Goal: Task Accomplishment & Management: Manage account settings

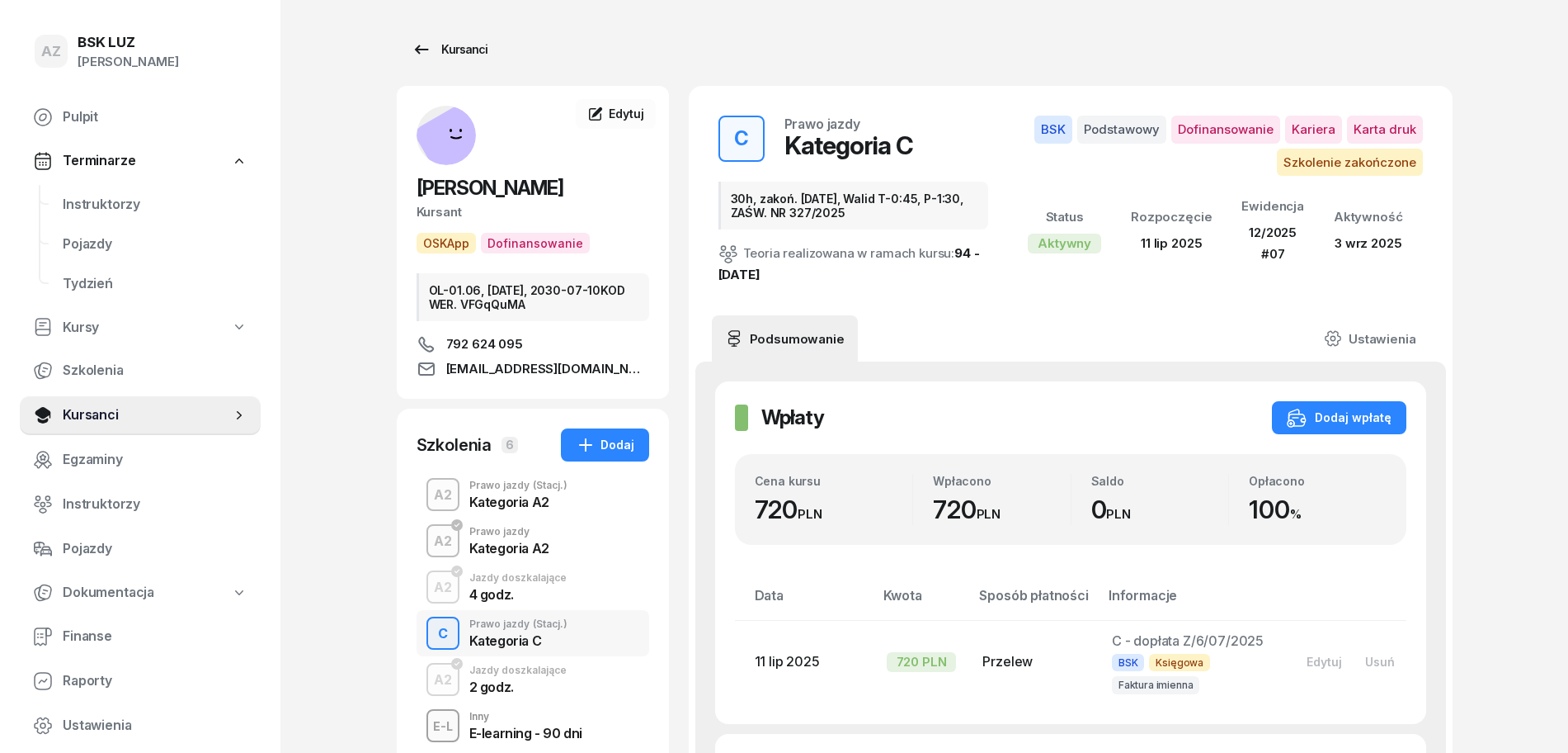
click at [465, 50] on div "Kursanci" at bounding box center [449, 49] width 76 height 20
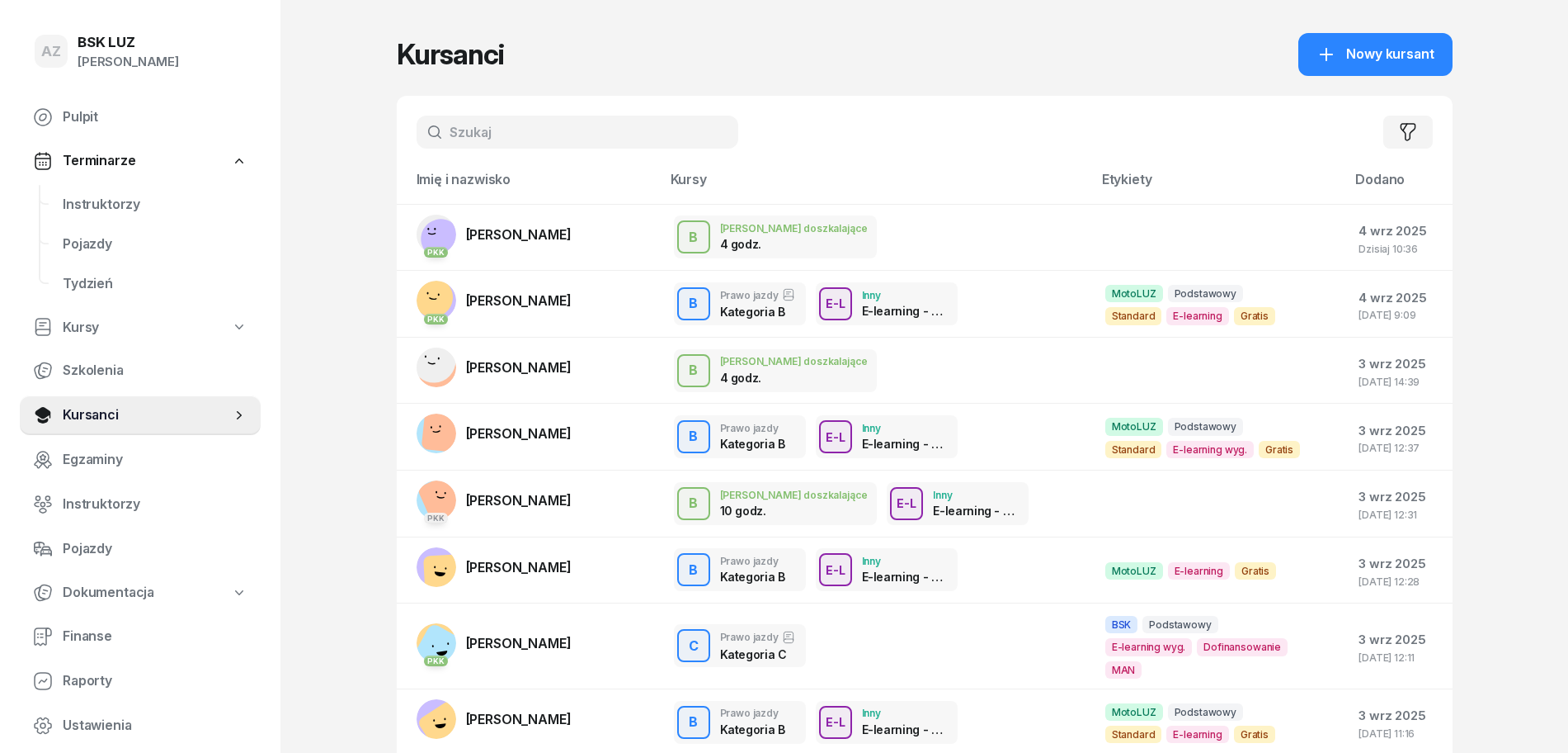
click at [566, 133] on input "text" at bounding box center [578, 133] width 322 height 33
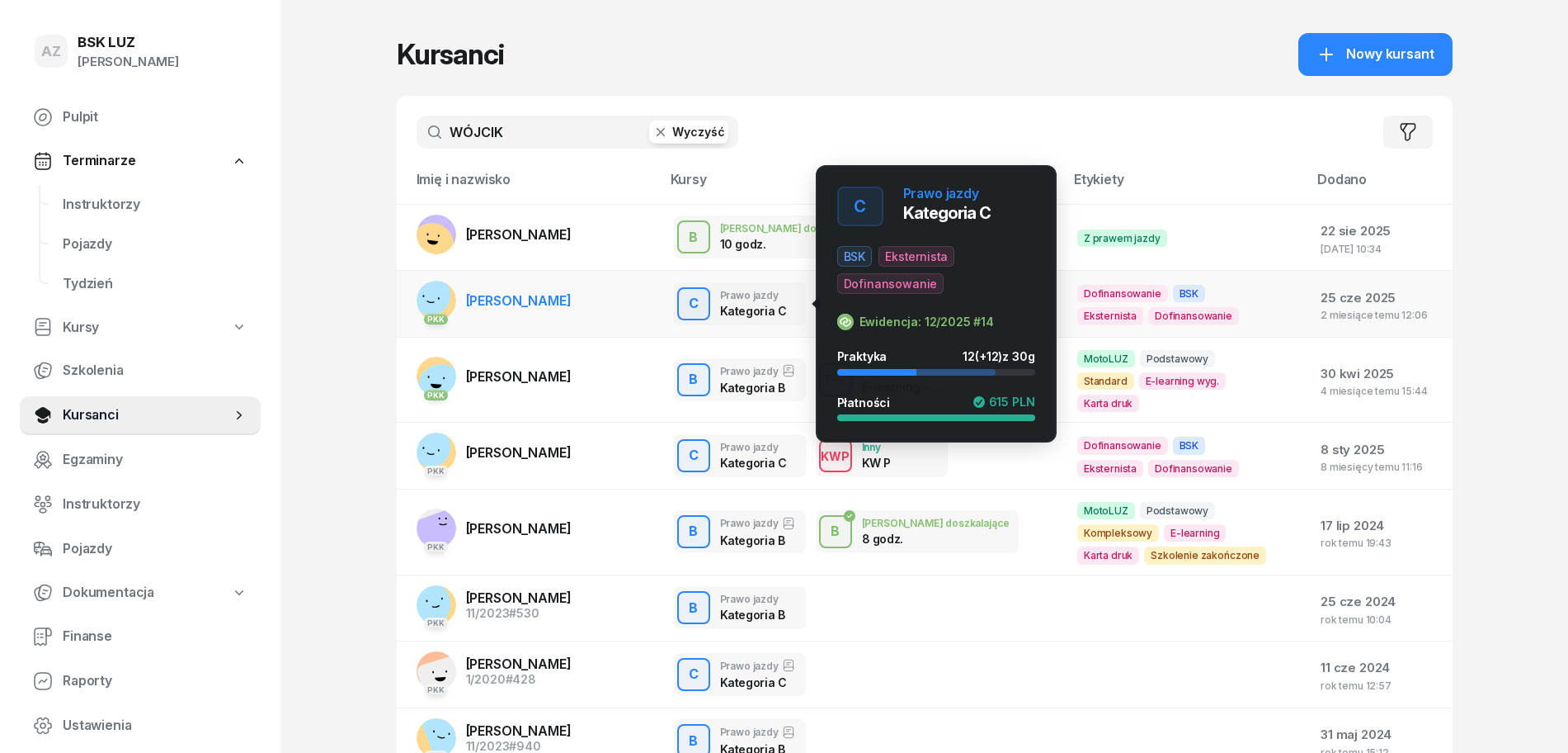
type input "WÓJCIK"
click at [674, 301] on div "C Prawo jazdy Kategoria C" at bounding box center [740, 304] width 132 height 43
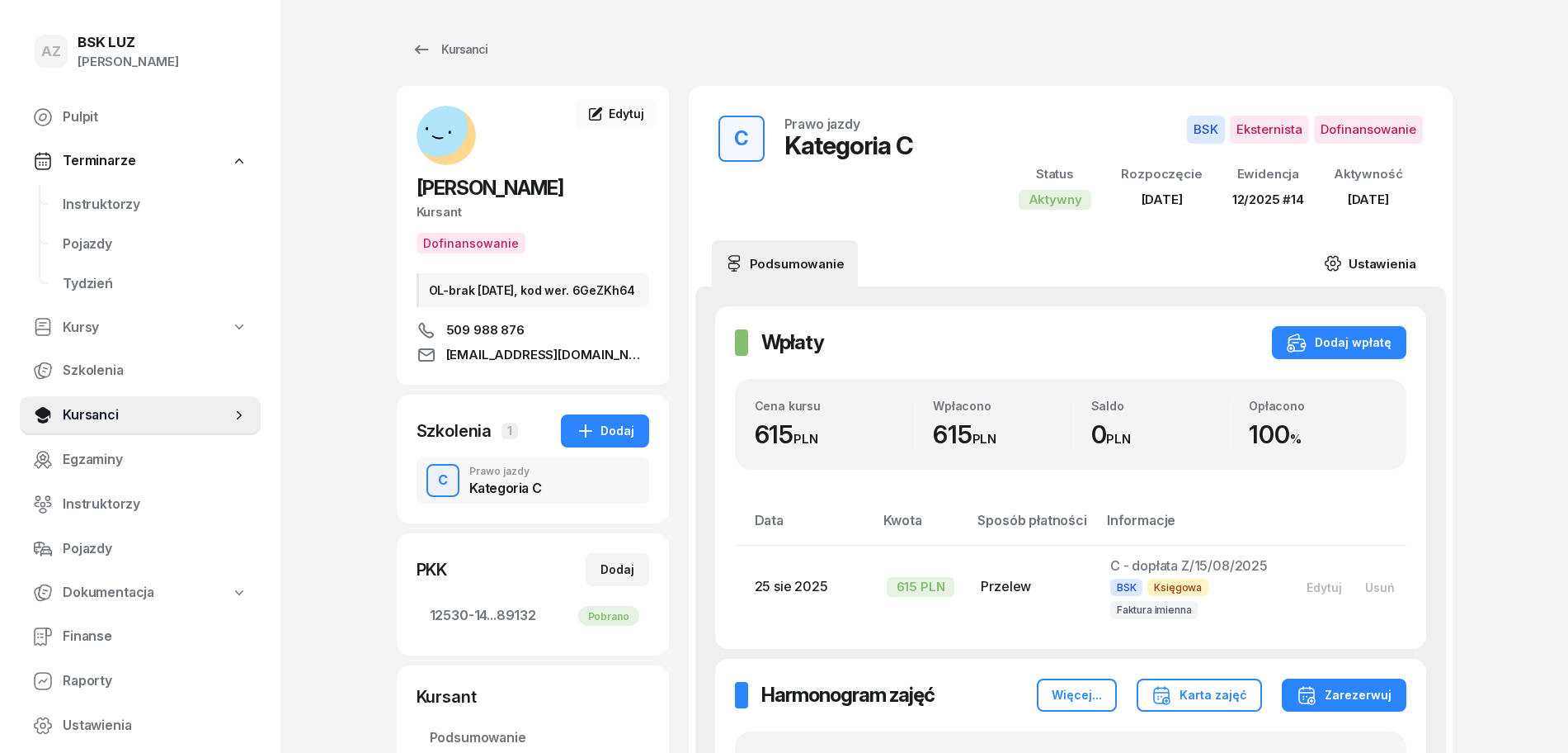
click at [1386, 263] on link "Ustawienia" at bounding box center [1370, 263] width 118 height 46
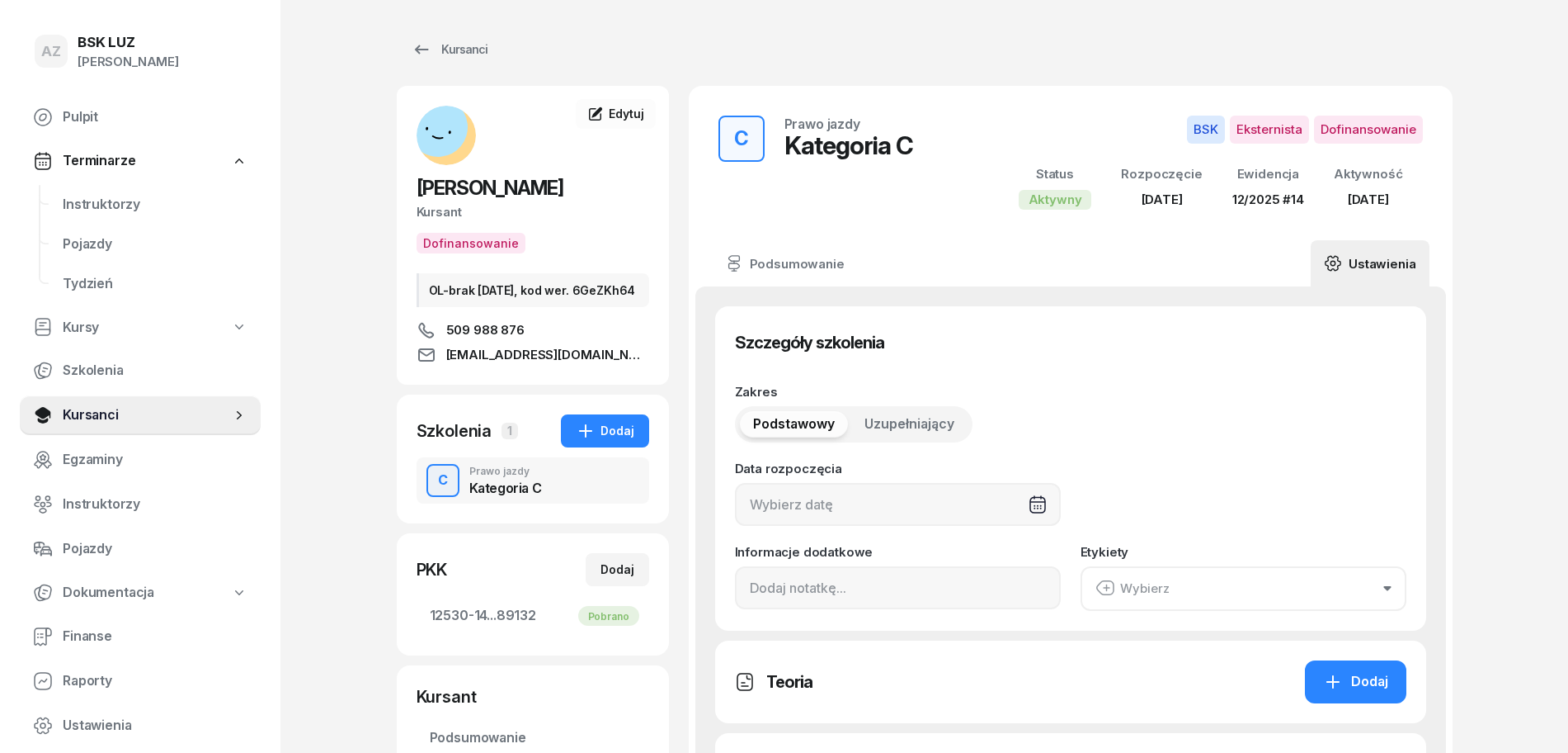
type input "18/07/2025"
type input "12530"
type input "14079"
type input "49503"
type input "89132"
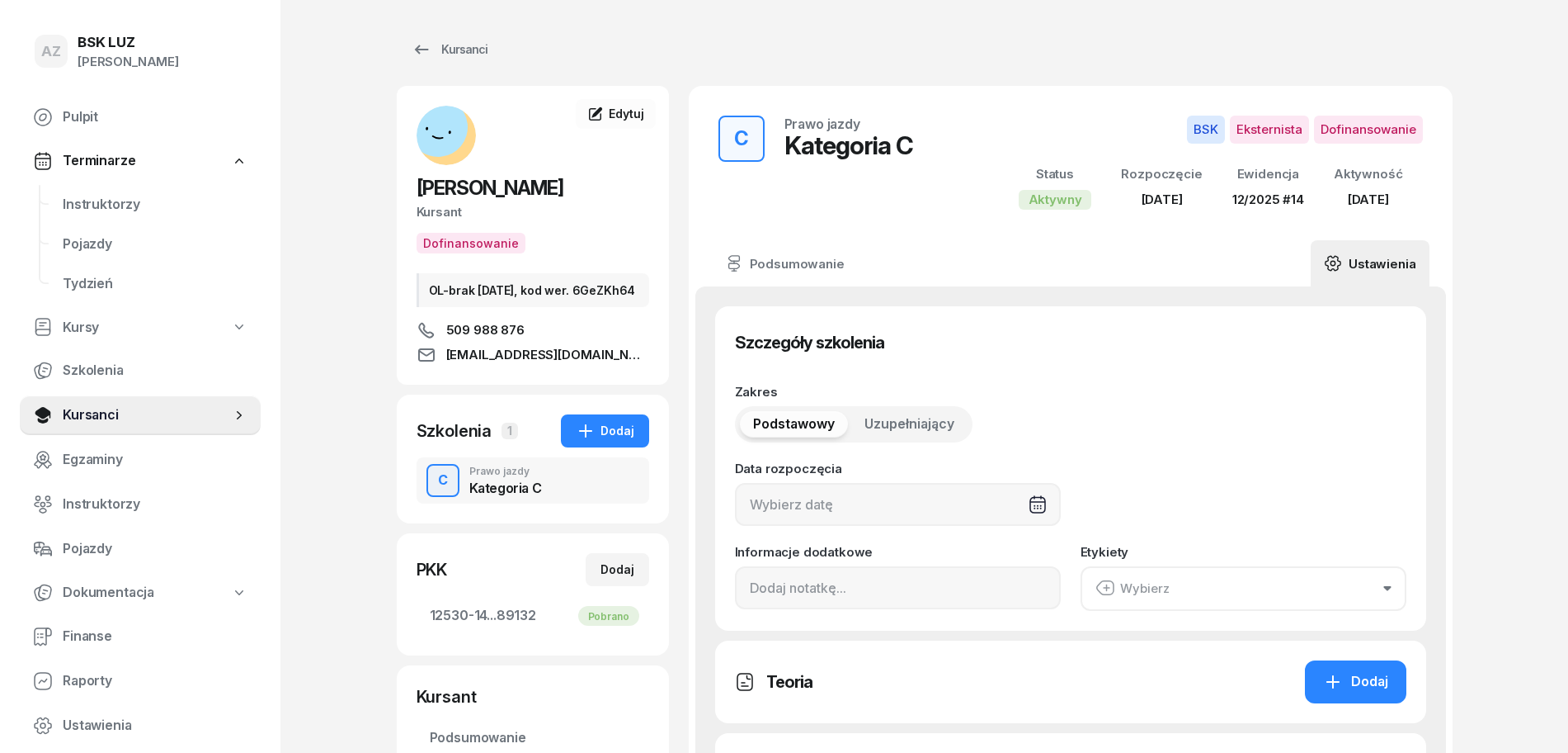
type input "12/2025"
type input "14"
click at [1387, 589] on icon "button" at bounding box center [1387, 588] width 8 height 5
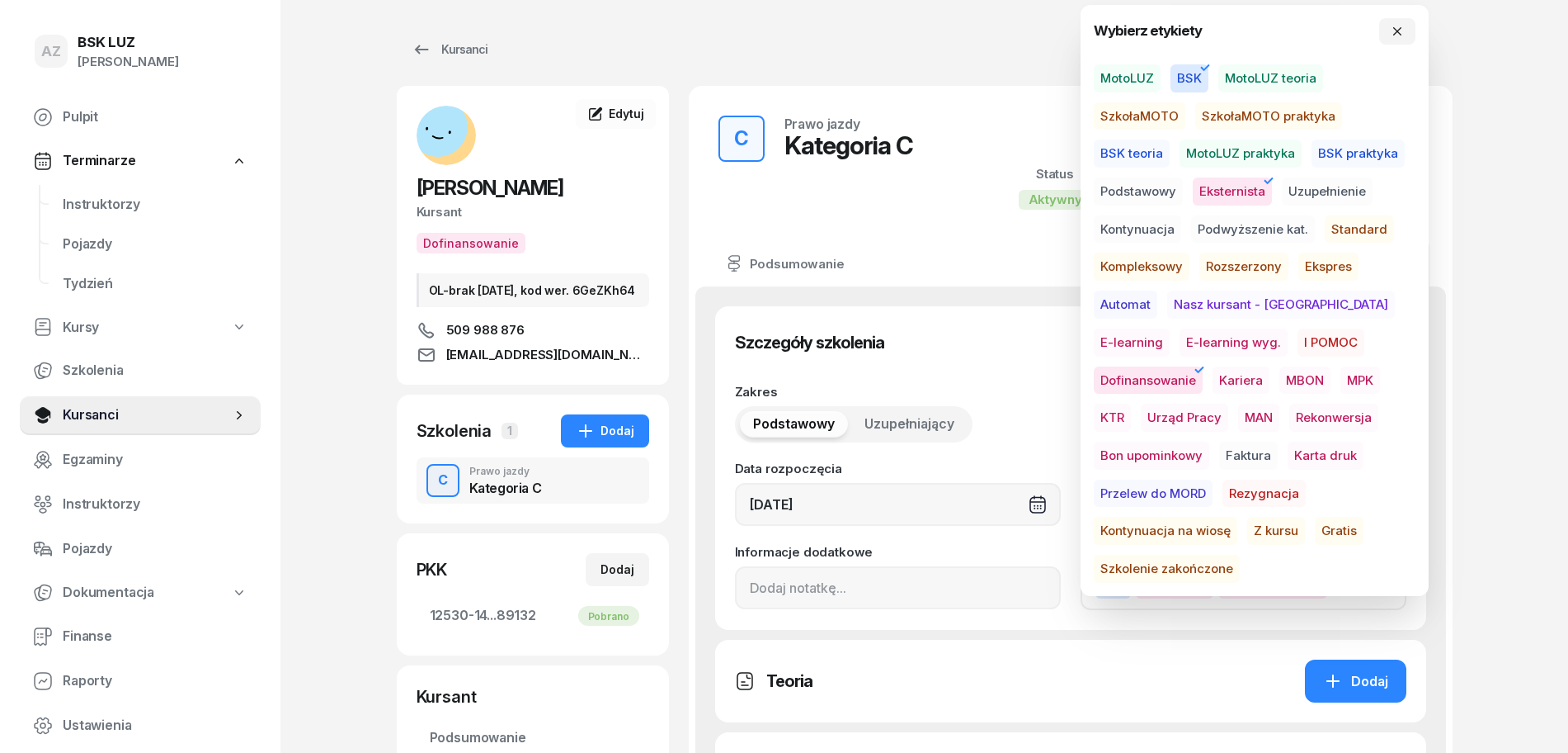
click at [1240, 555] on span "Szkolenie zakończone" at bounding box center [1167, 568] width 146 height 28
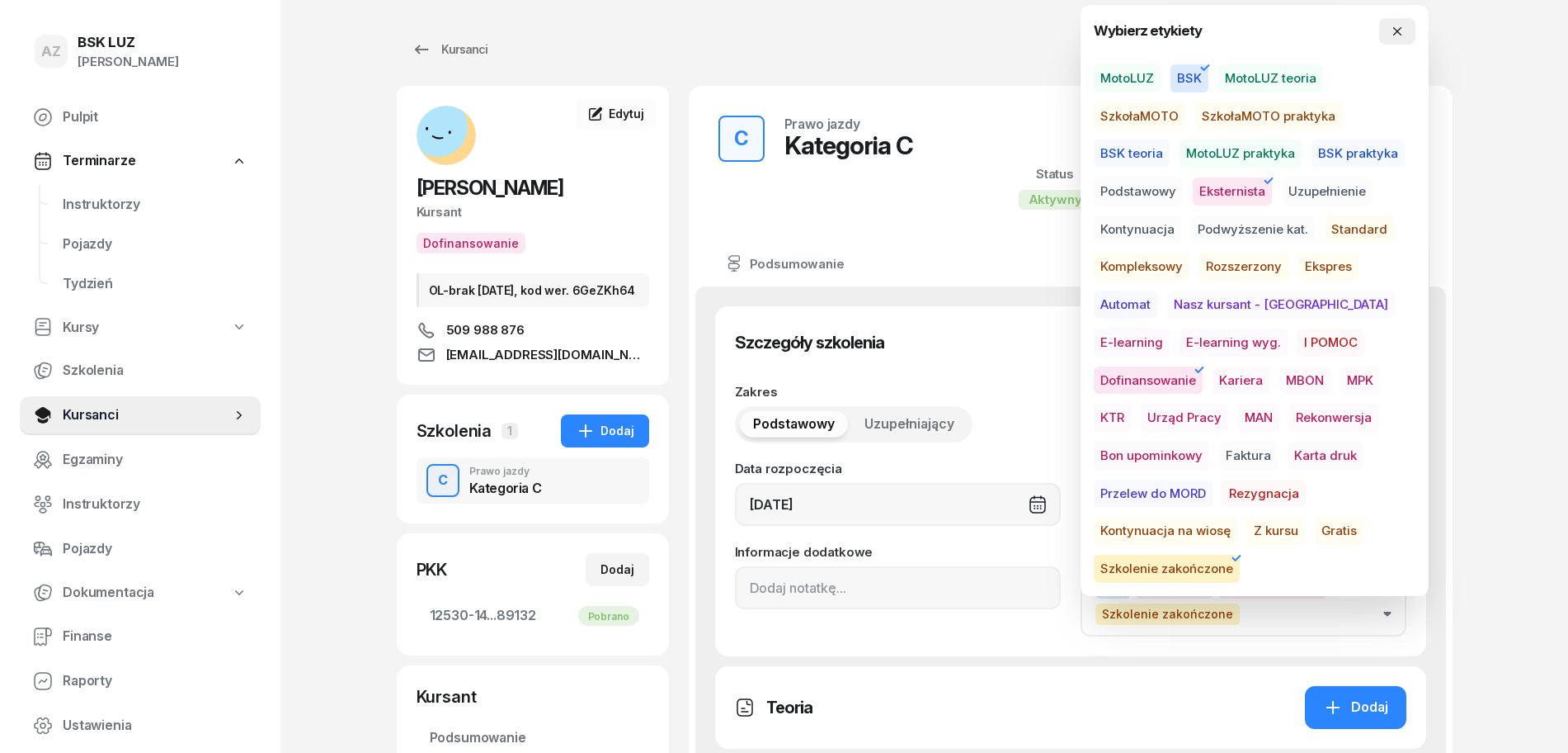
click at [1398, 33] on icon "button" at bounding box center [1397, 31] width 8 height 8
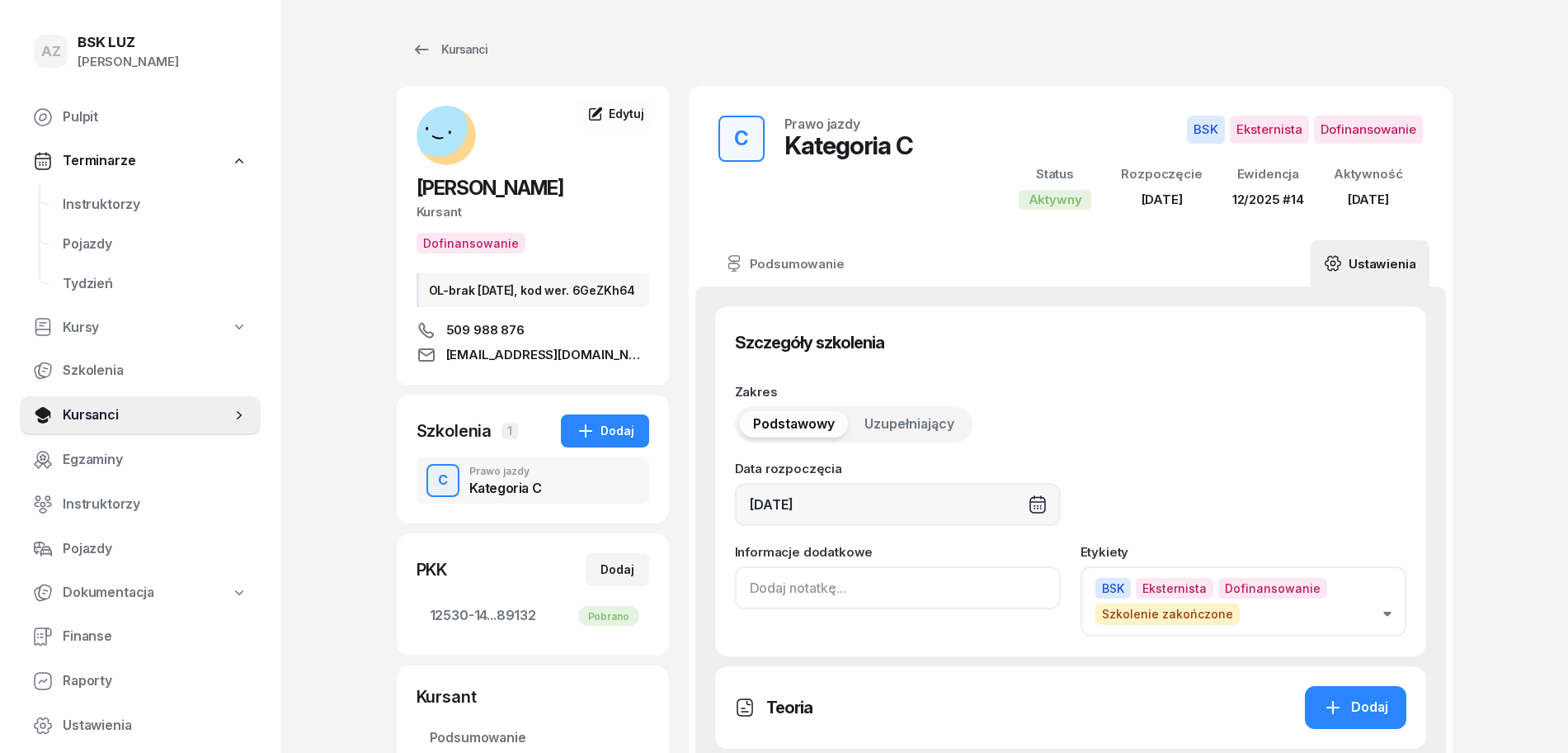
click at [748, 583] on input at bounding box center [898, 588] width 326 height 43
paste input "ZAŚW. NR"
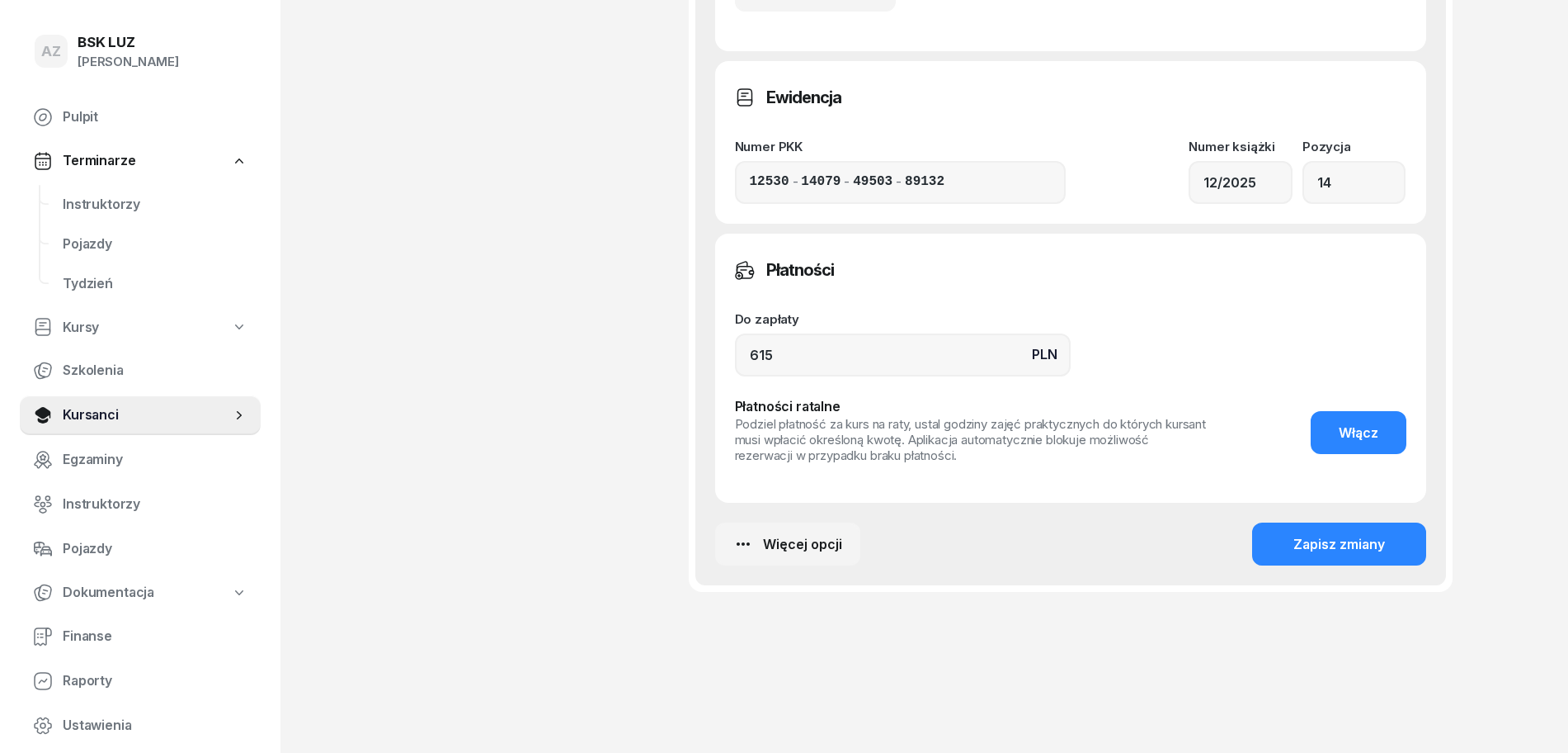
scroll to position [993, 0]
type input "ZAŚW. NR 337/2025"
click at [1327, 548] on div "Zapisz zmiany" at bounding box center [1338, 544] width 91 height 22
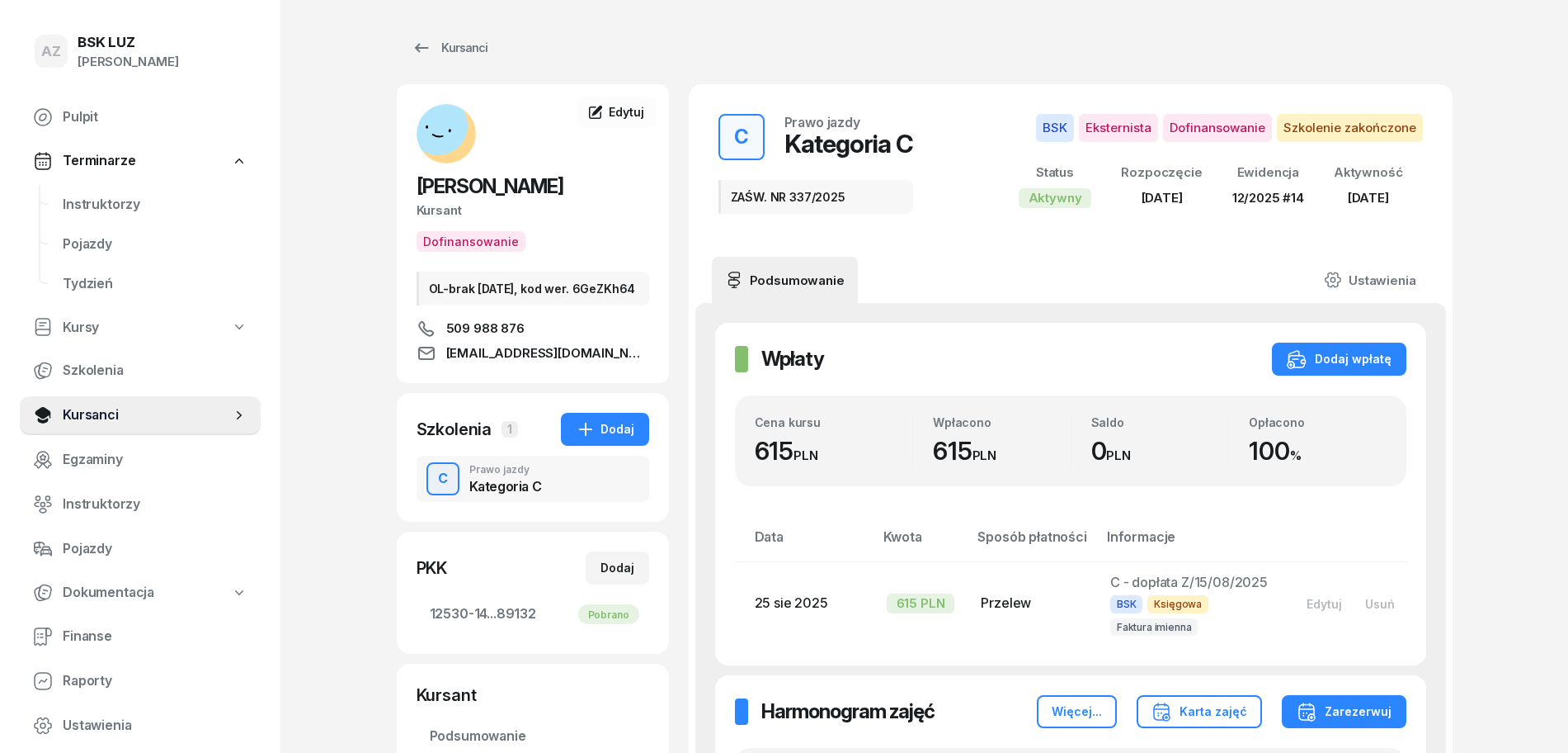
scroll to position [0, 0]
click at [460, 50] on div "Kursanci" at bounding box center [449, 49] width 76 height 20
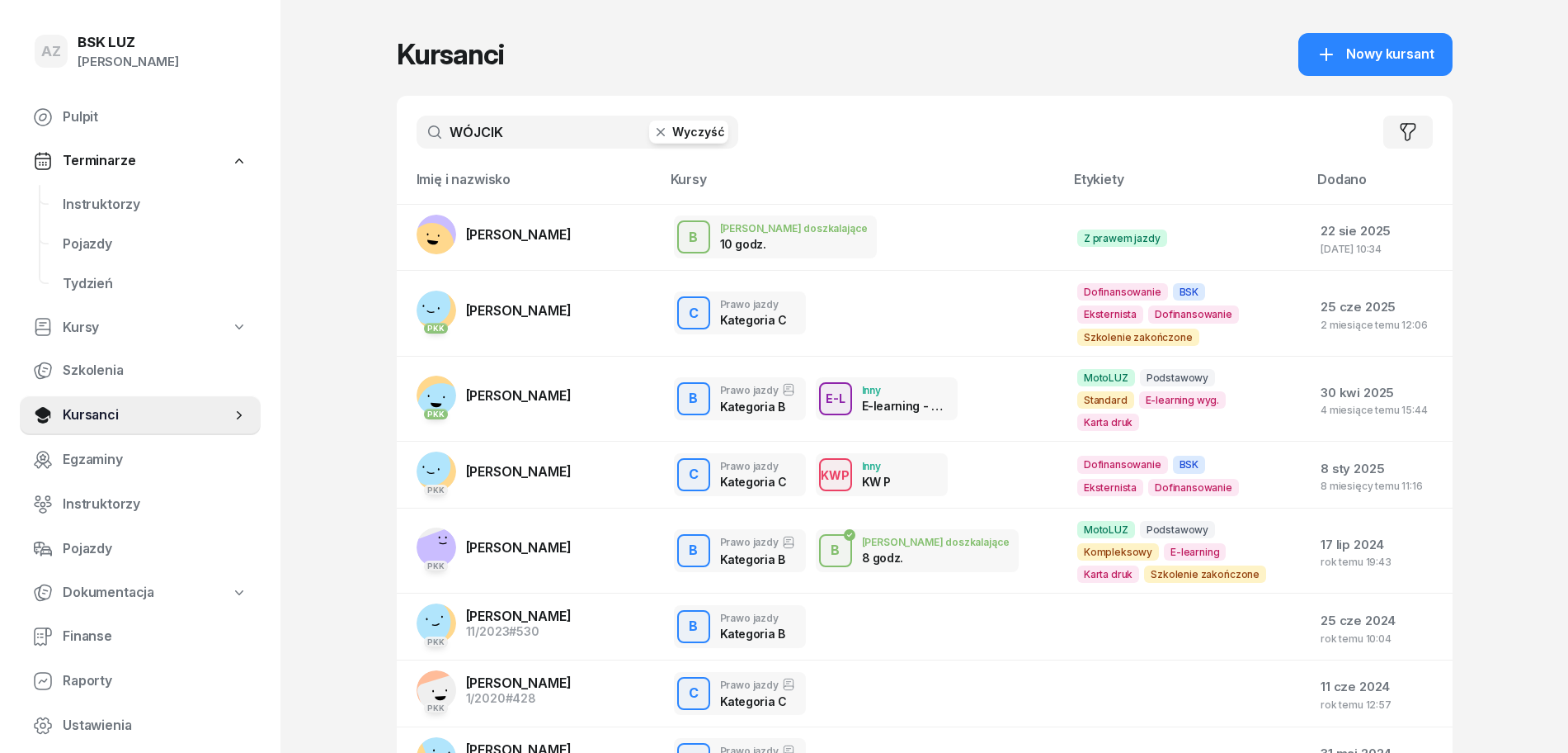
click at [694, 122] on button "Wyczyść" at bounding box center [689, 133] width 79 height 24
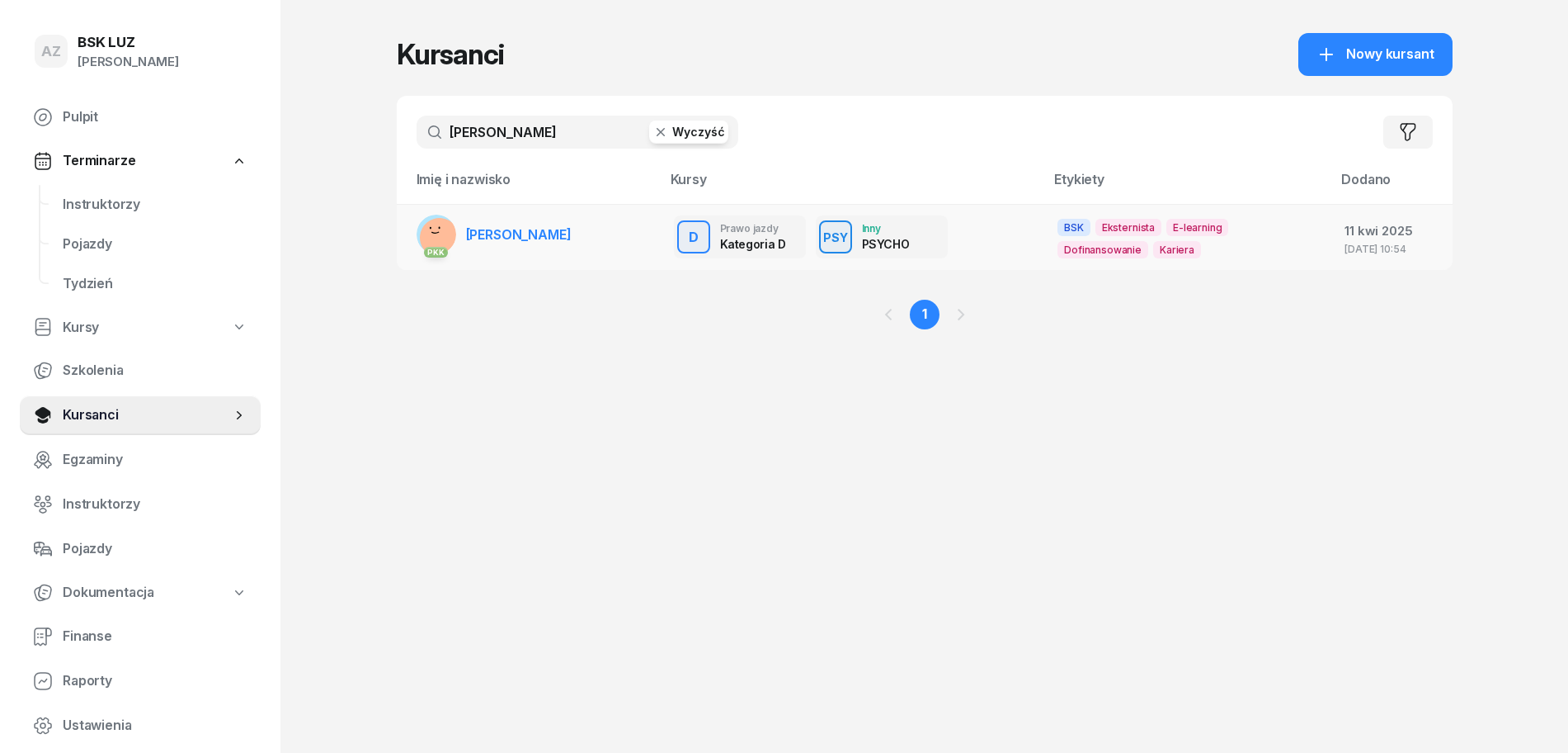
type input "RAPCZEWSKA"
click at [554, 233] on span "ANNA RAPCZEWSKA" at bounding box center [519, 234] width 106 height 17
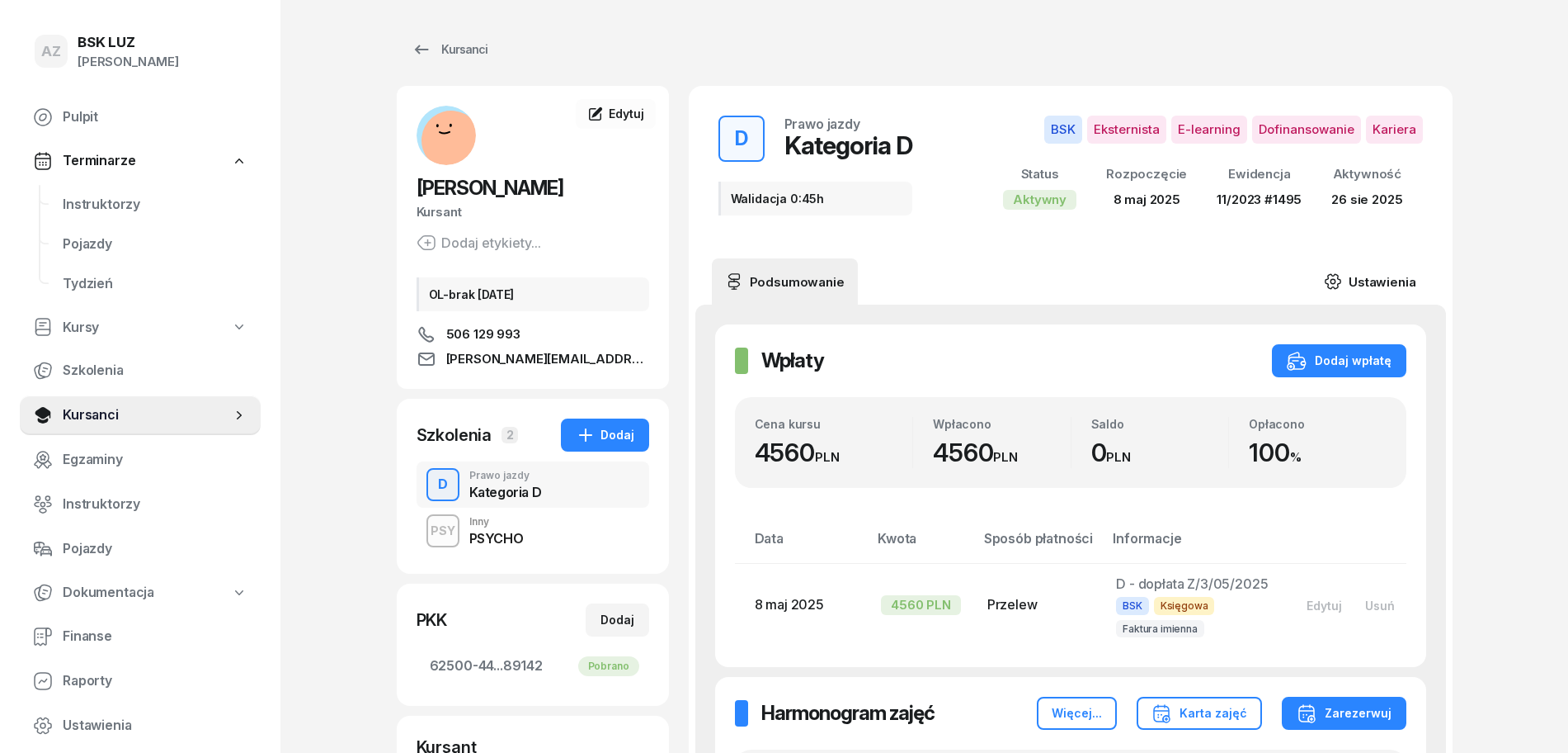
click at [1409, 276] on link "Ustawienia" at bounding box center [1370, 281] width 118 height 46
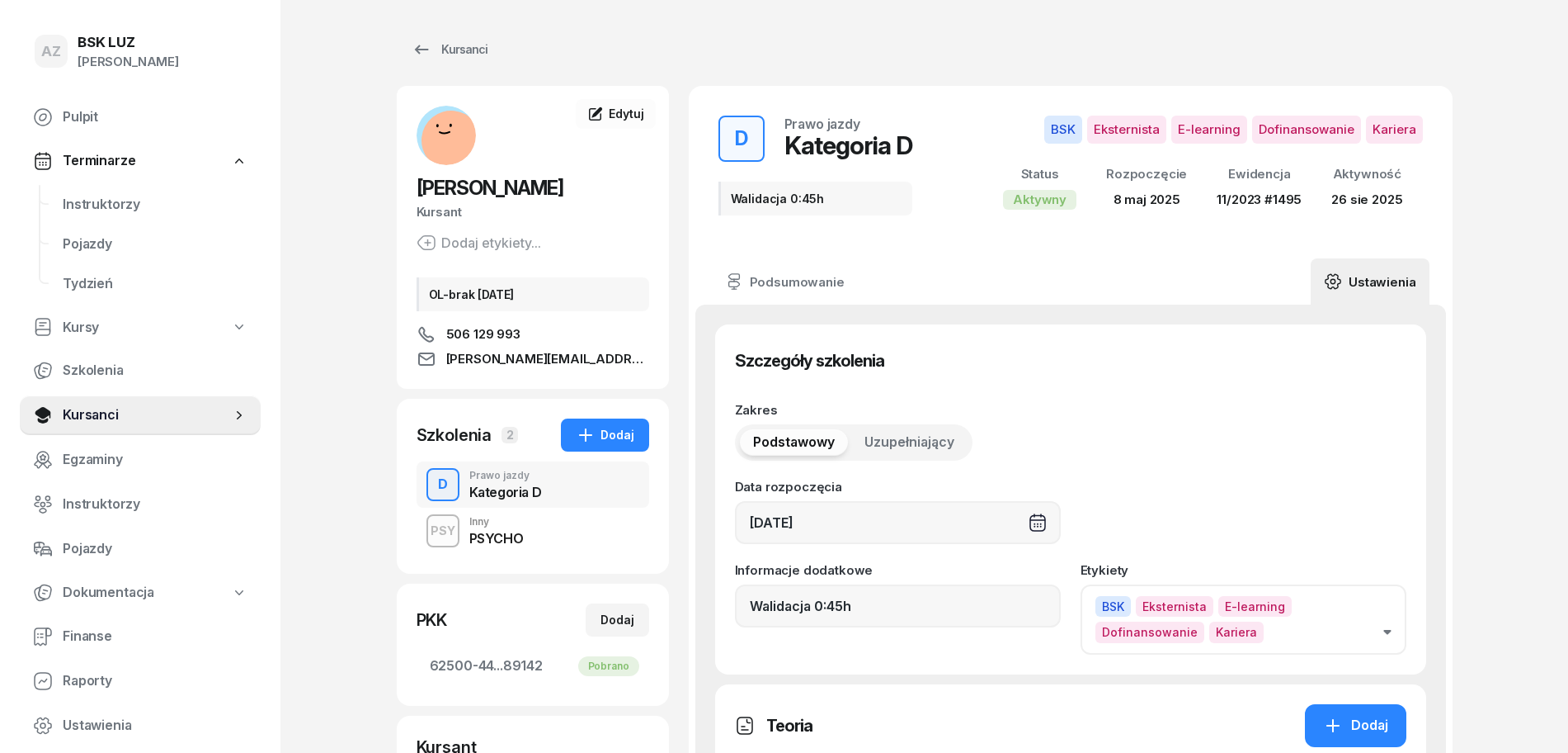
click at [1388, 626] on button "BSK Eksternista E-learning Dofinansowanie Kariera" at bounding box center [1243, 619] width 326 height 70
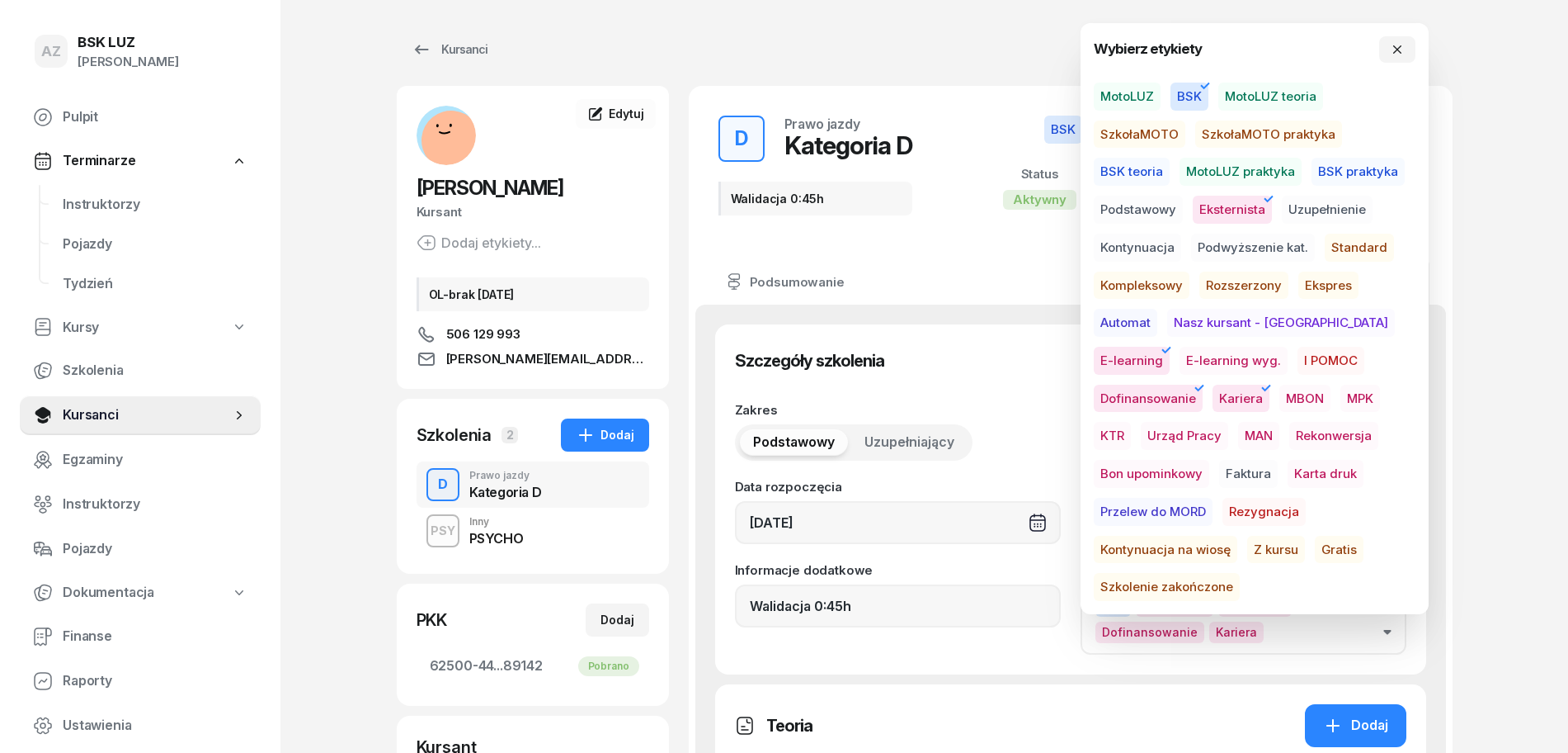
click at [1240, 573] on span "Szkolenie zakończone" at bounding box center [1167, 587] width 146 height 28
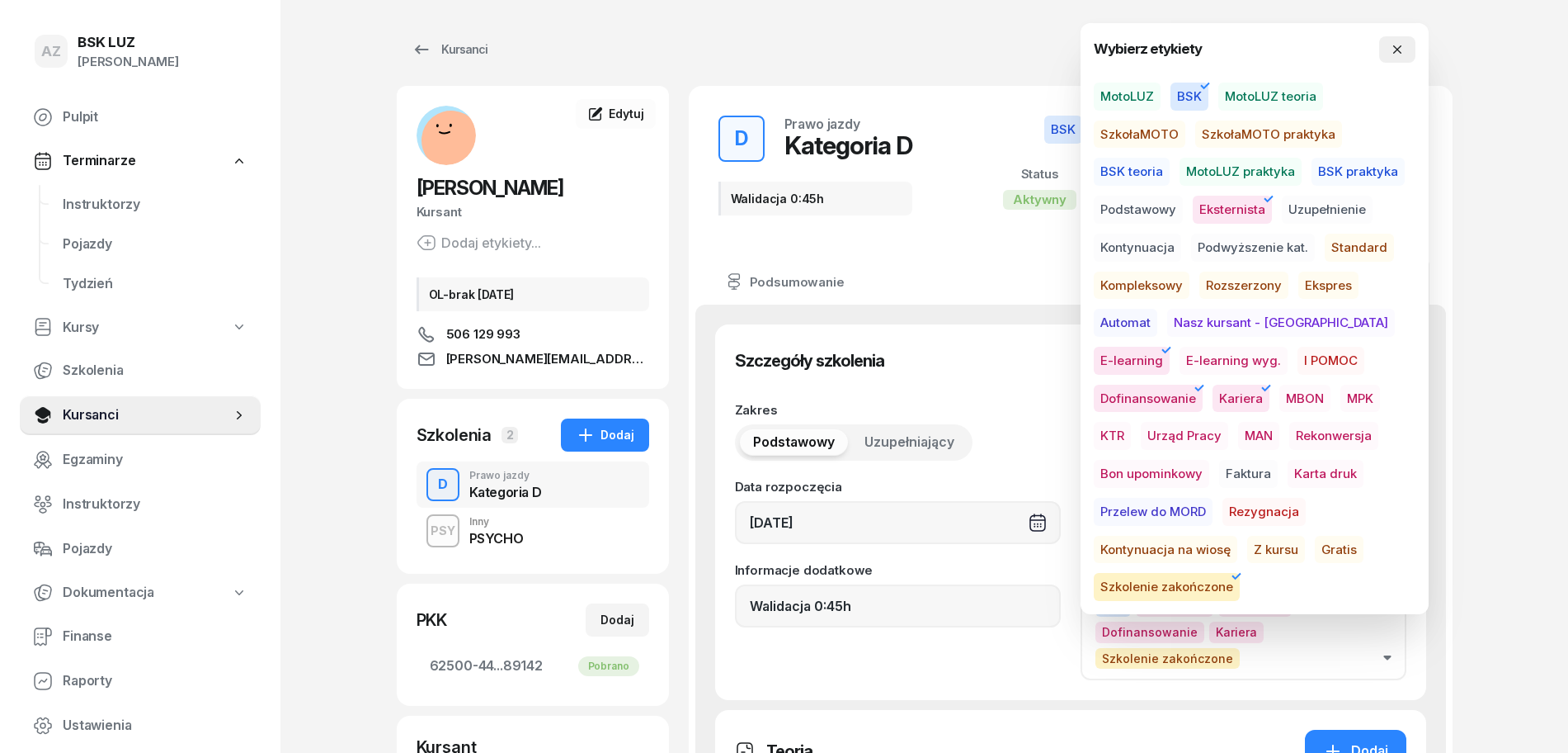
click at [1402, 47] on icon "button" at bounding box center [1397, 49] width 13 height 13
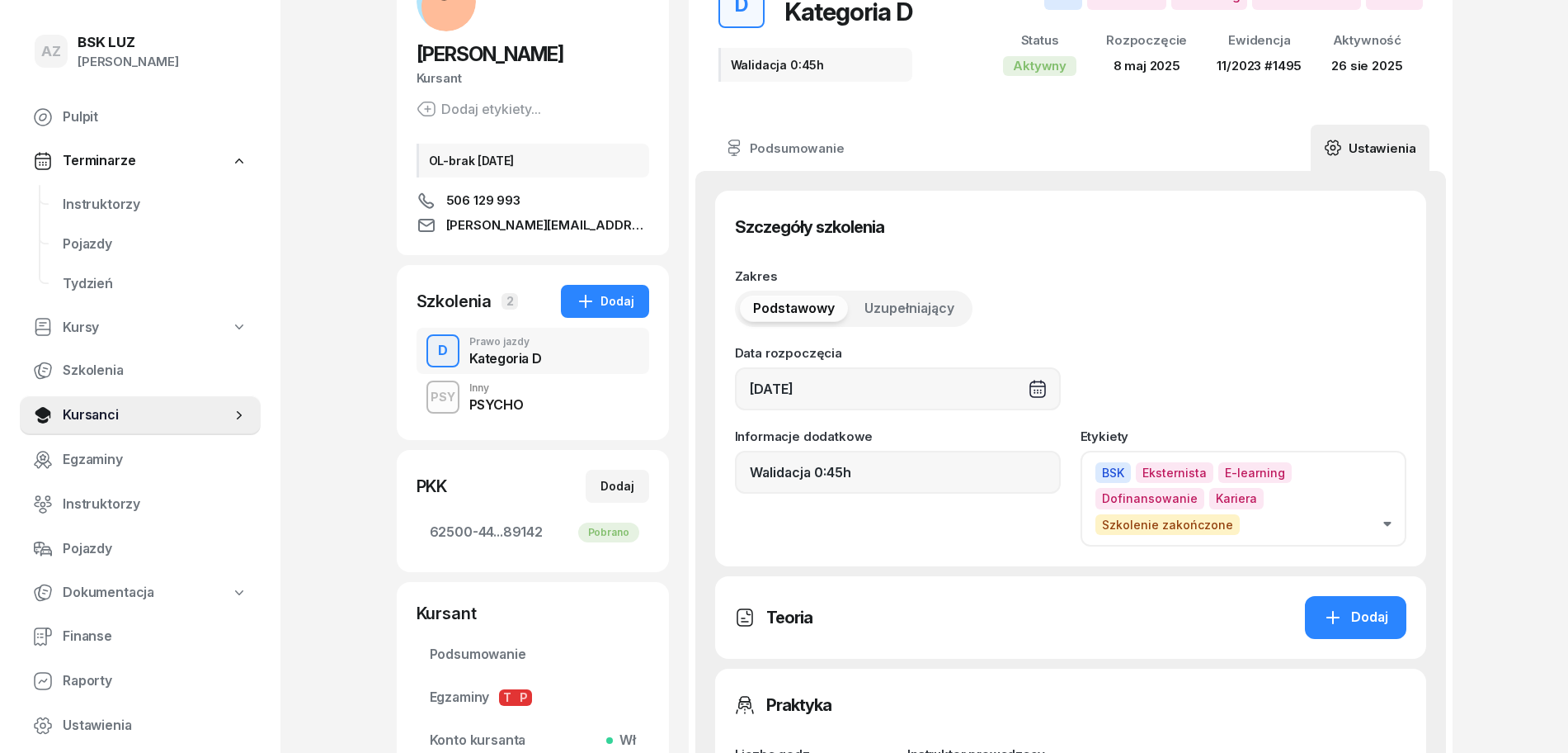
scroll to position [103, 0]
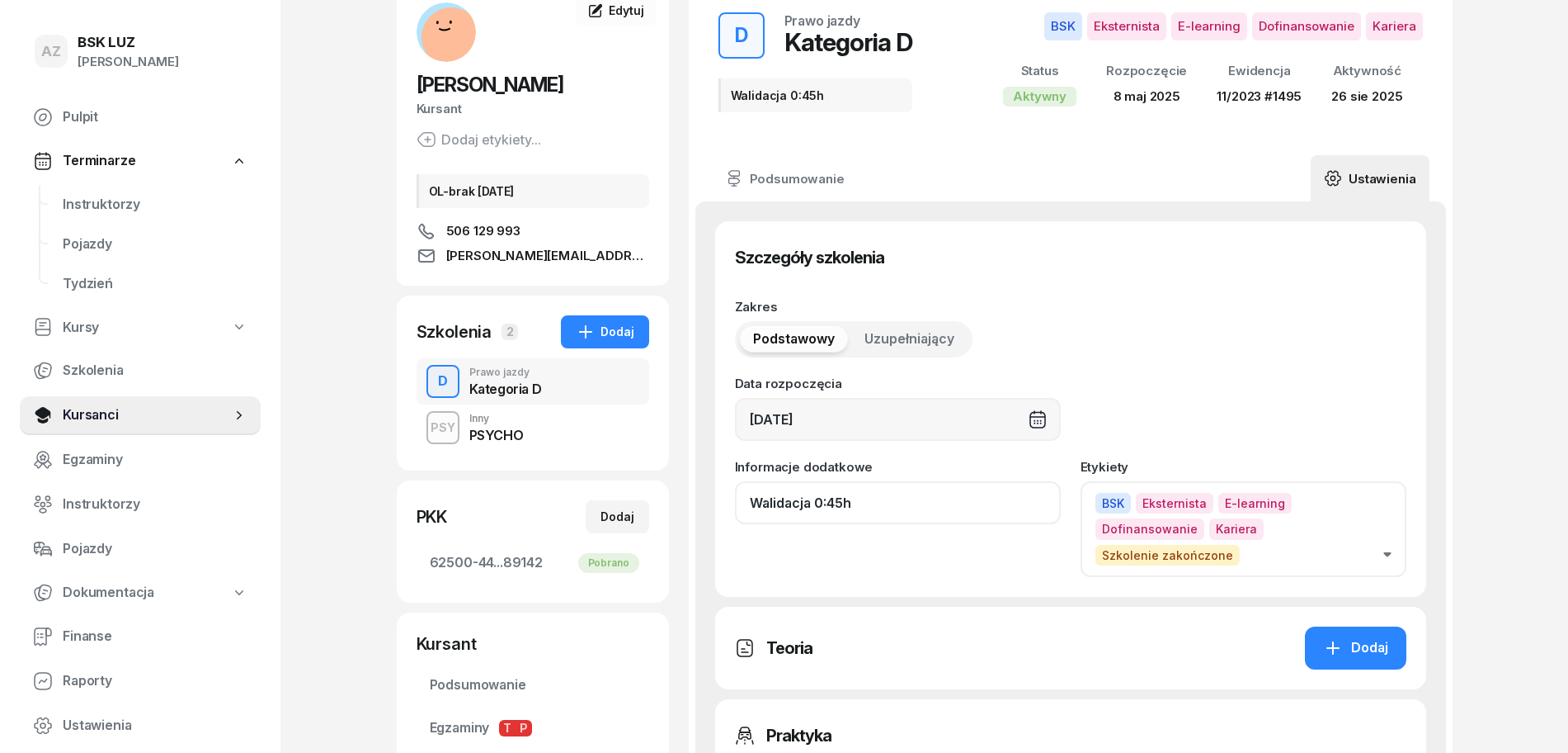
click at [894, 509] on input "Walidacja 0:45h" at bounding box center [898, 503] width 326 height 43
paste input "ZAŚW. NR"
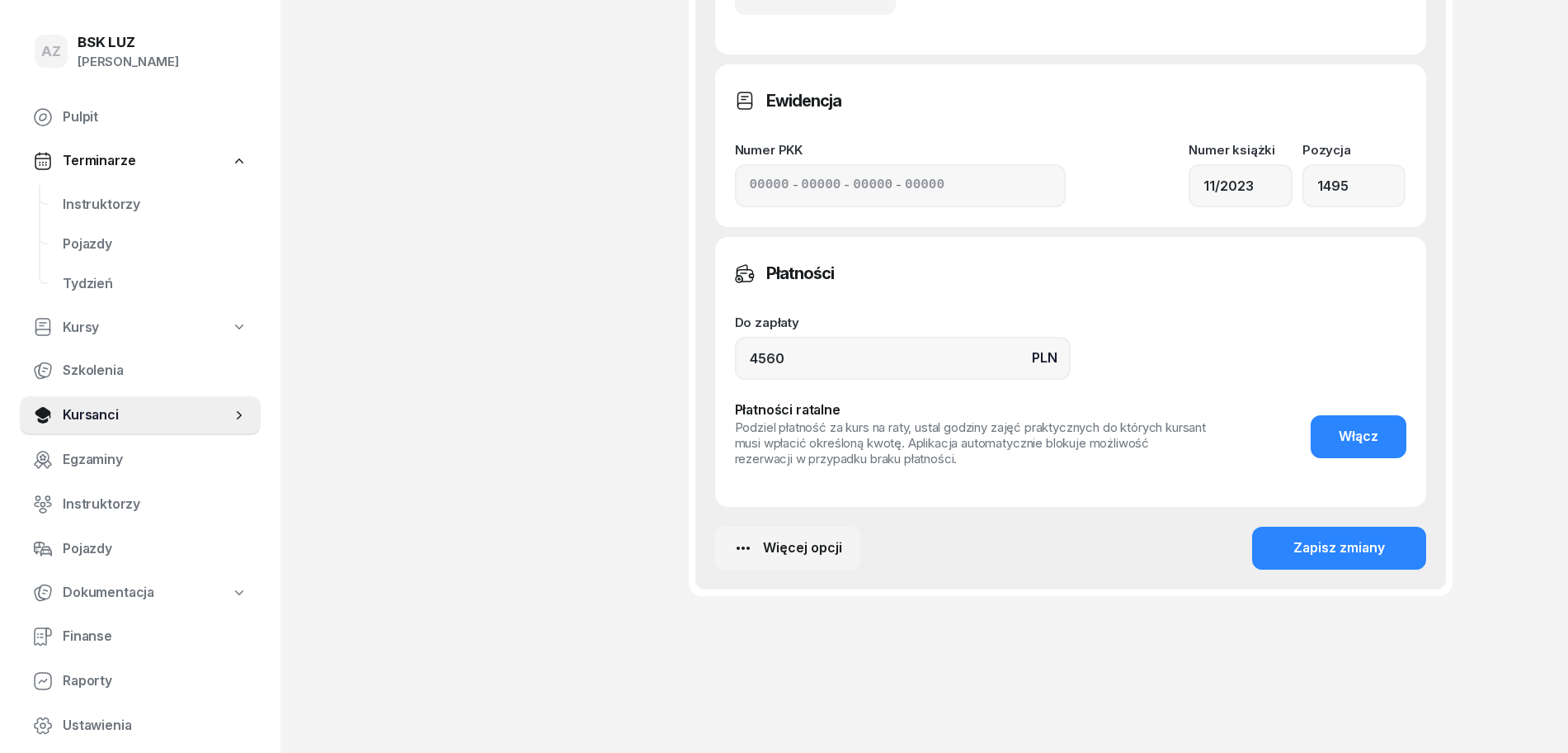
scroll to position [1038, 0]
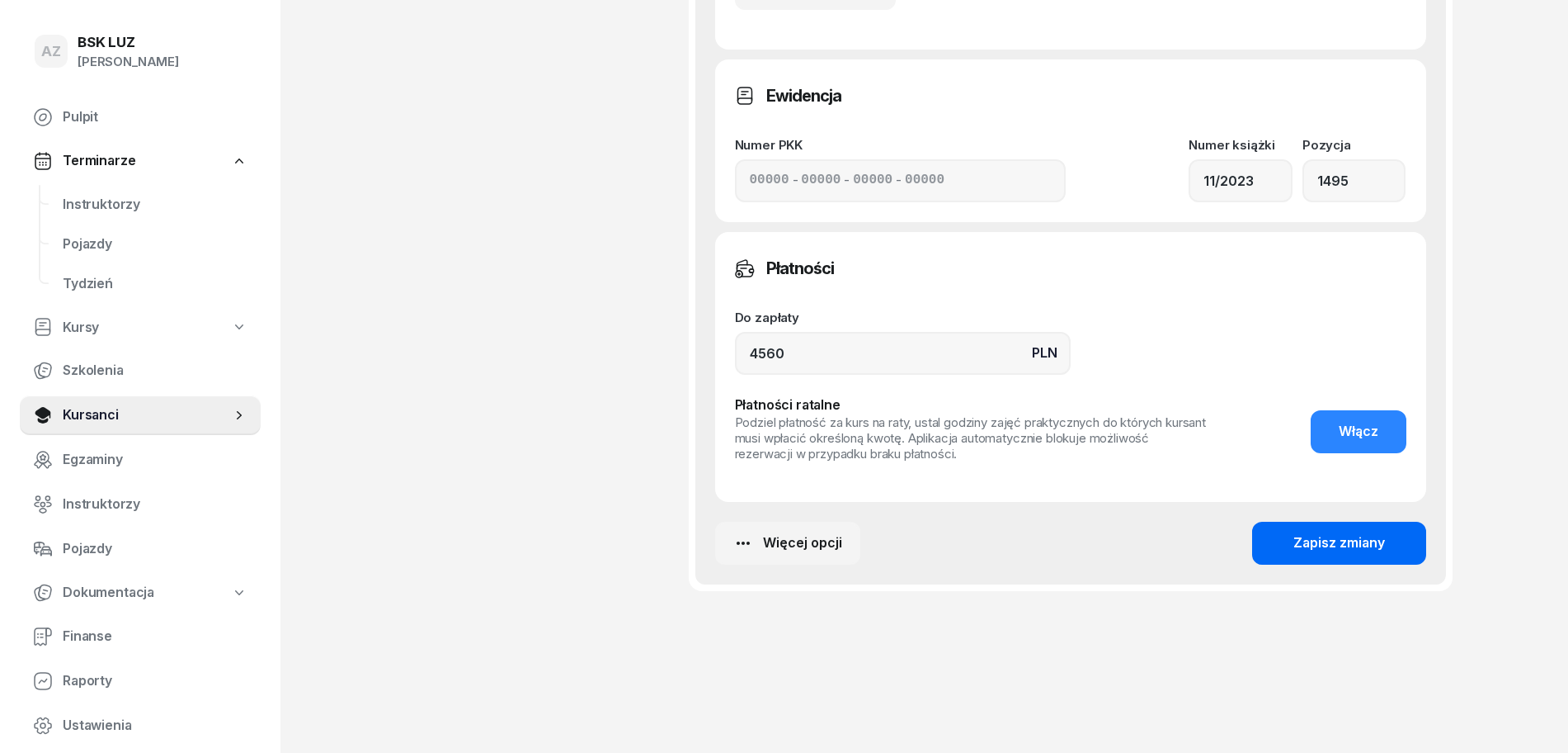
type input "Walidacja 0:45h, ZAŚW. NR 321/2025"
click at [1345, 539] on div "Zapisz zmiany" at bounding box center [1338, 543] width 91 height 22
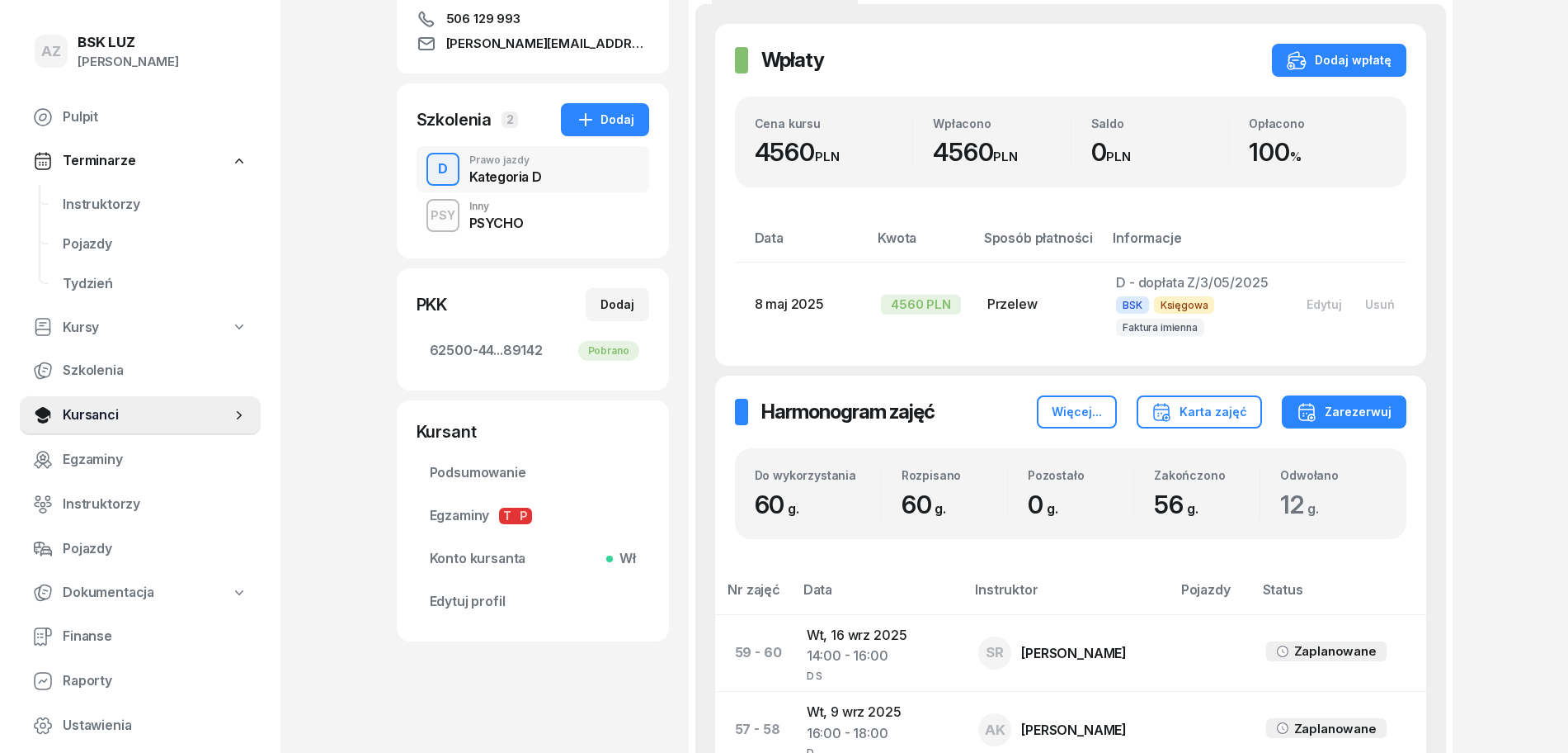
scroll to position [0, 0]
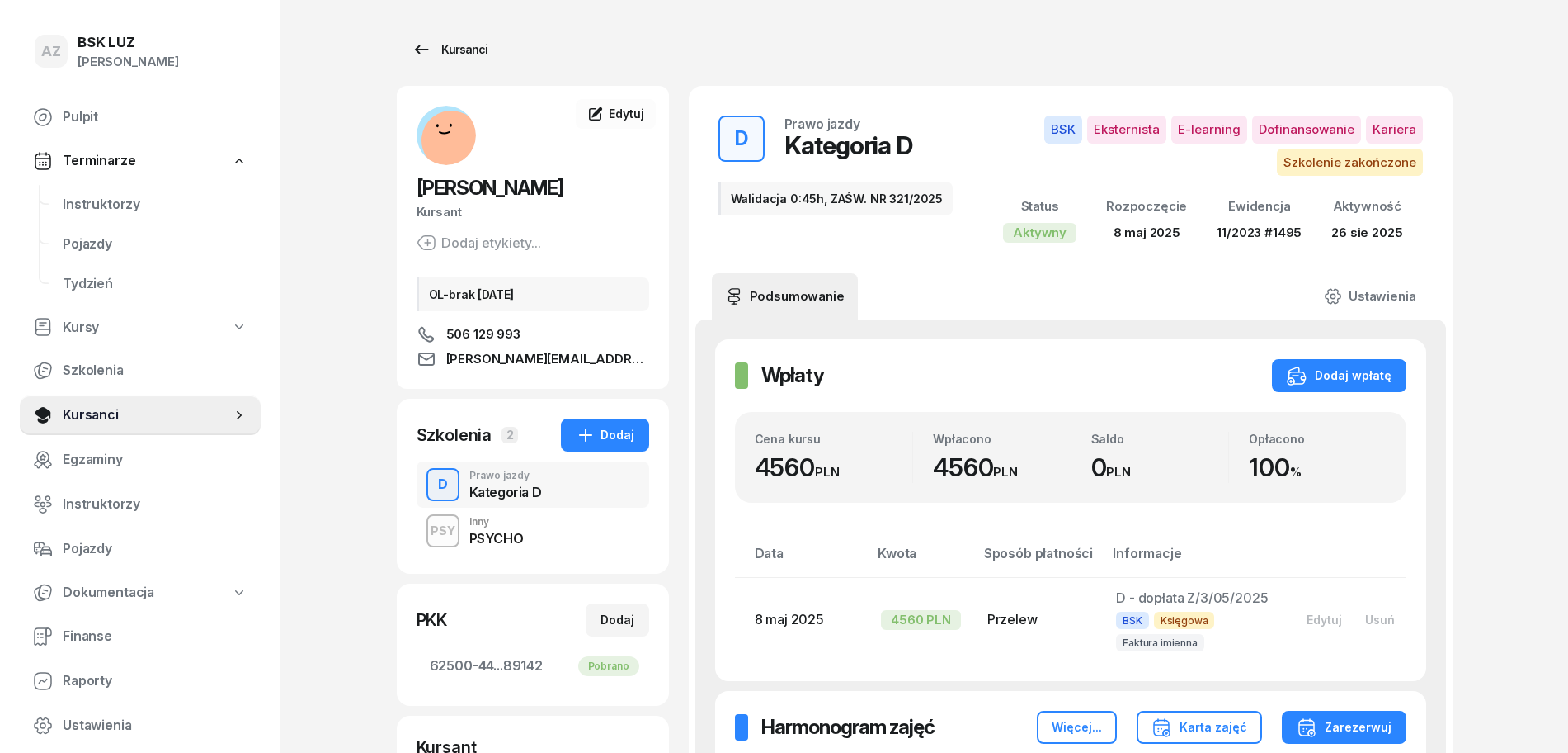
click at [468, 49] on div "Kursanci" at bounding box center [449, 49] width 76 height 20
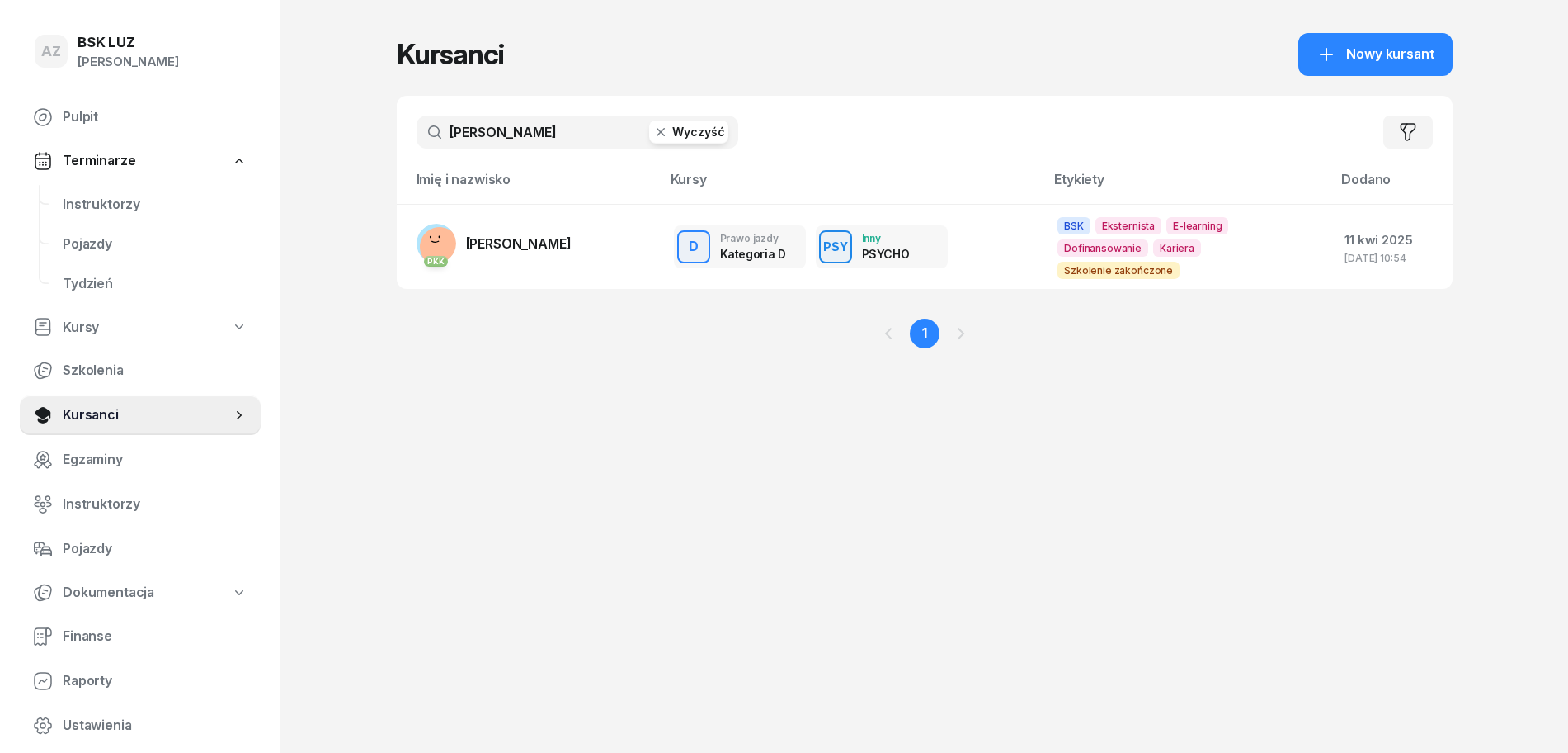
click at [701, 134] on button "Wyczyść" at bounding box center [689, 133] width 79 height 24
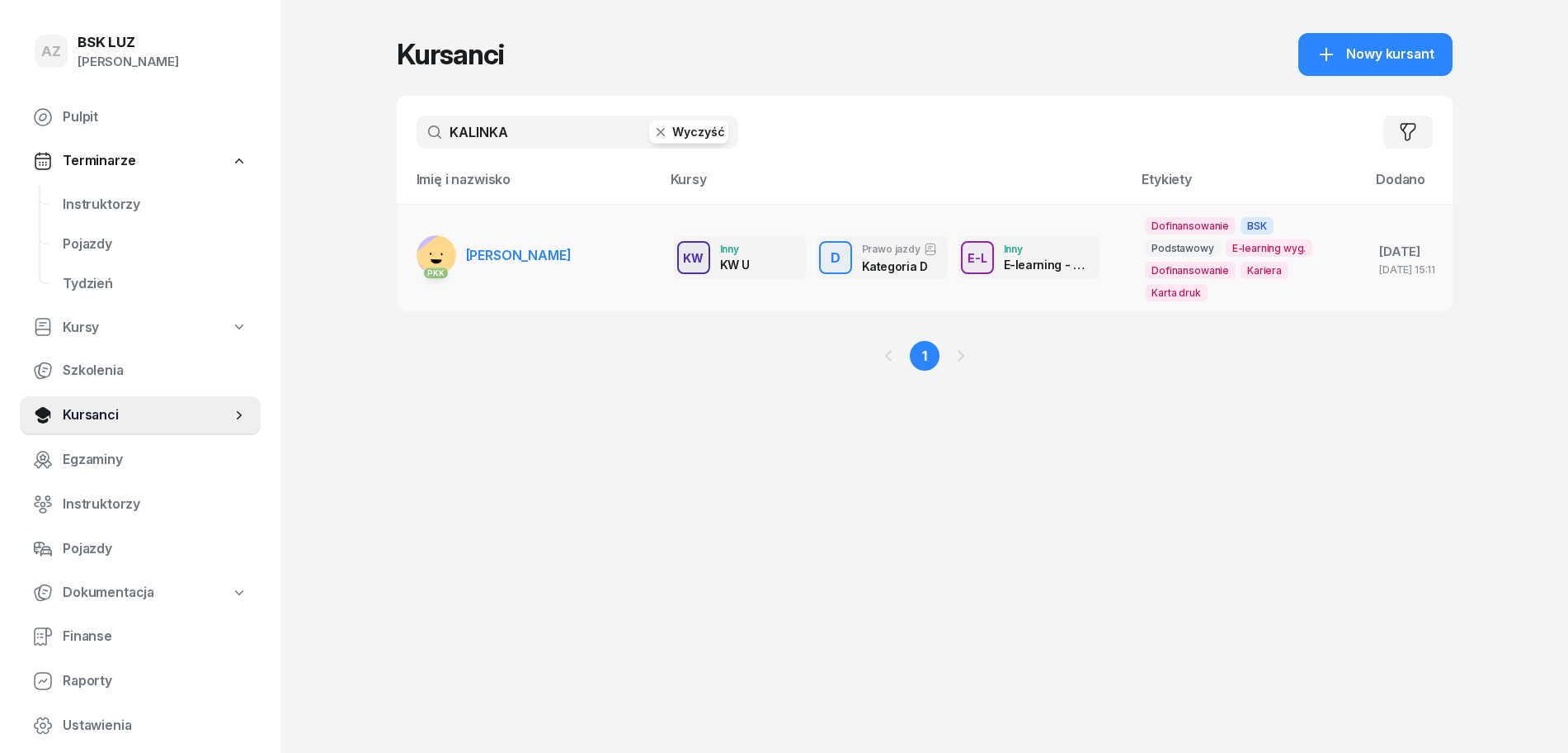
type input "KALINKA"
click at [542, 250] on span "BOGDAN KALINKA" at bounding box center [519, 254] width 106 height 17
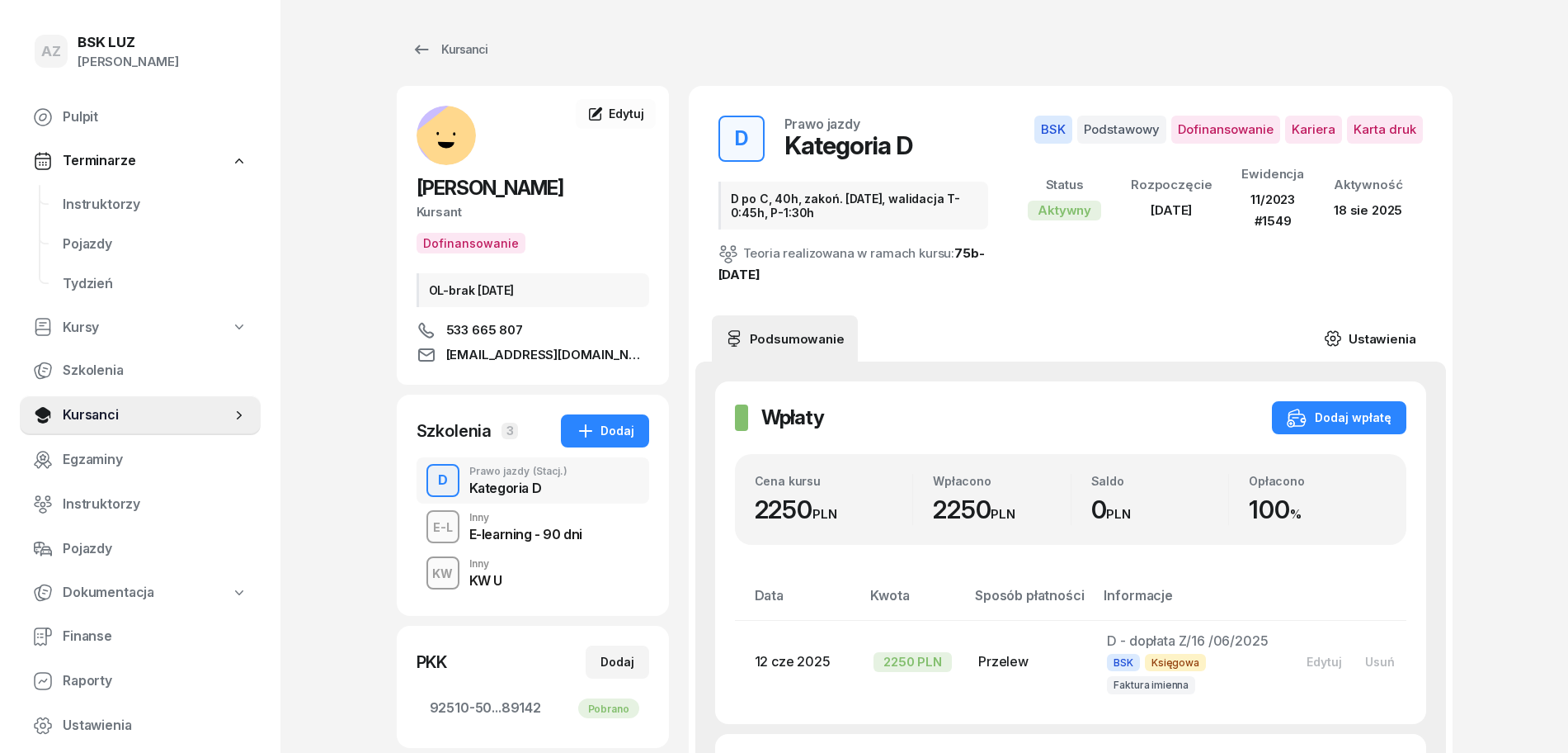
click at [1388, 335] on link "Ustawienia" at bounding box center [1370, 338] width 118 height 46
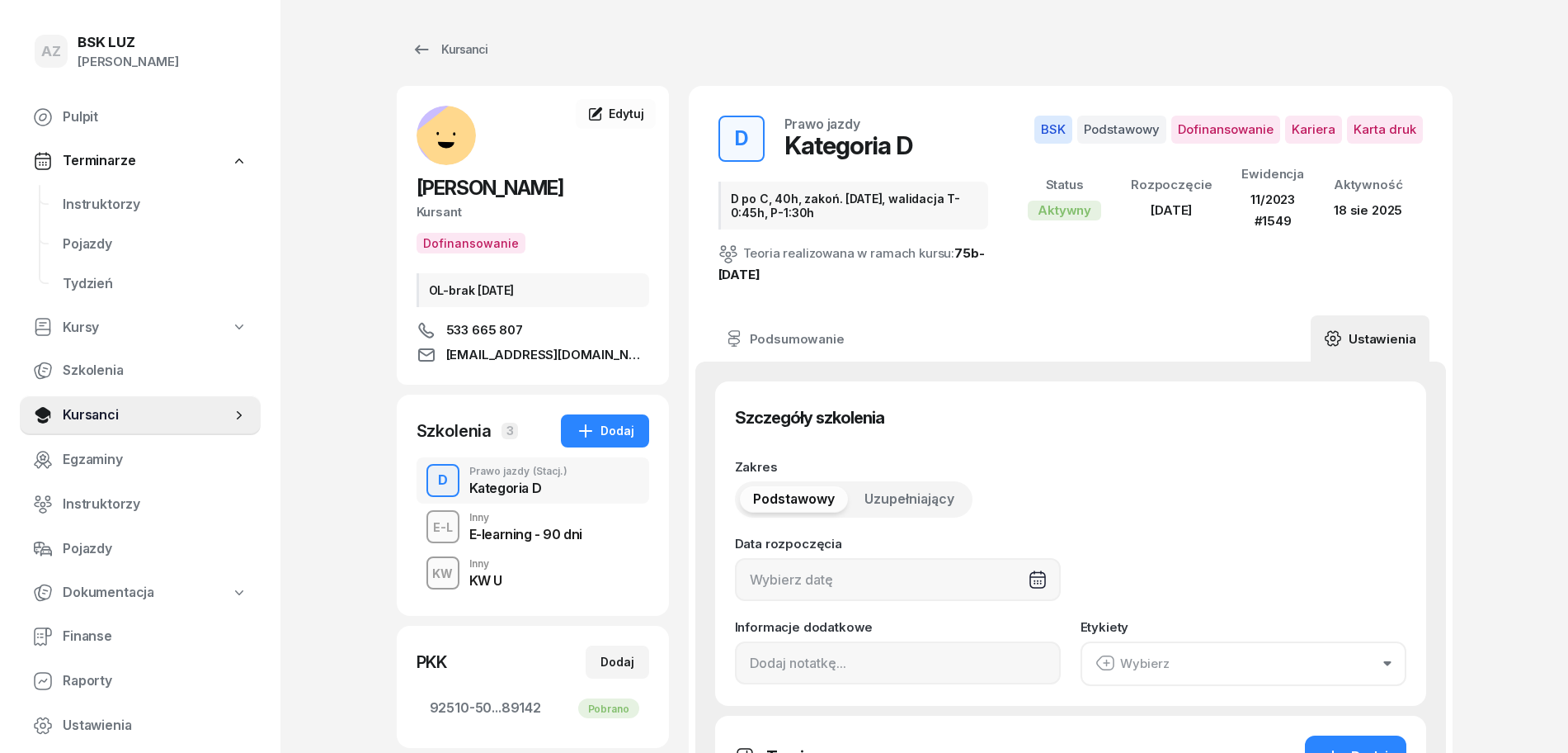
type input "10/06/2025"
type input "D po C, 40h, zakoń. 31-08-25, walidacja T-0:45h, P-1:30h"
type input "40"
type input "92510"
type input "50233"
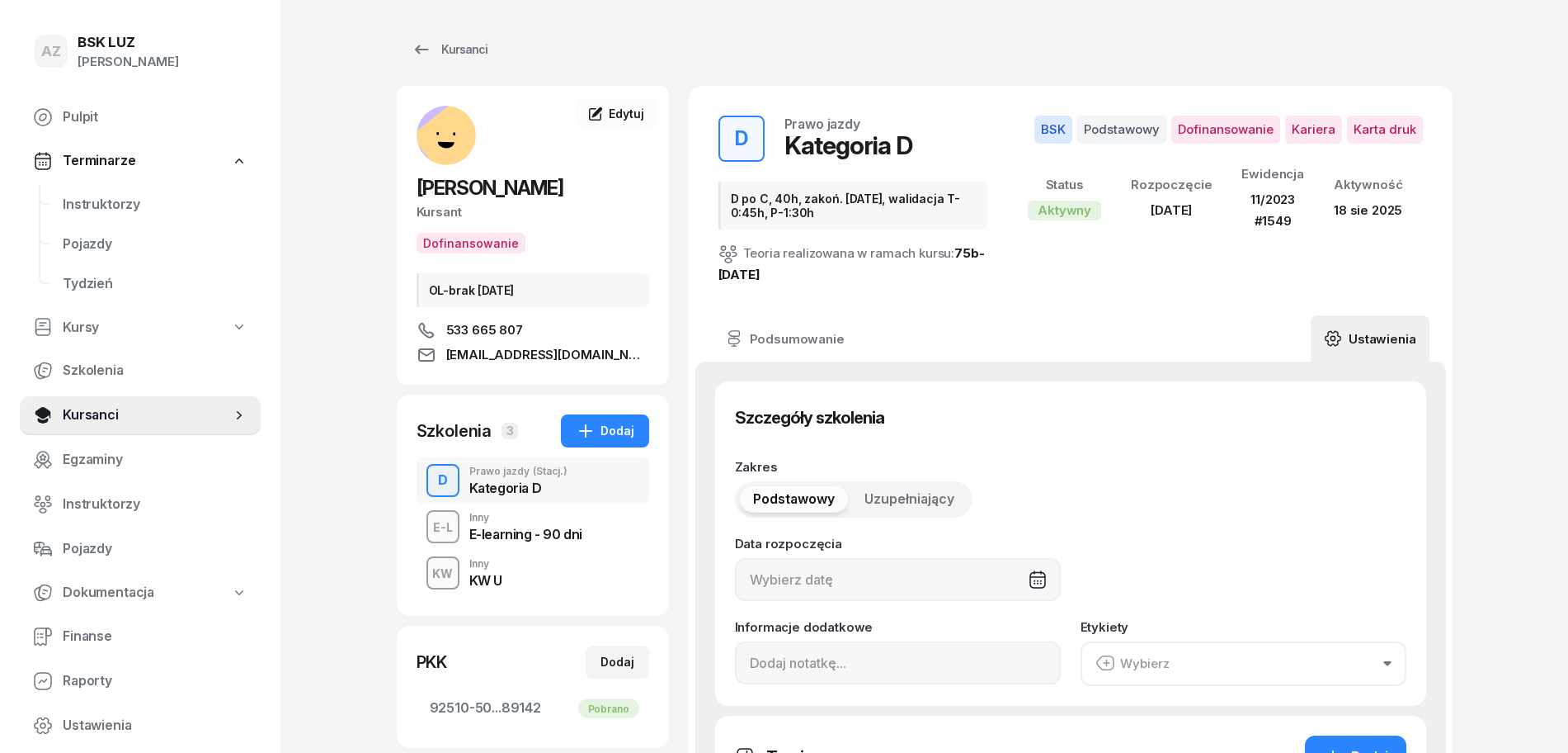
type input "05503"
type input "89142"
type input "11/2023"
type input "1549"
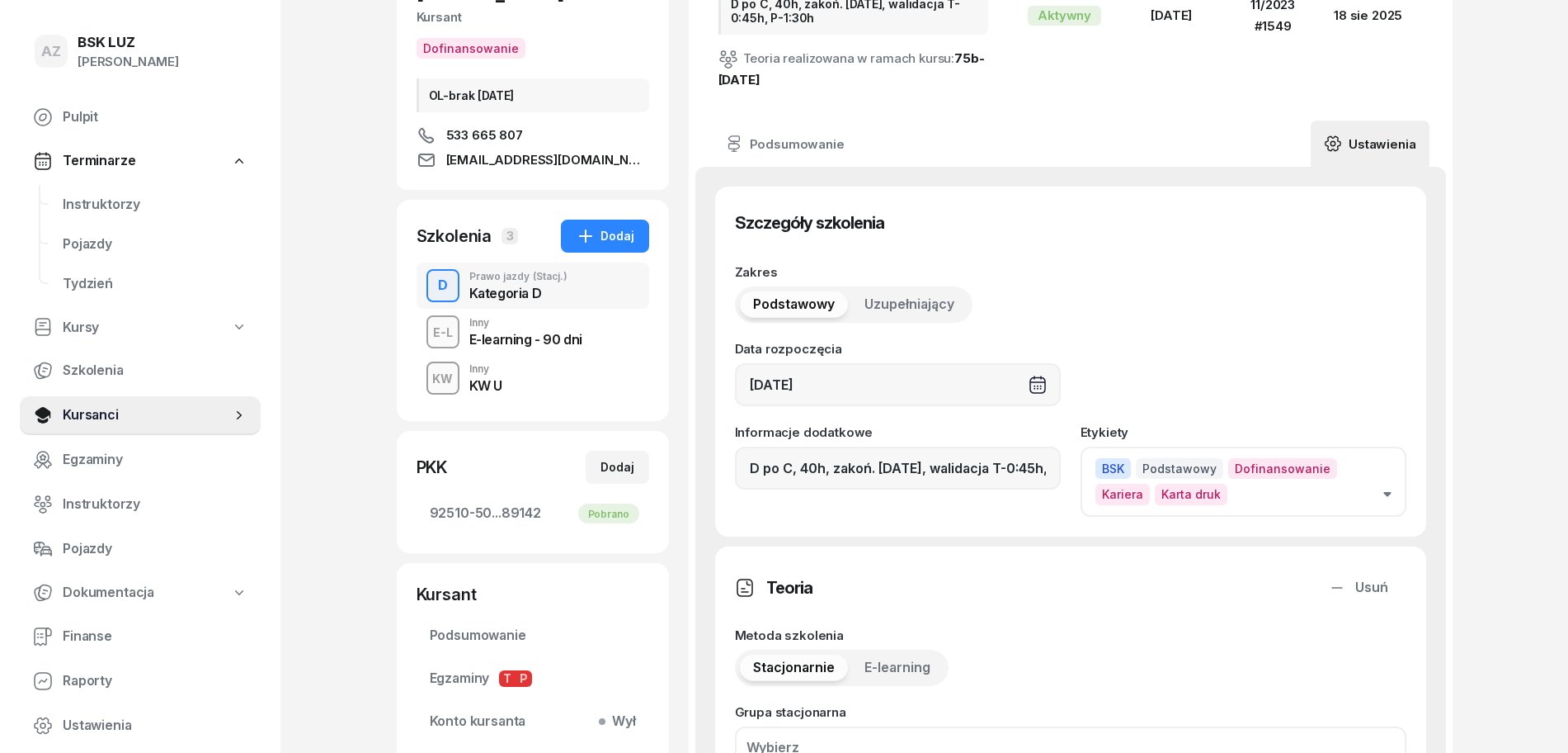
scroll to position [206, 0]
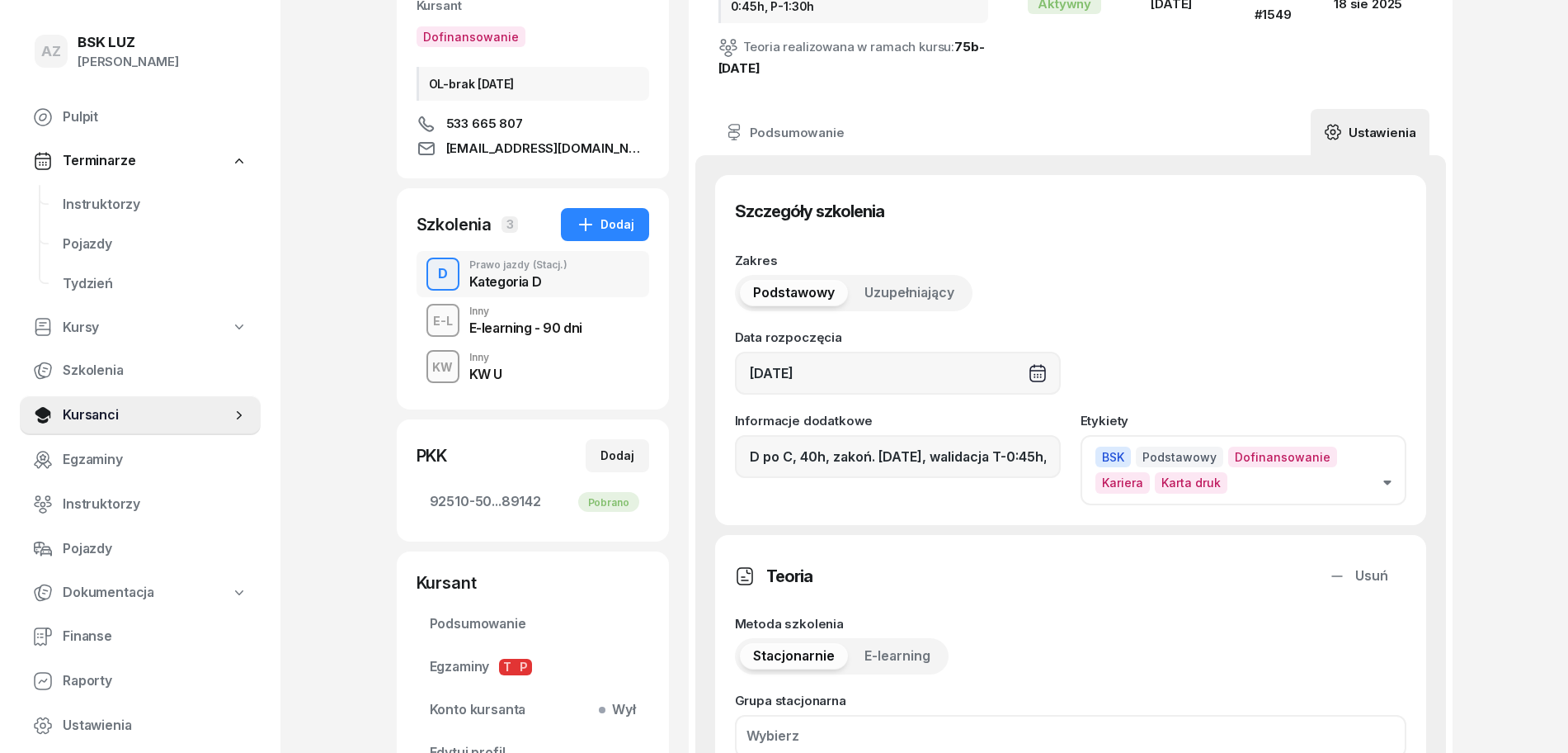
click at [1385, 478] on button "BSK Podstawowy Dofinansowanie Kariera Karta druk" at bounding box center [1243, 469] width 326 height 70
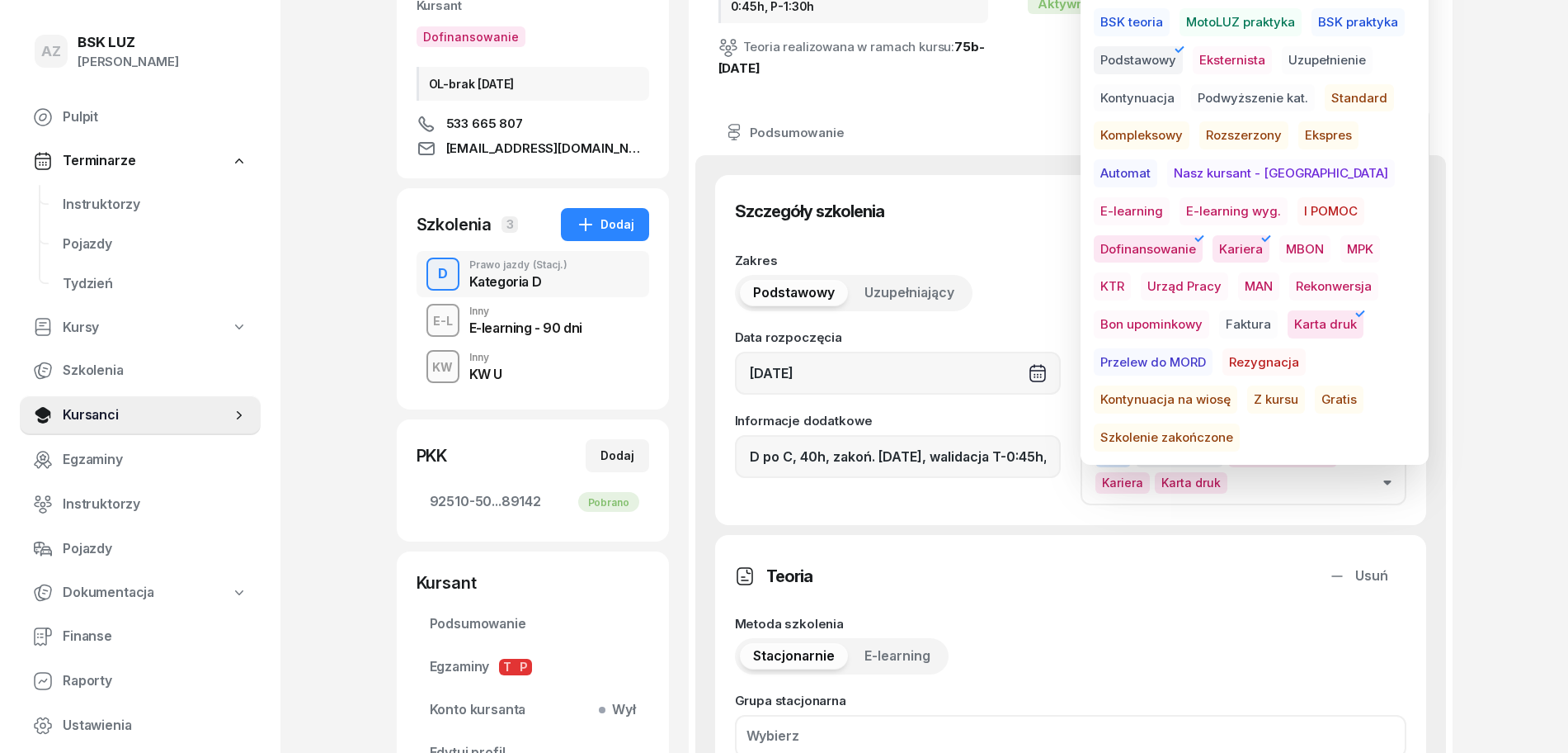
click at [1240, 423] on span "Szkolenie zakończone" at bounding box center [1167, 437] width 146 height 28
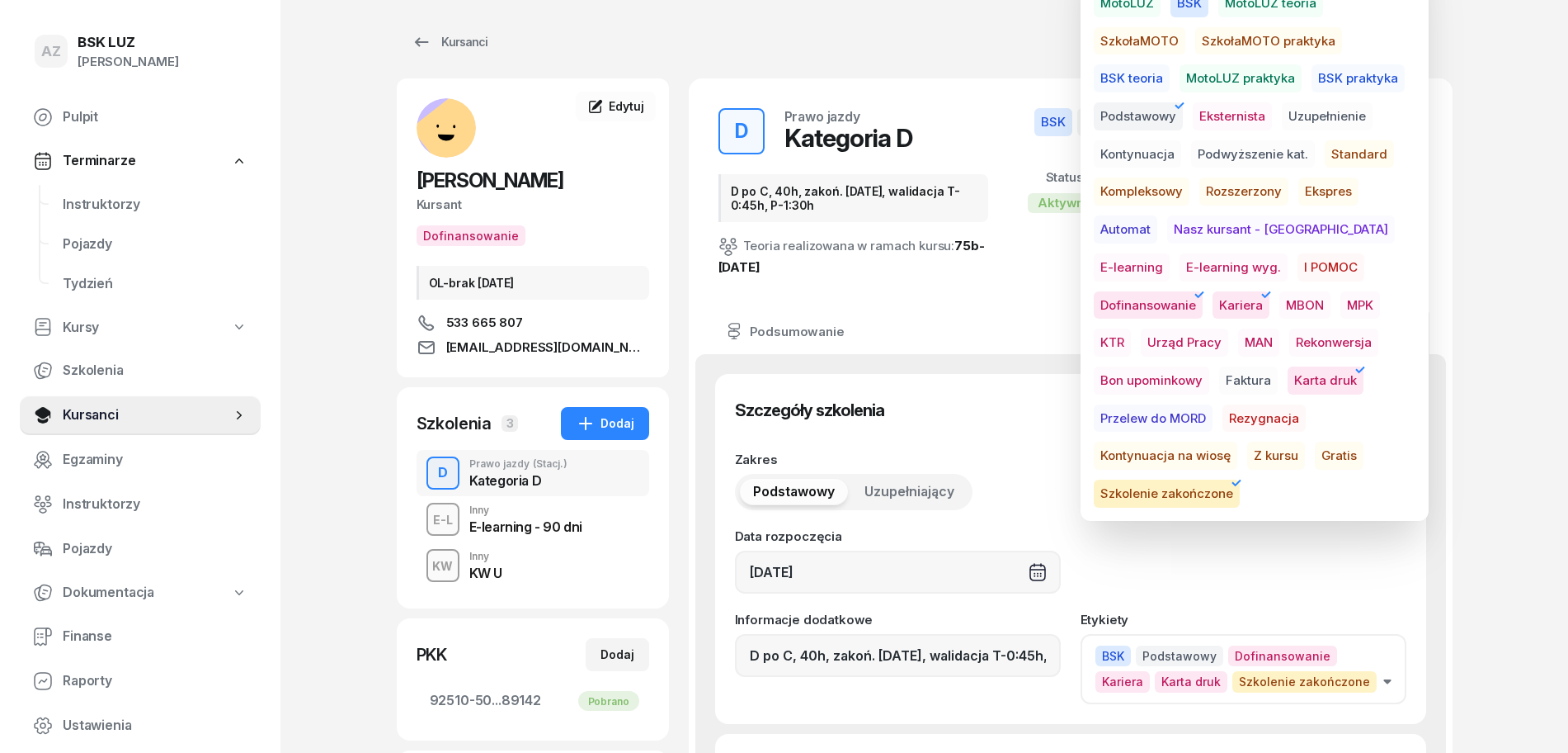
scroll to position [0, 0]
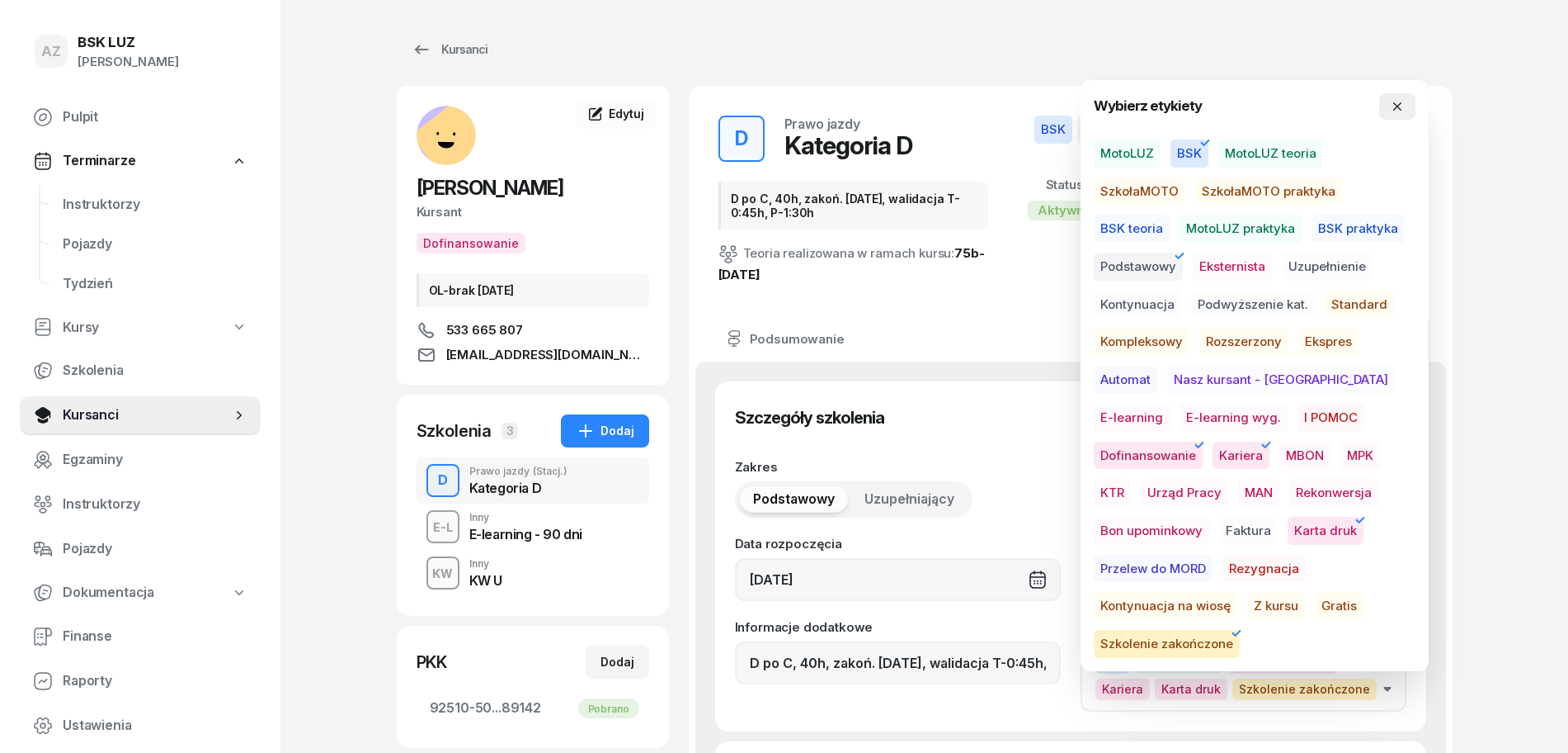
click at [1400, 105] on icon "button" at bounding box center [1397, 106] width 13 height 13
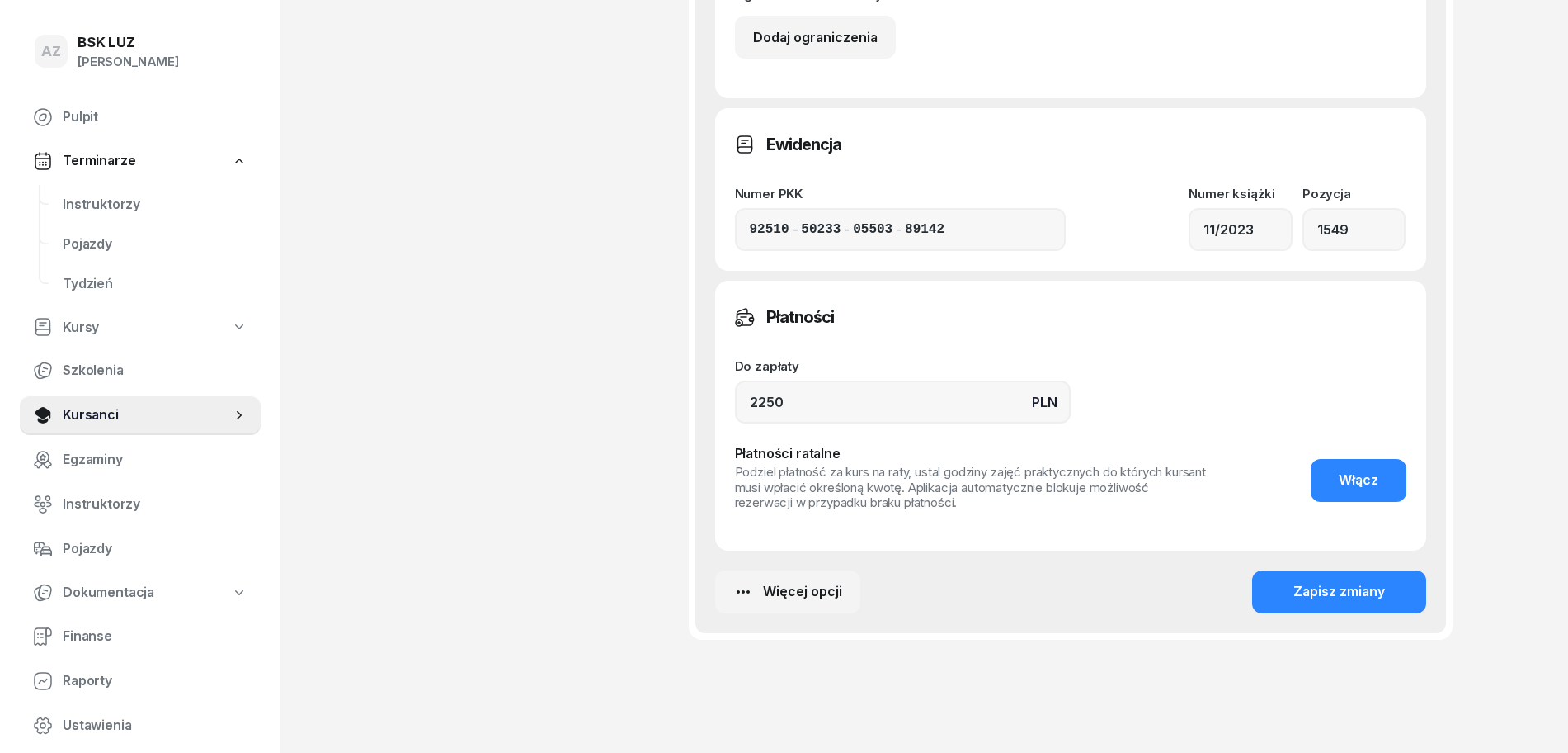
scroll to position [1238, 0]
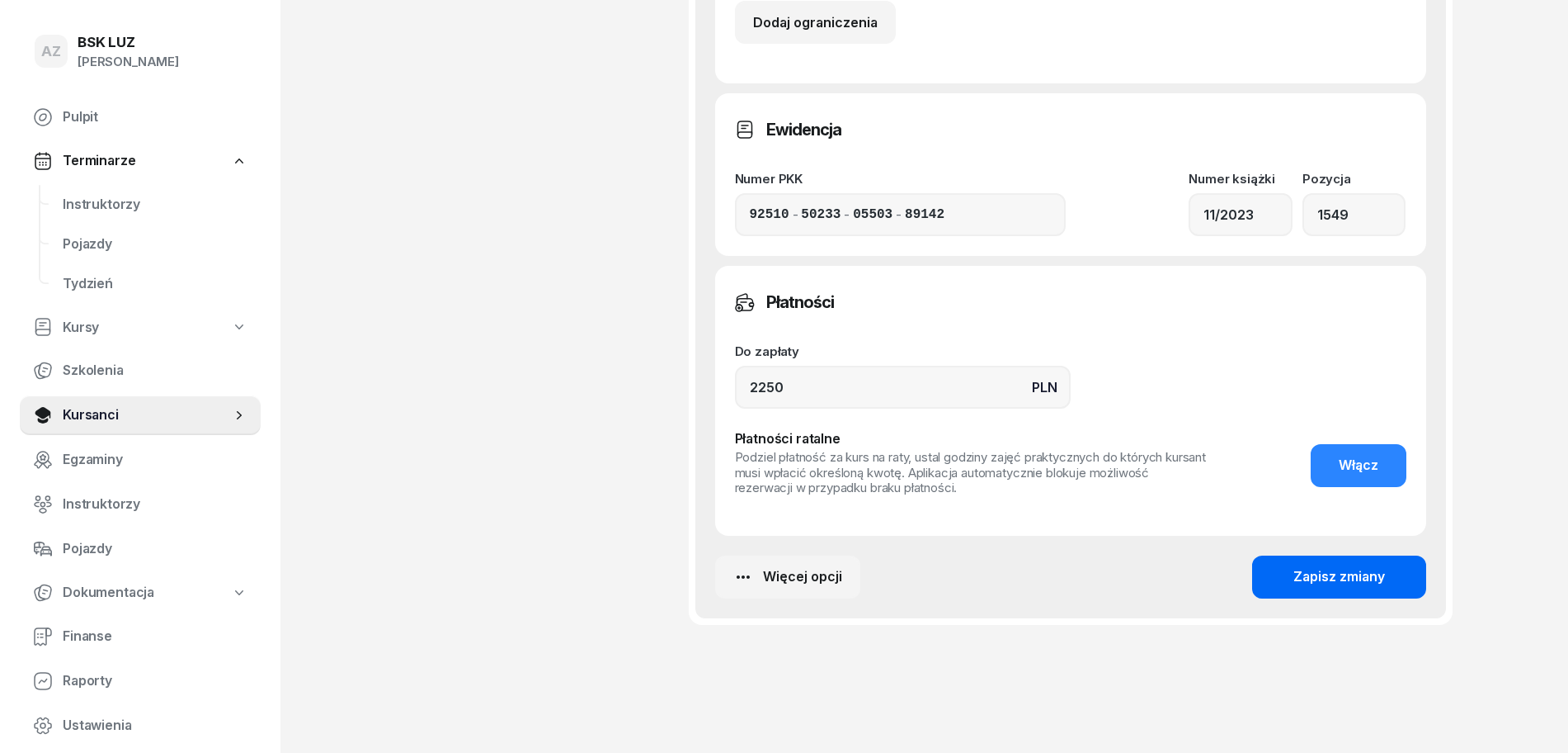
click at [1342, 573] on div "Zapisz zmiany" at bounding box center [1338, 577] width 91 height 22
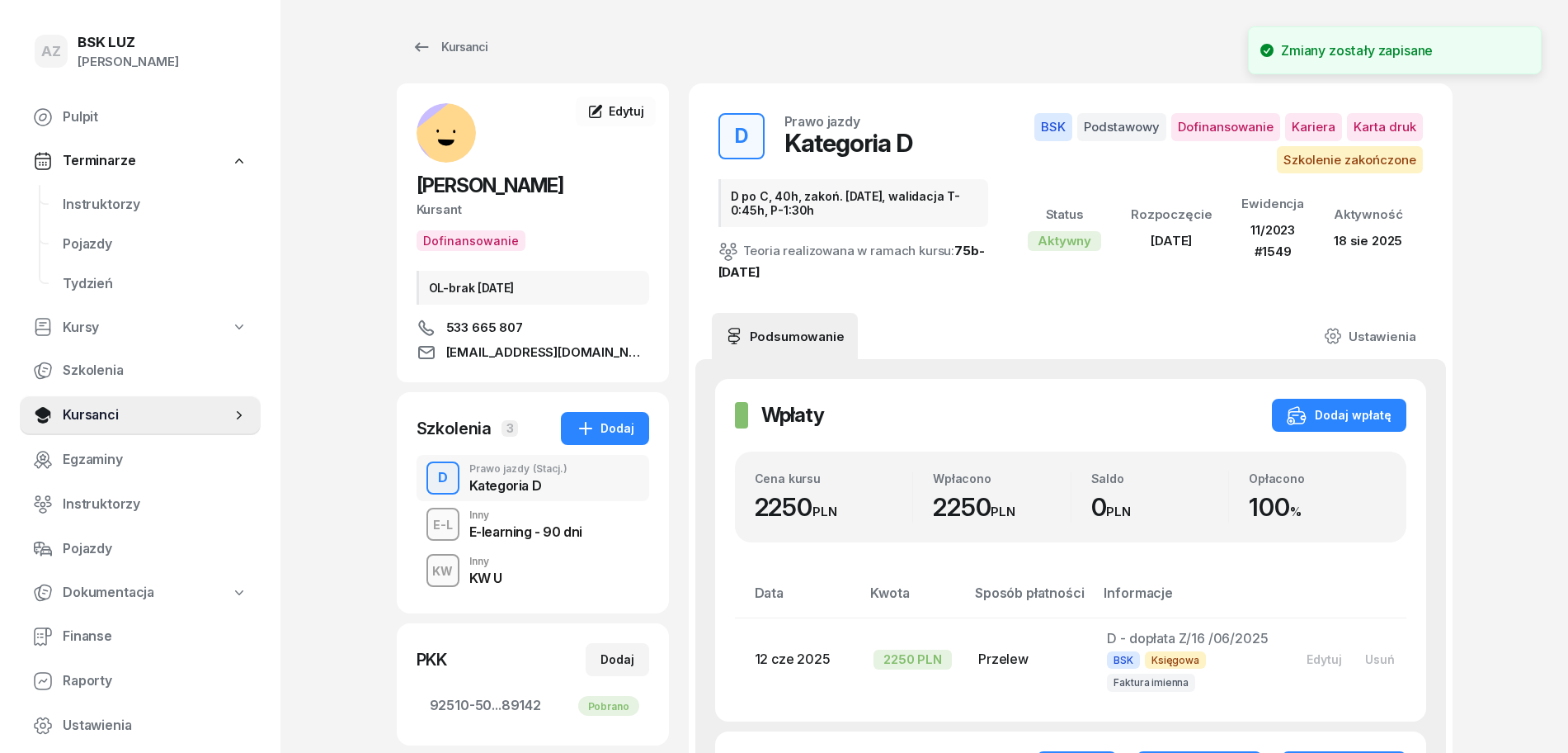
scroll to position [0, 0]
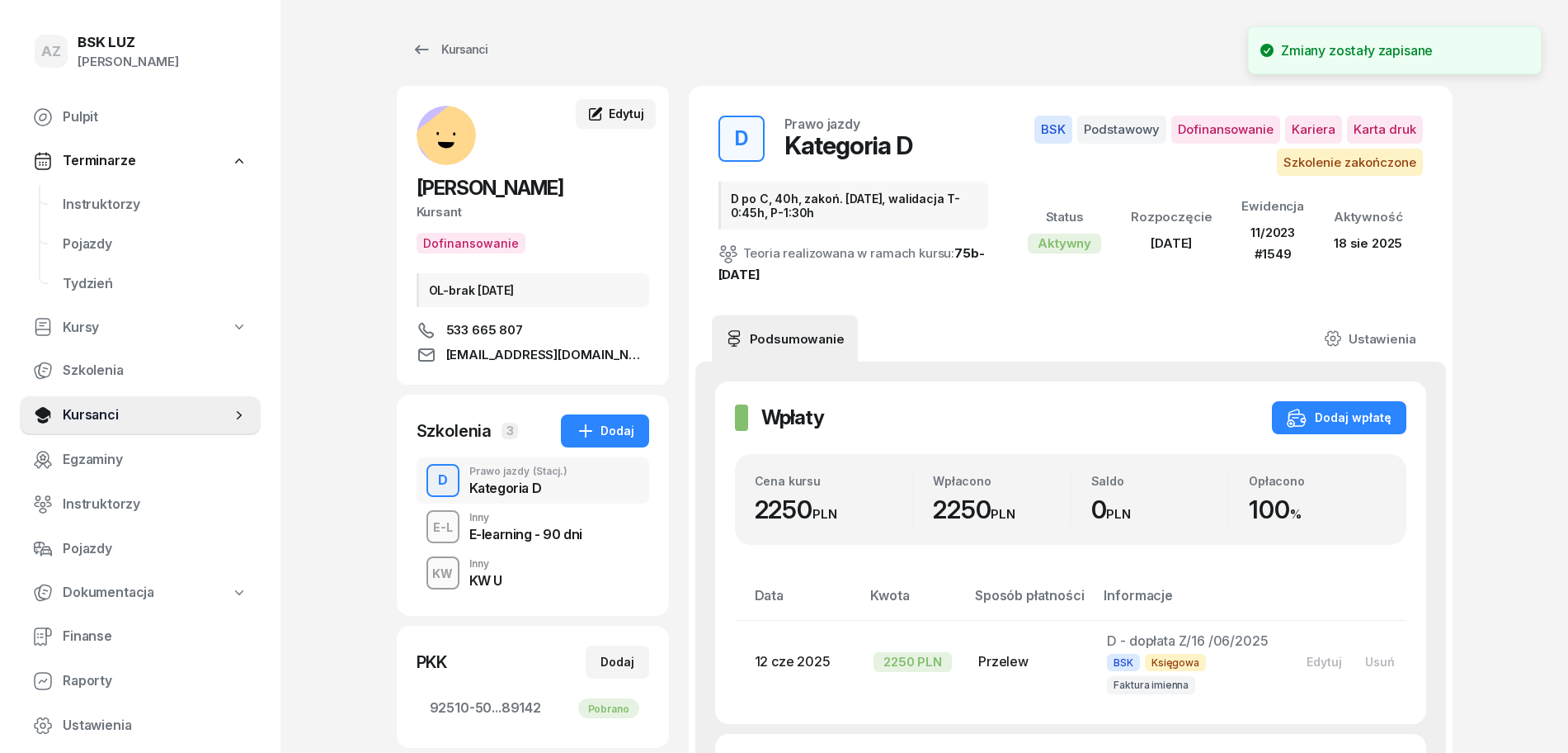
click at [630, 108] on span "Edytuj" at bounding box center [626, 113] width 34 height 14
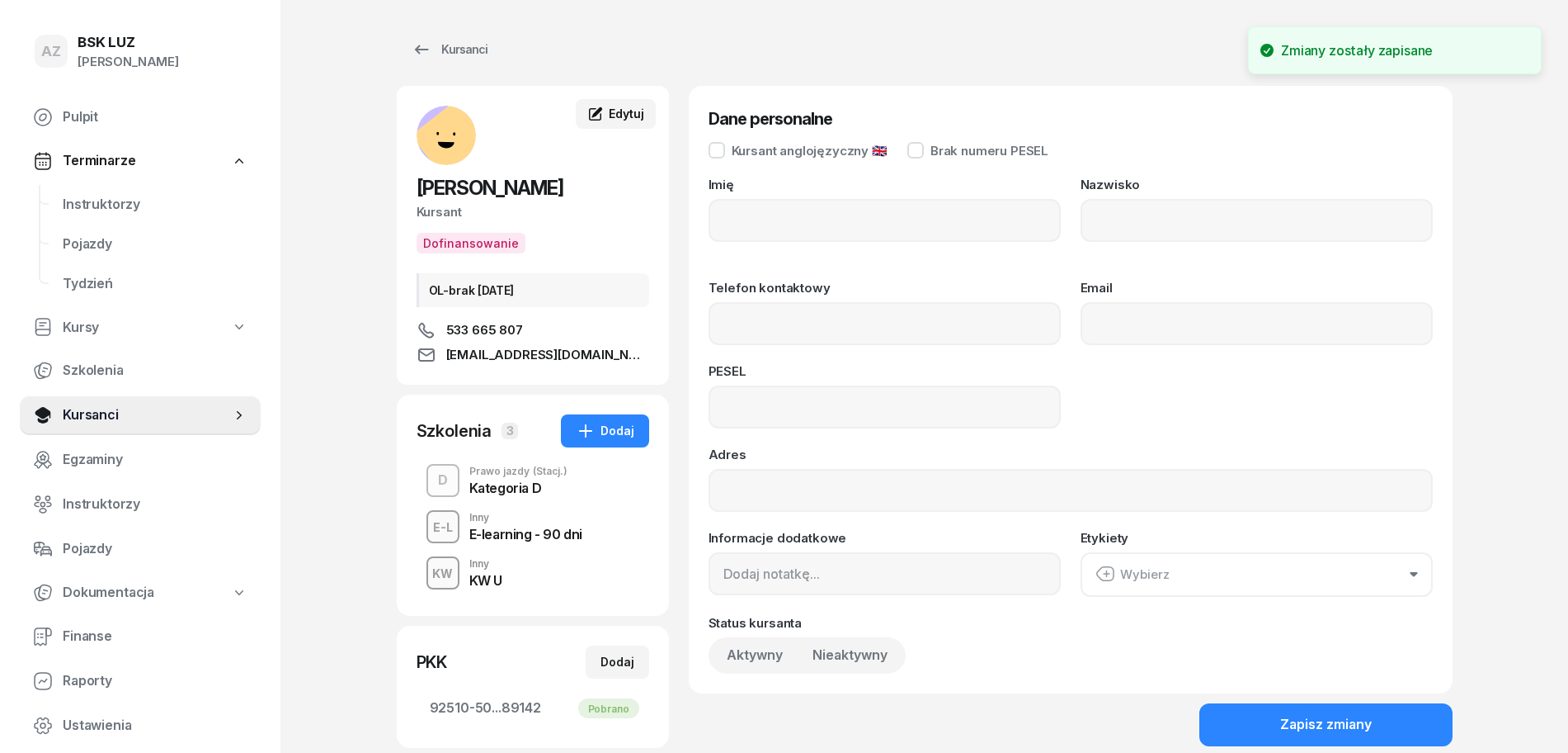
type input "BOGDAN"
type input "KALINKA"
type input "533665807"
type input "lulborel97@gmail.com"
type input "02292602834"
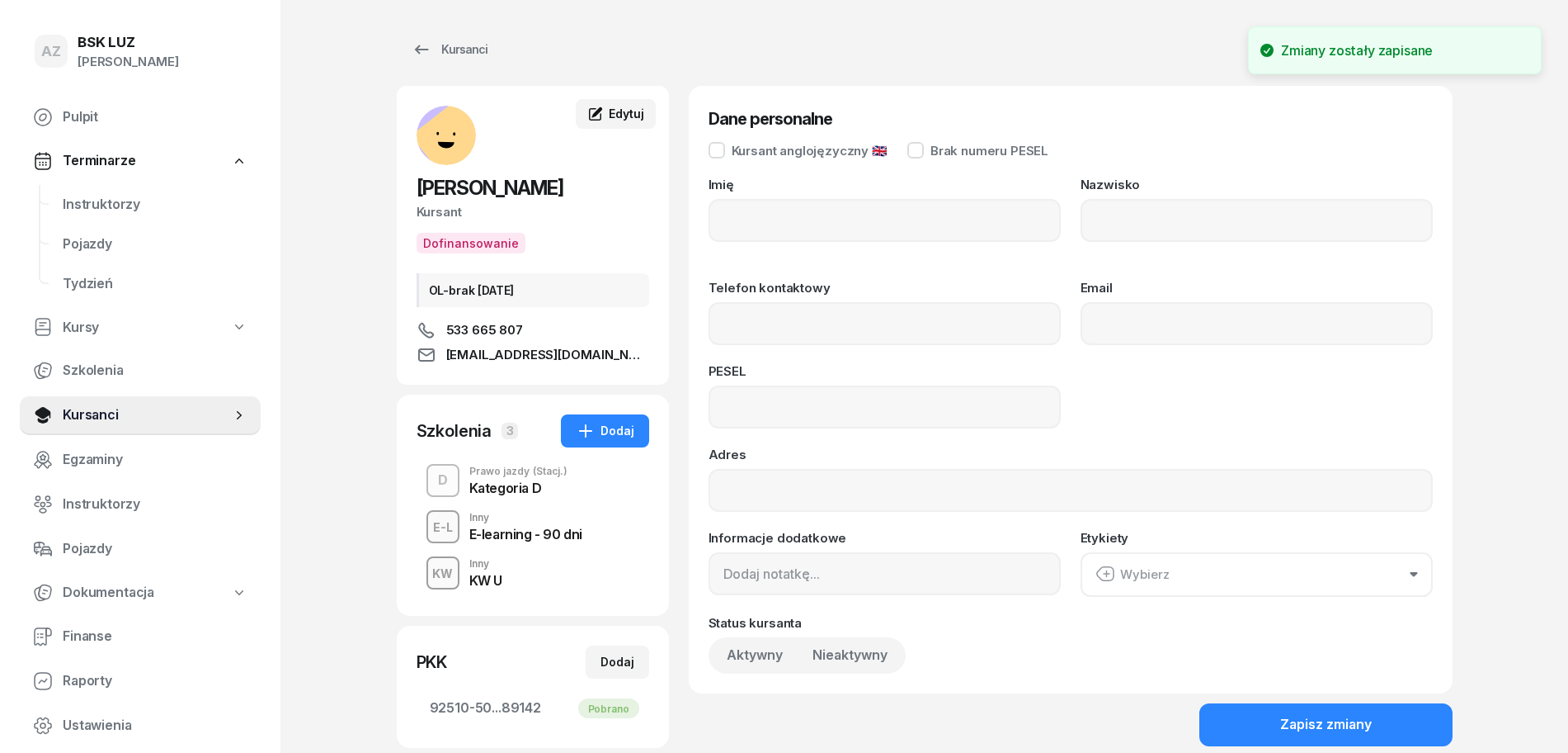
type input "OL-brak 2030-05-19"
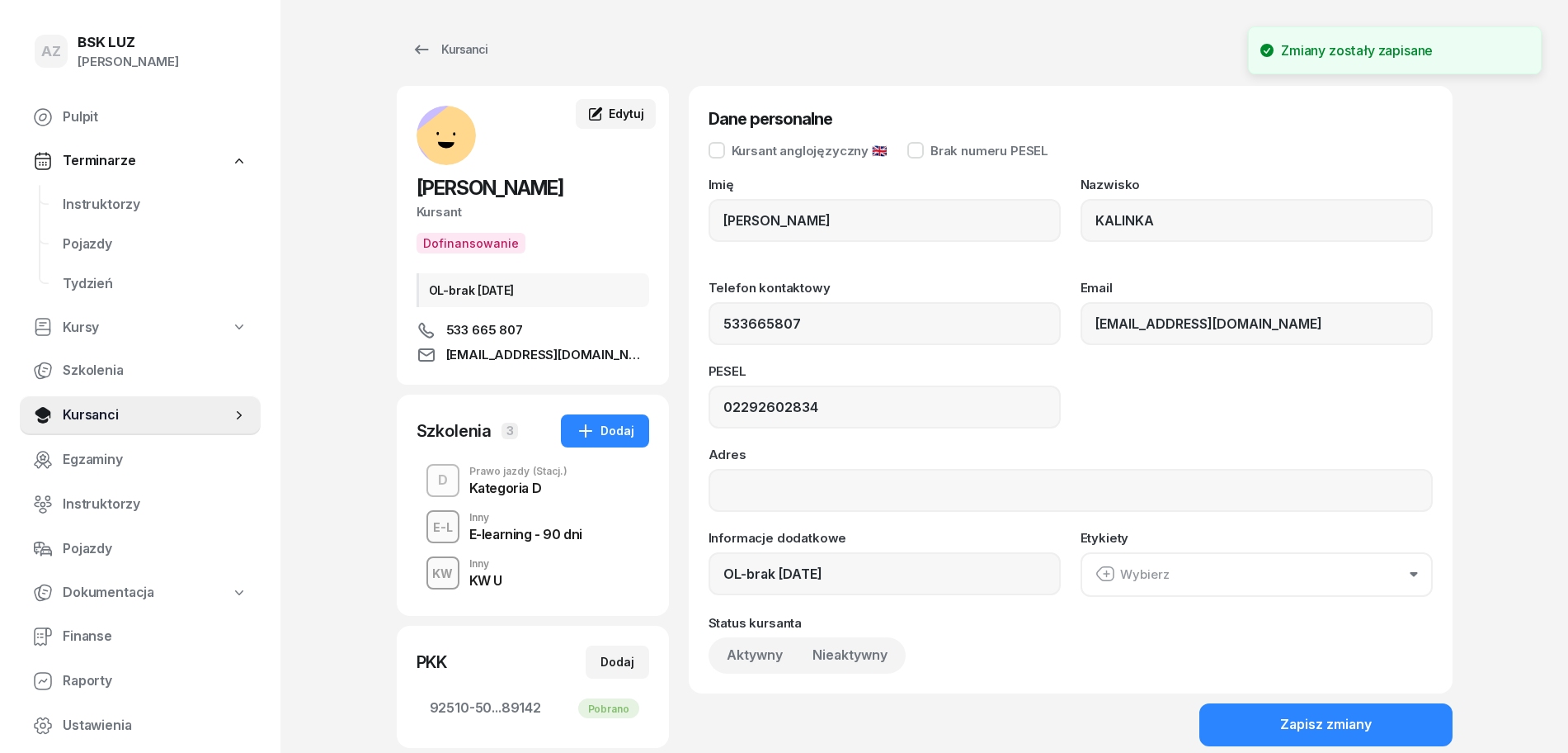
type input "533 665 807"
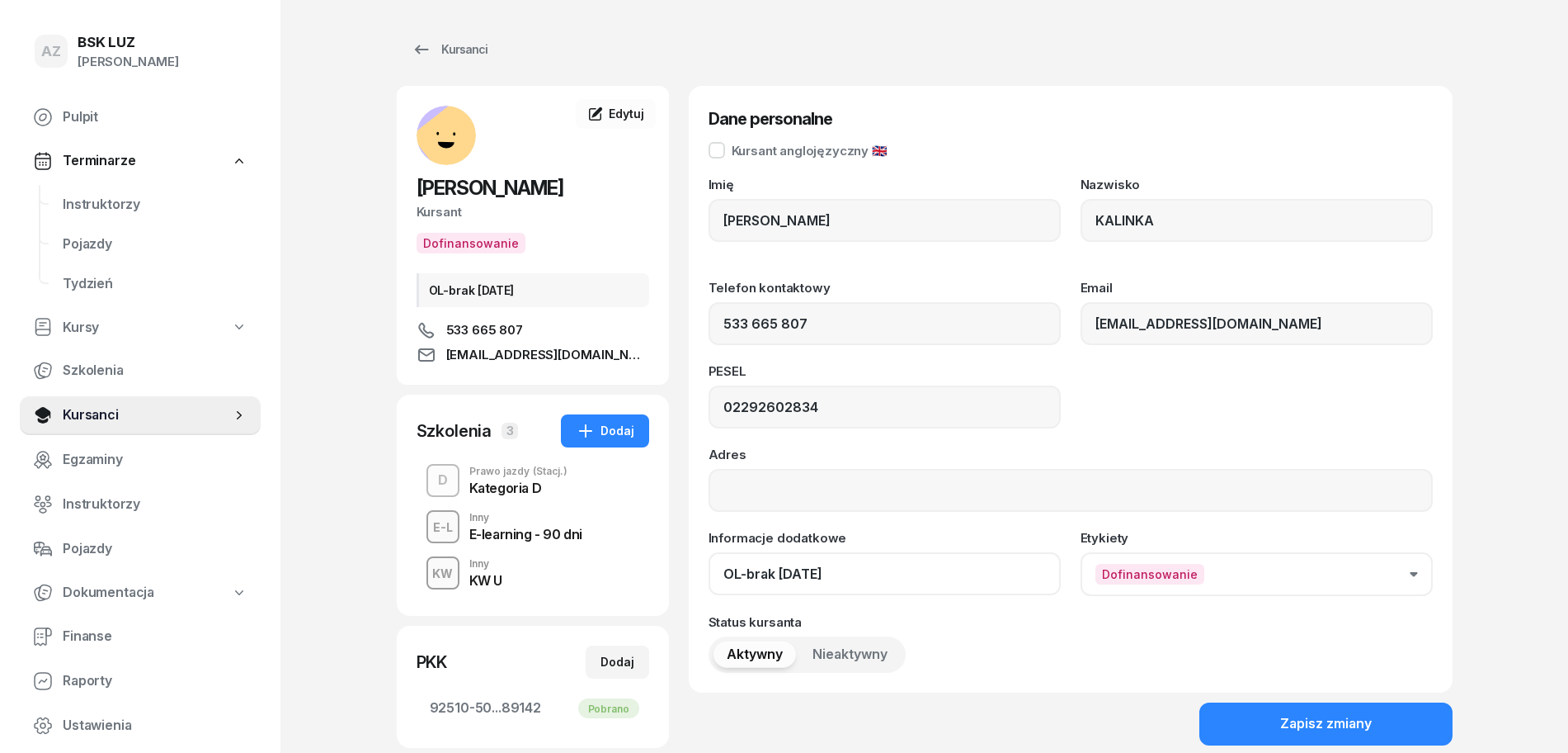
click at [870, 582] on input "OL-brak 2030-05-19" at bounding box center [884, 573] width 352 height 43
paste input "ZAŚW. NR"
type input "OL-brak 2030-05-19, ZAŚW. NR 290/2025"
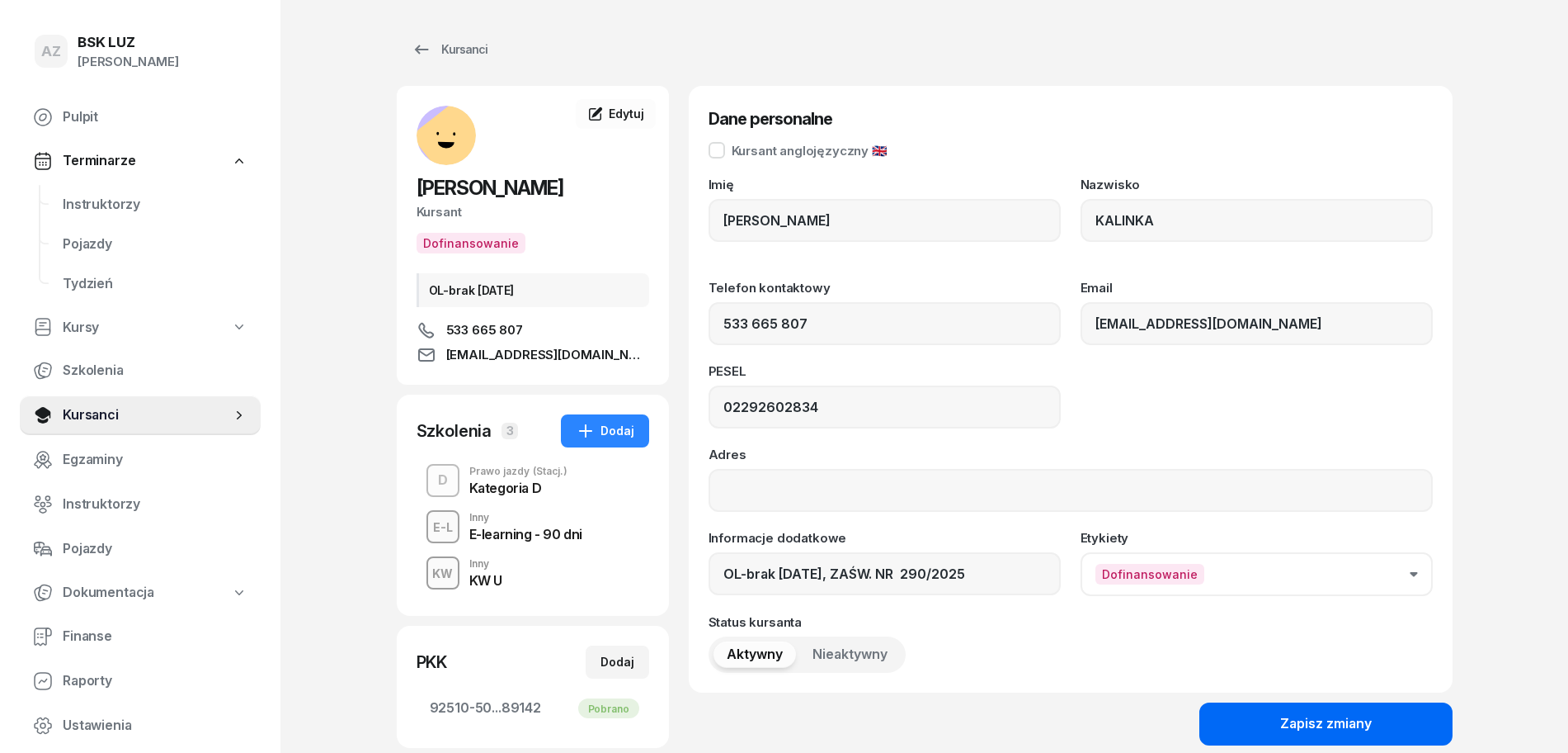
click at [1326, 726] on div "Zapisz zmiany" at bounding box center [1326, 724] width 91 height 22
click at [515, 495] on div "Kategoria D" at bounding box center [518, 487] width 98 height 13
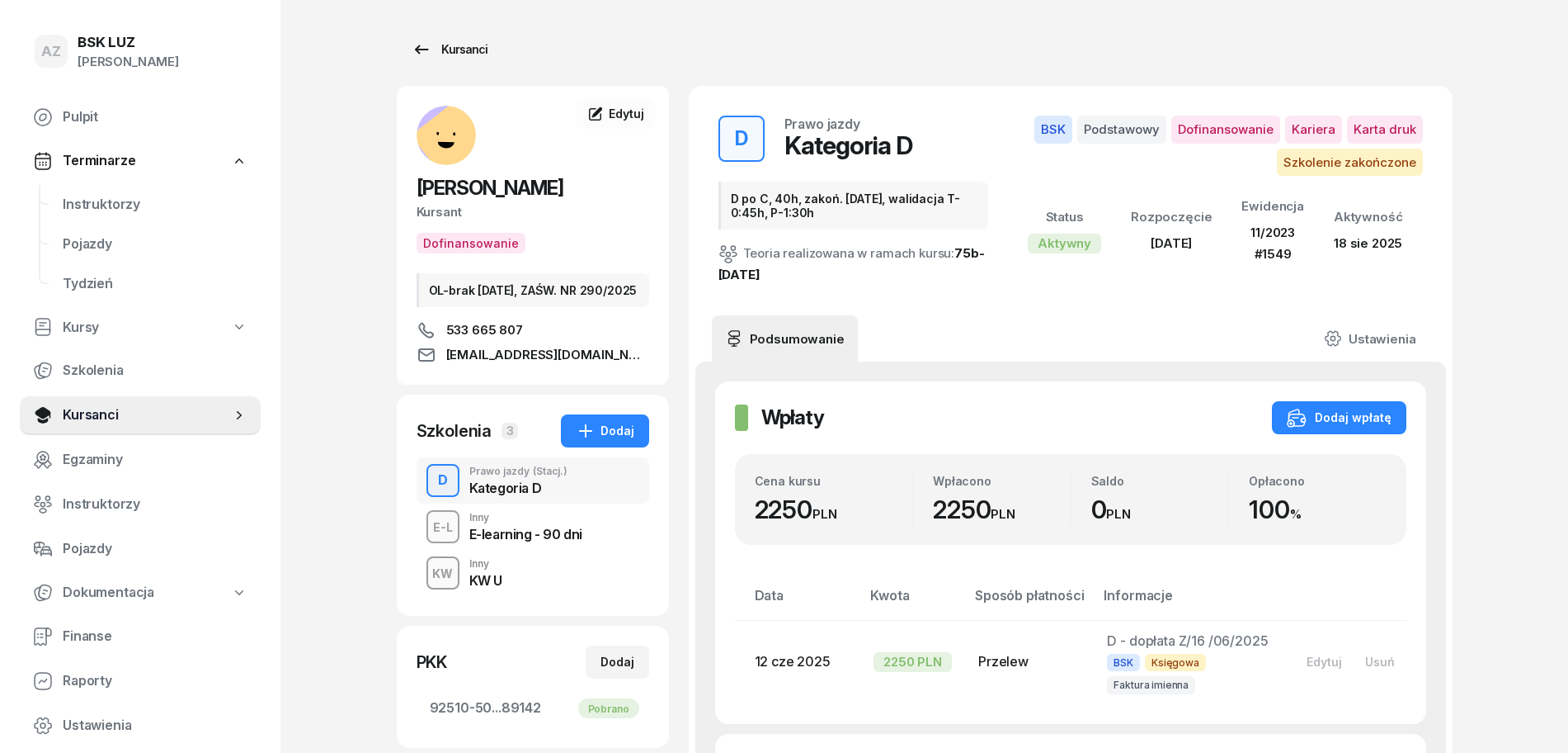
click at [463, 46] on div "Kursanci" at bounding box center [449, 49] width 76 height 20
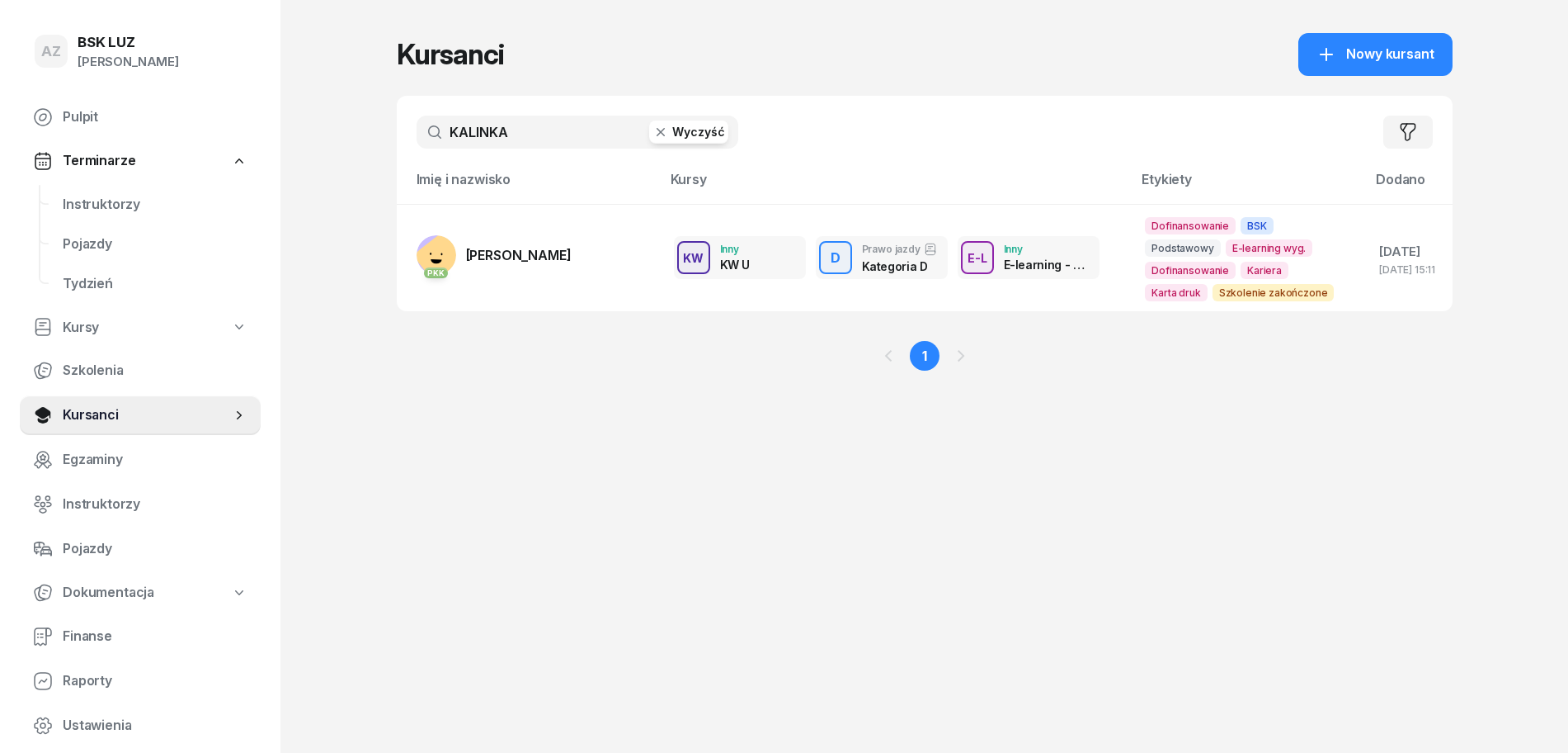
click at [695, 127] on button "Wyczyść" at bounding box center [689, 133] width 79 height 24
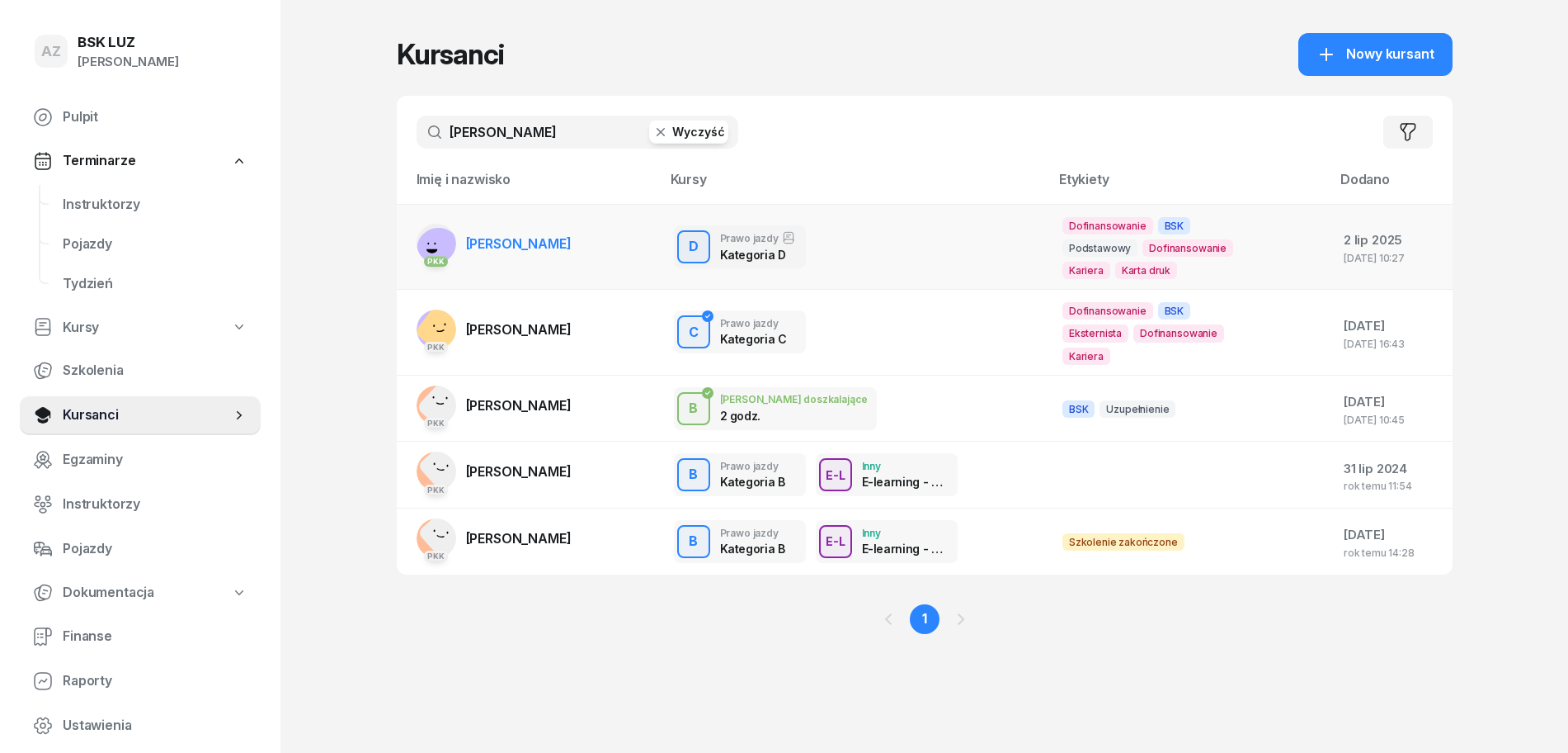
type input "KOWALSKI"
click at [547, 242] on span "ERYK KOWALSKI" at bounding box center [519, 243] width 106 height 17
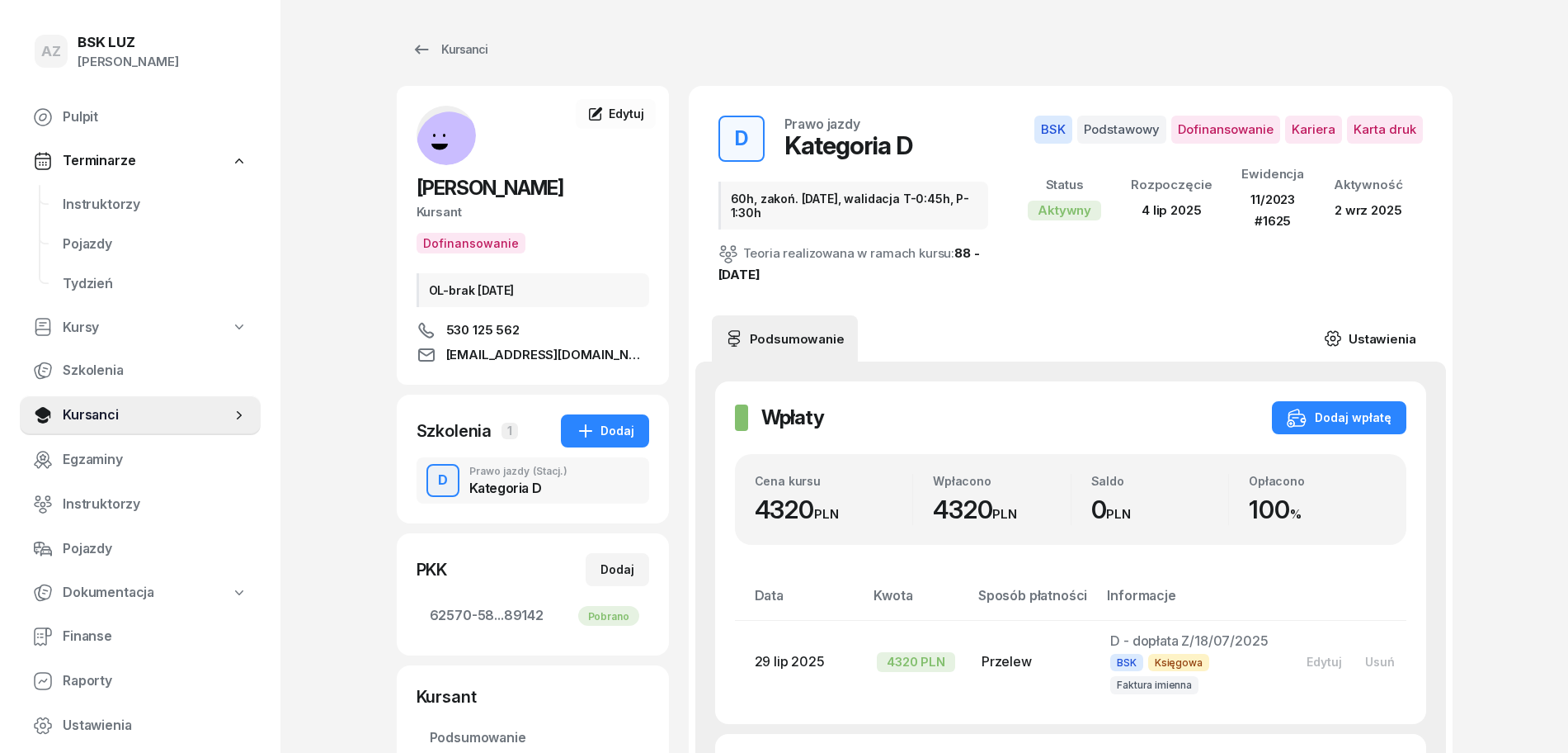
click at [1376, 340] on link "Ustawienia" at bounding box center [1370, 338] width 118 height 46
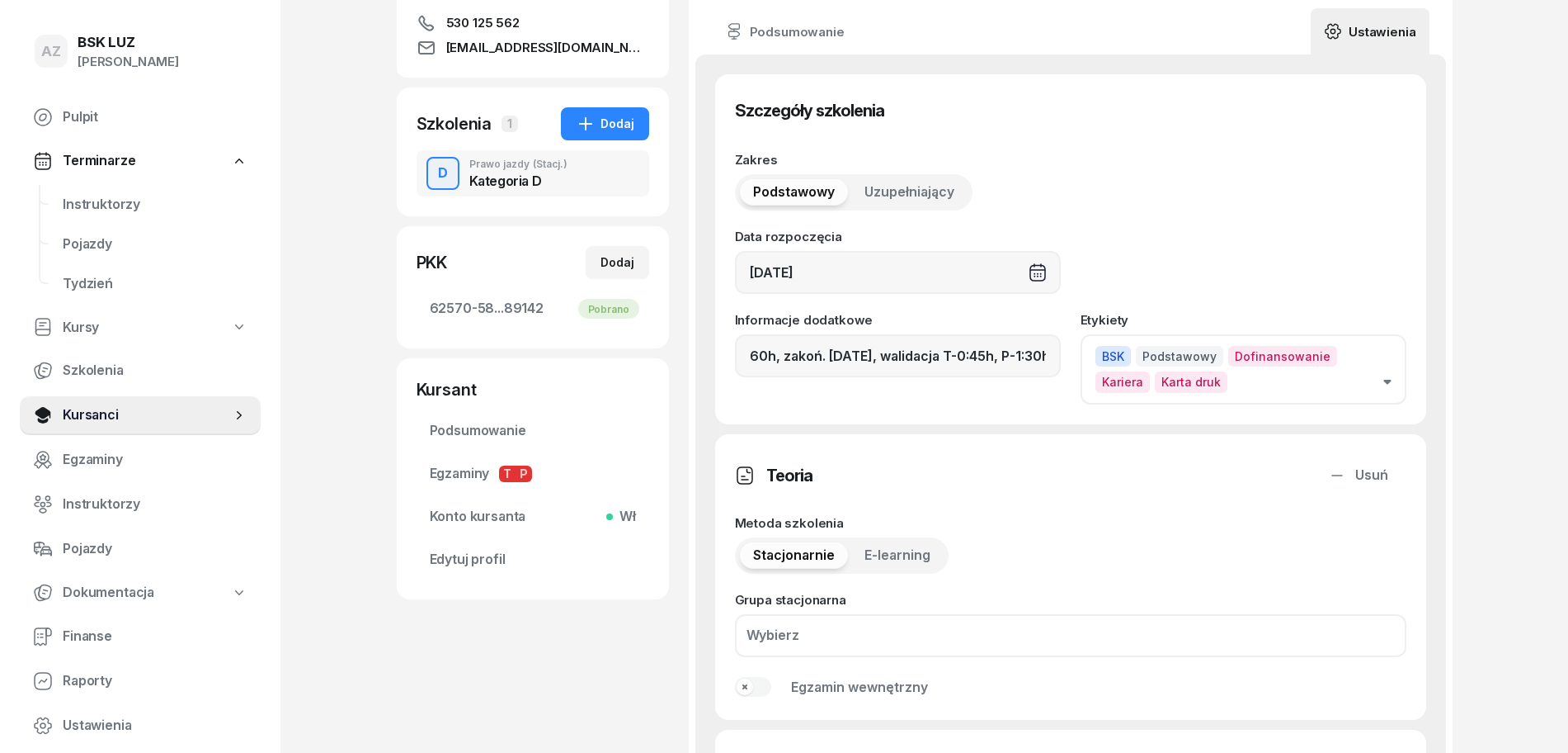
scroll to position [309, 0]
click at [1382, 381] on button "BSK Podstawowy Dofinansowanie Kariera Karta druk" at bounding box center [1243, 366] width 326 height 70
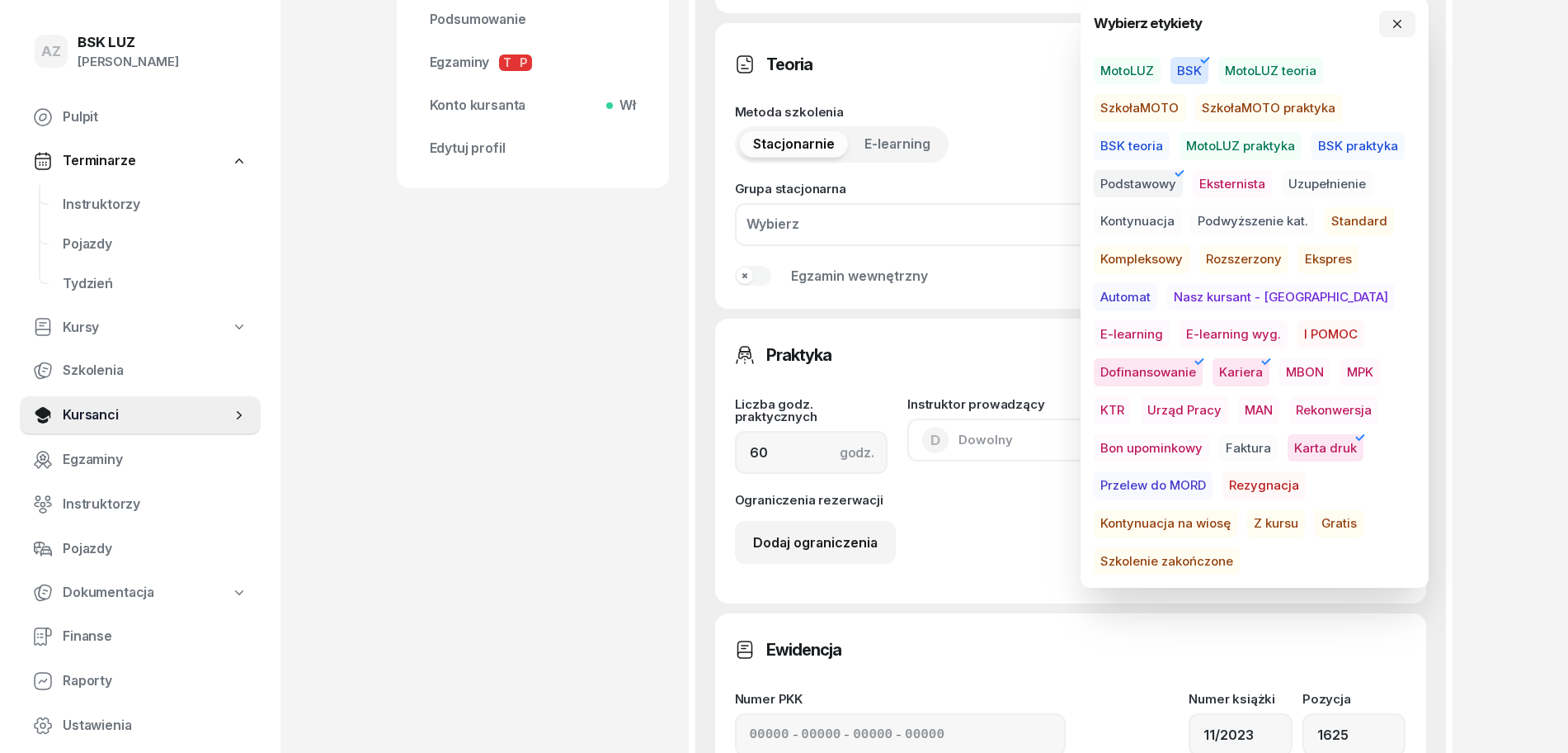
scroll to position [723, 0]
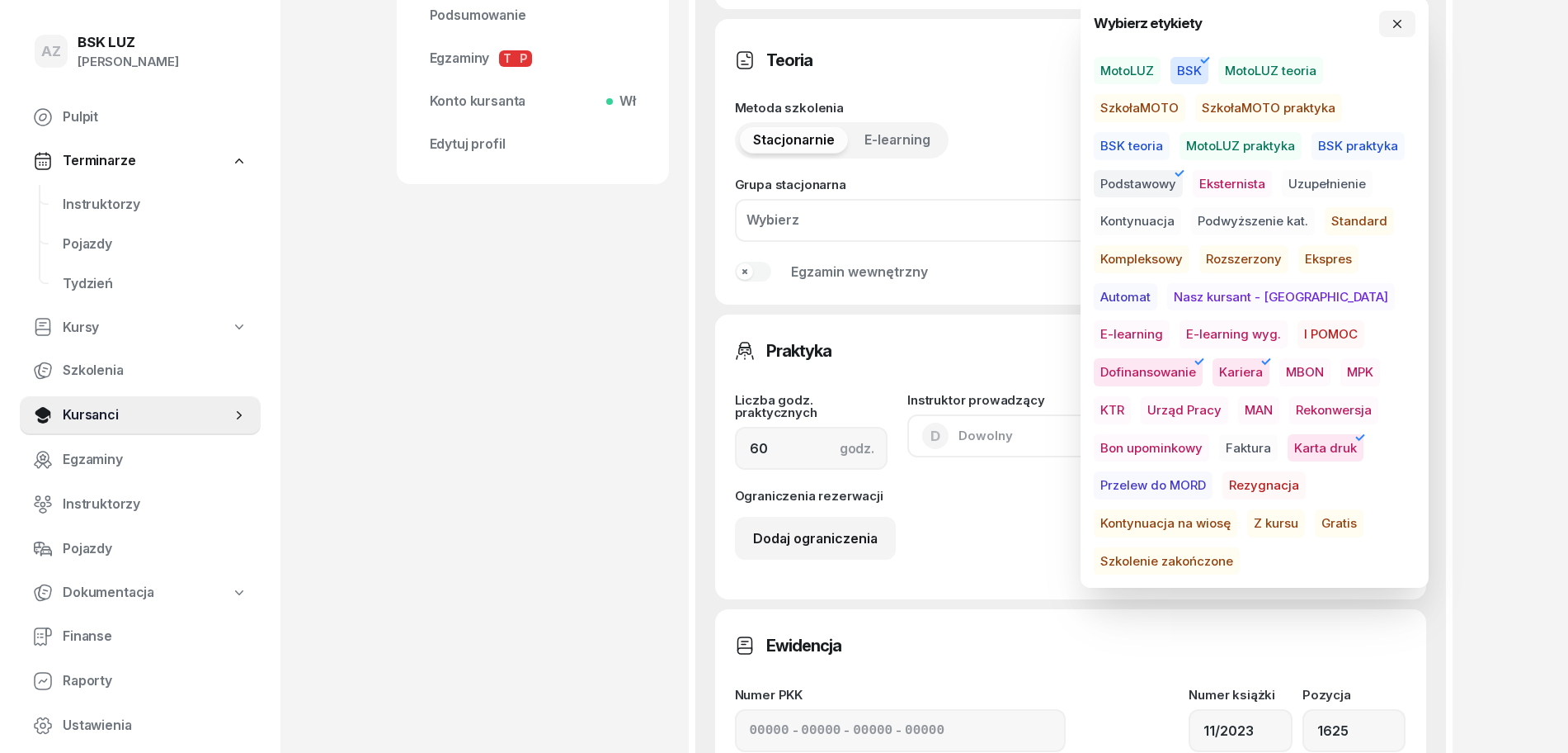
click at [1236, 547] on span "Szkolenie zakończone" at bounding box center [1167, 561] width 146 height 28
click at [1393, 20] on icon "button" at bounding box center [1397, 24] width 8 height 8
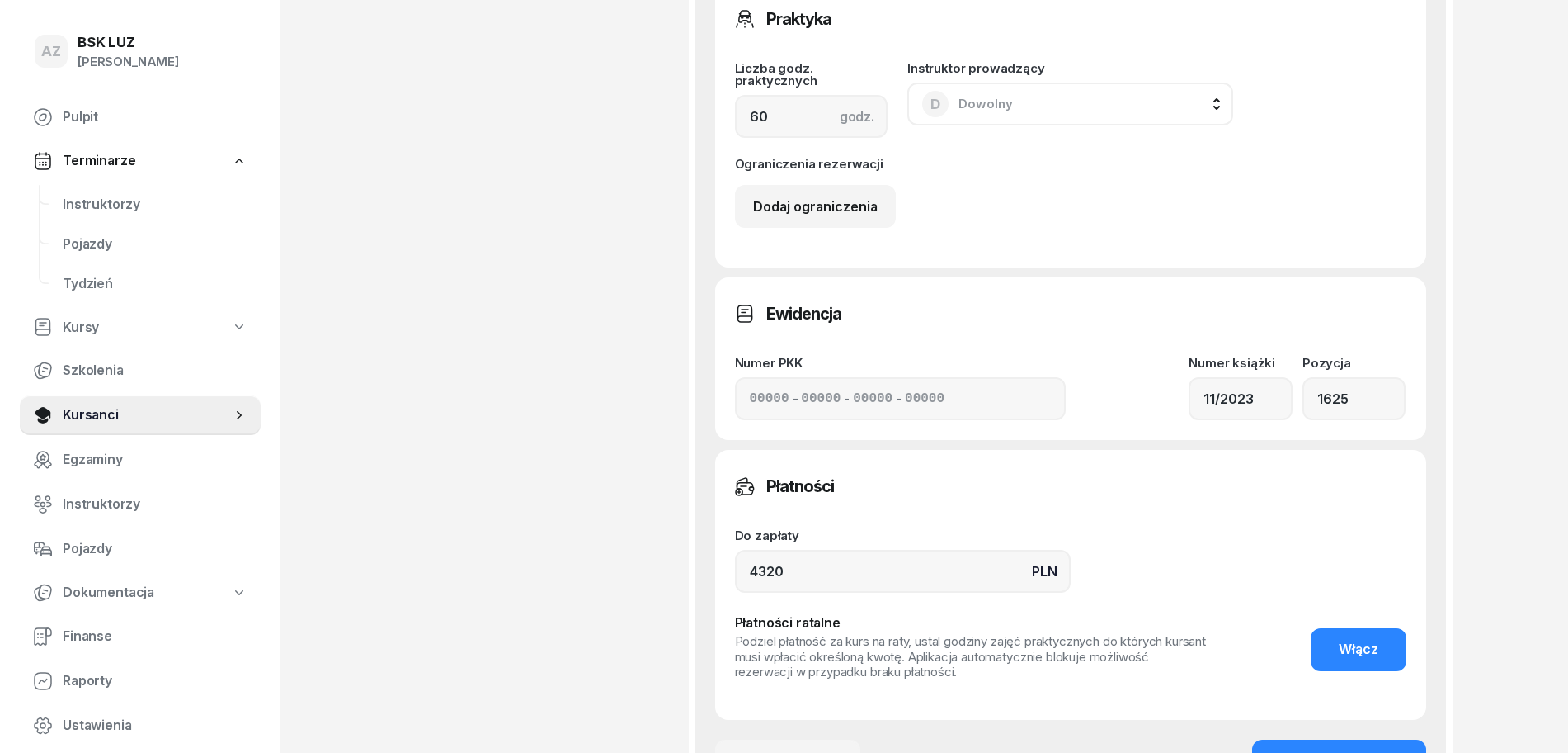
scroll to position [1272, 0]
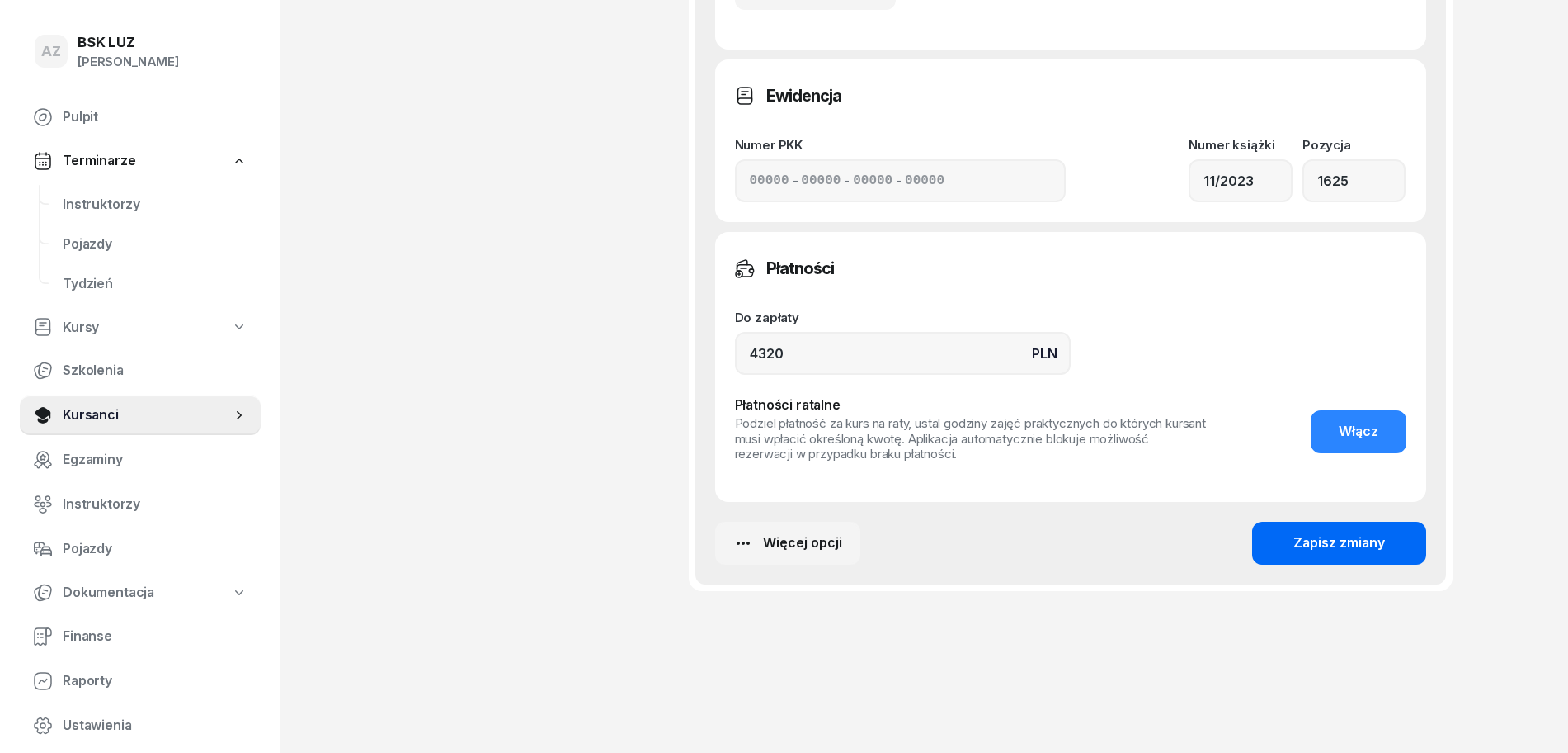
click at [1357, 535] on div "Zapisz zmiany" at bounding box center [1338, 543] width 91 height 22
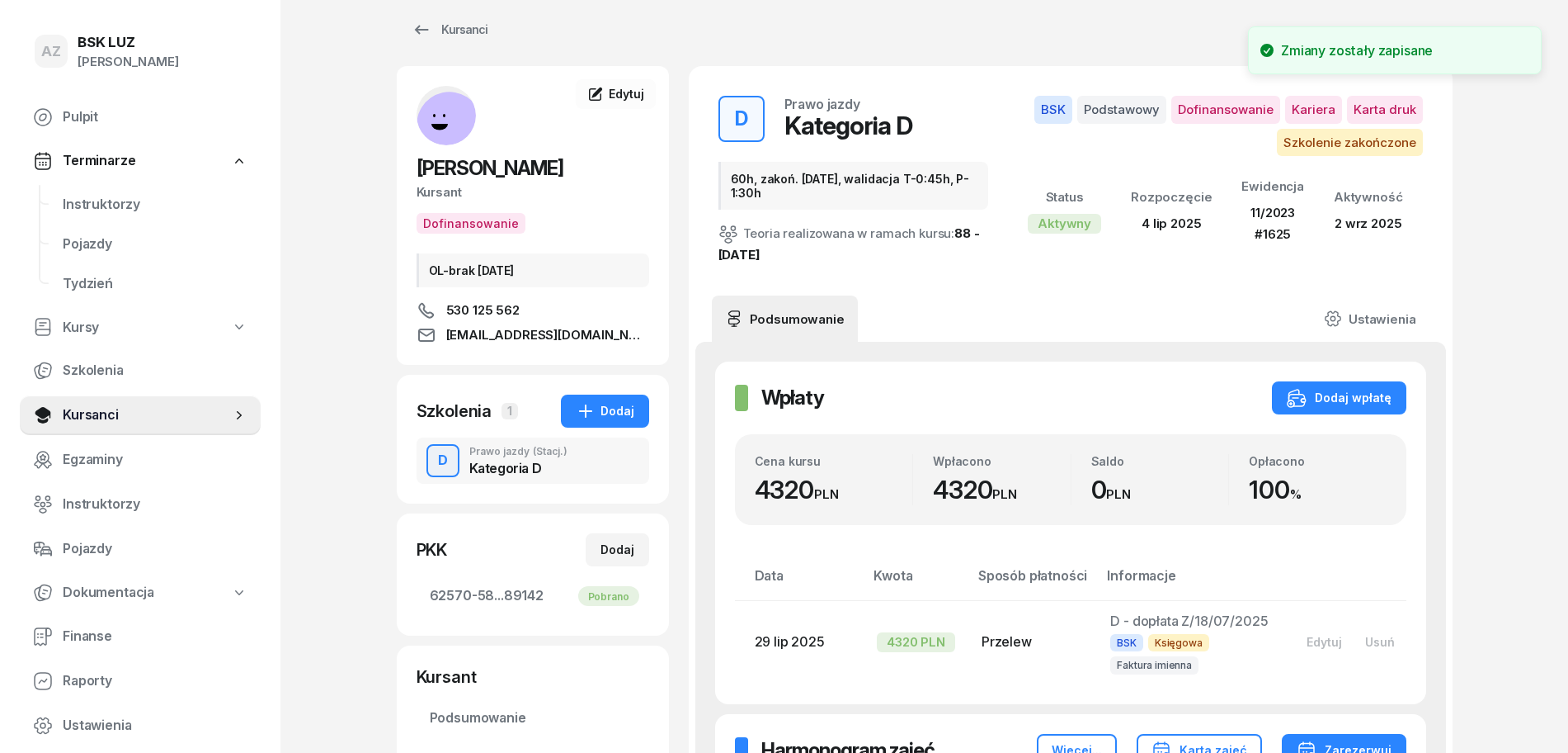
scroll to position [0, 0]
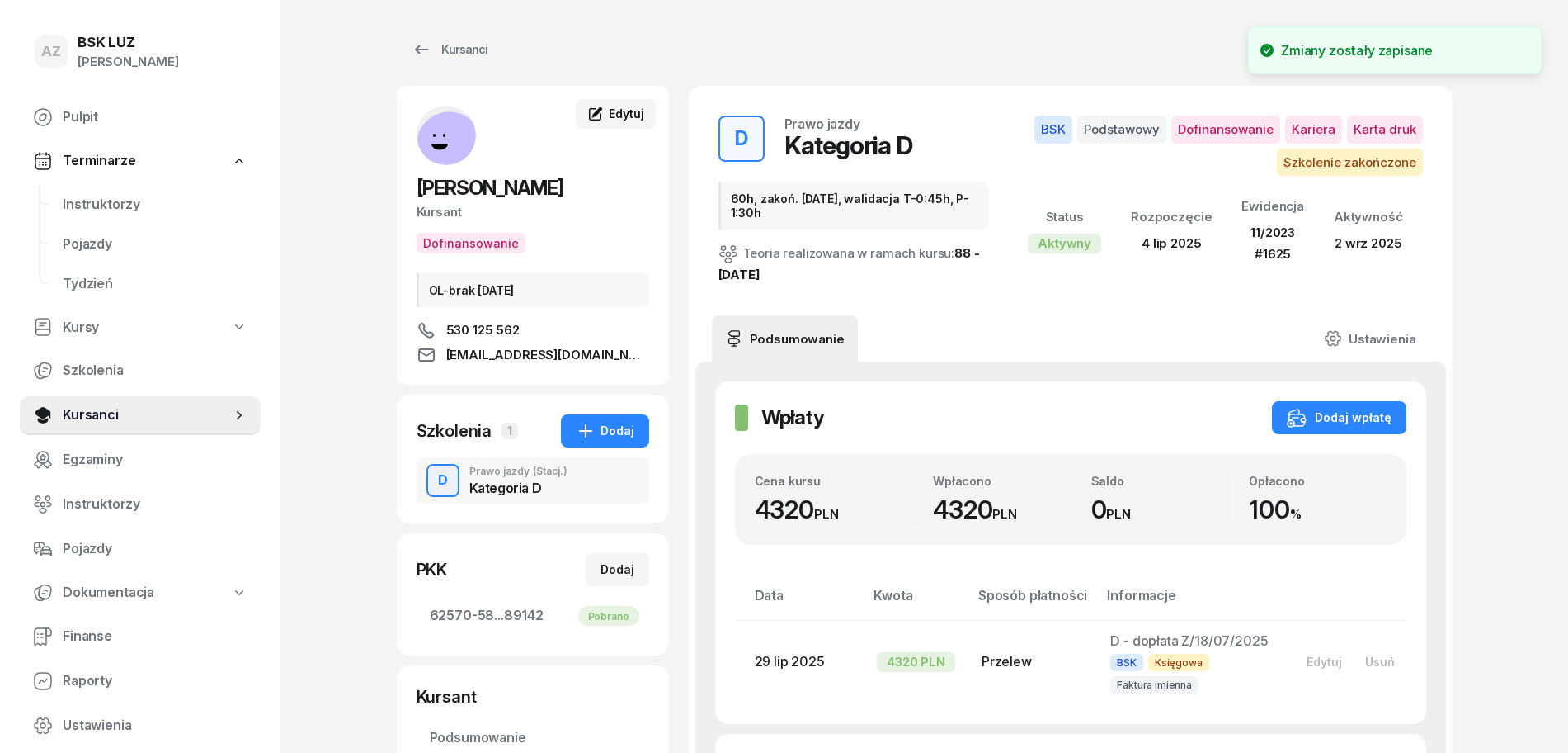
click at [625, 111] on span "Edytuj" at bounding box center [626, 113] width 34 height 14
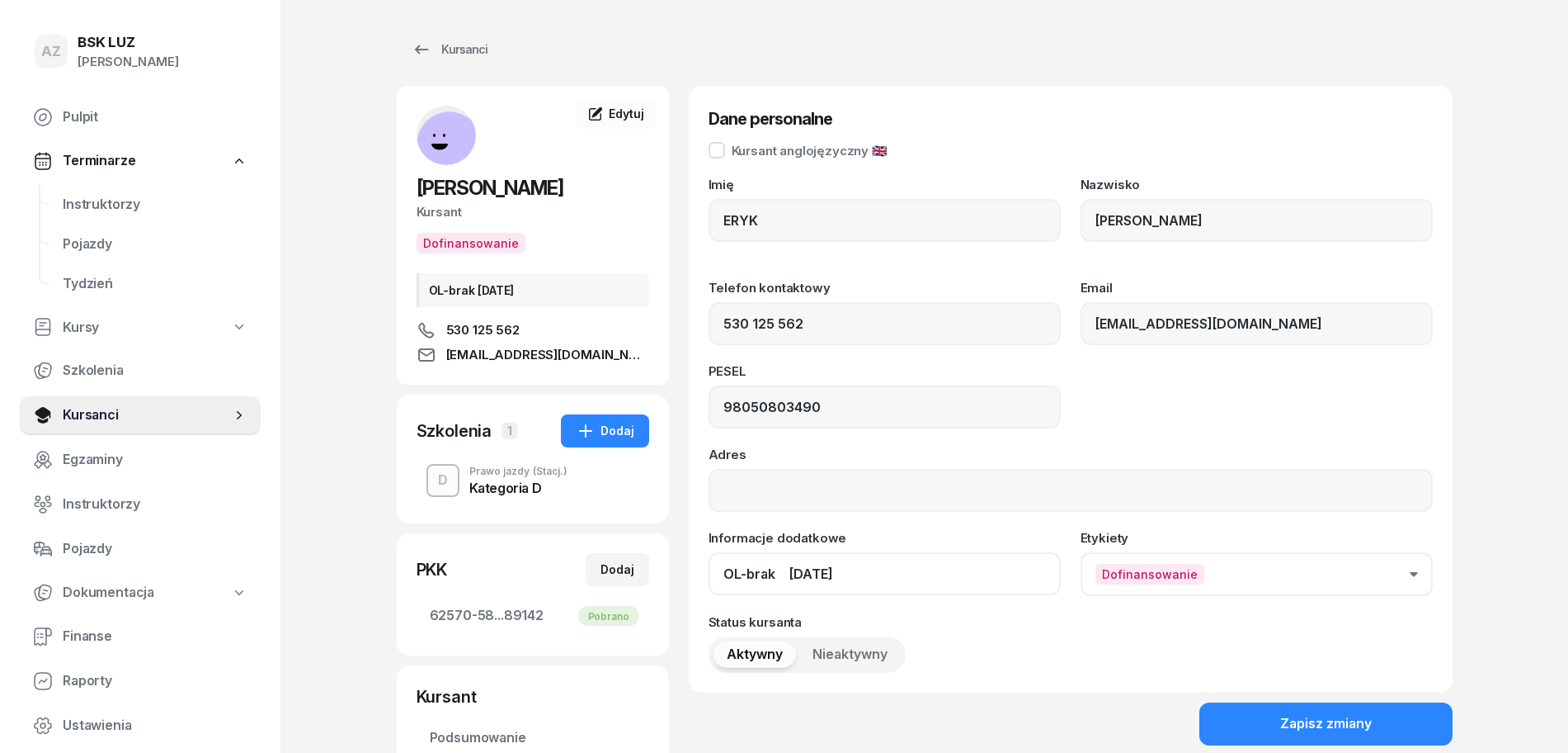
click at [775, 574] on input "OL-brak 2030-05-26" at bounding box center [884, 573] width 352 height 43
click at [785, 571] on input "OL-brak 2030-05-26" at bounding box center [884, 573] width 352 height 43
click at [866, 578] on input "OL-brak 2030-05-26" at bounding box center [884, 573] width 352 height 43
paste input "ZAŚW. NR"
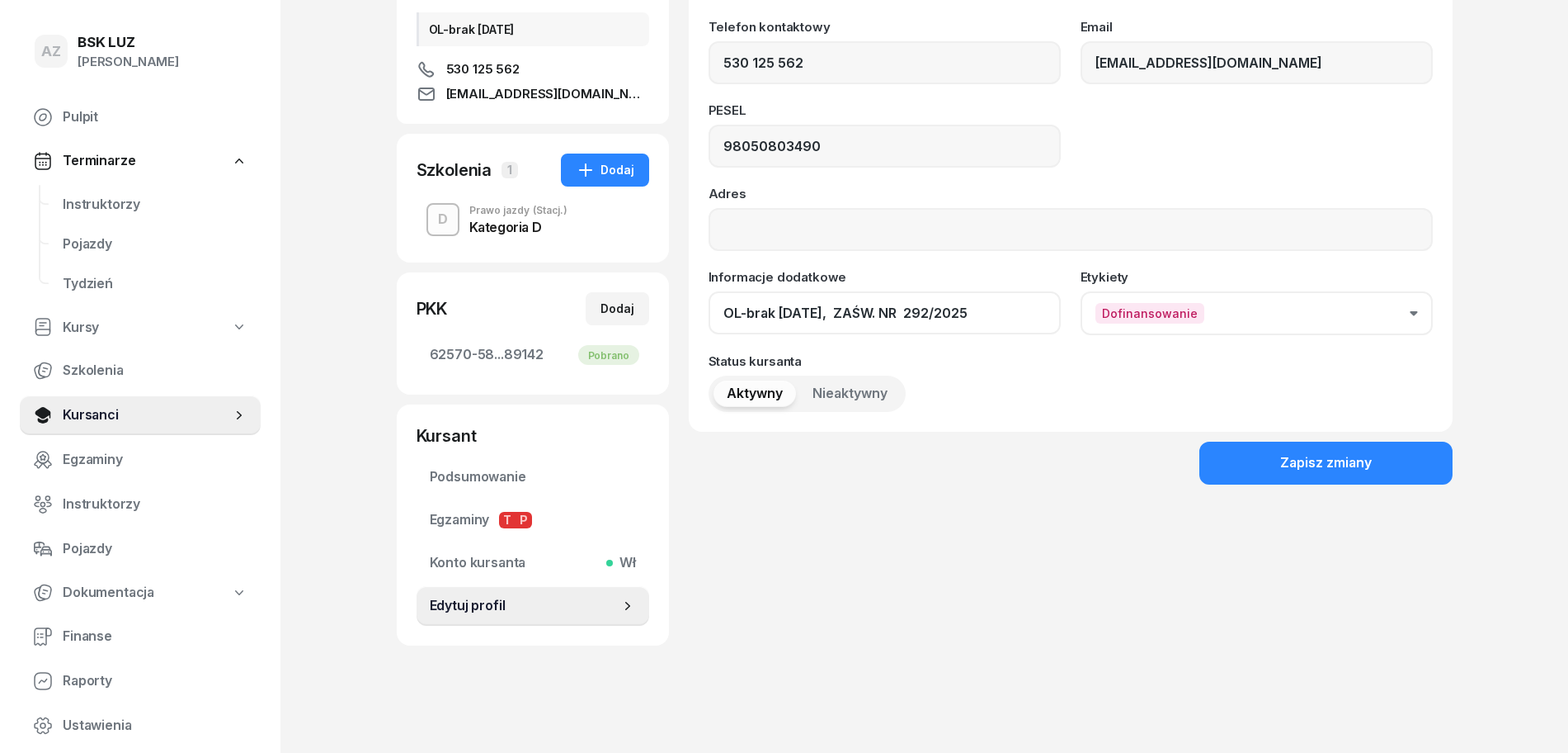
scroll to position [266, 0]
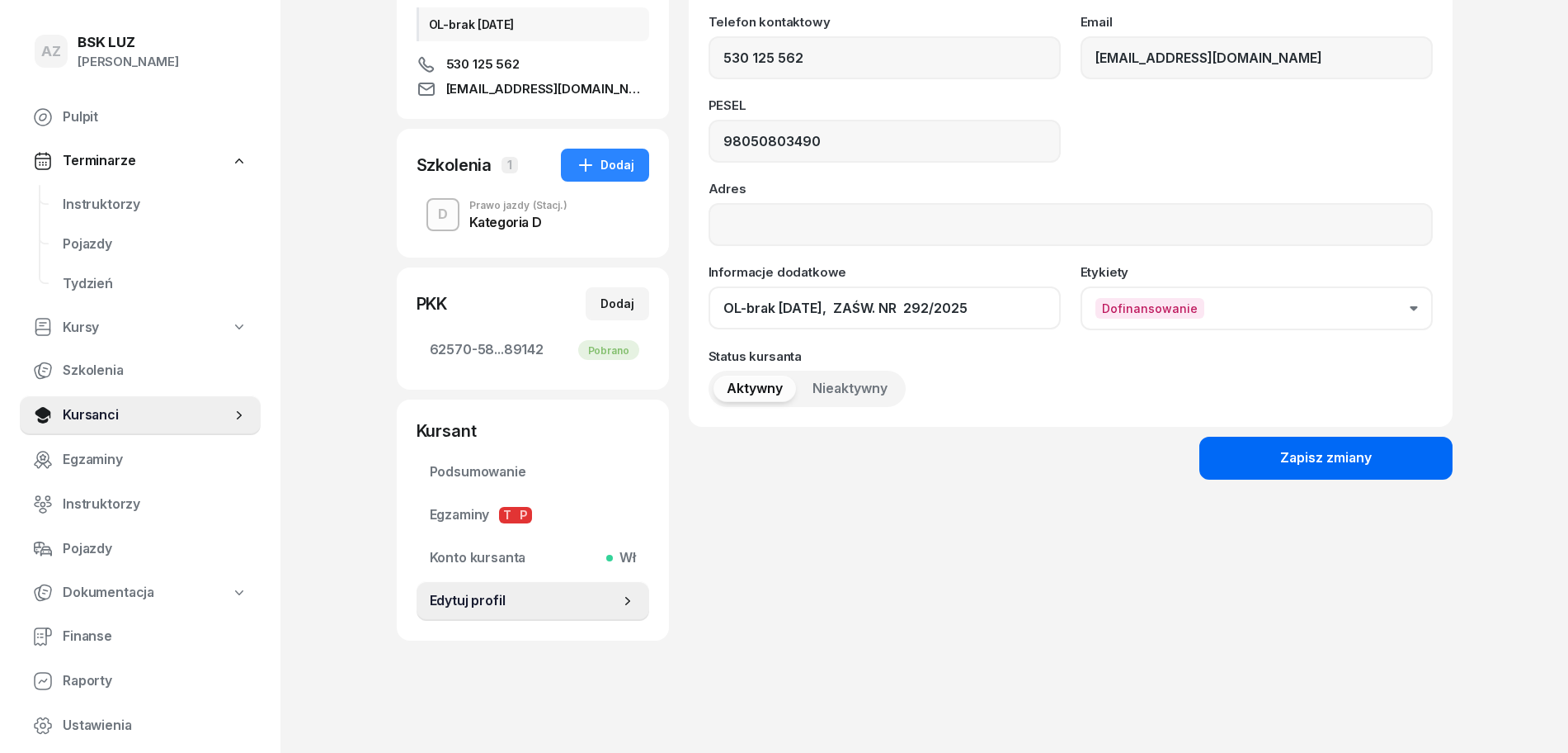
type input "OL-brak 2030-05-26, ZAŚW. NR 292/2025"
click at [1314, 455] on div "Zapisz zmiany" at bounding box center [1326, 458] width 91 height 22
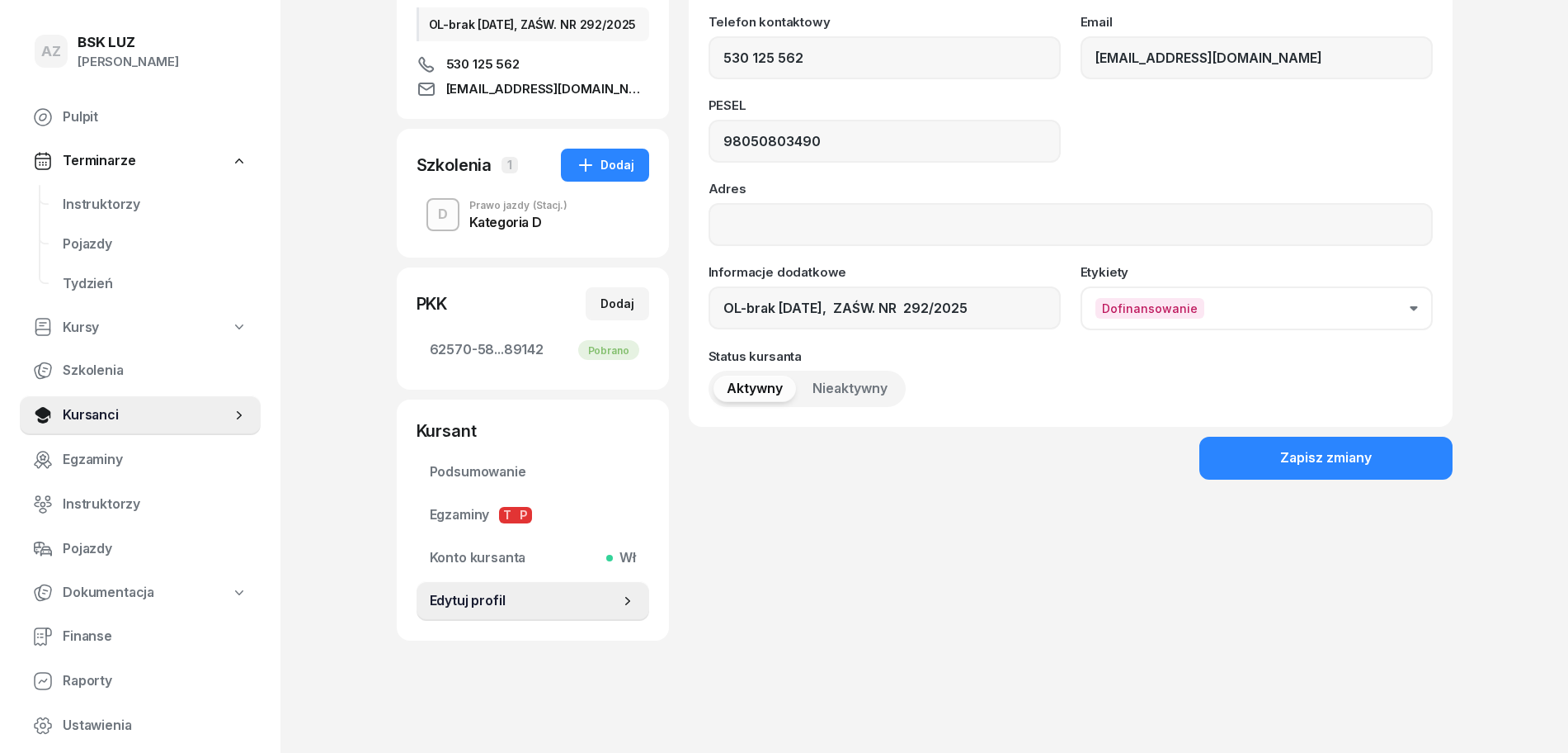
scroll to position [0, 0]
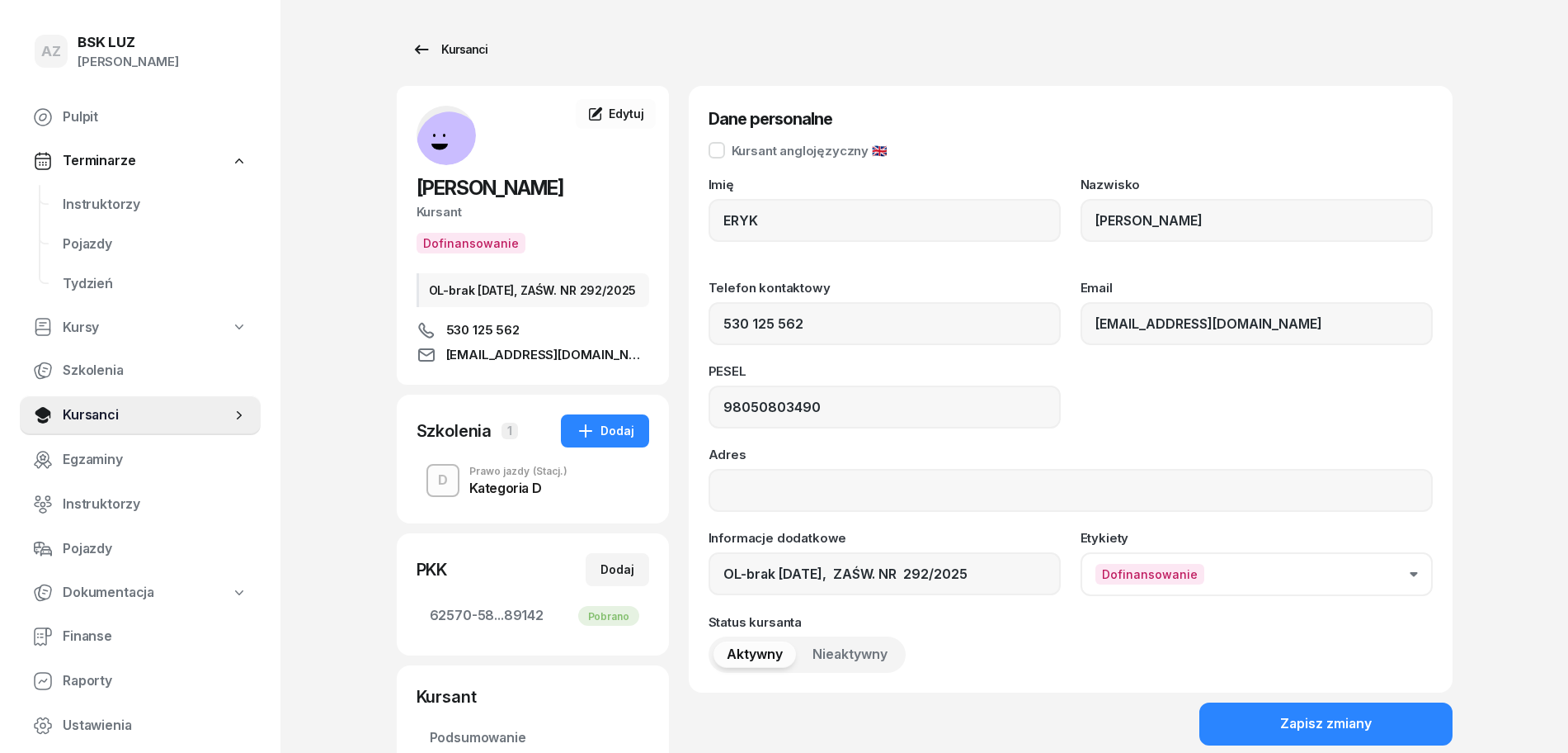
click at [463, 44] on div "Kursanci" at bounding box center [449, 49] width 76 height 20
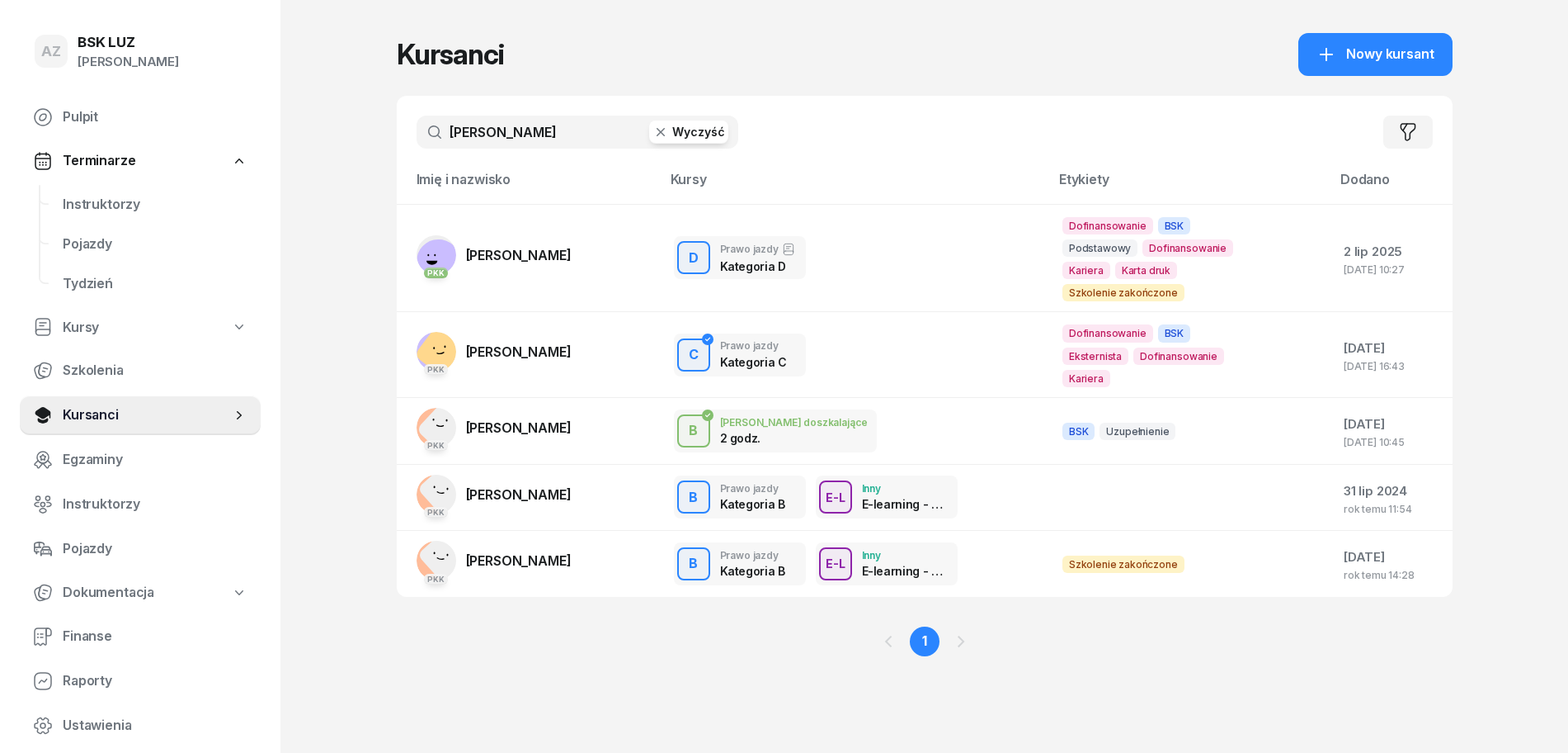
click at [697, 131] on button "Wyczyść" at bounding box center [689, 133] width 79 height 24
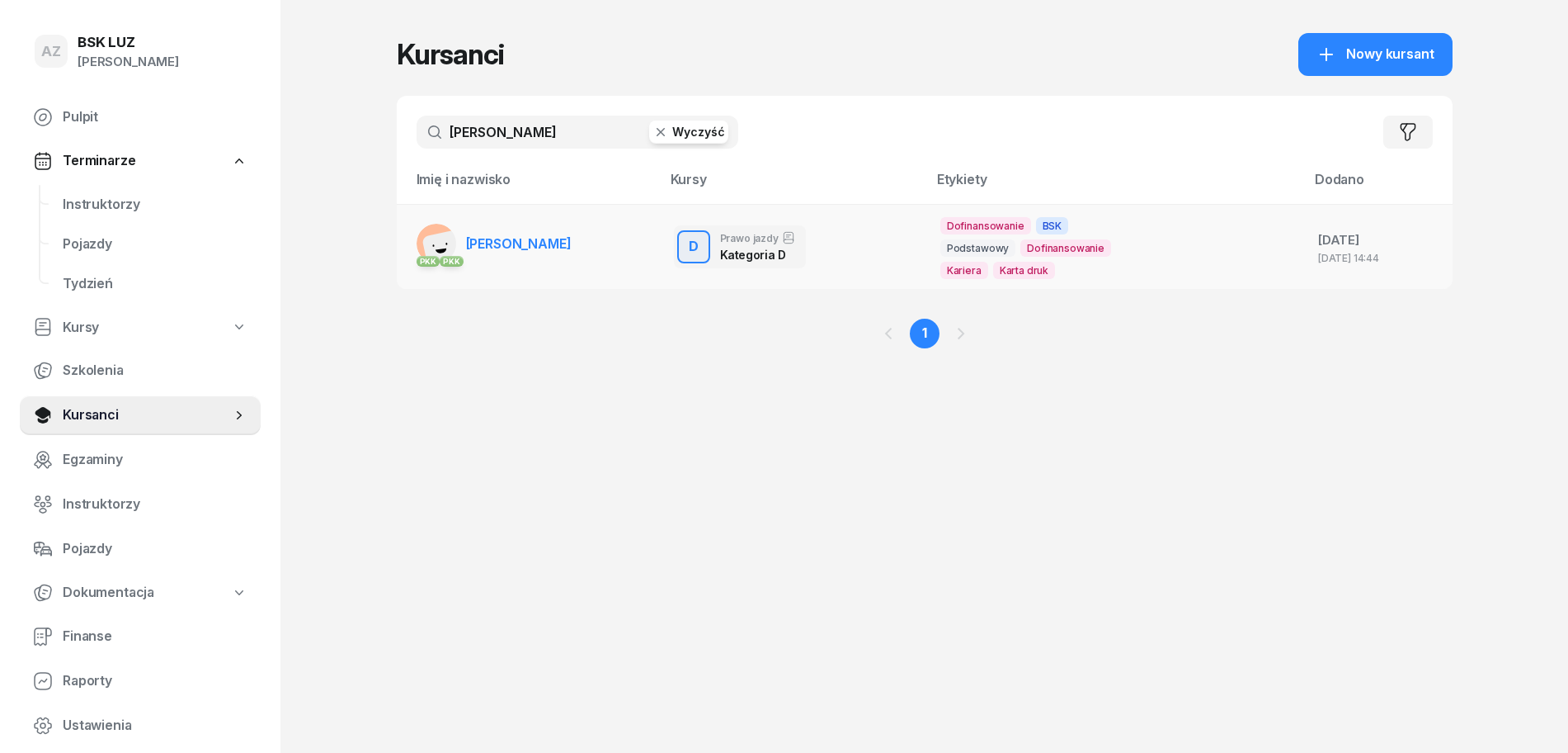
type input "PAWEŁEK"
click at [557, 240] on span "[PERSON_NAME]" at bounding box center [519, 243] width 106 height 17
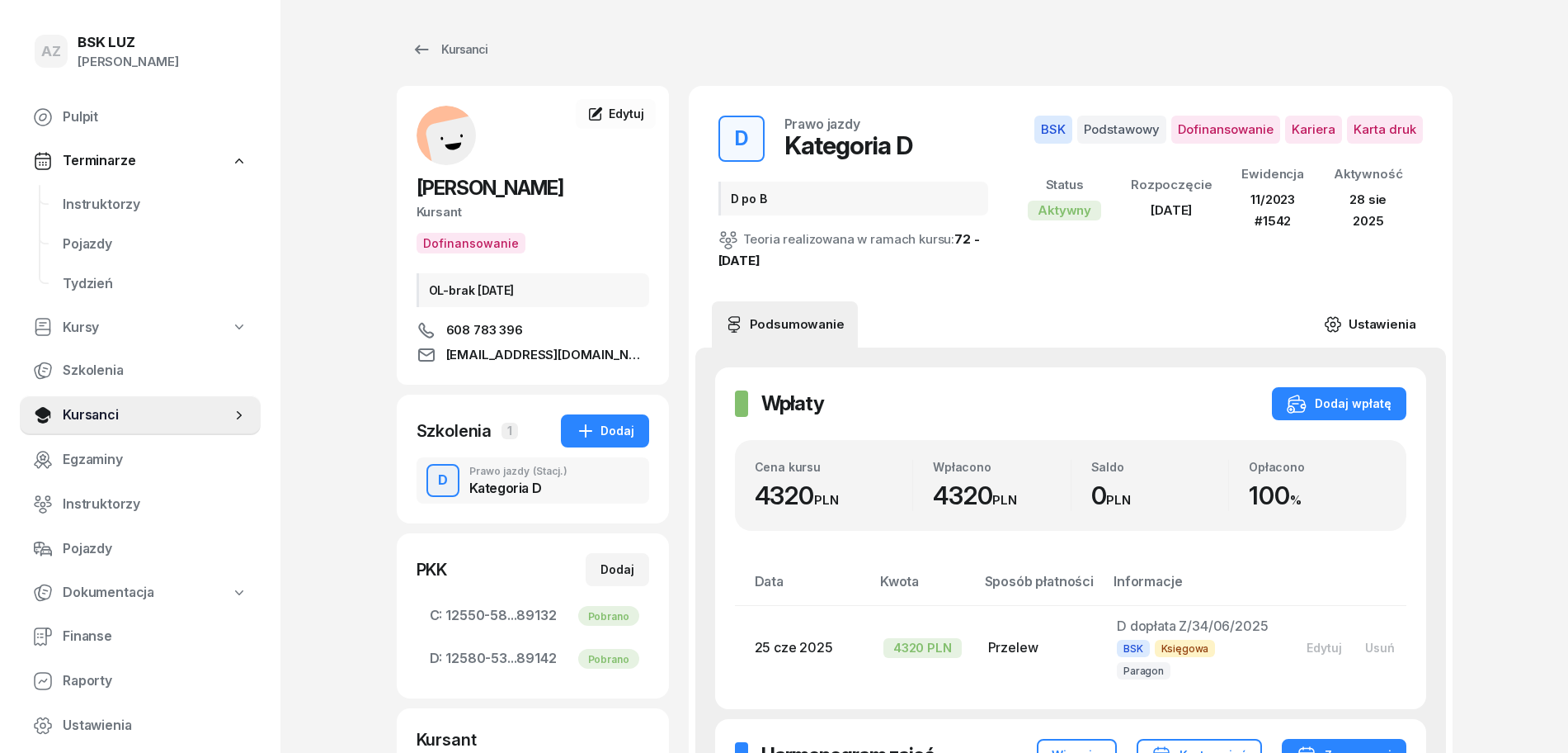
click at [1386, 321] on link "Ustawienia" at bounding box center [1370, 324] width 118 height 46
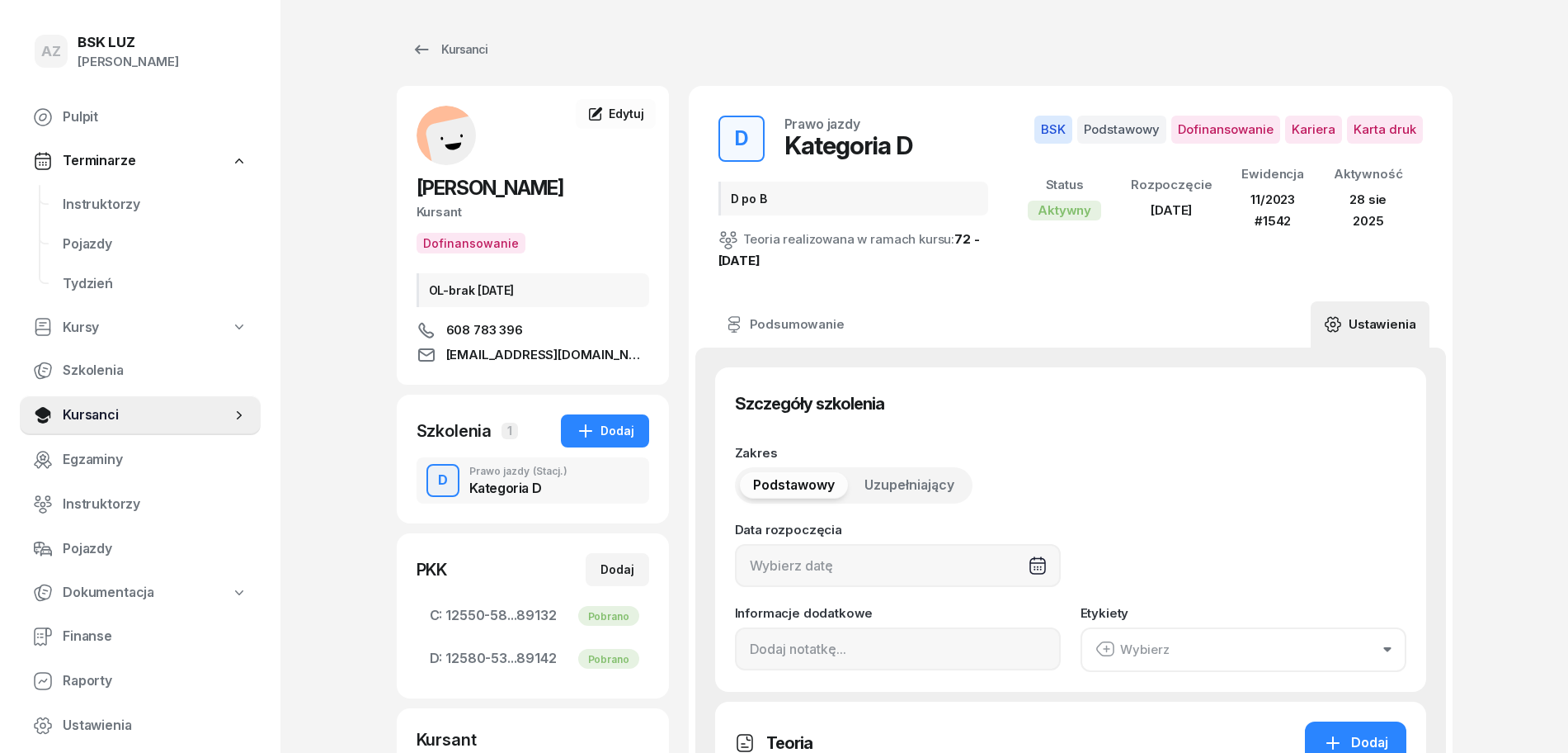
type input "07/06/2025"
type input "D po B"
type input "60"
type input "11/2023"
type input "1542"
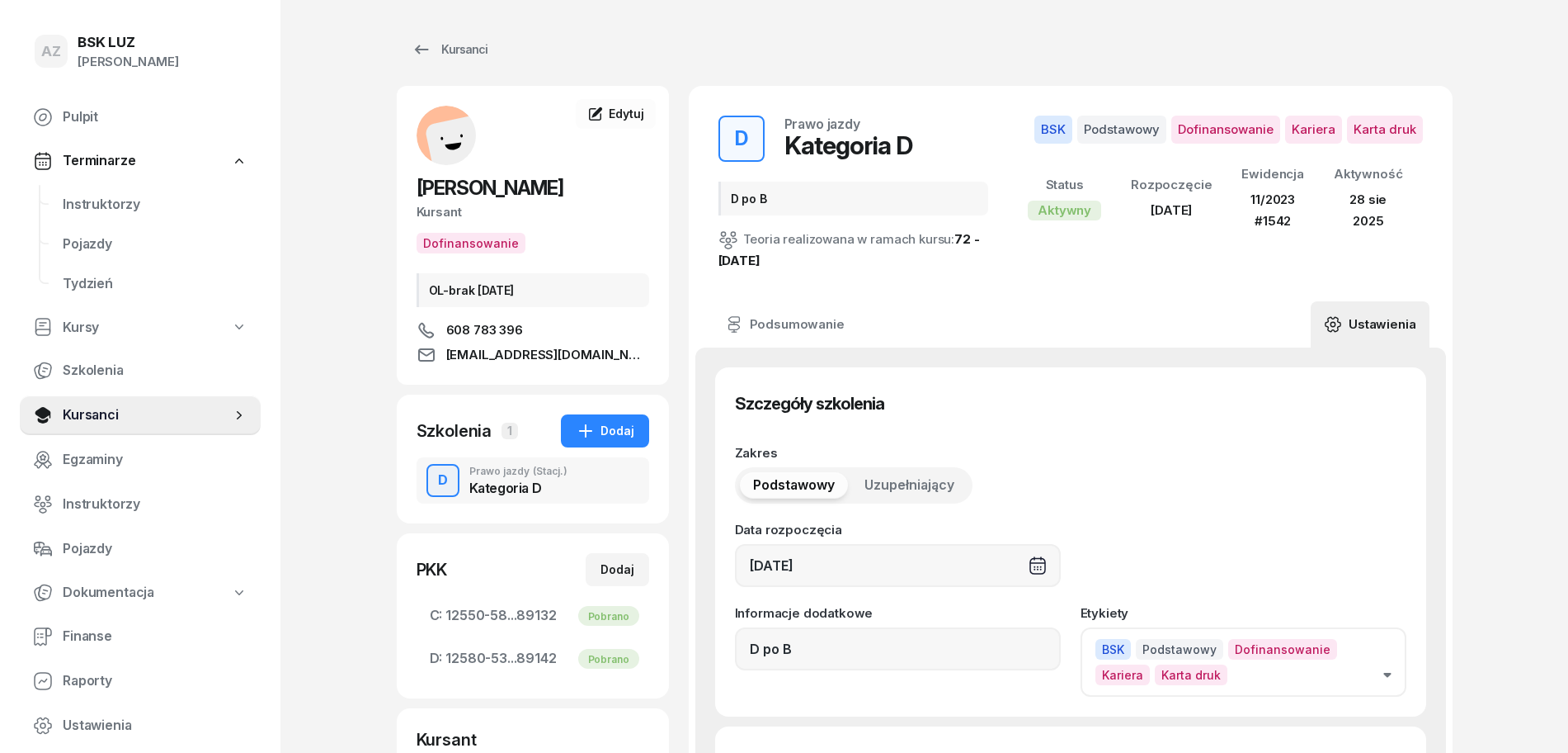
click at [1391, 677] on button "BSK Podstawowy Dofinansowanie Kariera Karta druk" at bounding box center [1243, 662] width 326 height 70
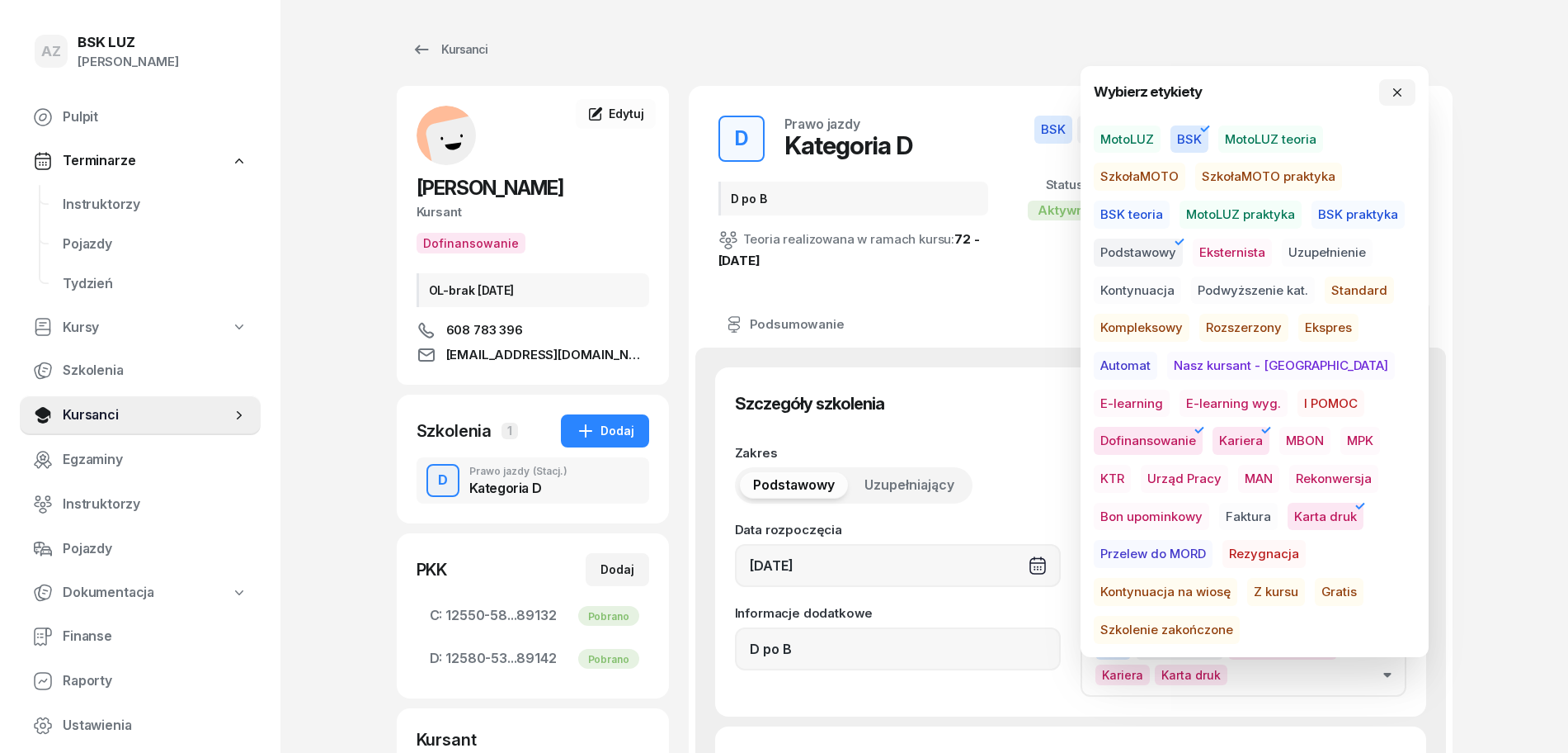
click at [1240, 616] on span "Szkolenie zakończone" at bounding box center [1167, 629] width 146 height 28
click at [1402, 80] on button "button" at bounding box center [1397, 92] width 36 height 27
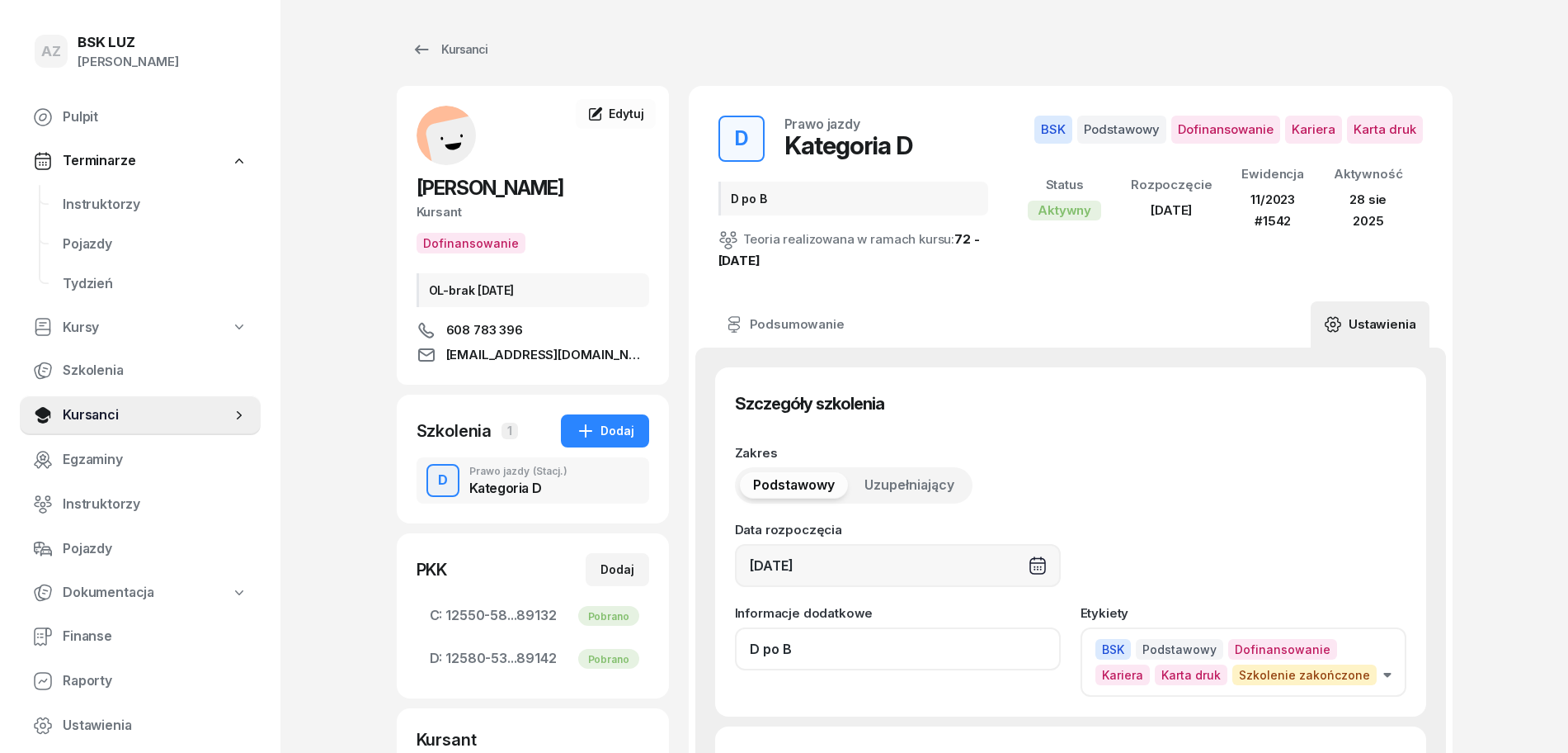
click at [824, 657] on input "D po B" at bounding box center [898, 649] width 326 height 43
paste input "ZAŚW. NR"
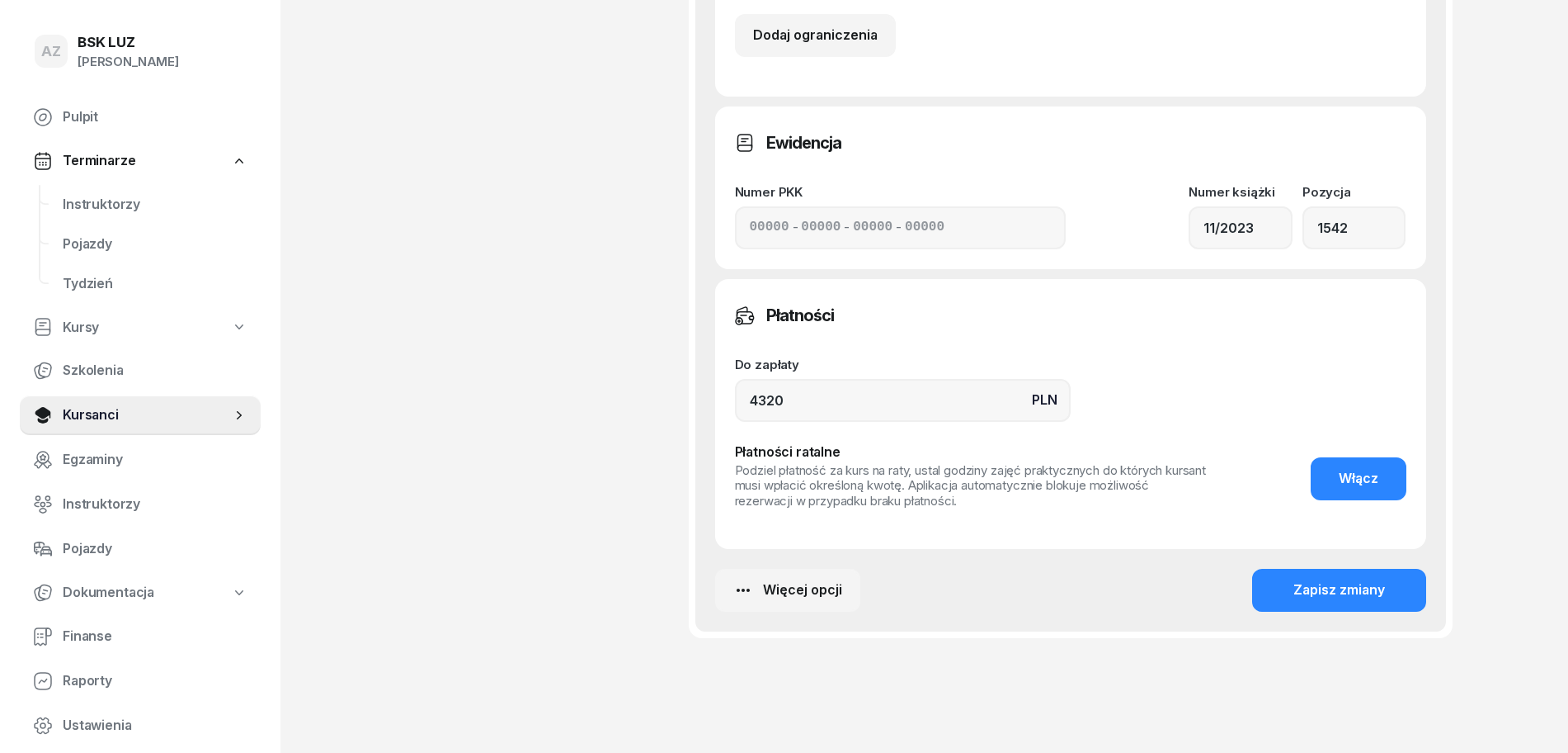
scroll to position [1258, 0]
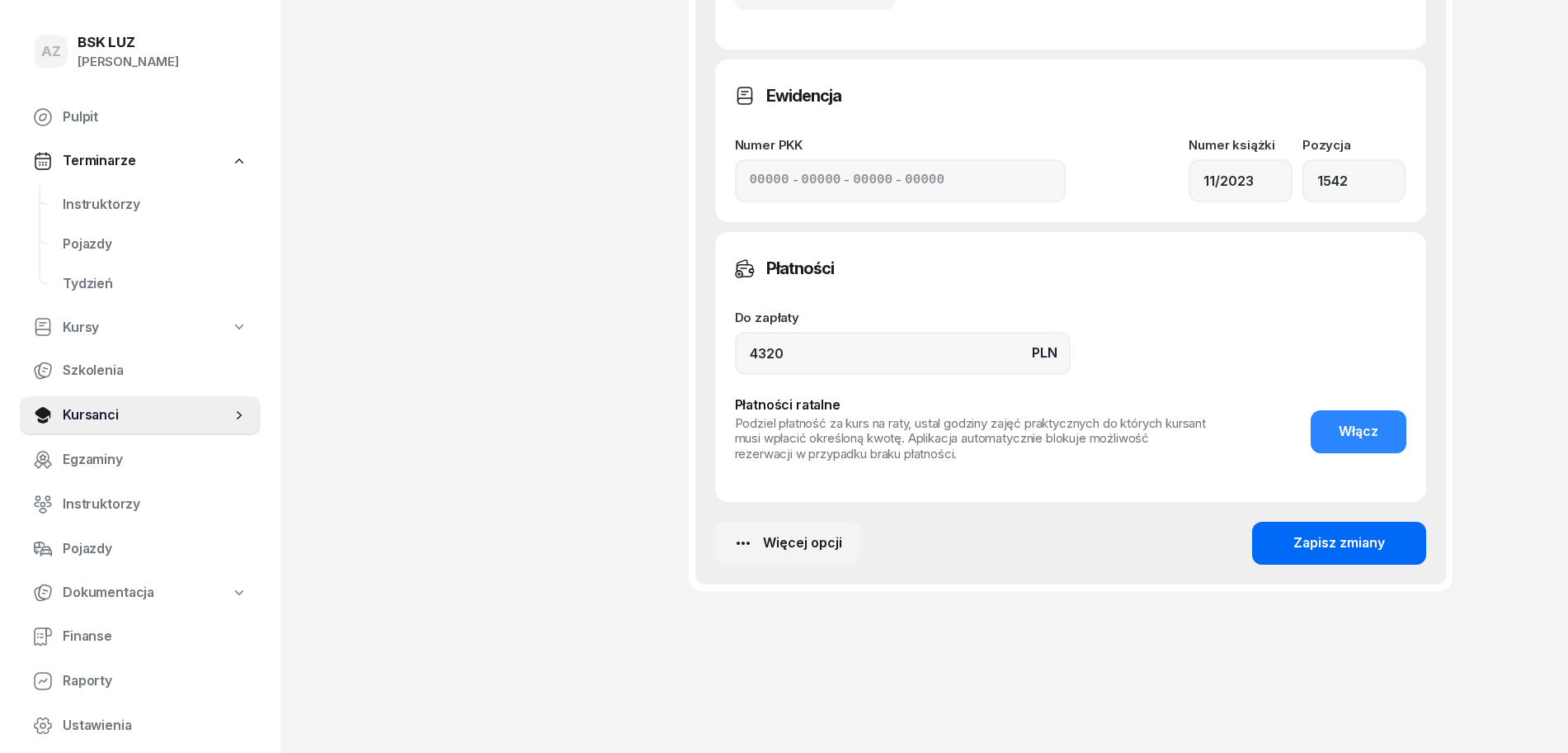
type input "D po B, ZAŚW. NR 298/2025"
click at [1341, 537] on div "Zapisz zmiany" at bounding box center [1338, 543] width 91 height 22
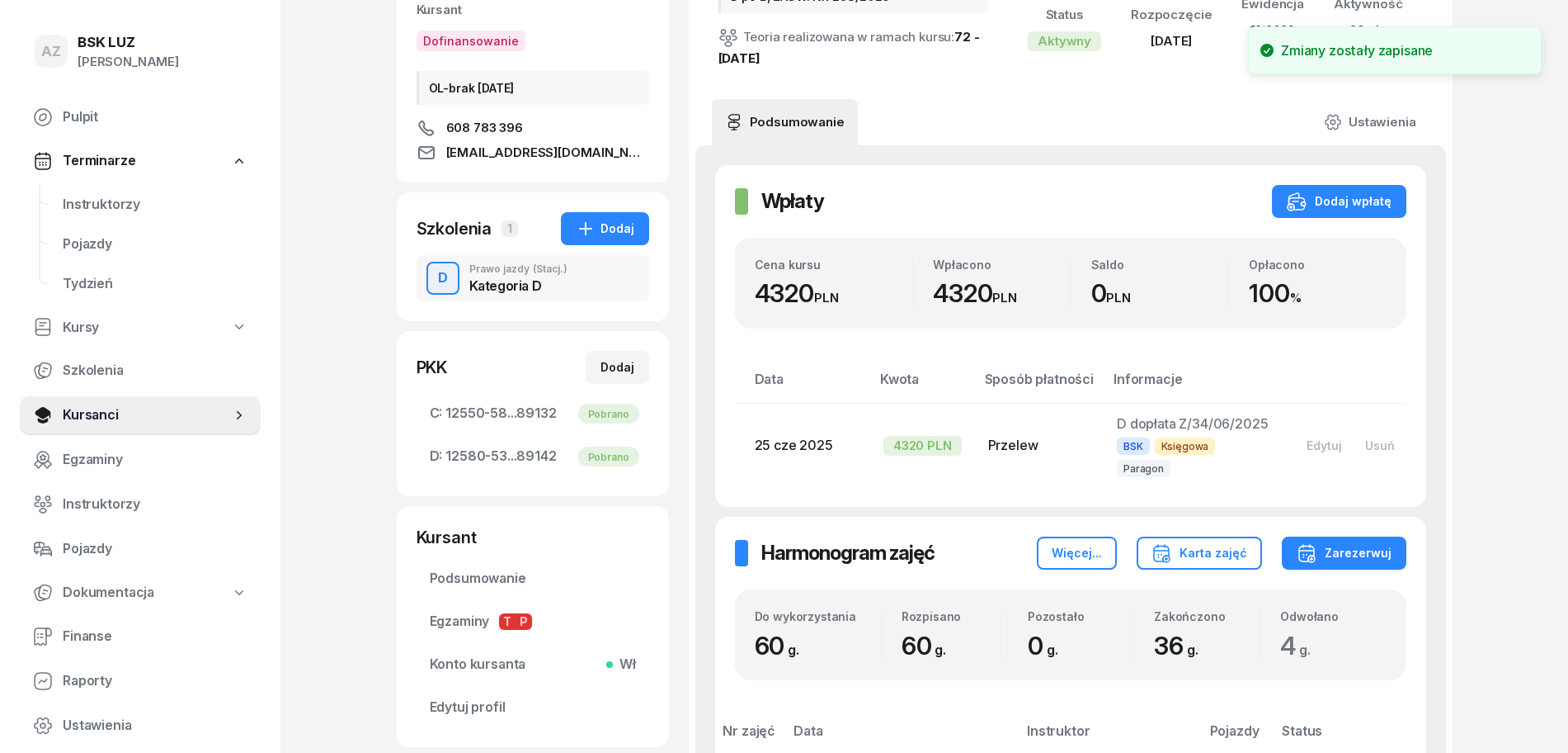
scroll to position [0, 0]
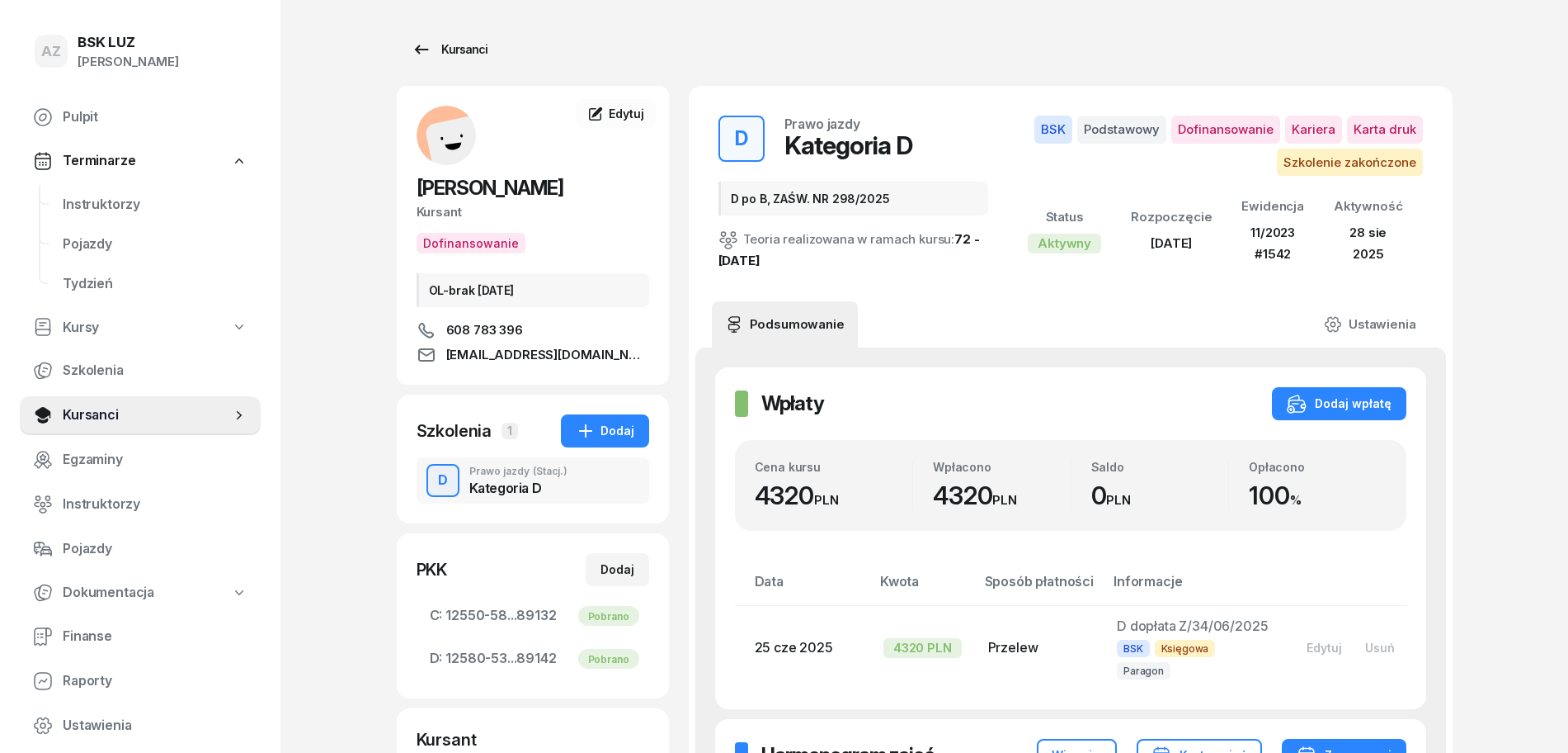
click at [474, 46] on div "Kursanci" at bounding box center [449, 49] width 76 height 20
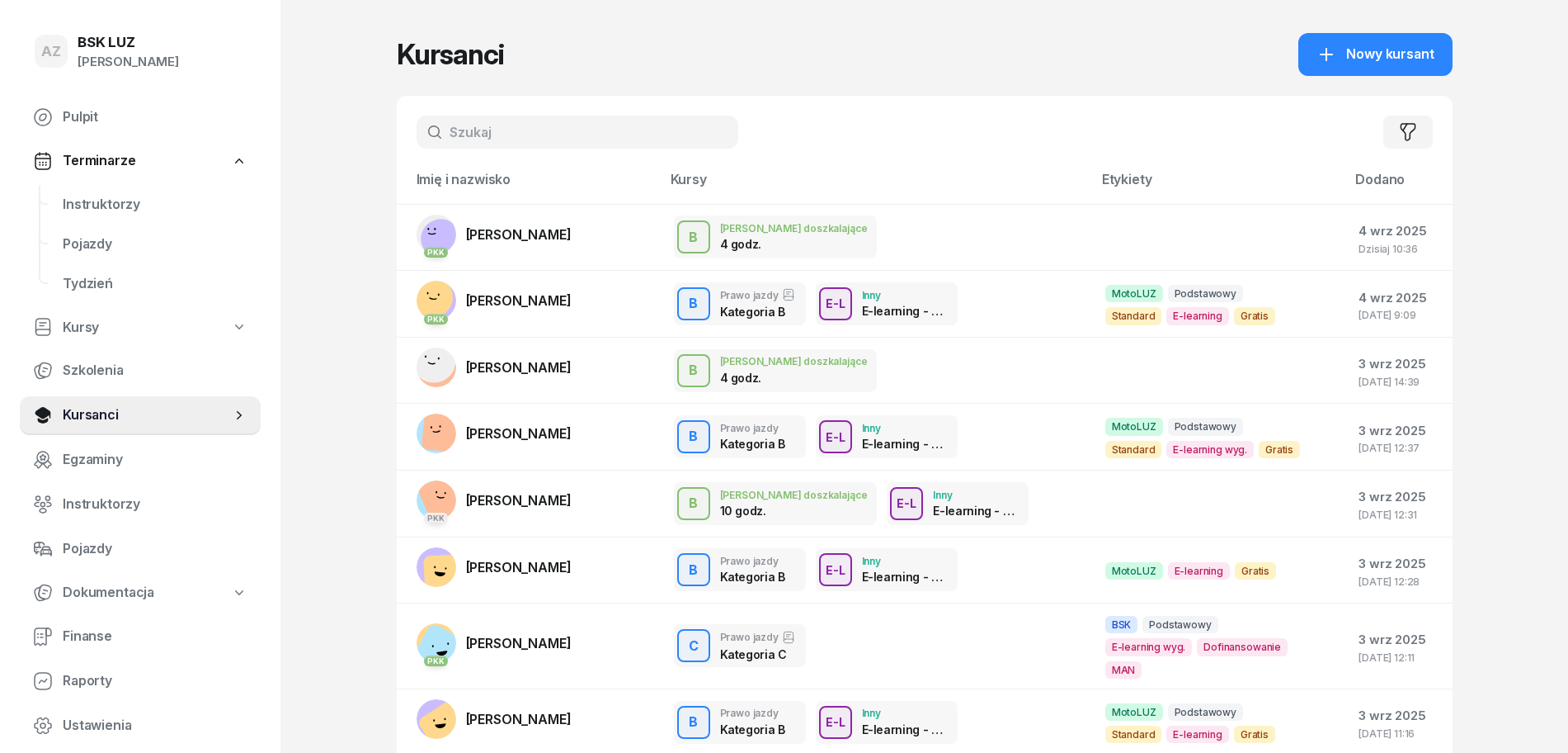
click at [536, 137] on input "text" at bounding box center [578, 133] width 322 height 33
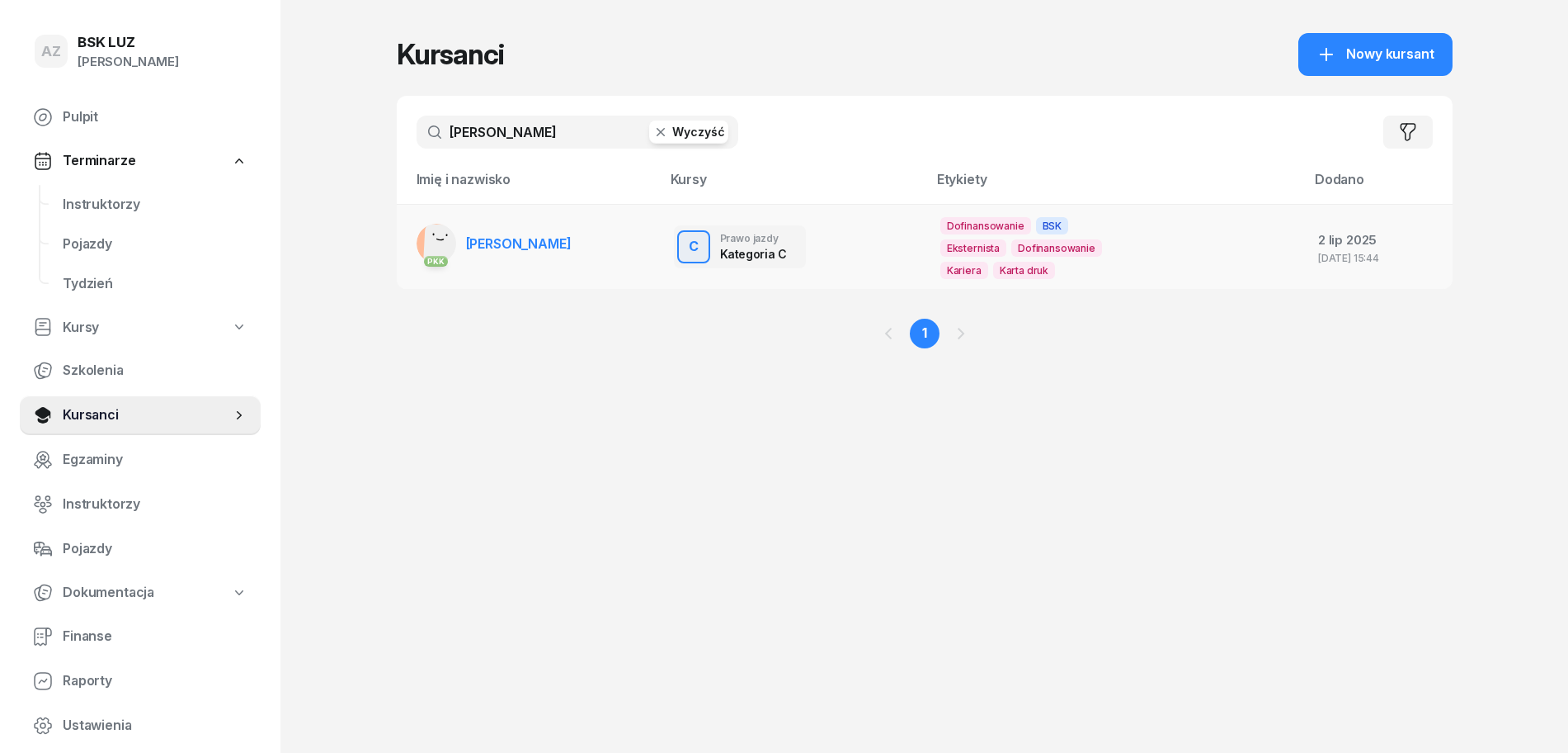
type input "[PERSON_NAME]"
click at [572, 241] on span "[PERSON_NAME]" at bounding box center [519, 243] width 106 height 17
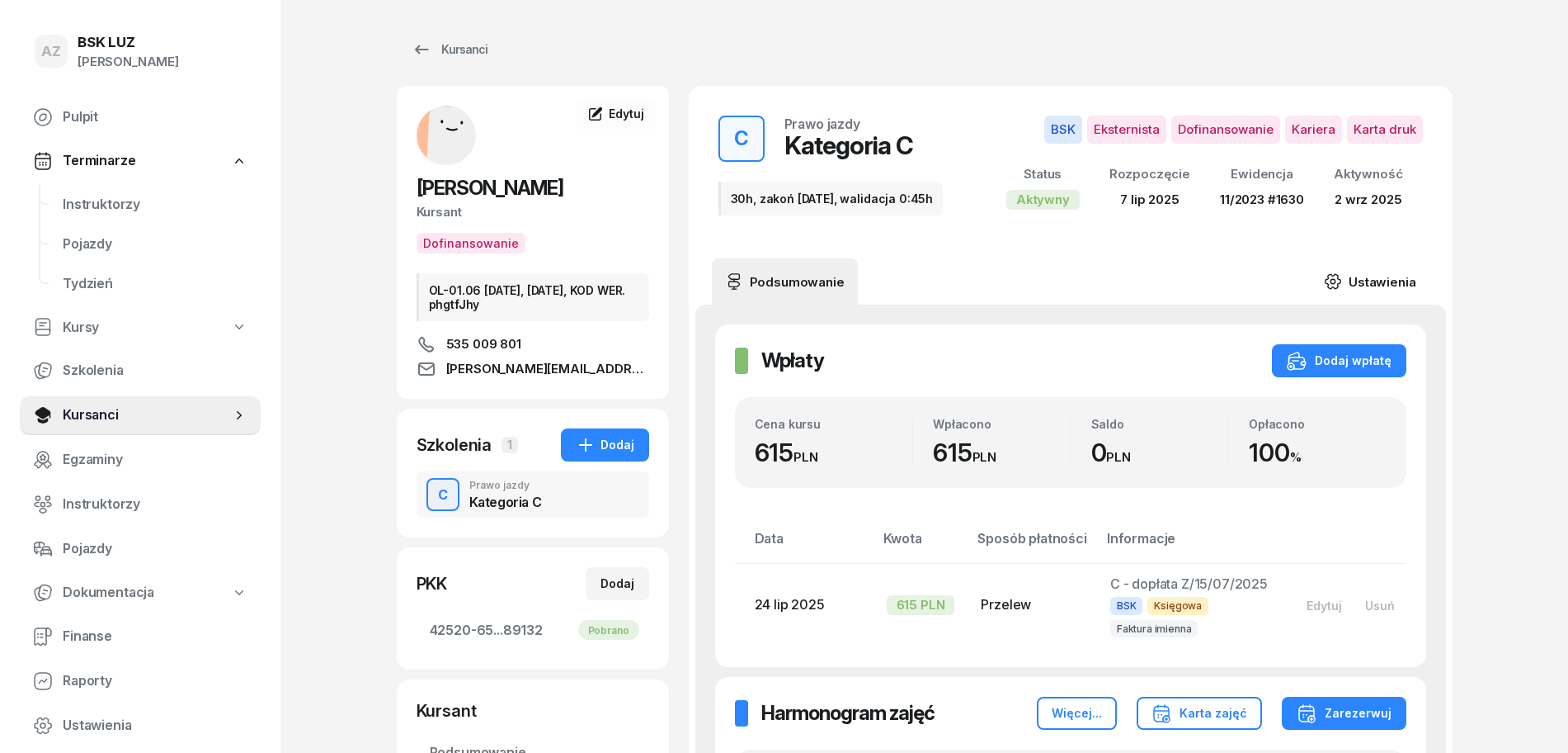
click at [1385, 276] on link "Ustawienia" at bounding box center [1370, 281] width 118 height 46
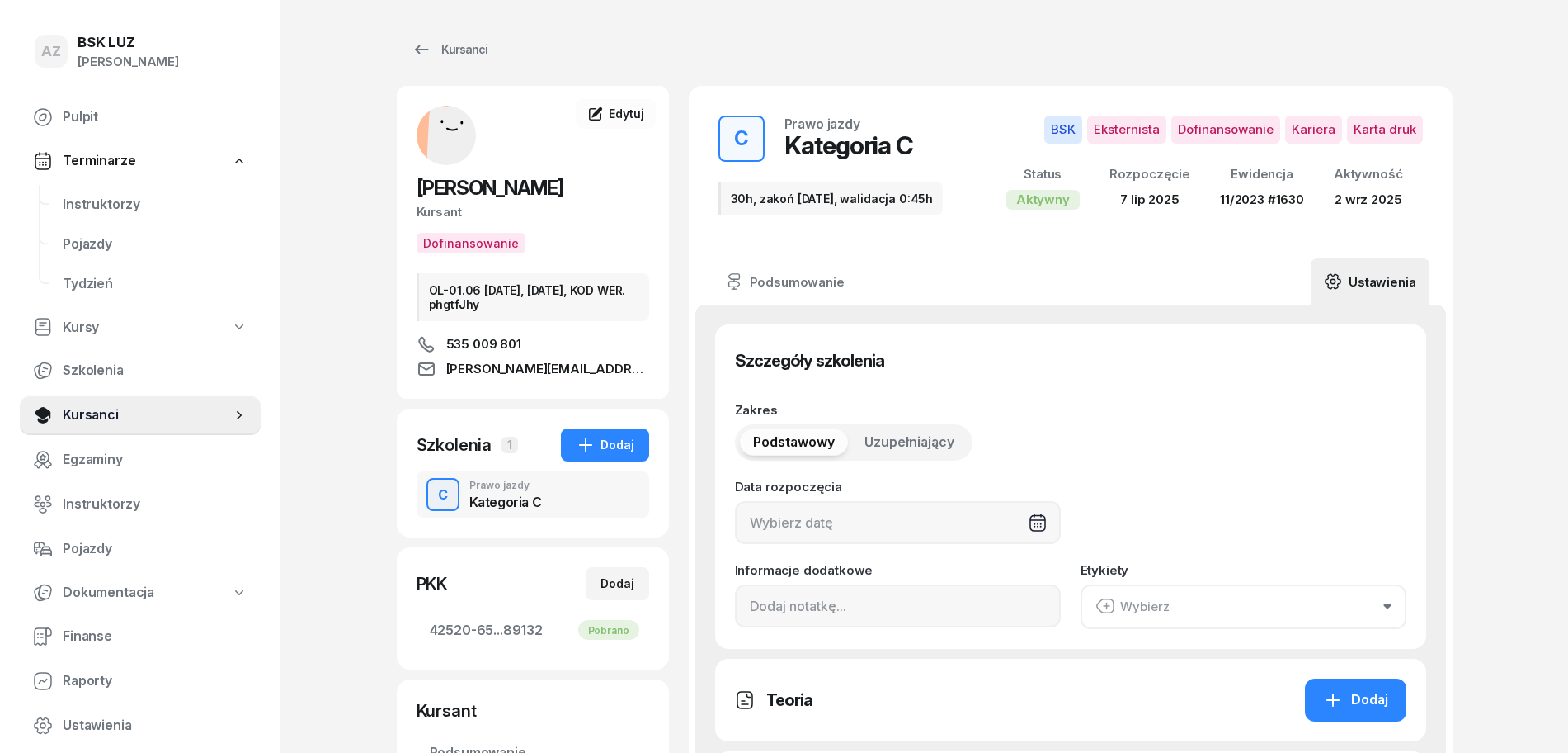
type input "[DATE]"
type input "30h, zakoń [DATE], walidacja 0:45h"
type input "42520"
type input "65171"
type input "53523"
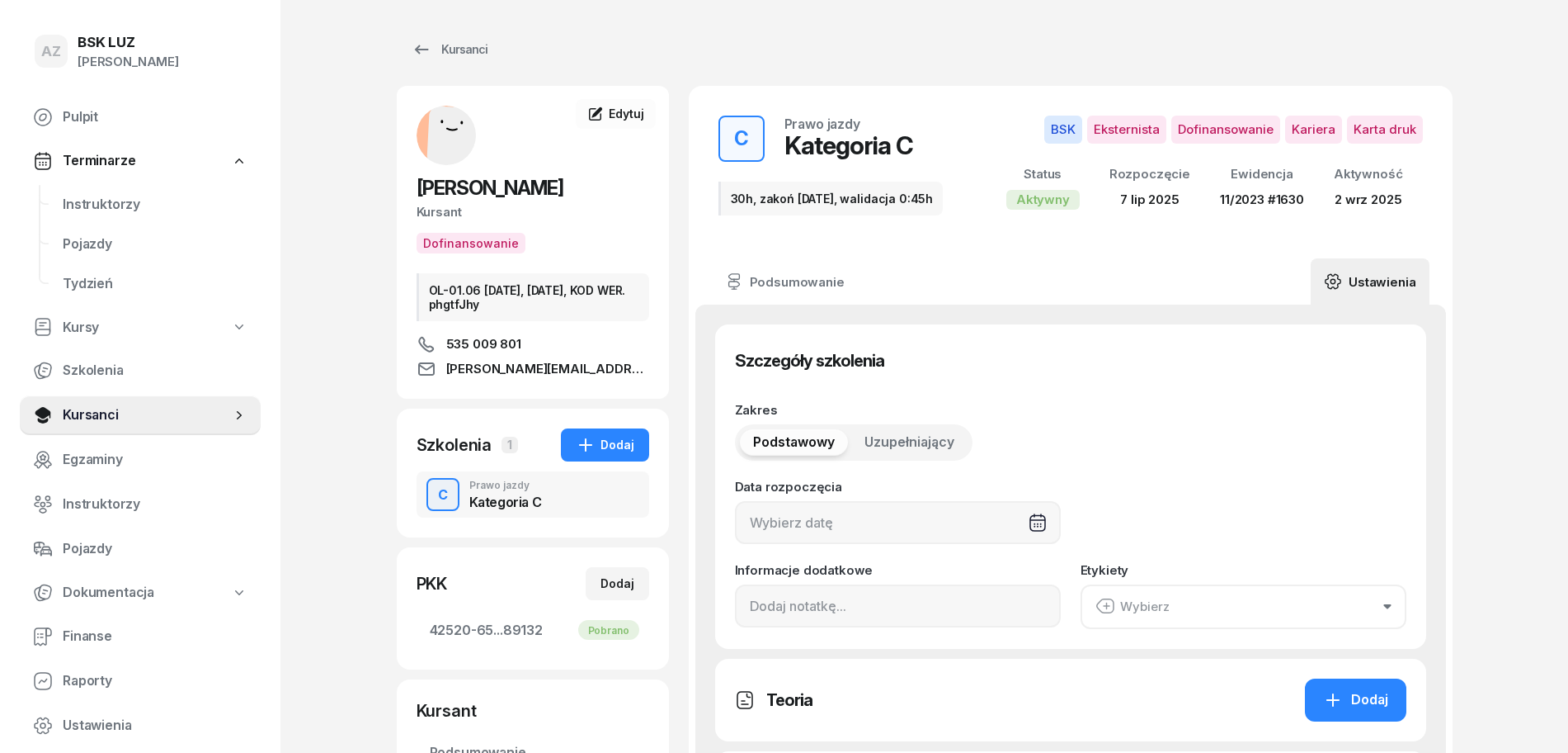
type input "89132"
type input "11/2023"
type input "1630"
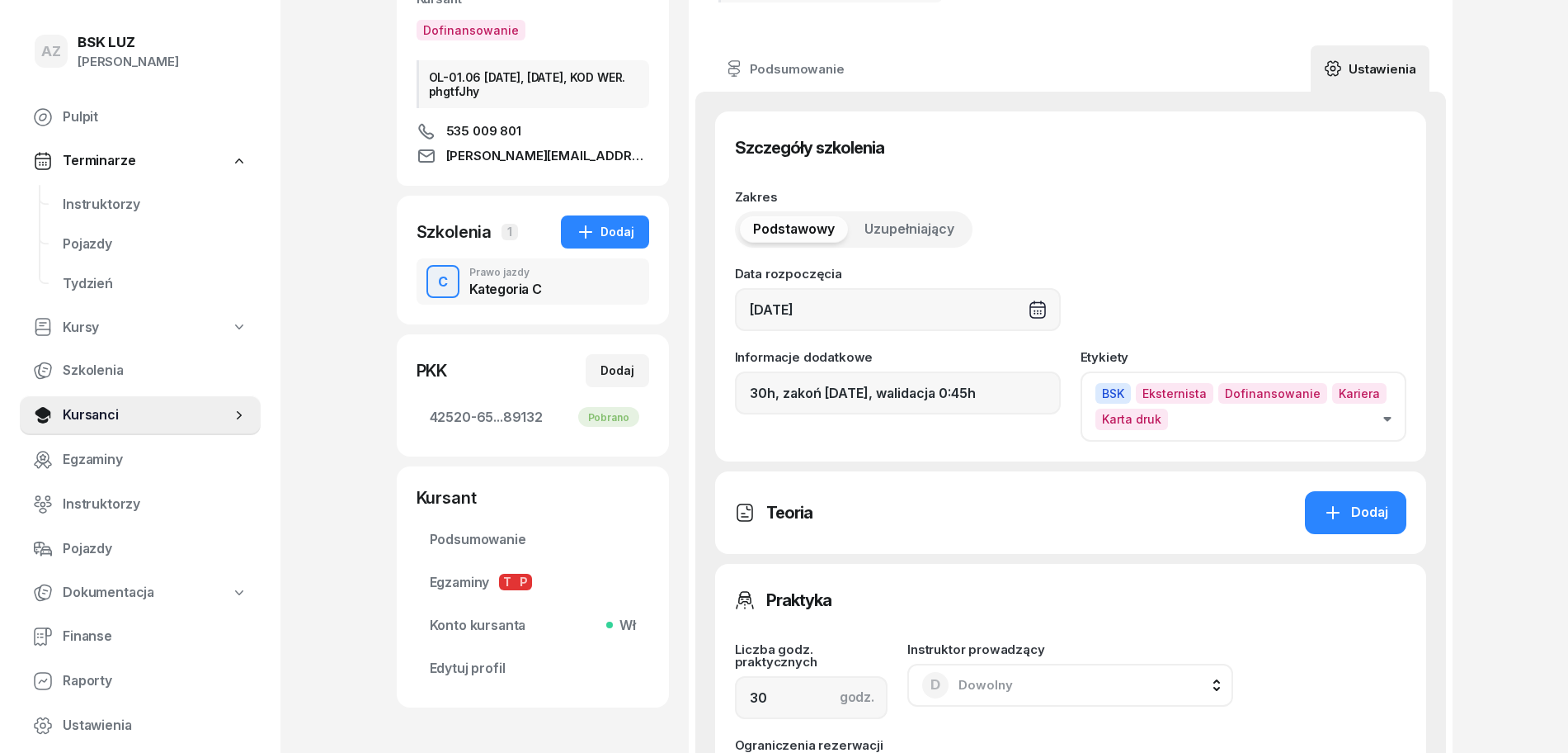
scroll to position [309, 0]
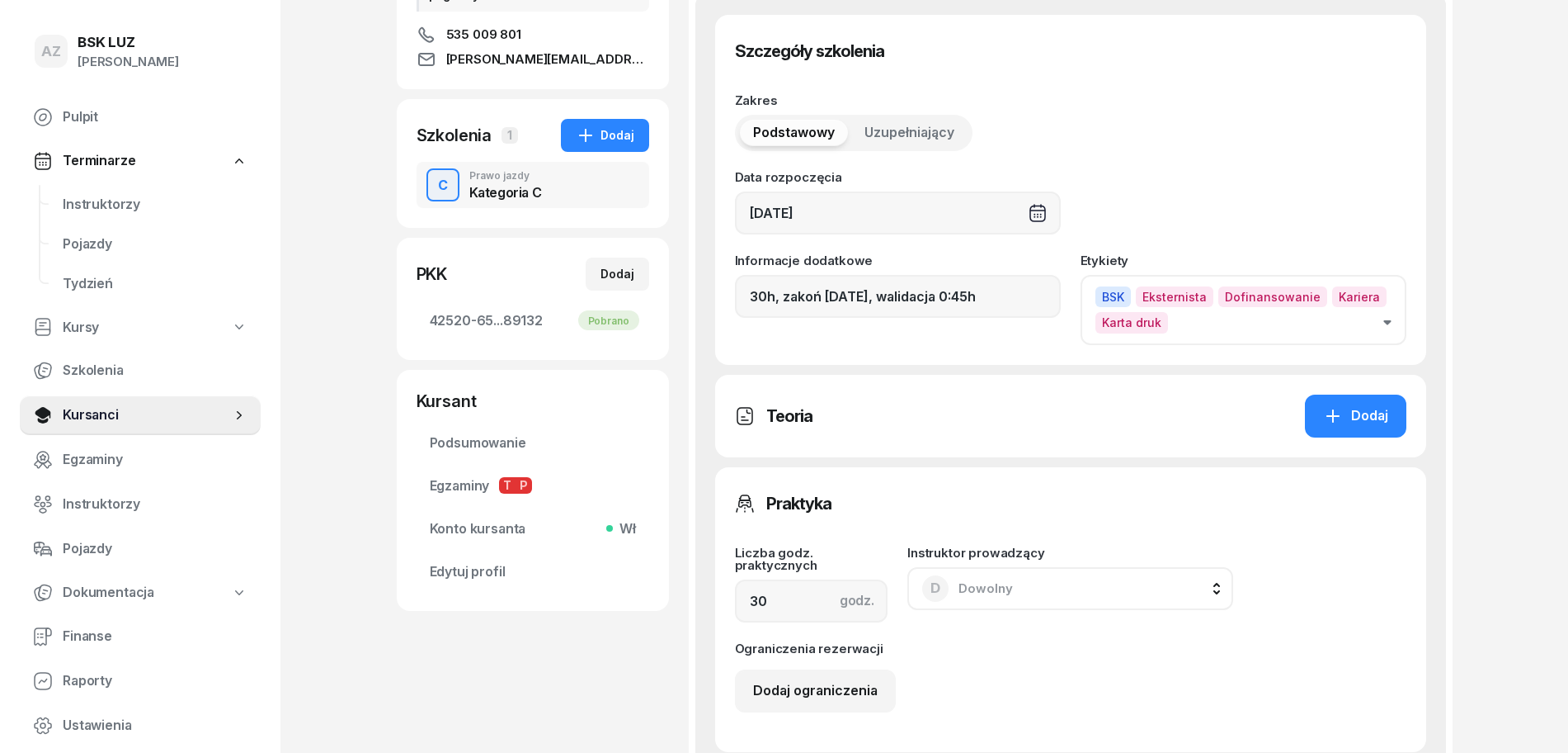
click at [1390, 324] on icon "button" at bounding box center [1387, 322] width 8 height 5
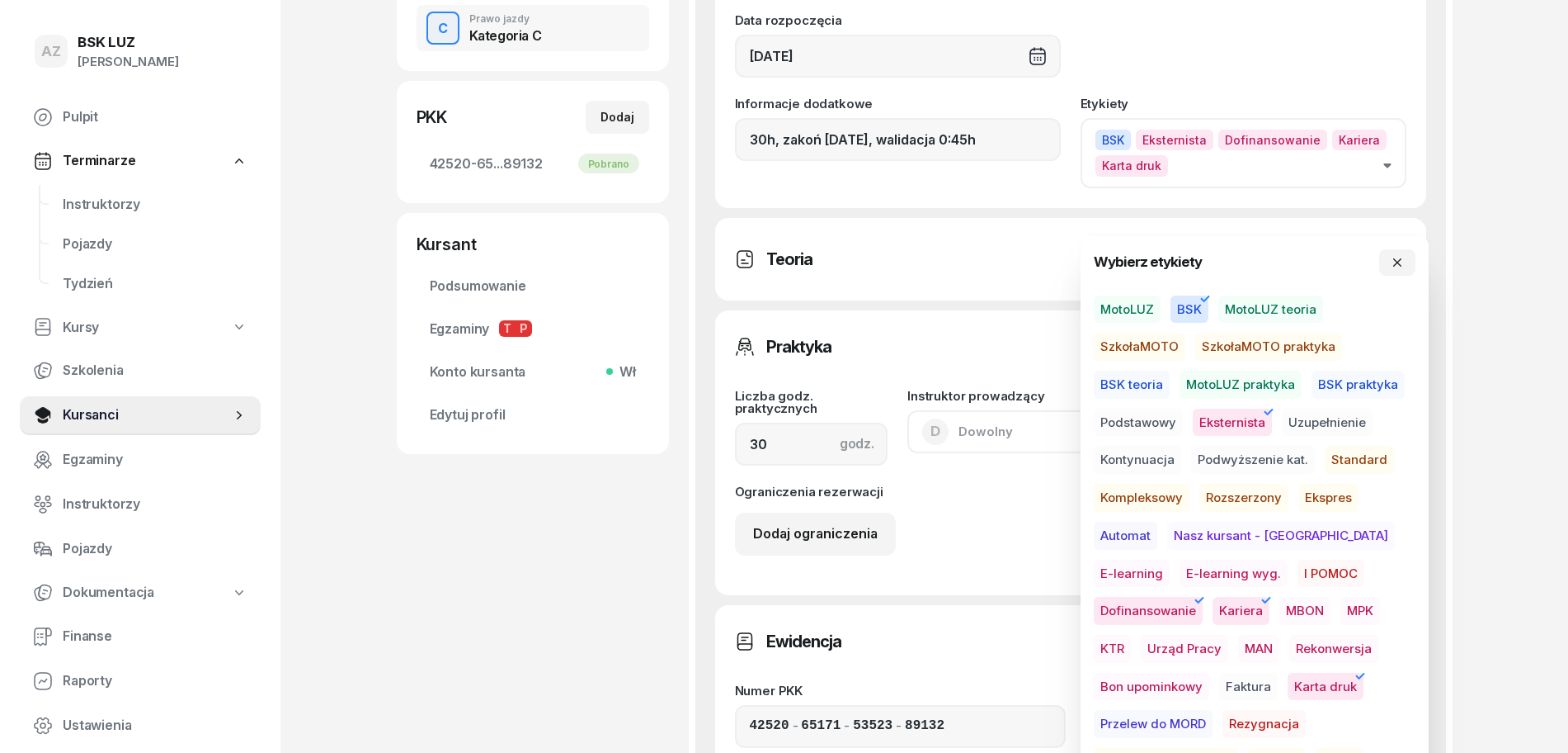
scroll to position [515, 0]
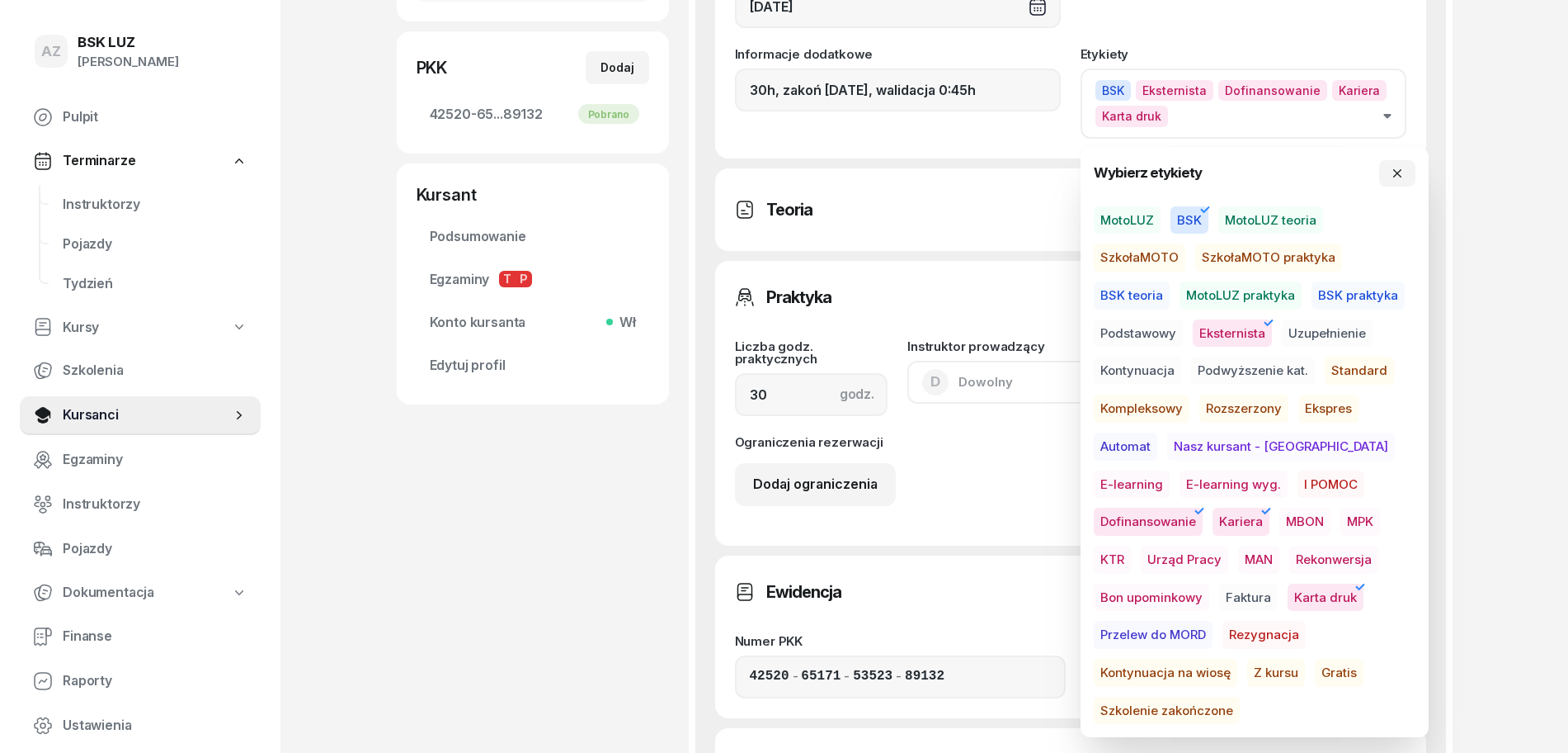
click at [1240, 697] on span "Szkolenie zakończone" at bounding box center [1167, 711] width 146 height 28
click at [1388, 173] on button "button" at bounding box center [1397, 173] width 36 height 27
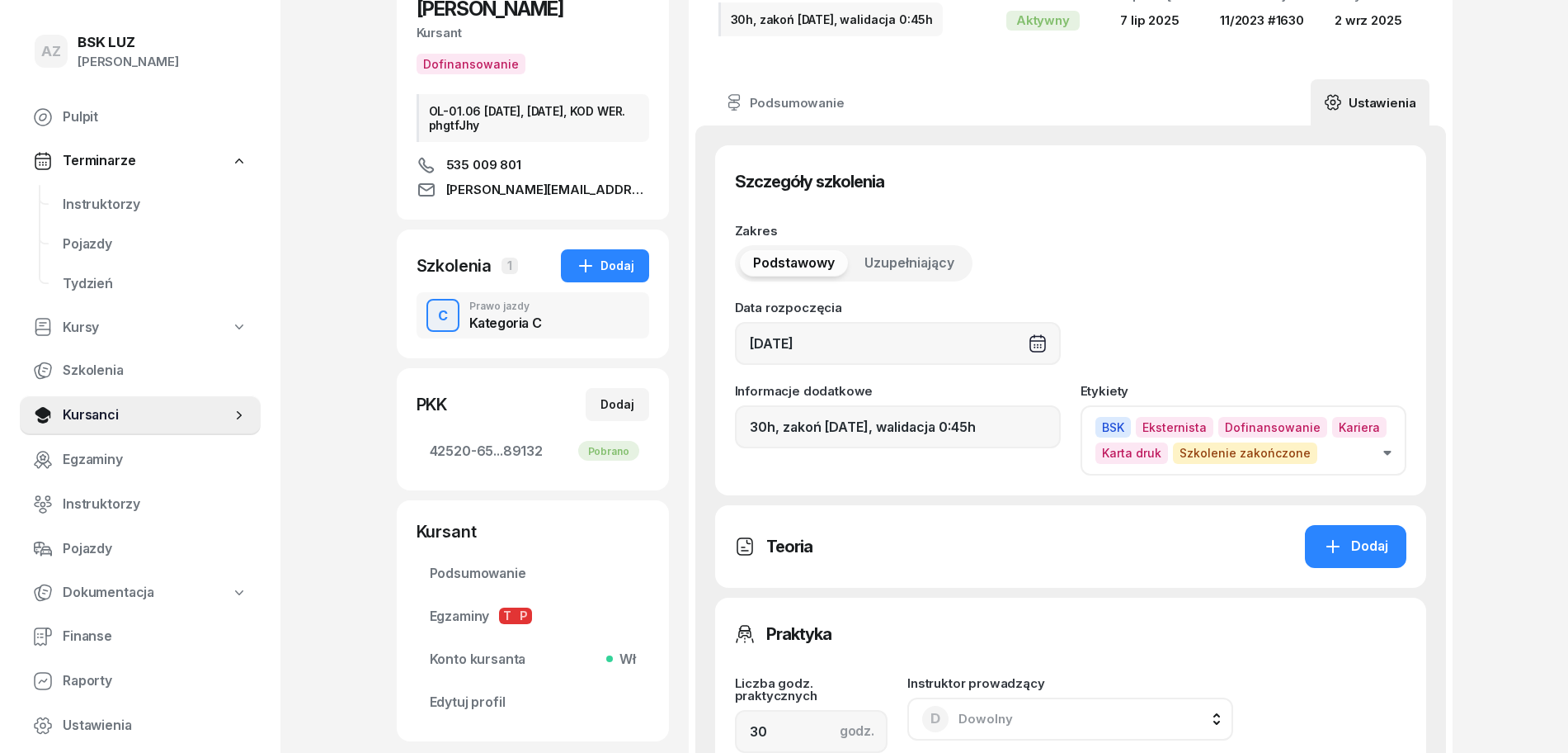
scroll to position [206, 0]
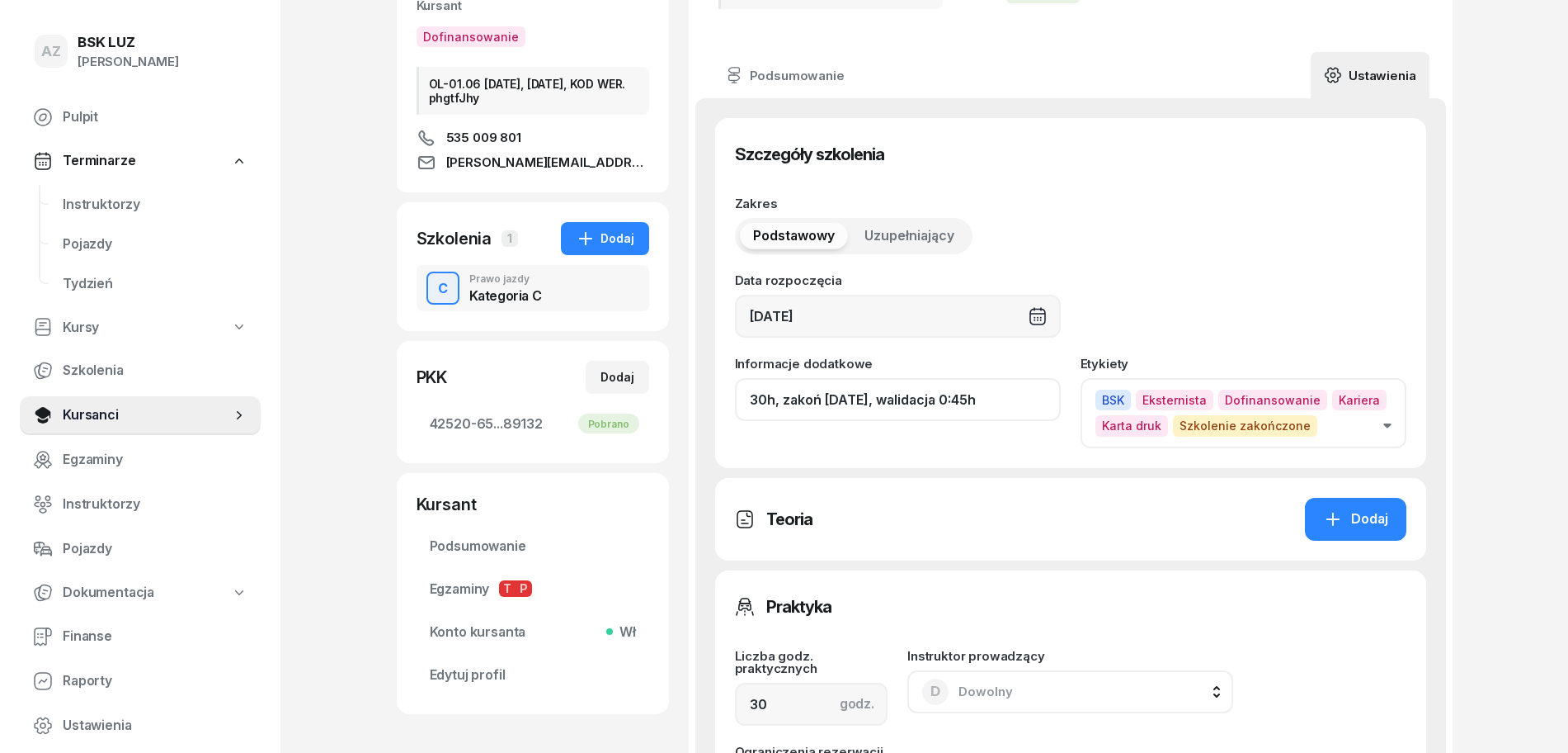
click at [883, 410] on input "30h, zakoń [DATE], walidacja 0:45h" at bounding box center [898, 400] width 326 height 43
click at [949, 407] on input "30h, zakoń [DATE], walidacja 0:45h" at bounding box center [898, 400] width 326 height 43
click at [983, 402] on input "30h, zakoń [DATE], walid 0:45h" at bounding box center [898, 400] width 326 height 43
paste input "ZAŚW. NR"
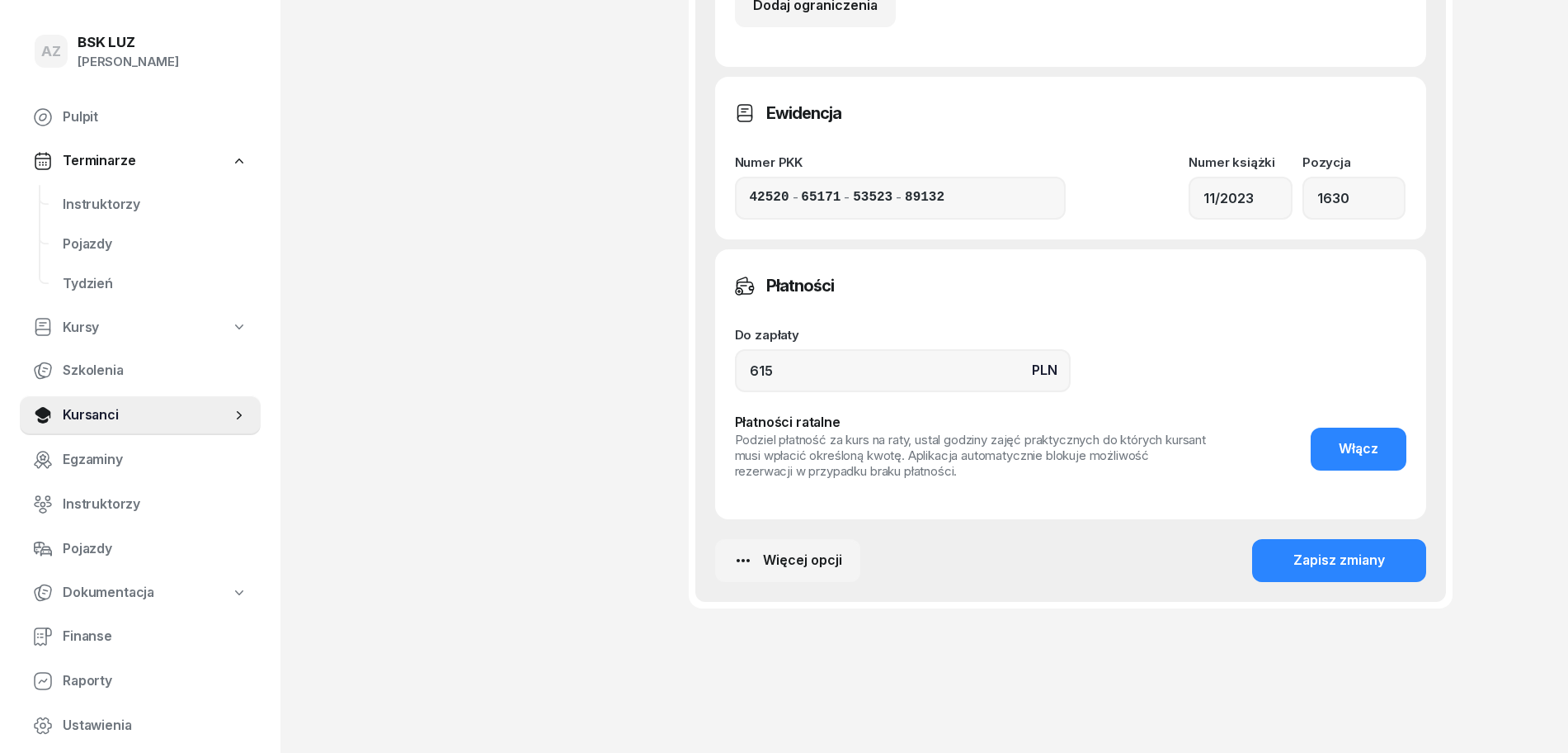
scroll to position [1012, 0]
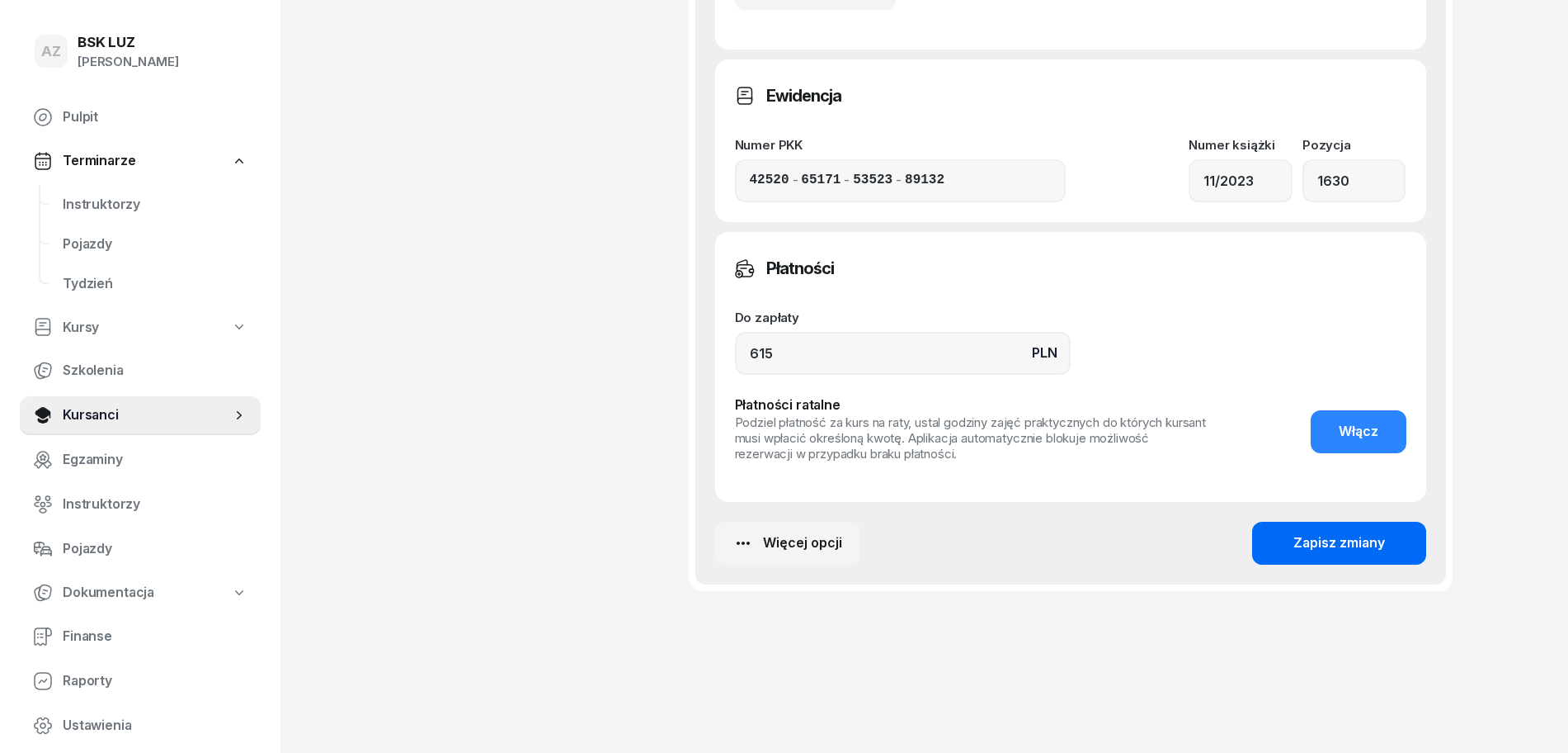
type input "30h, zakoń [DATE], walid 0:45h, ZAŚW. NR 322/2025"
click at [1349, 537] on div "Zapisz zmiany" at bounding box center [1338, 543] width 91 height 22
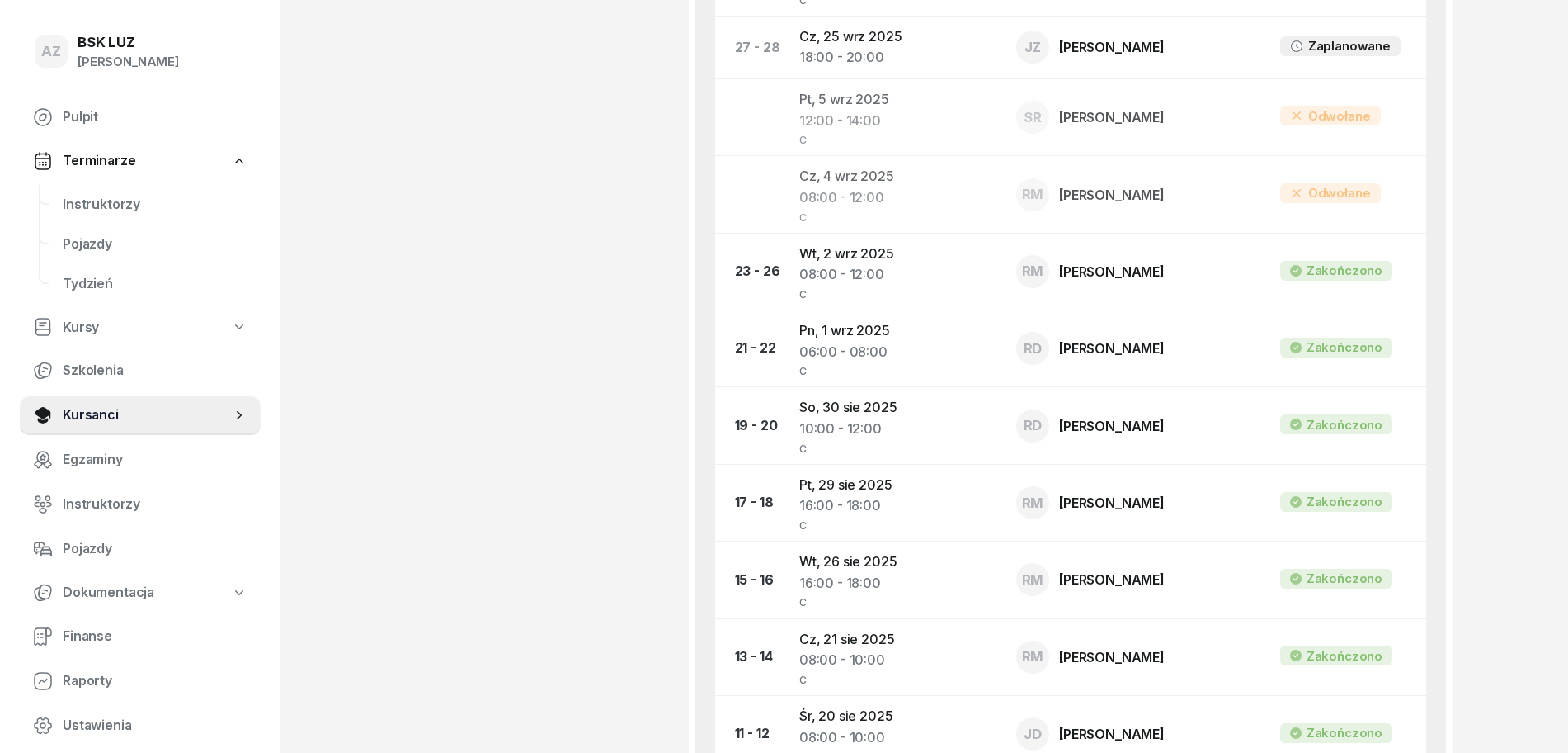
scroll to position [0, 0]
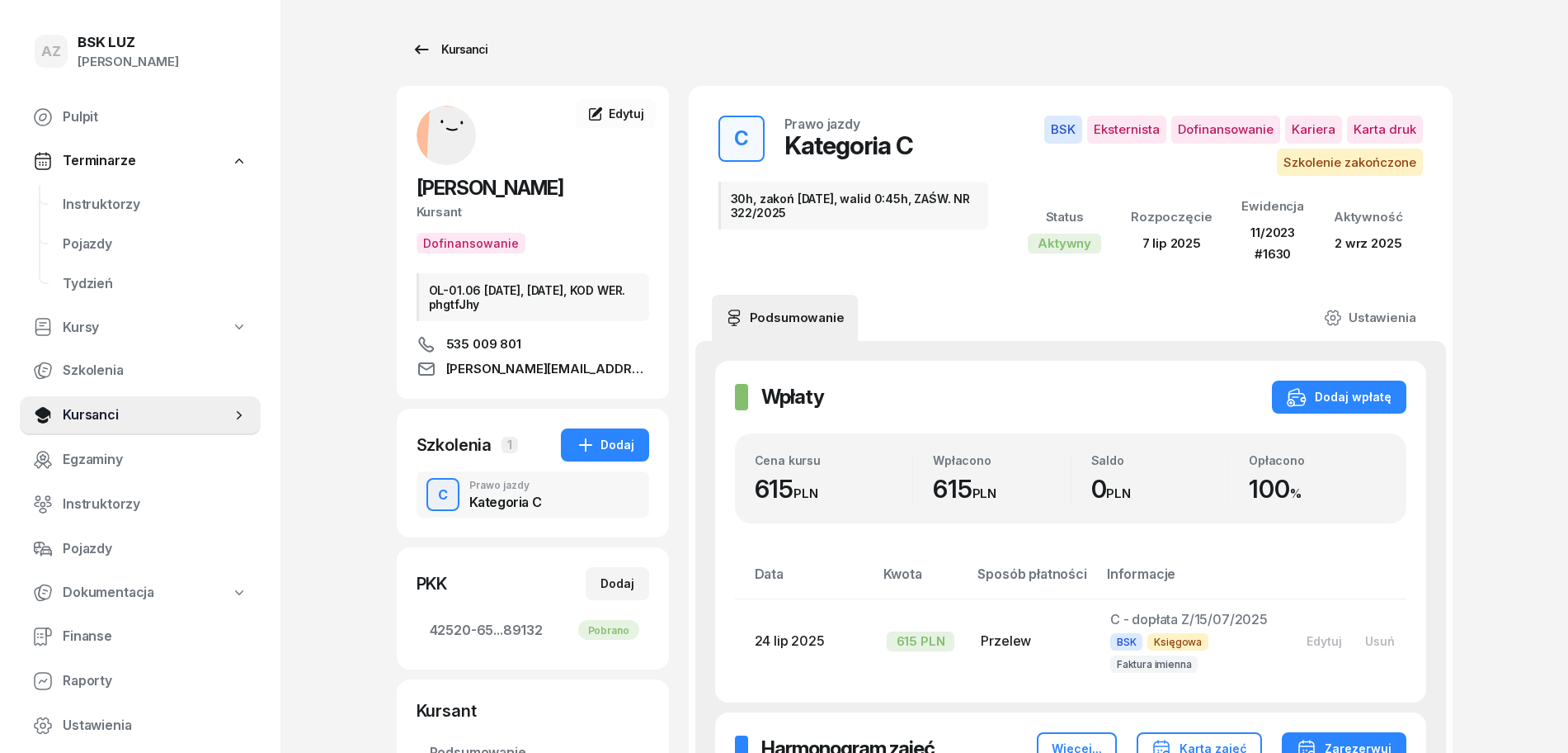
click at [464, 41] on div "Kursanci" at bounding box center [449, 49] width 76 height 20
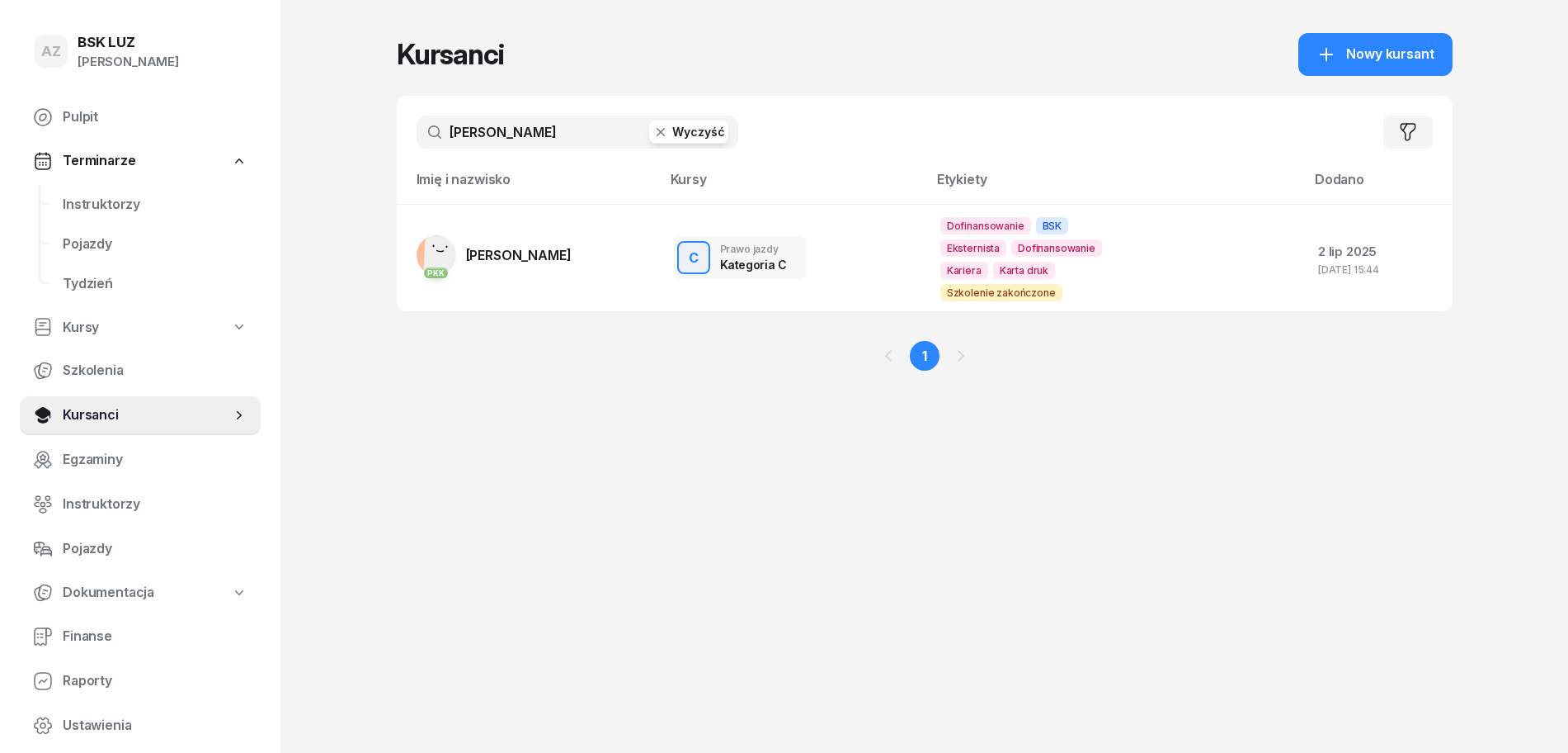
click at [698, 137] on button "Wyczyść" at bounding box center [689, 133] width 79 height 24
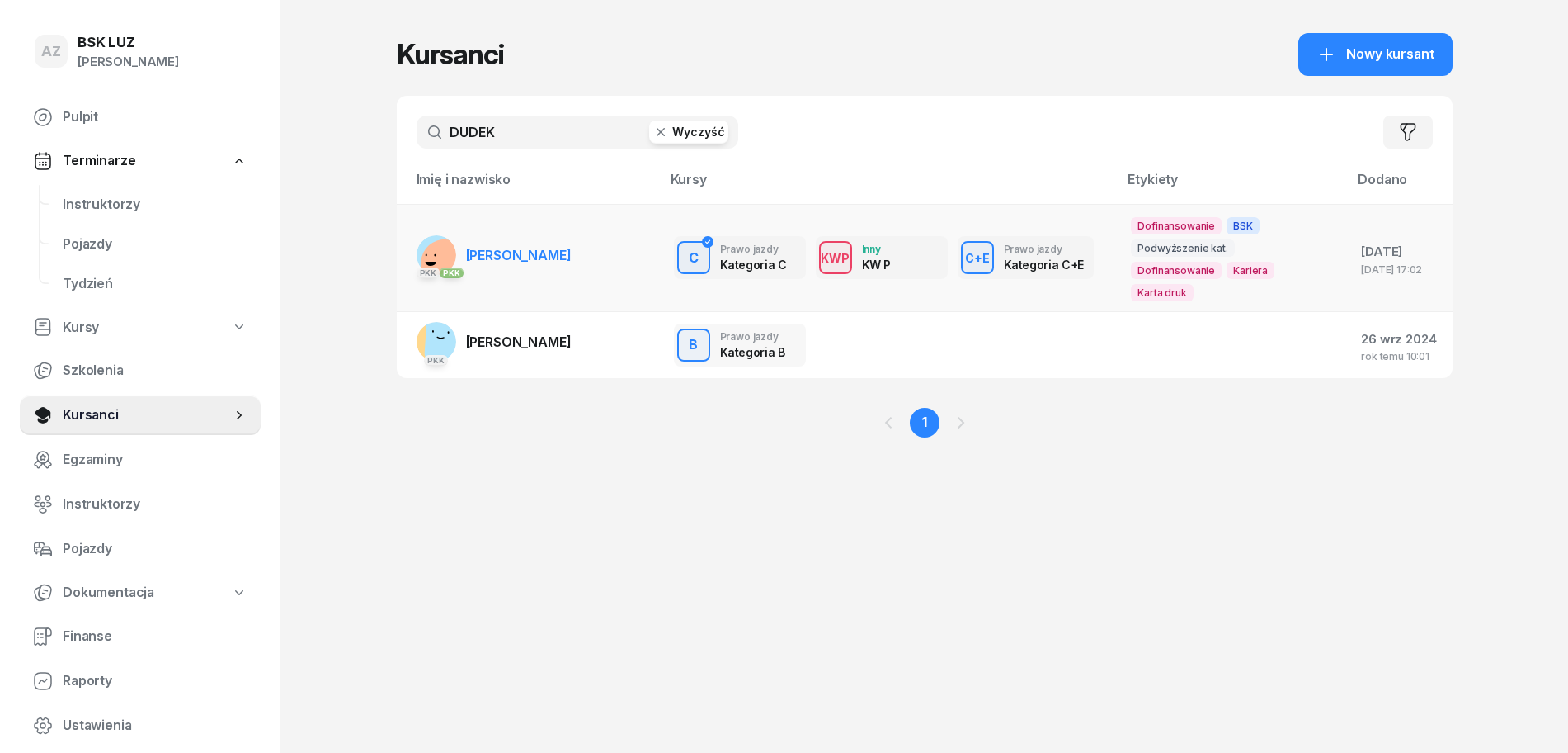
type input "DUDEK"
click at [532, 262] on link "PKK PKK [PERSON_NAME]" at bounding box center [495, 255] width 155 height 39
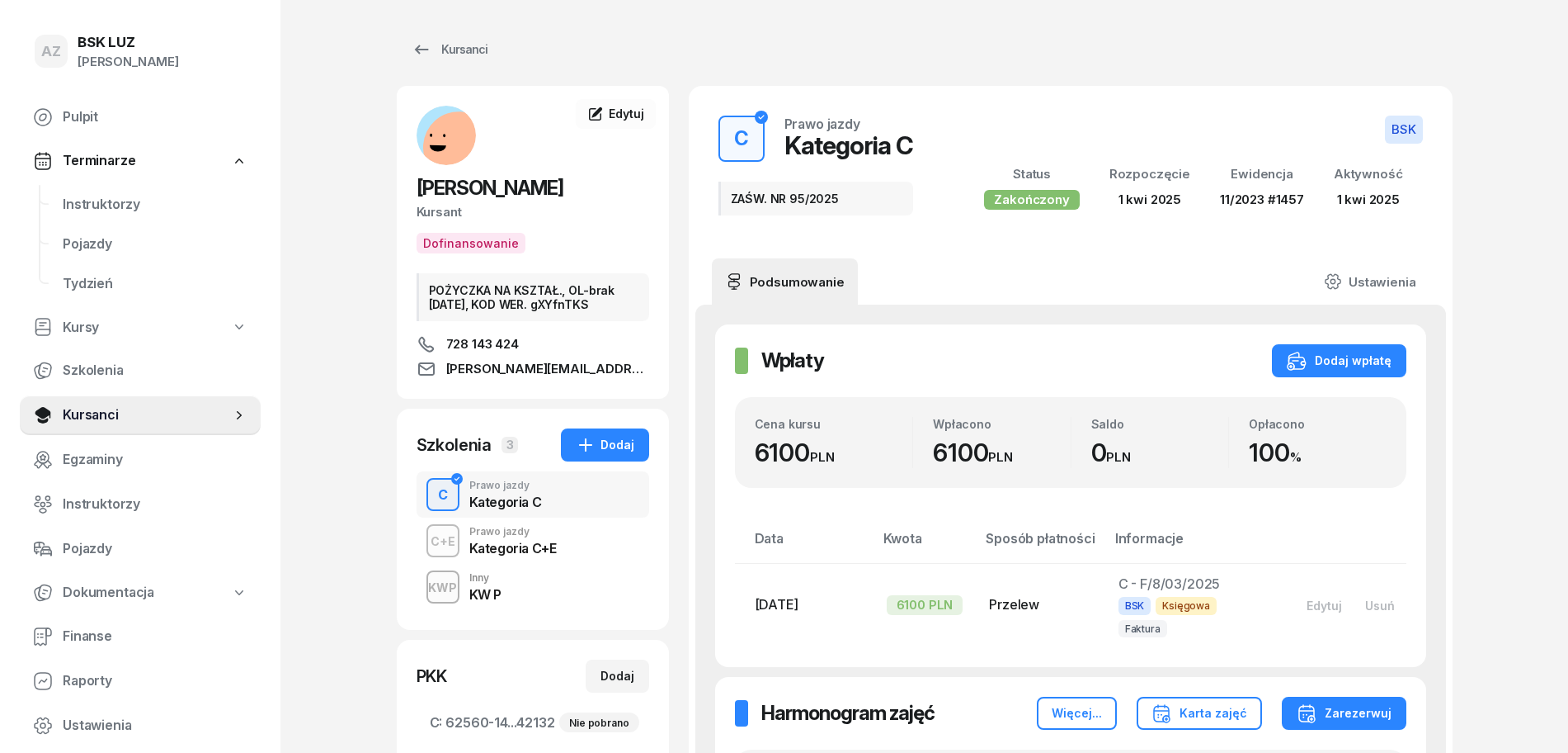
click at [512, 542] on div "Kategoria C+E" at bounding box center [512, 548] width 87 height 13
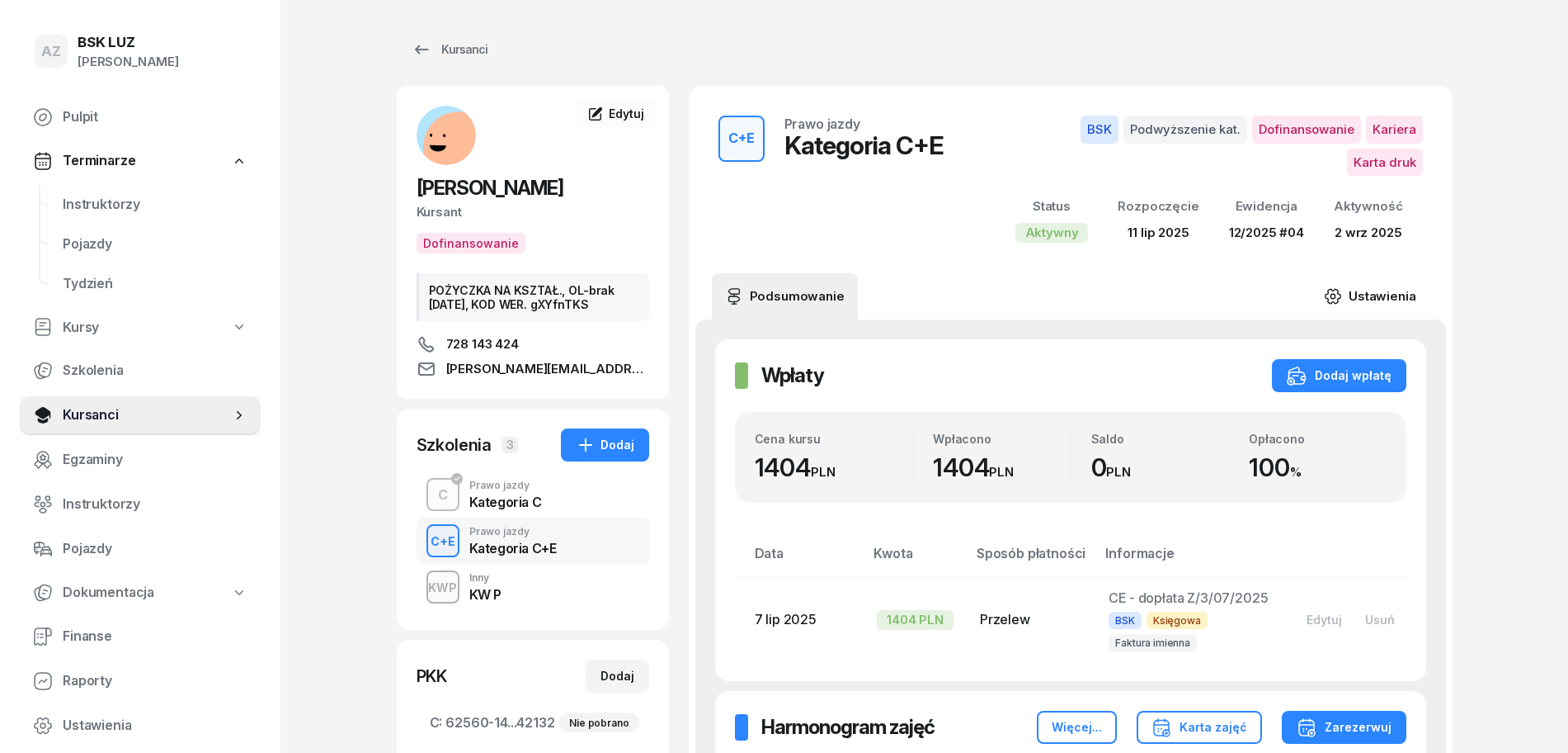
click at [1389, 273] on link "Ustawienia" at bounding box center [1370, 296] width 118 height 46
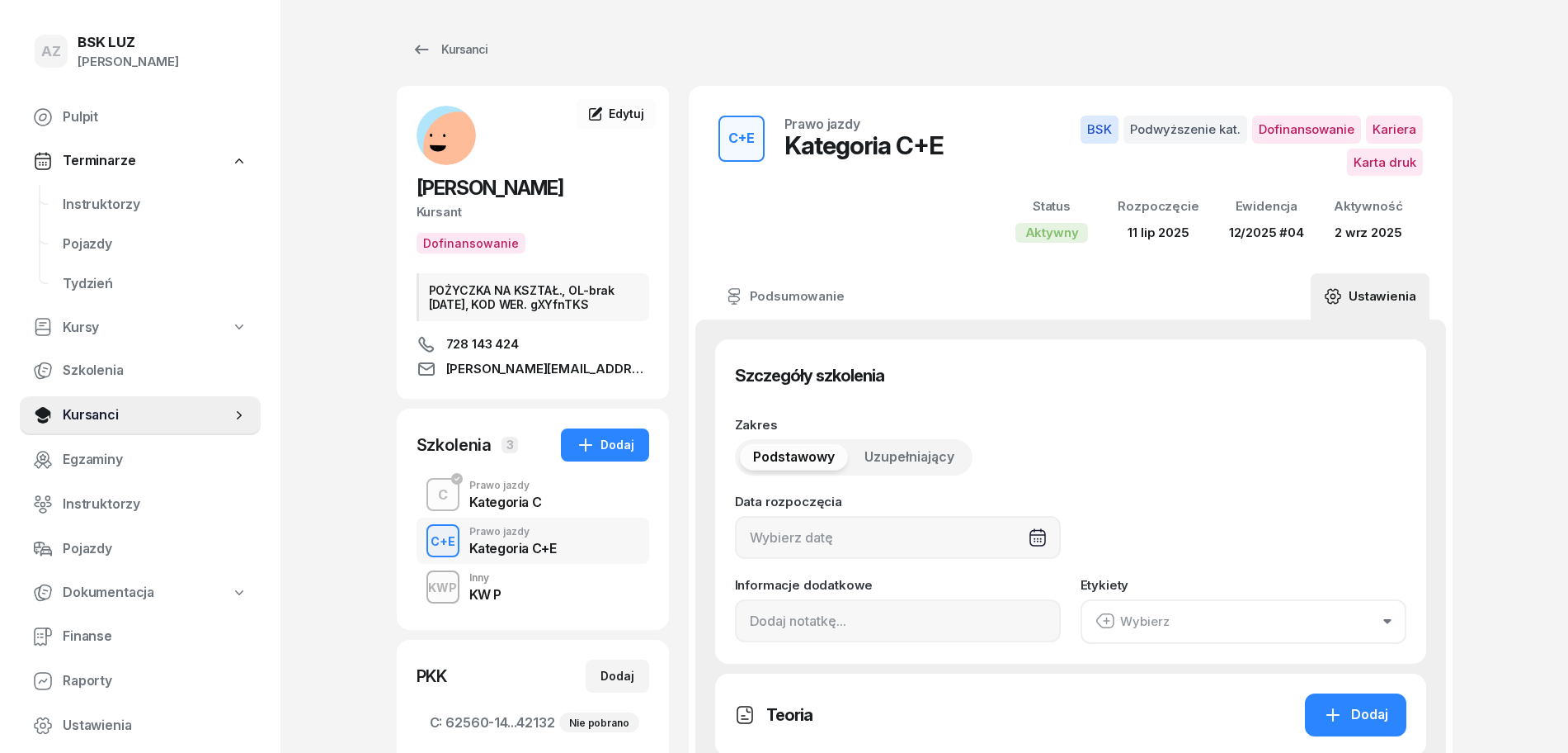
type input "[DATE]"
type input "25"
type input "22560"
type input "69164"
type input "11172"
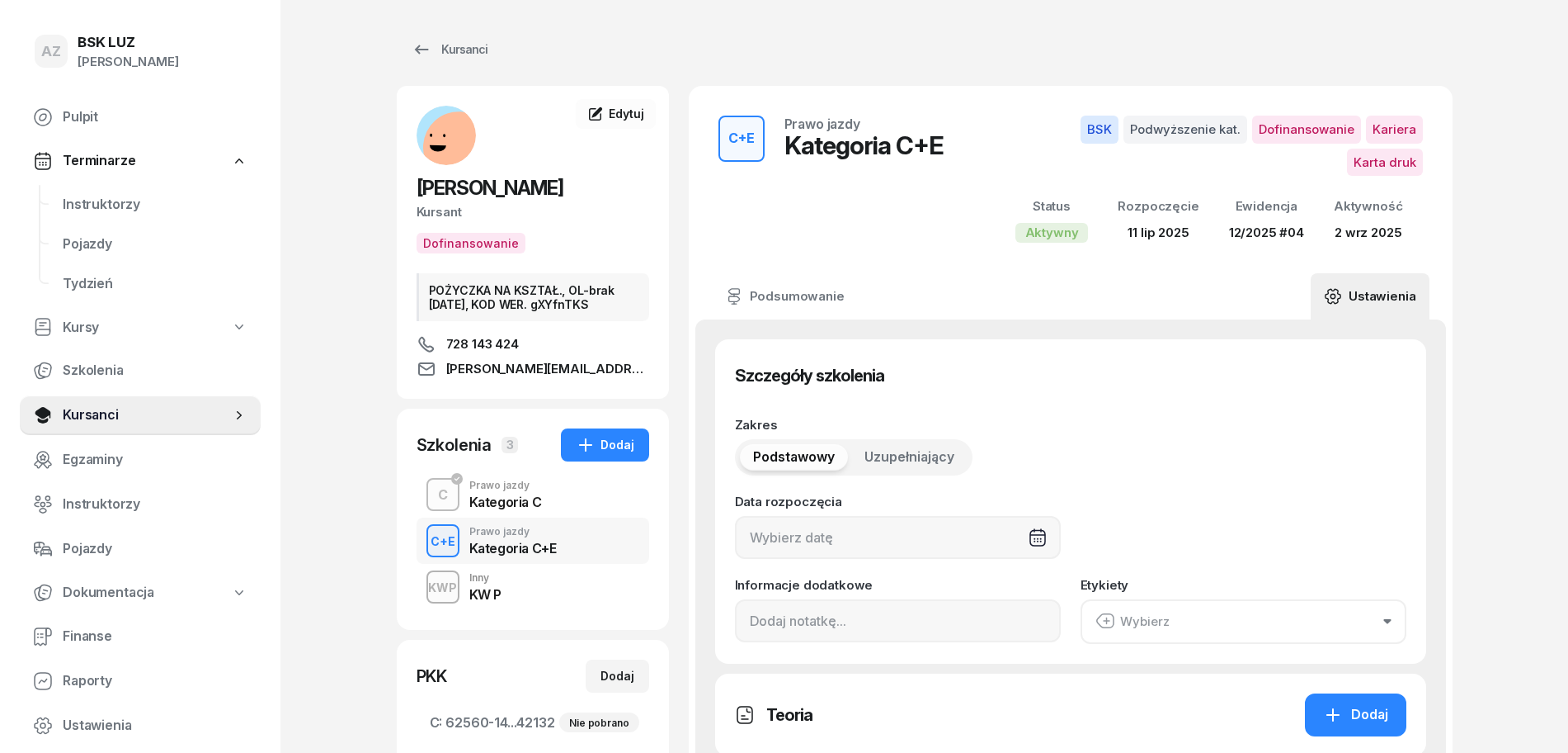
type input "42134"
type input "12/2025"
type input "04"
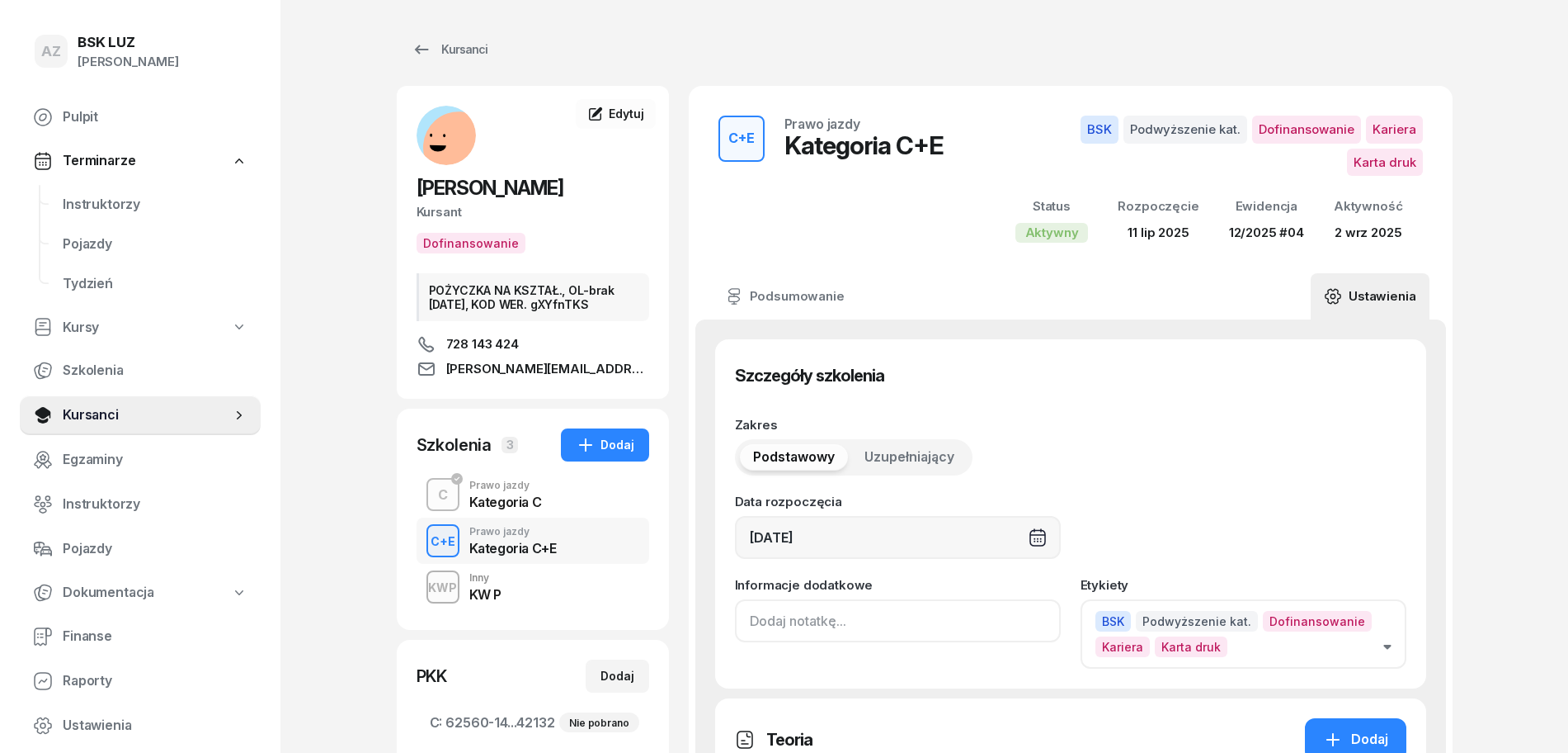
click at [742, 599] on input at bounding box center [898, 620] width 326 height 43
paste input "ZAŚW. NR"
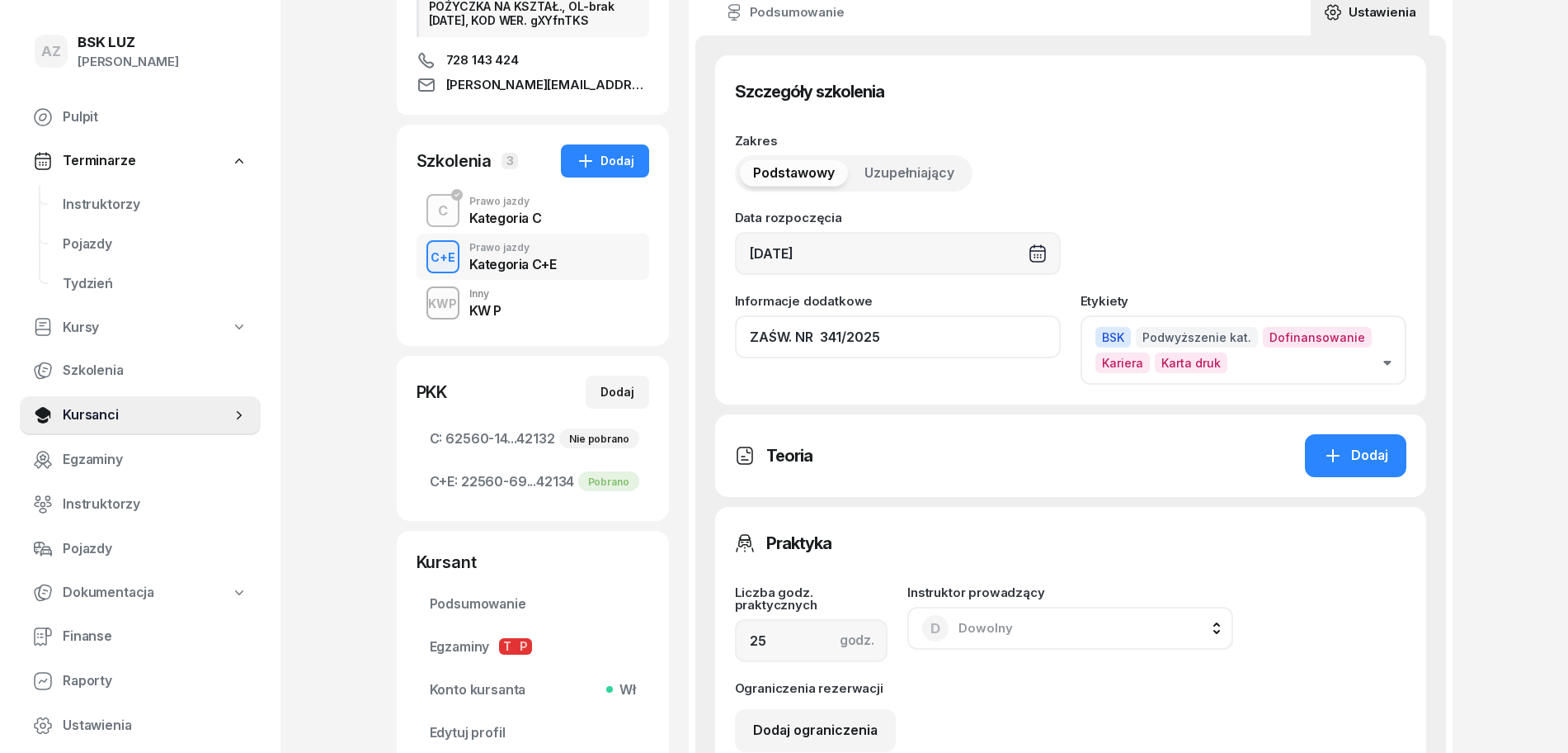
scroll to position [271, 0]
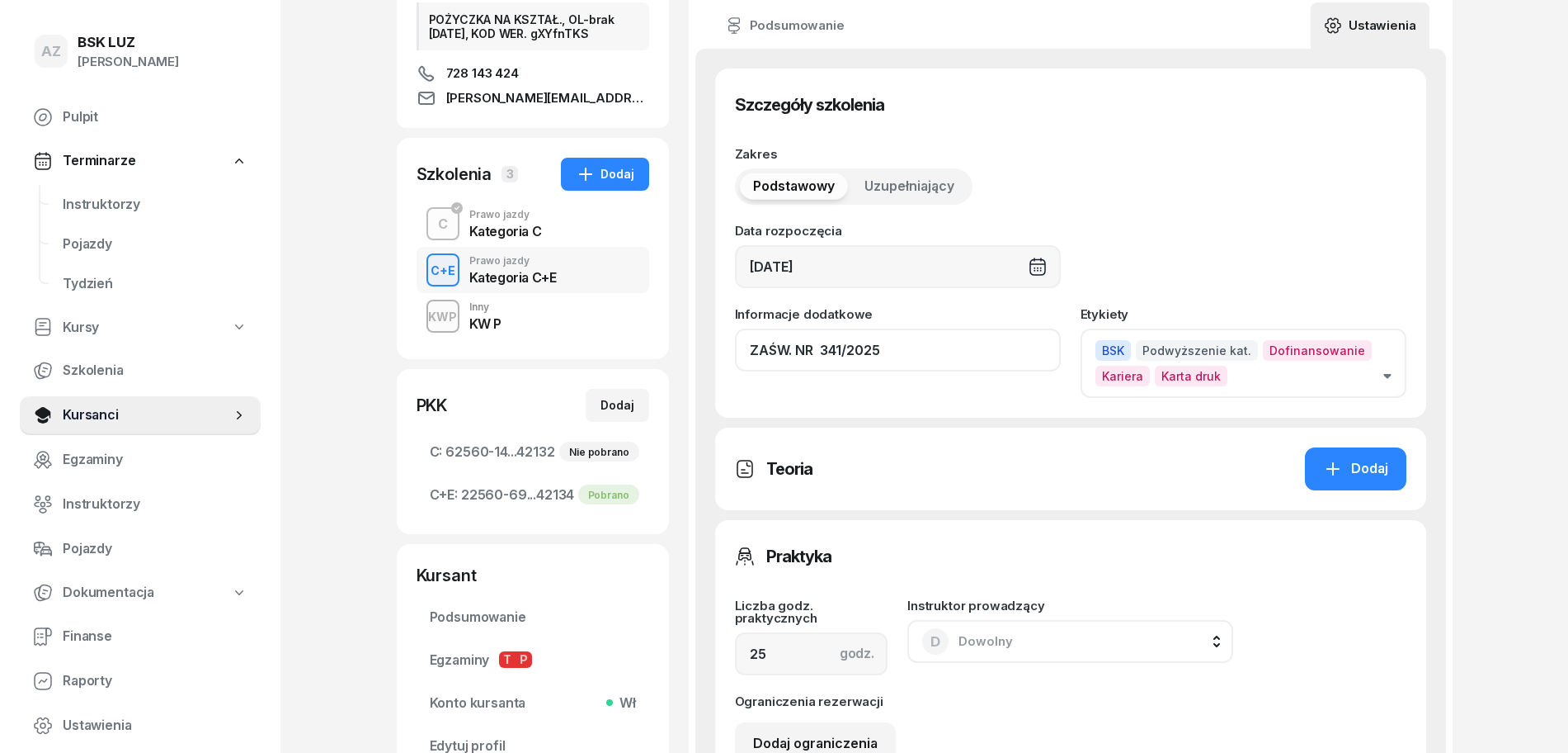
type input "ZAŚW. NR 341/2025"
click at [1388, 346] on button "BSK Podwyższenie kat. Dofinansowanie Kariera Karta druk" at bounding box center [1243, 363] width 326 height 70
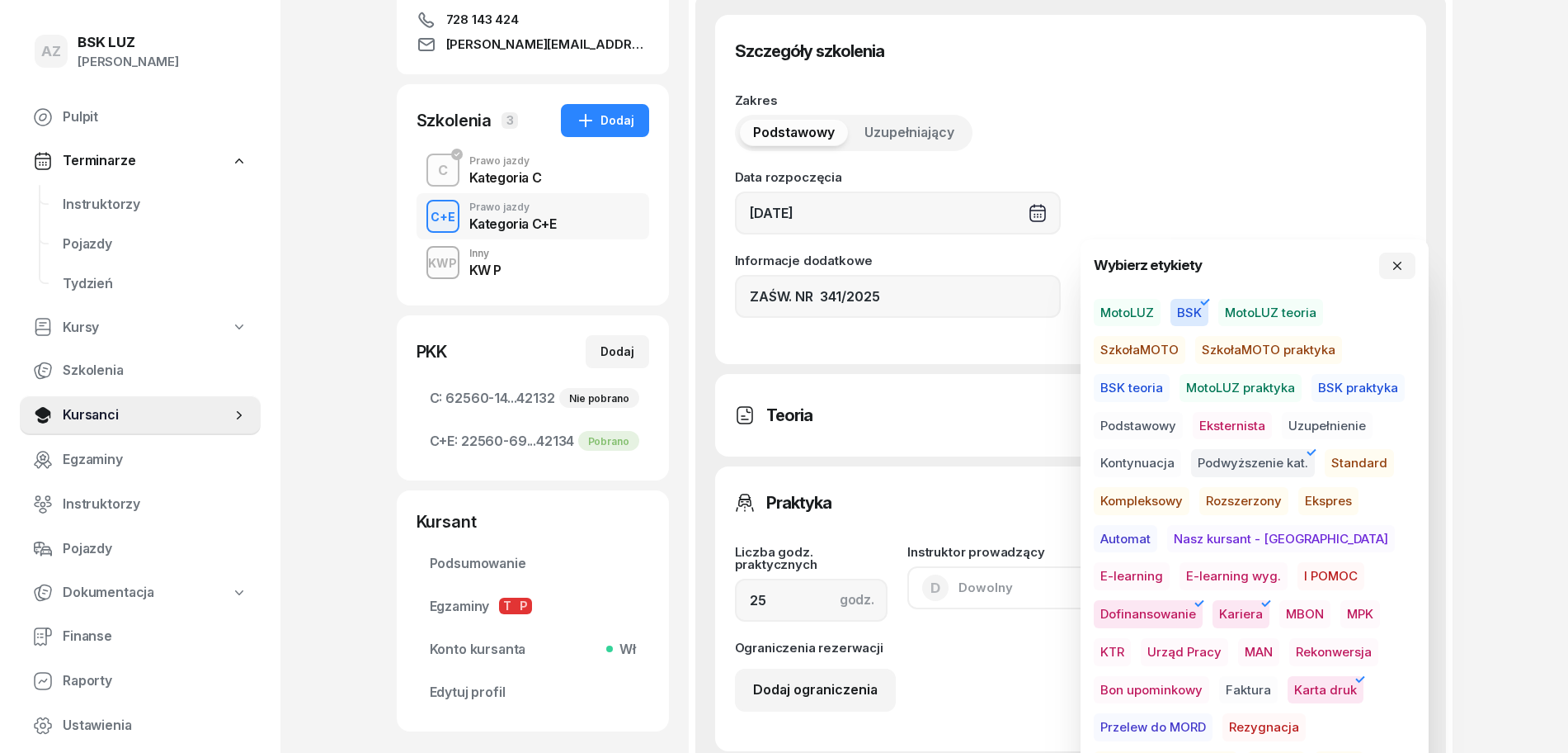
scroll to position [477, 0]
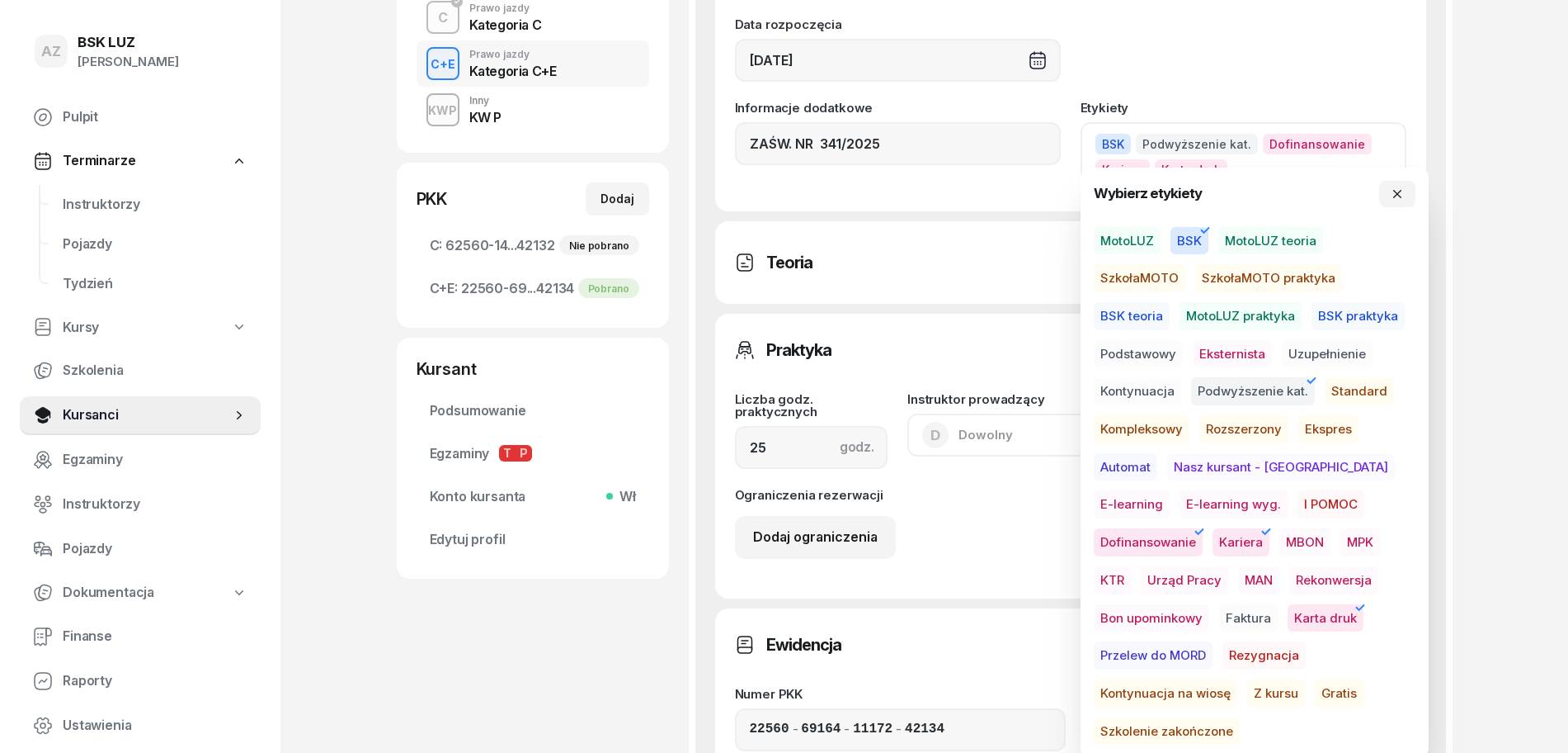
click at [1231, 718] on span "Szkolenie zakończone" at bounding box center [1167, 731] width 146 height 28
click at [1396, 199] on icon "button" at bounding box center [1397, 193] width 13 height 13
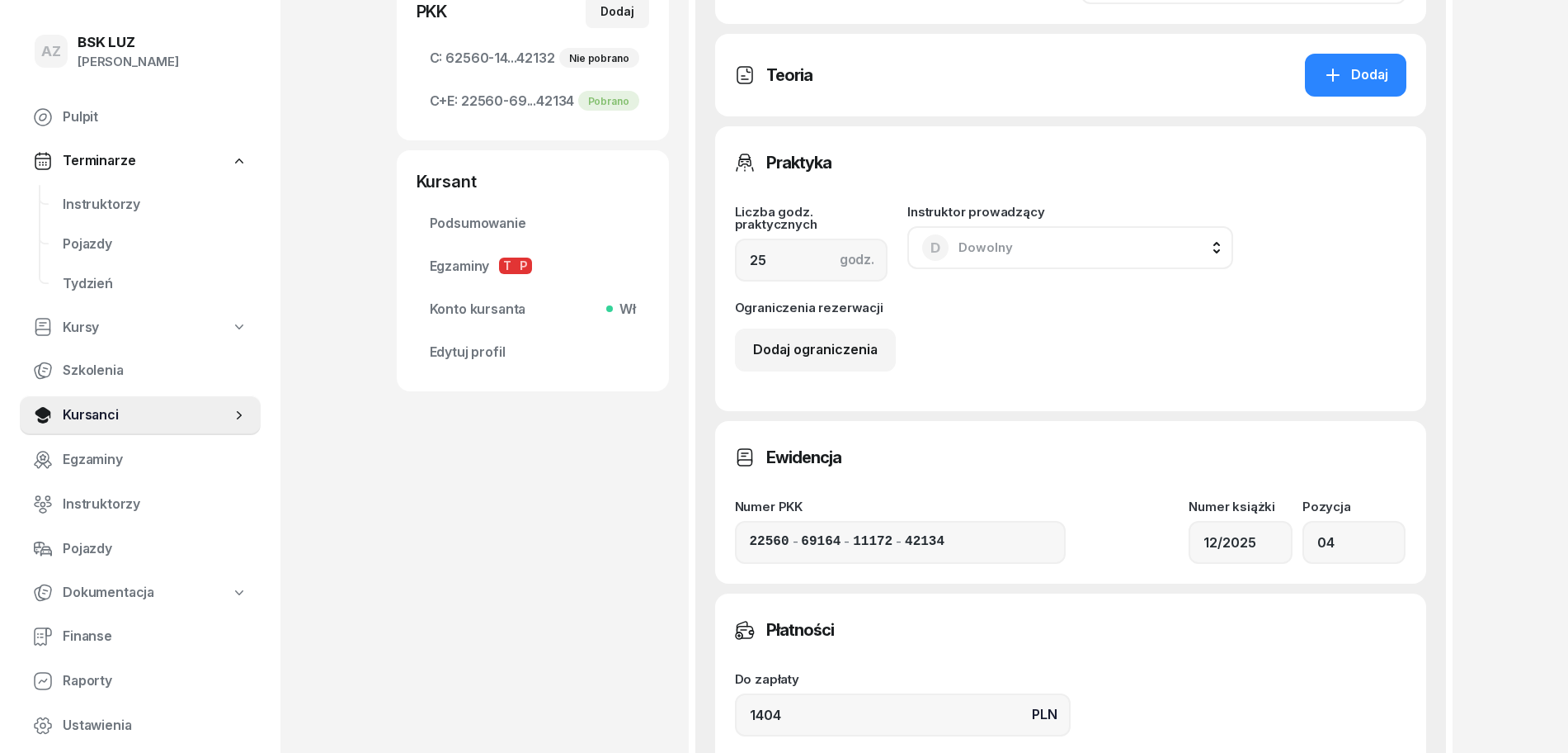
scroll to position [993, 0]
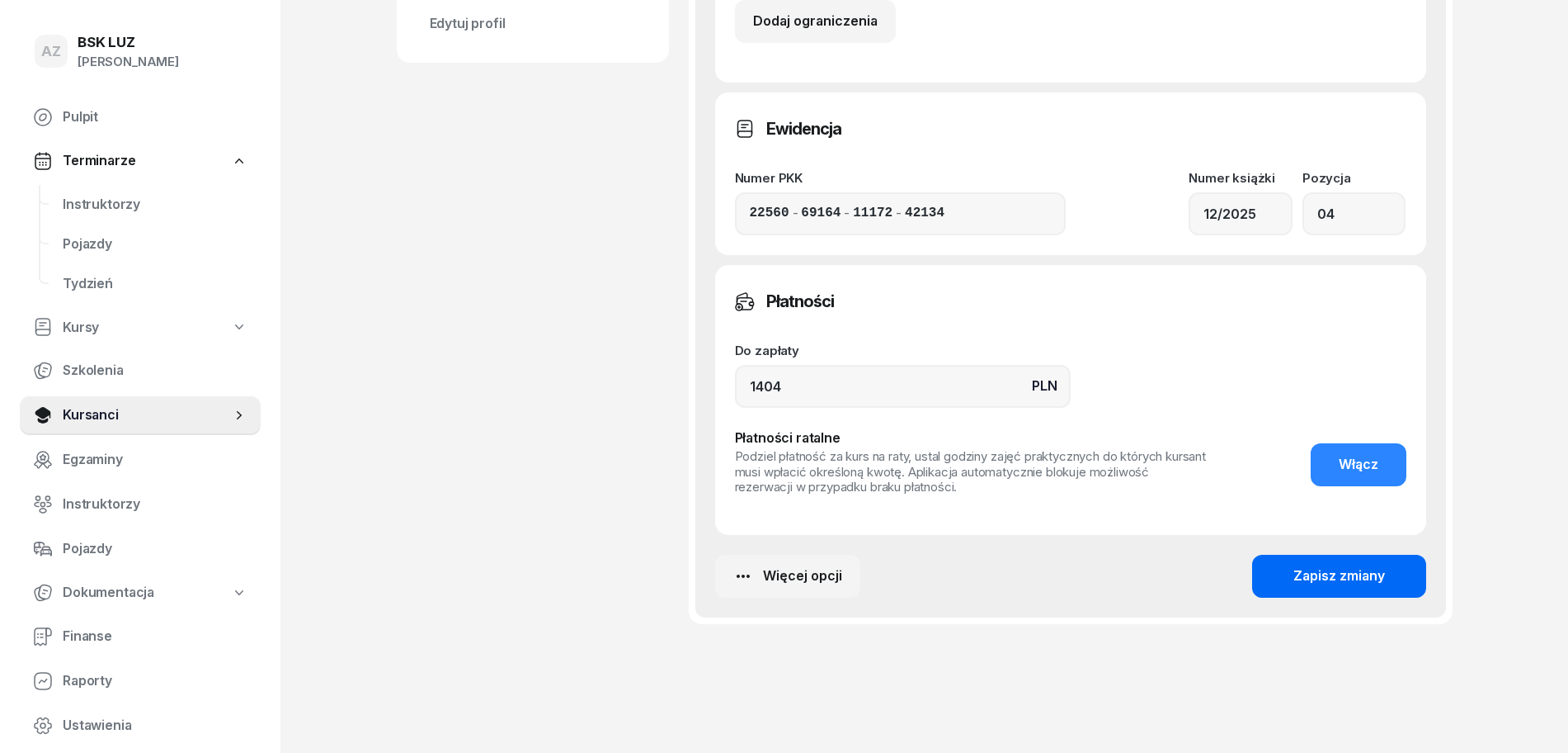
click at [1349, 565] on div "Zapisz zmiany" at bounding box center [1338, 576] width 91 height 22
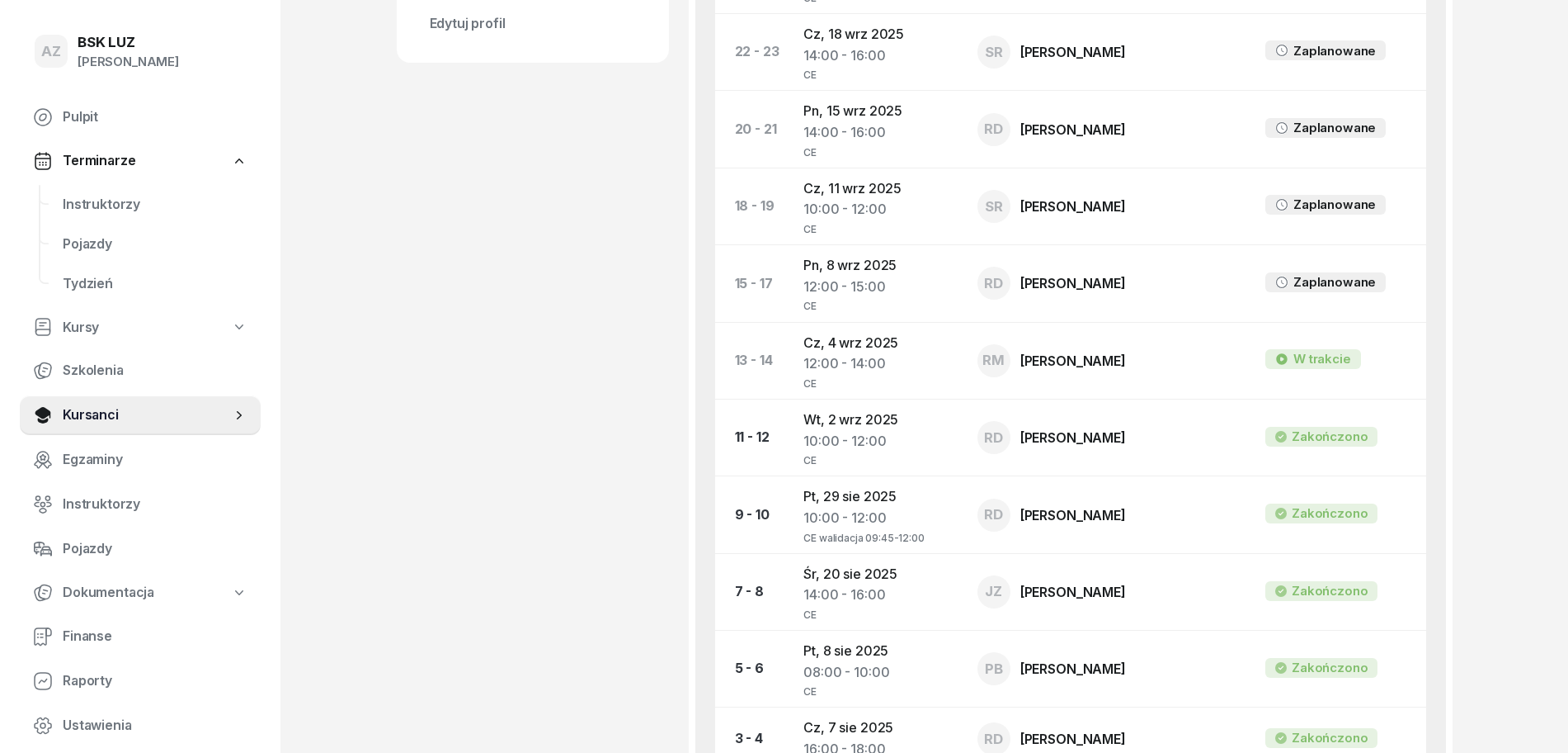
scroll to position [0, 0]
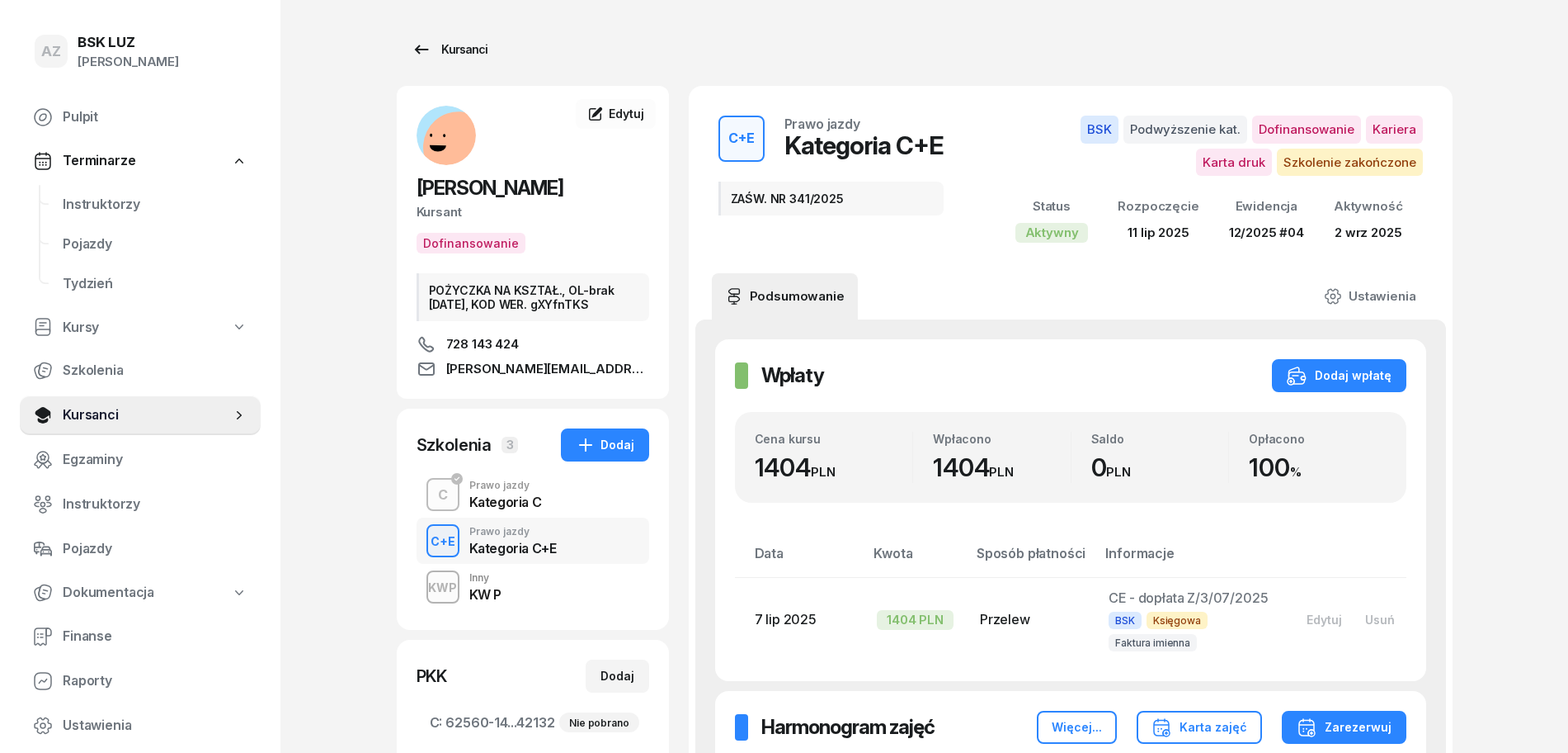
click at [465, 44] on div "Kursanci" at bounding box center [449, 49] width 76 height 20
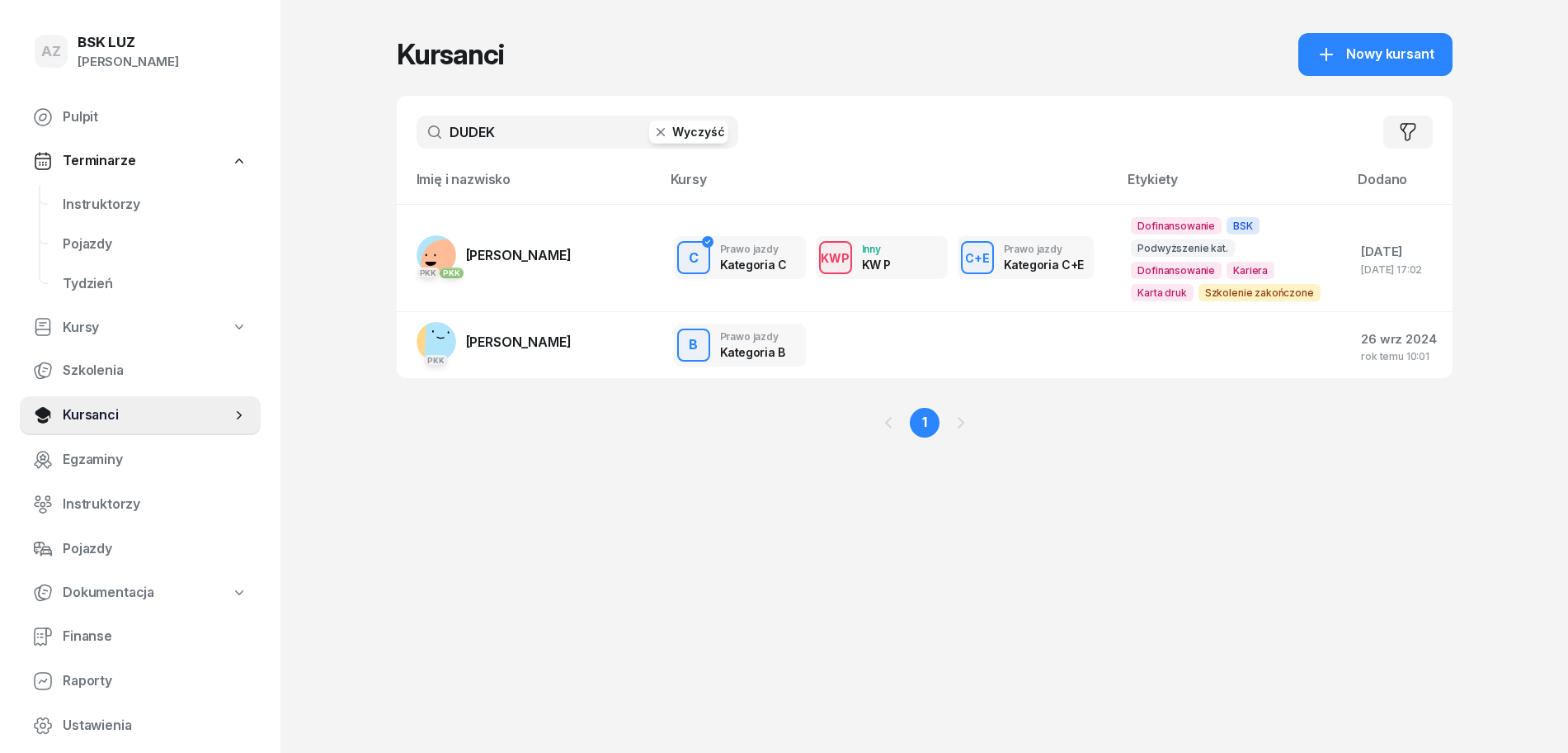
click at [706, 130] on button "Wyczyść" at bounding box center [689, 133] width 79 height 24
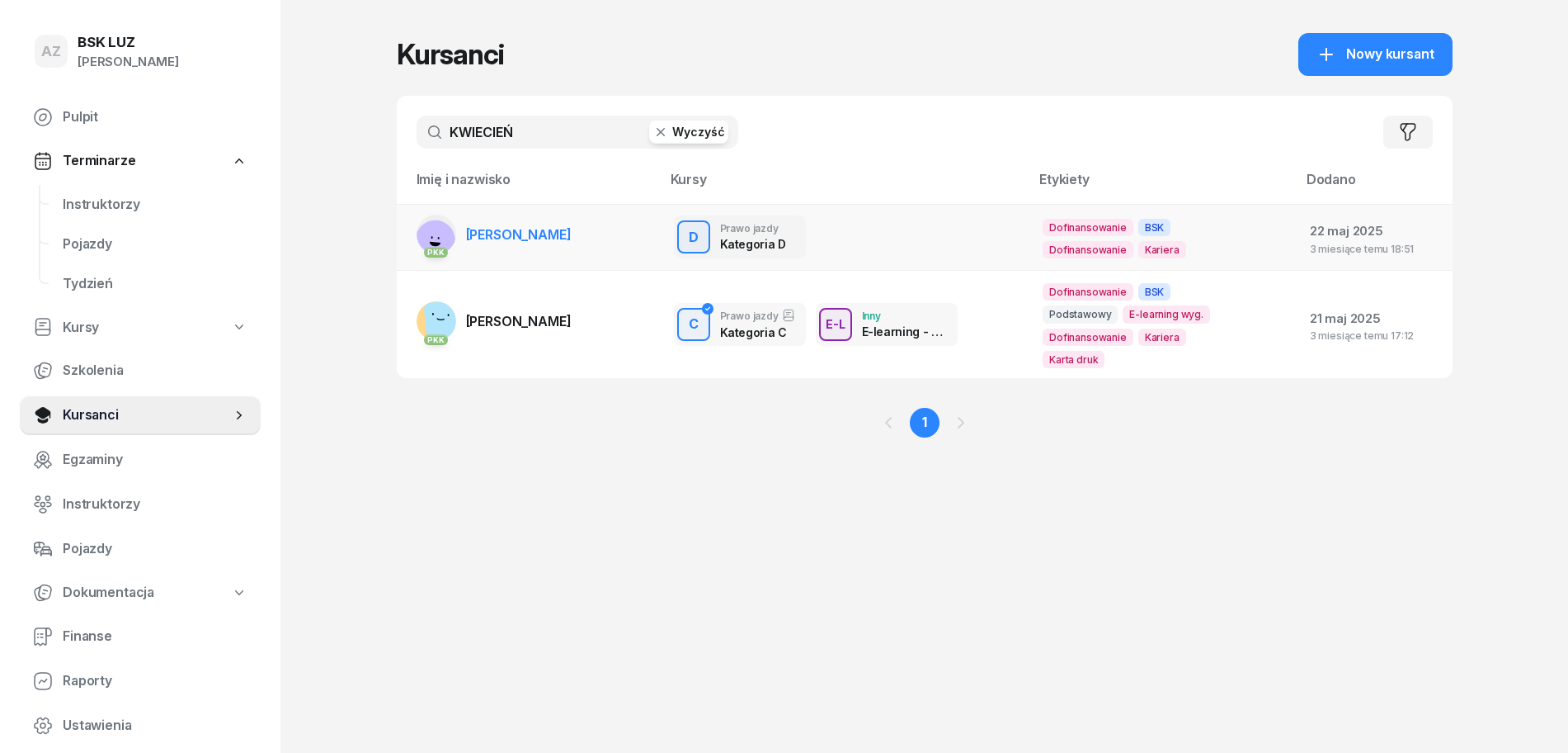
type input "KWIECIEŃ"
click at [572, 229] on span "[PERSON_NAME]" at bounding box center [519, 234] width 106 height 17
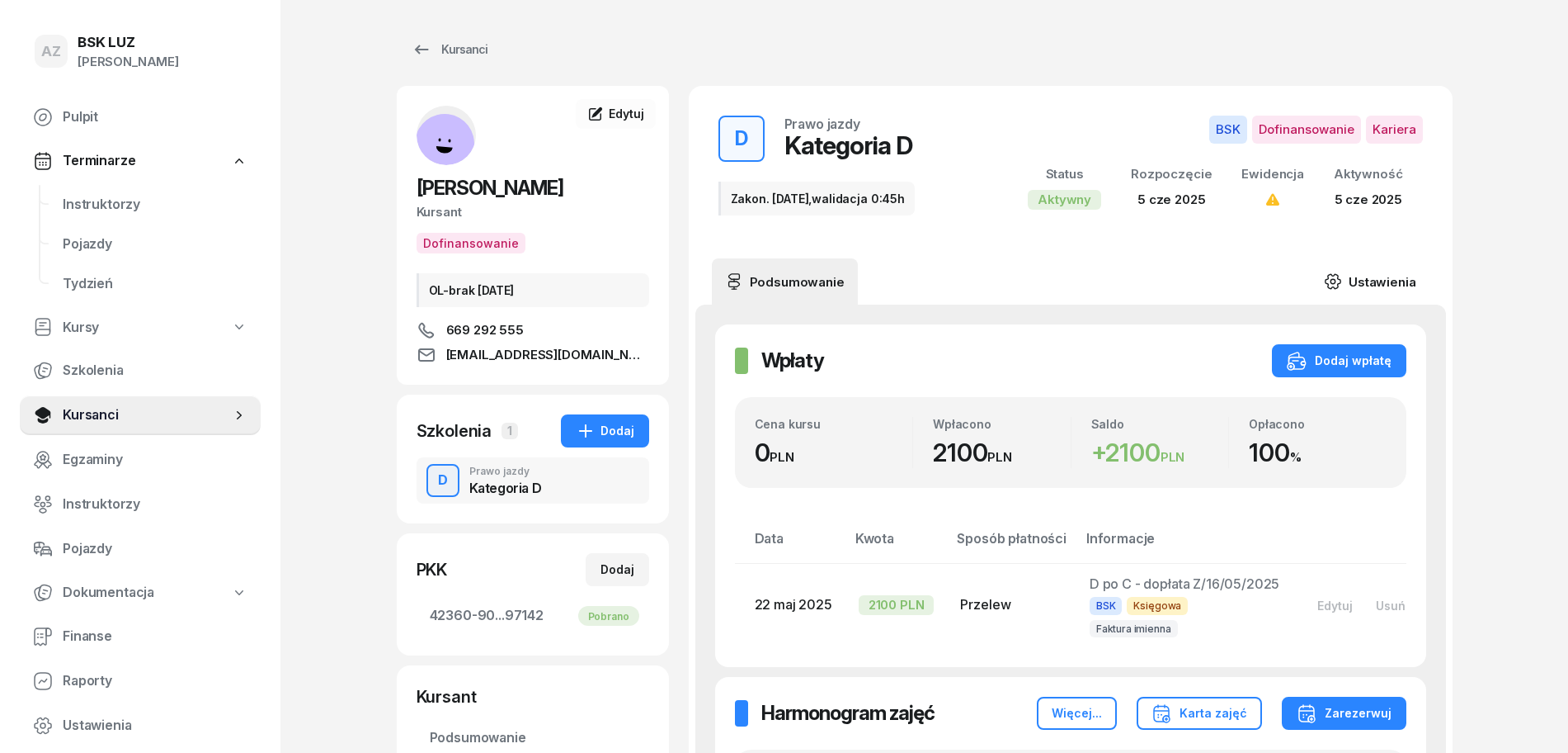
click at [1387, 280] on link "Ustawienia" at bounding box center [1370, 281] width 118 height 46
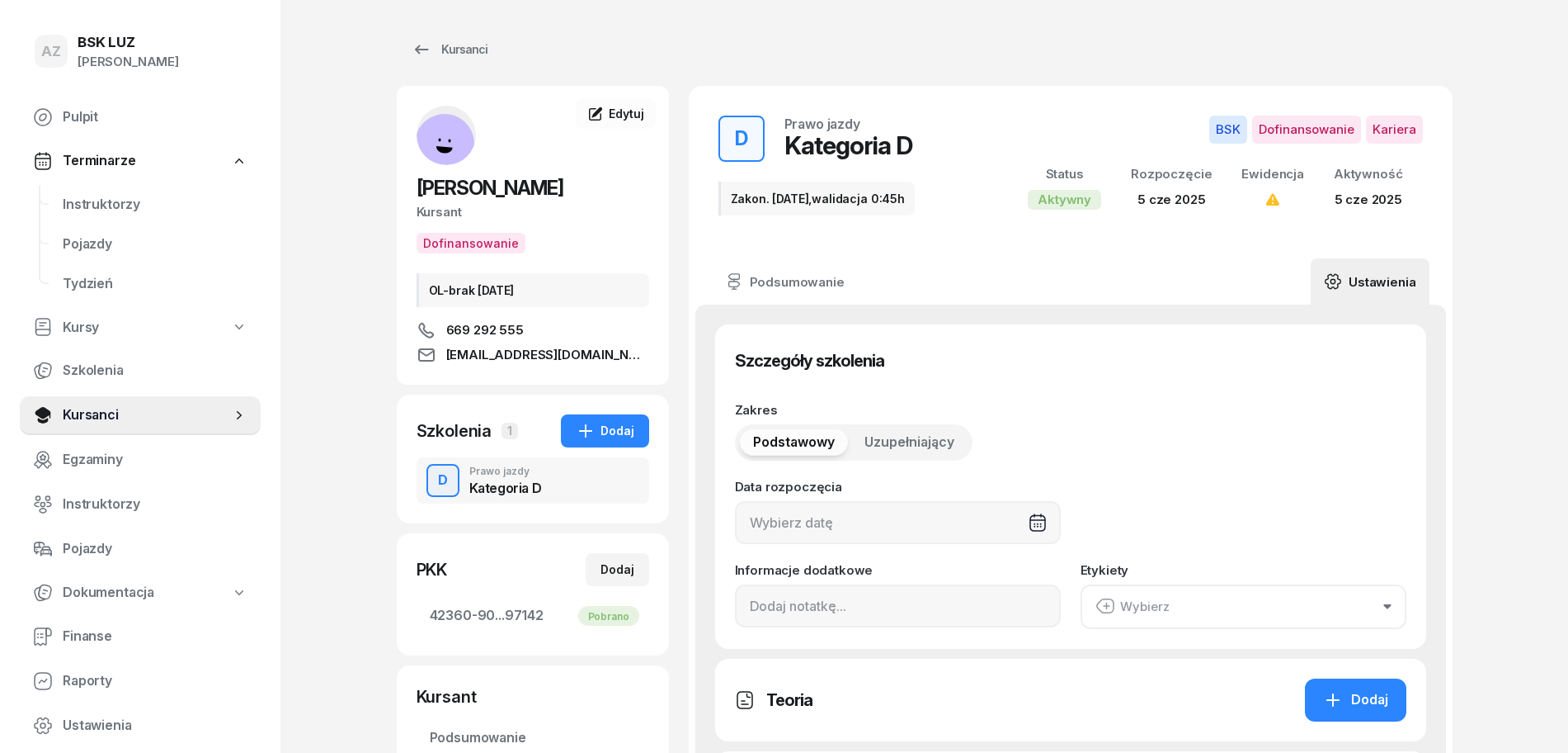
type input "[DATE]"
type input "Zakon. [DATE],walidacja 0:45h"
type input "40"
type input "42360"
type input "90123"
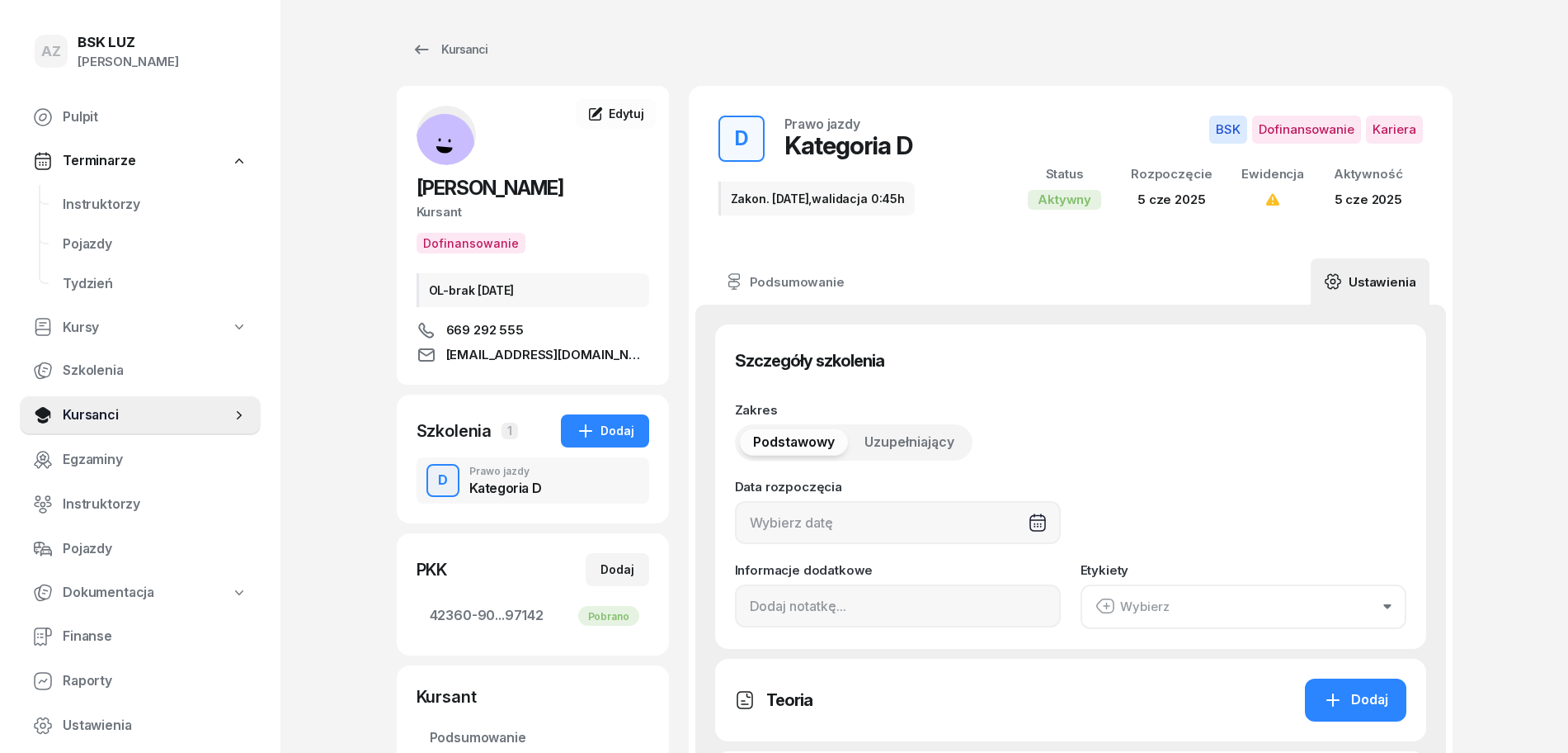
type input "43140"
type input "97142"
type input "11/2023"
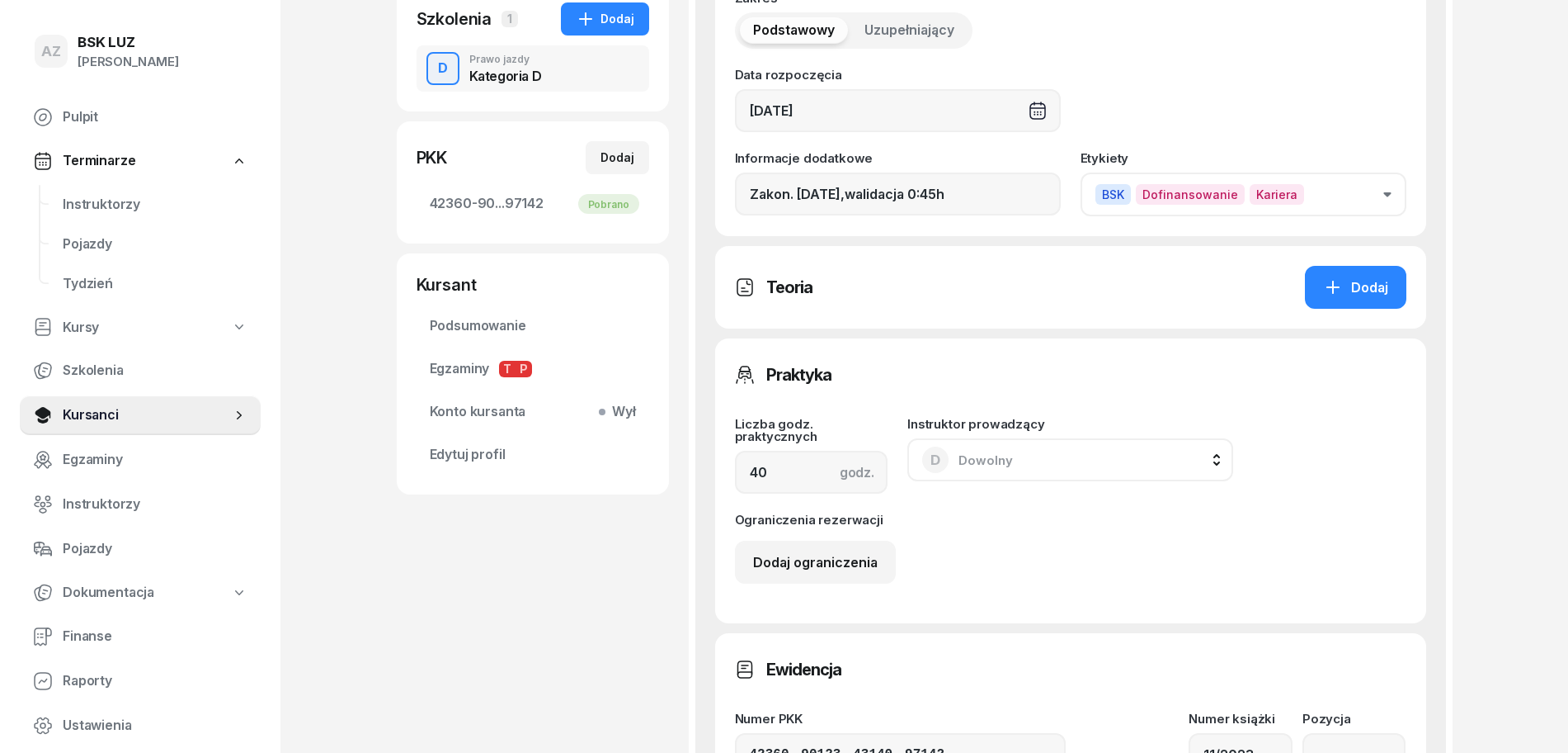
scroll to position [412, 0]
click at [1387, 191] on icon "button" at bounding box center [1387, 193] width 8 height 5
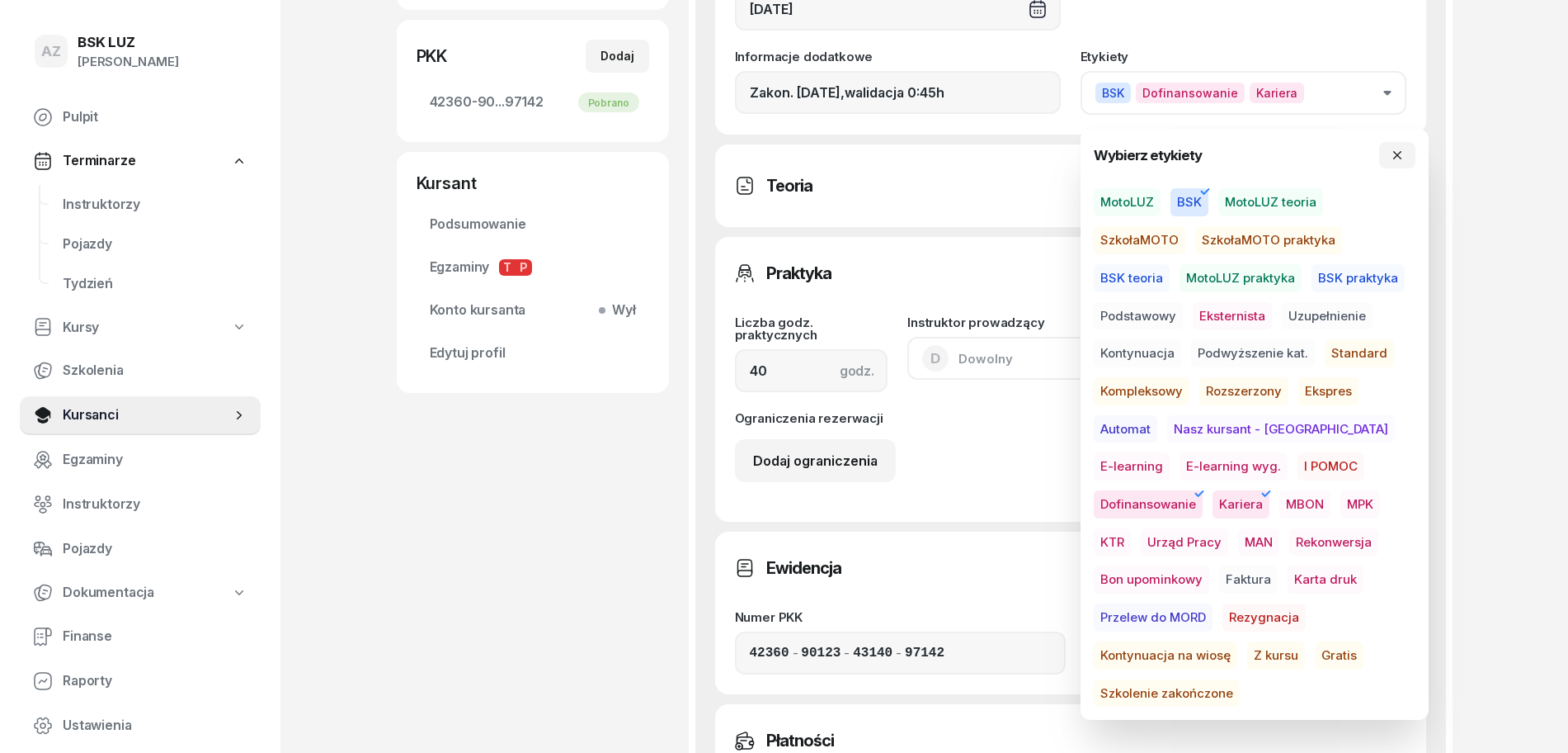
scroll to position [515, 0]
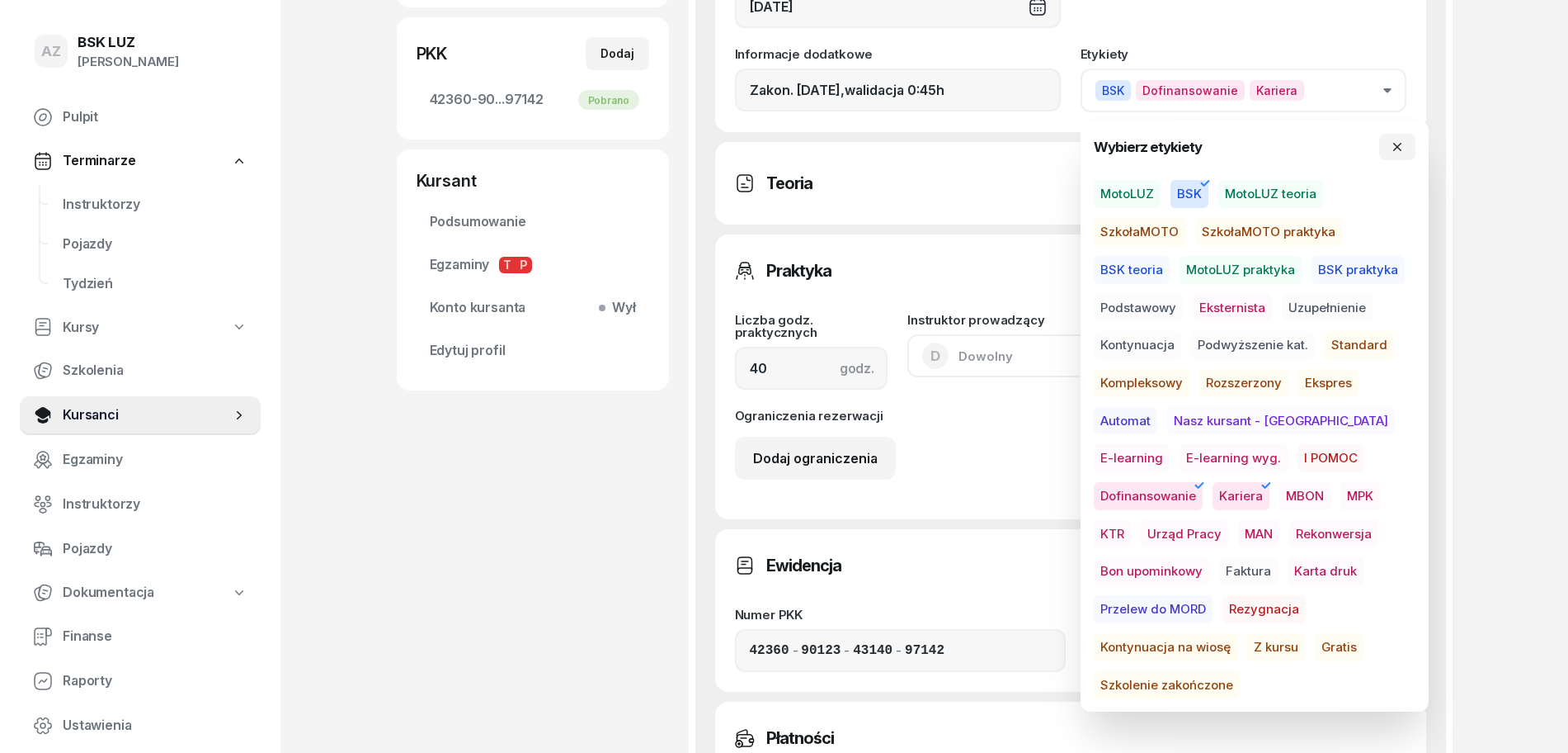
click at [1214, 672] on span "Szkolenie zakończone" at bounding box center [1167, 685] width 146 height 28
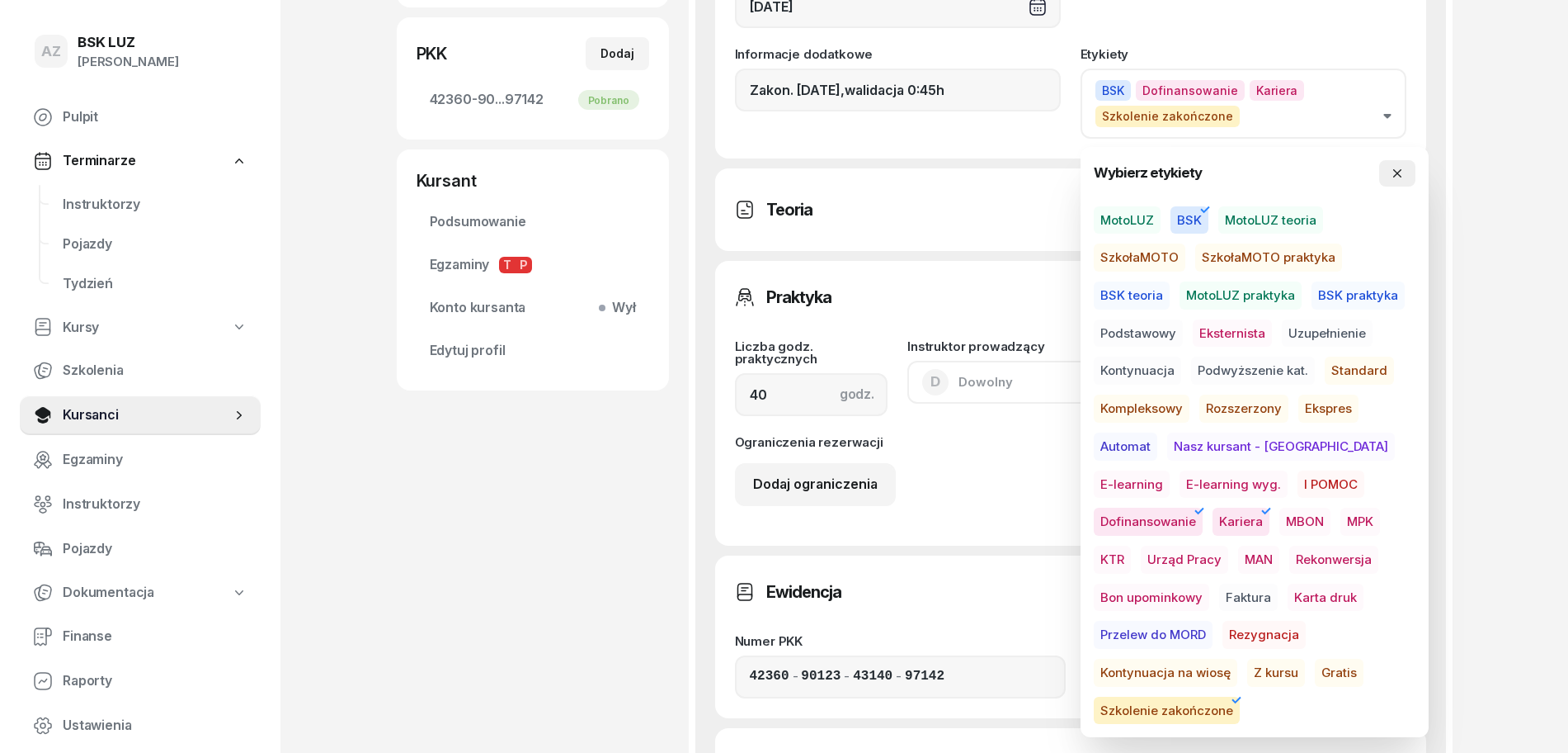
click at [1396, 174] on icon "button" at bounding box center [1397, 173] width 13 height 13
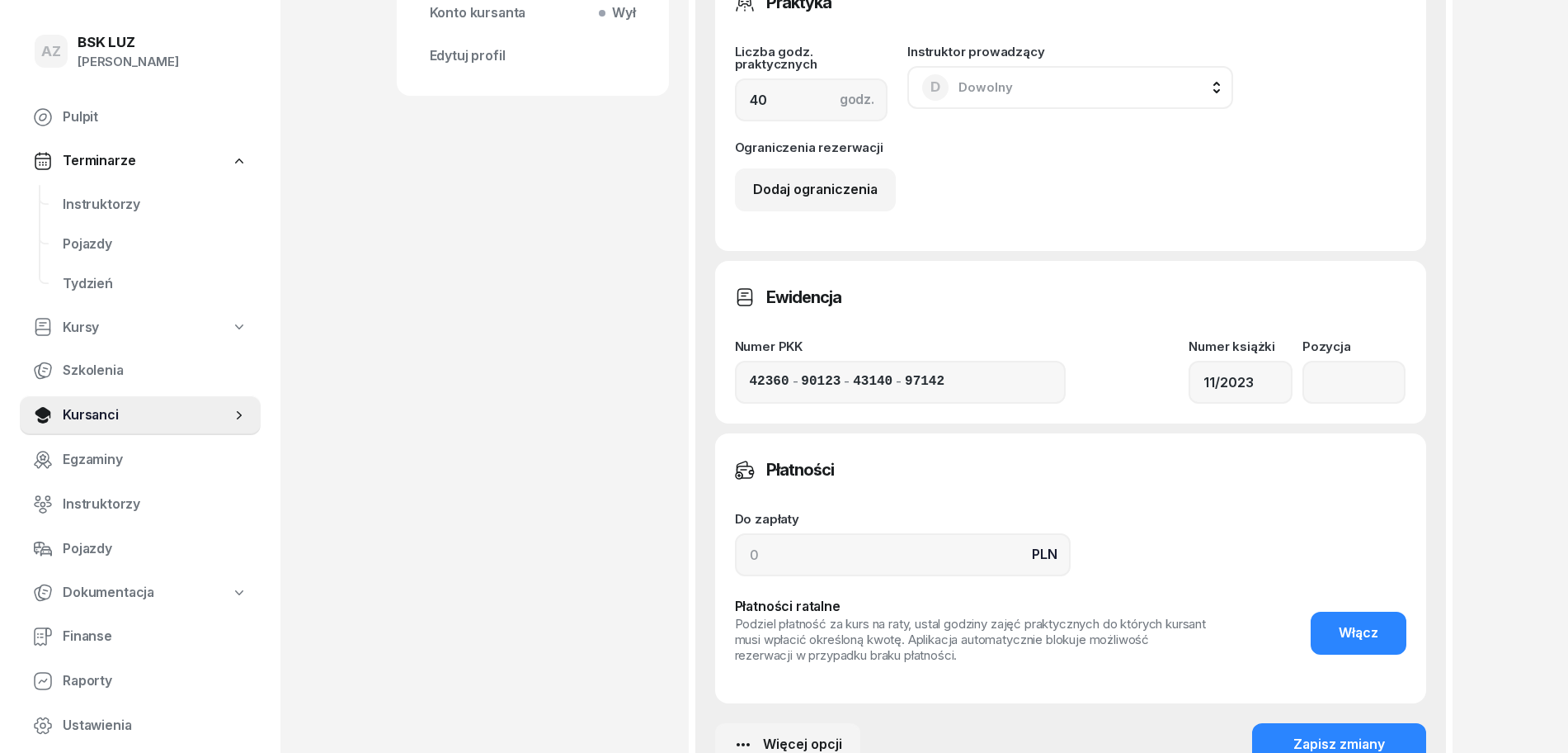
scroll to position [826, 0]
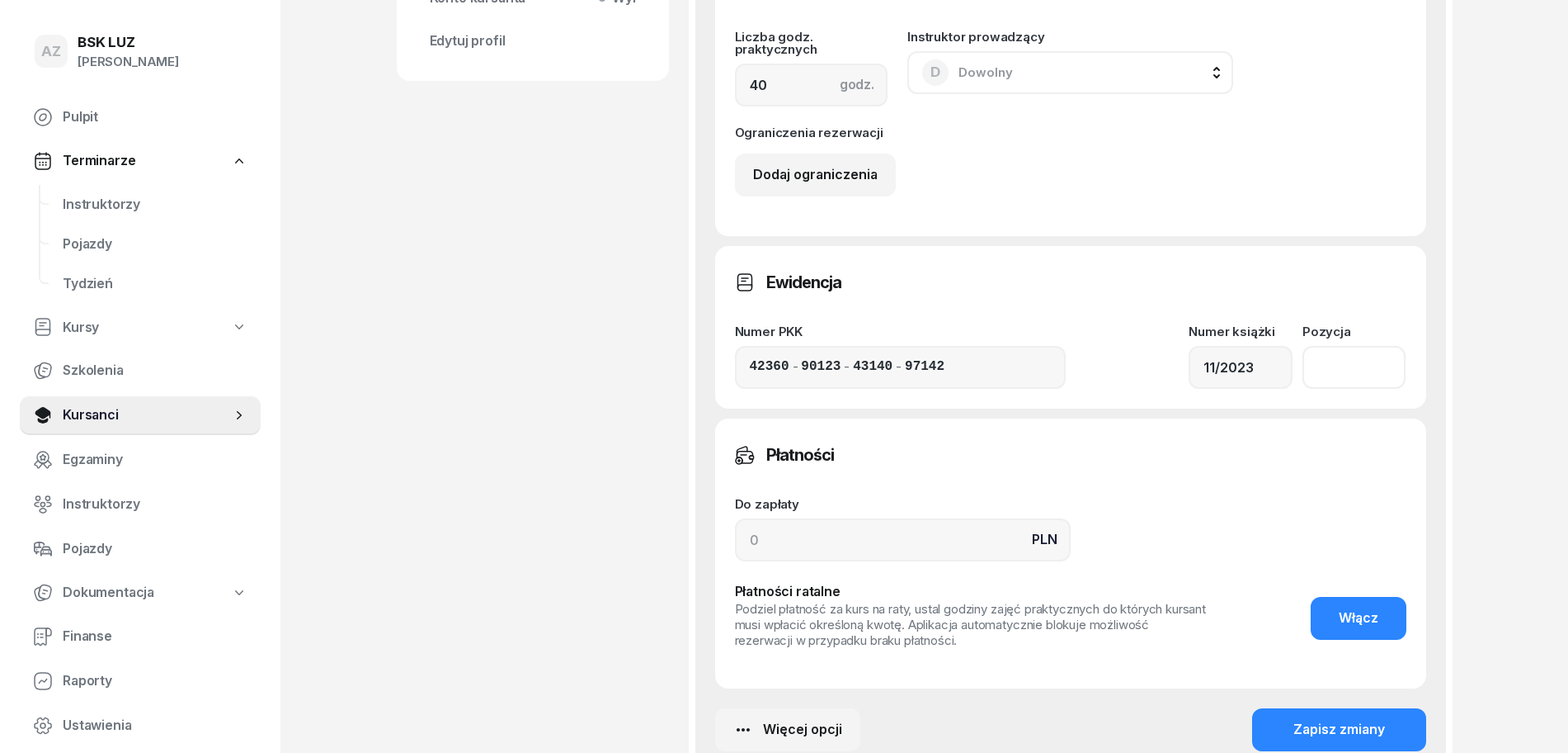
click at [1348, 362] on input "number" at bounding box center [1355, 367] width 104 height 43
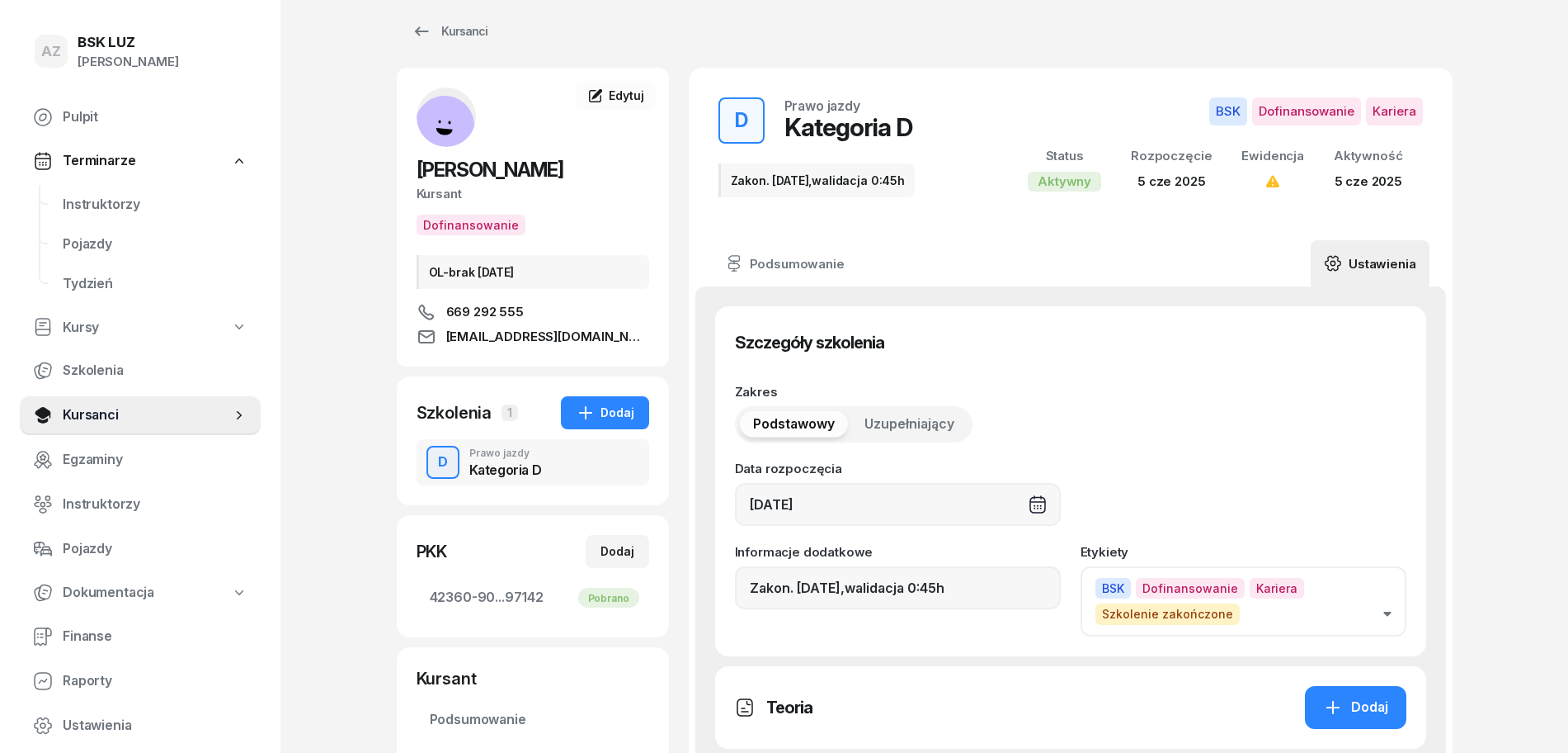
scroll to position [0, 0]
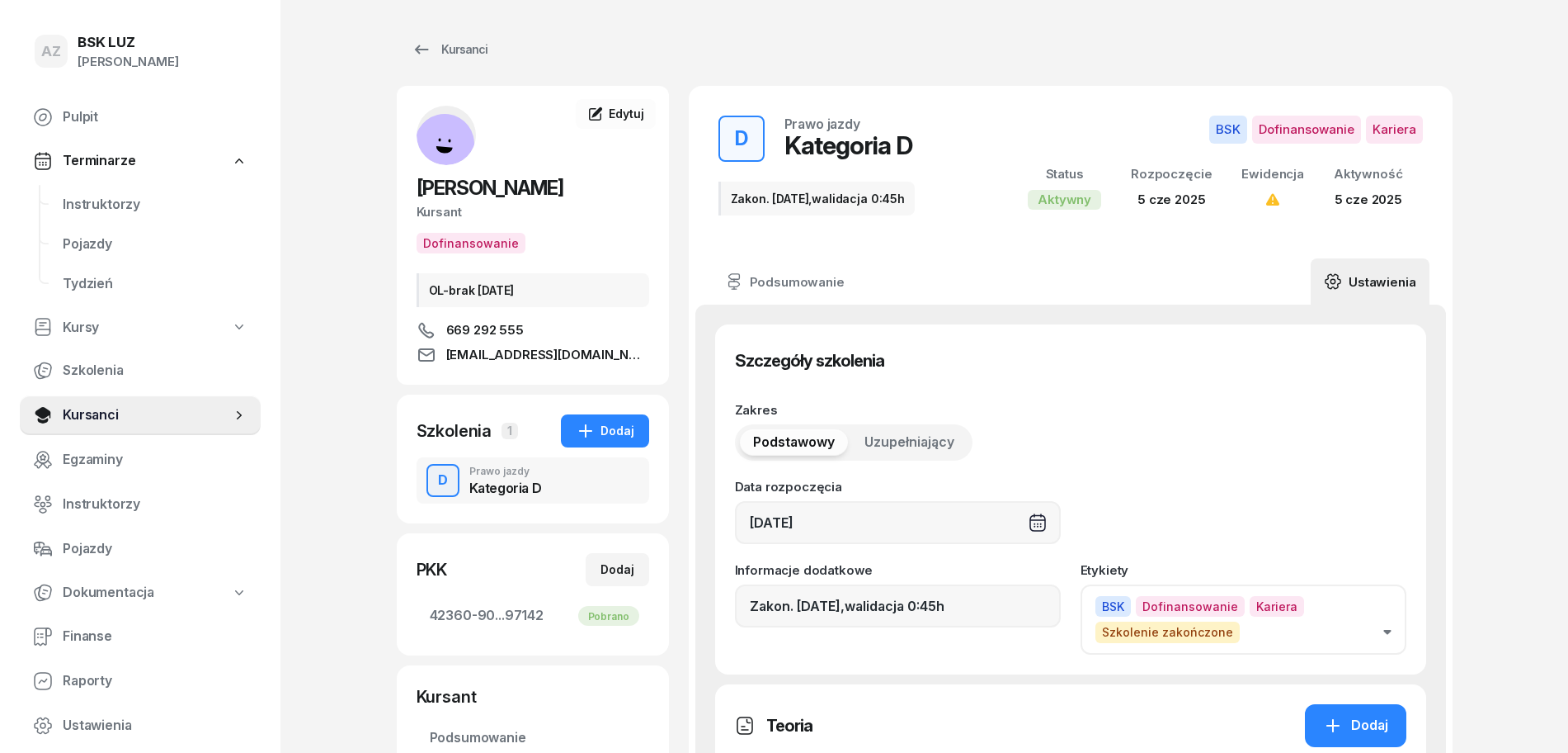
type input "1536"
click at [930, 609] on input "Zakon. [DATE],walidacja 0:45h" at bounding box center [898, 606] width 326 height 43
click at [969, 613] on input "Zakon. [DATE],walid 0:45h" at bounding box center [898, 606] width 326 height 43
paste input "ZAŚW. NR"
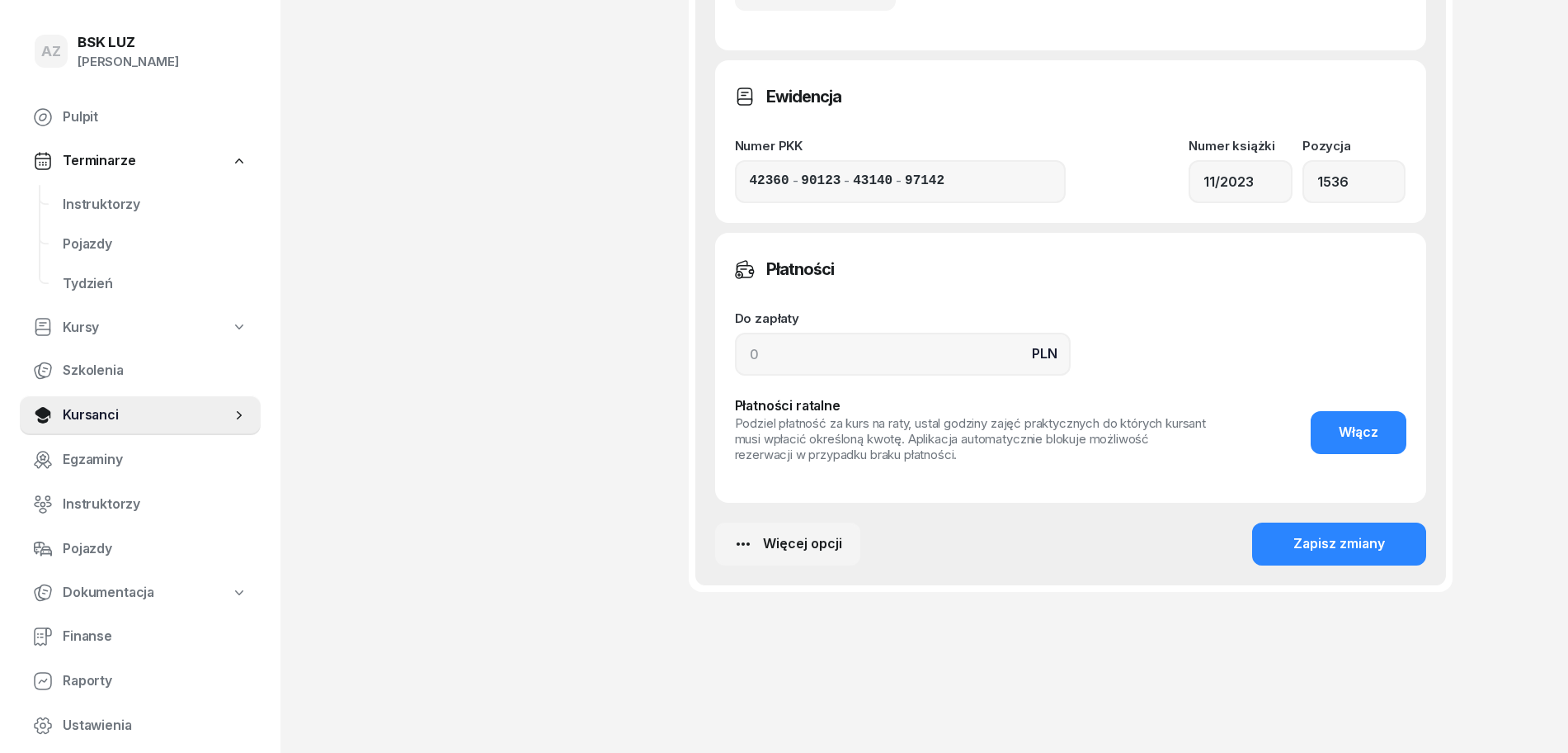
scroll to position [1012, 0]
type input "Zakon. [DATE],walid 0:45h, ZAŚW. NR 339/2025"
click at [1348, 542] on div "Zapisz zmiany" at bounding box center [1338, 543] width 91 height 22
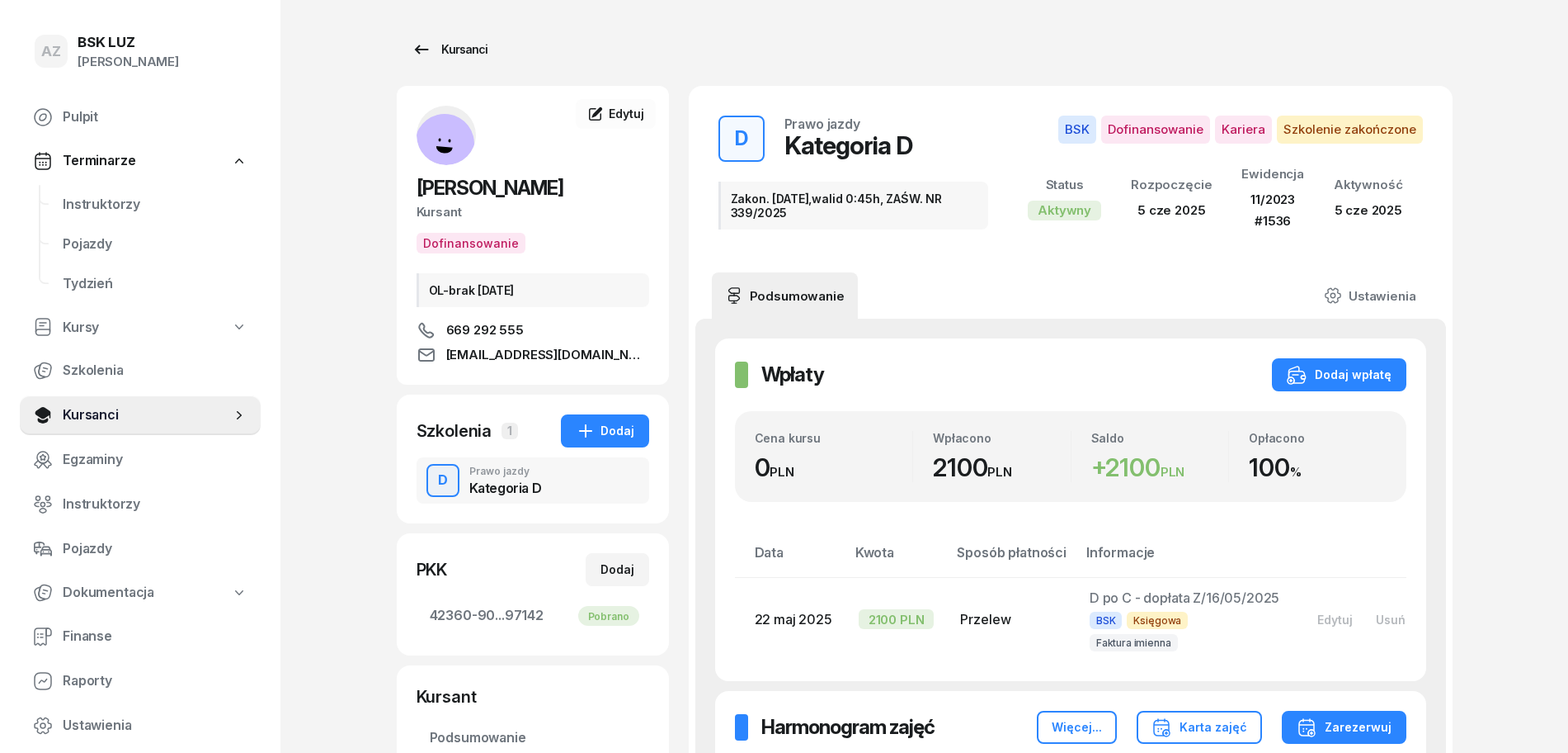
click at [457, 48] on div "Kursanci" at bounding box center [449, 49] width 76 height 20
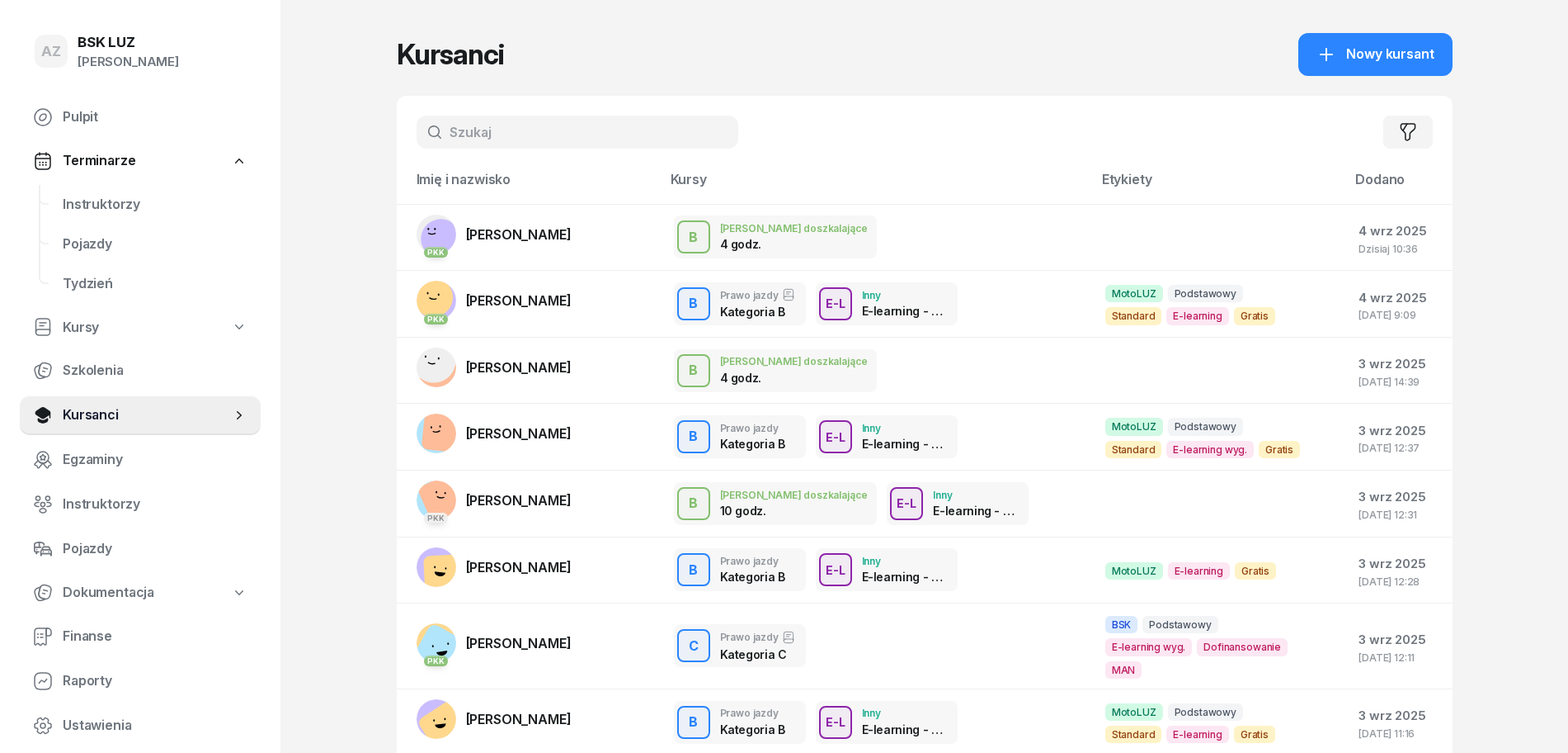
click at [527, 127] on input "text" at bounding box center [578, 133] width 322 height 33
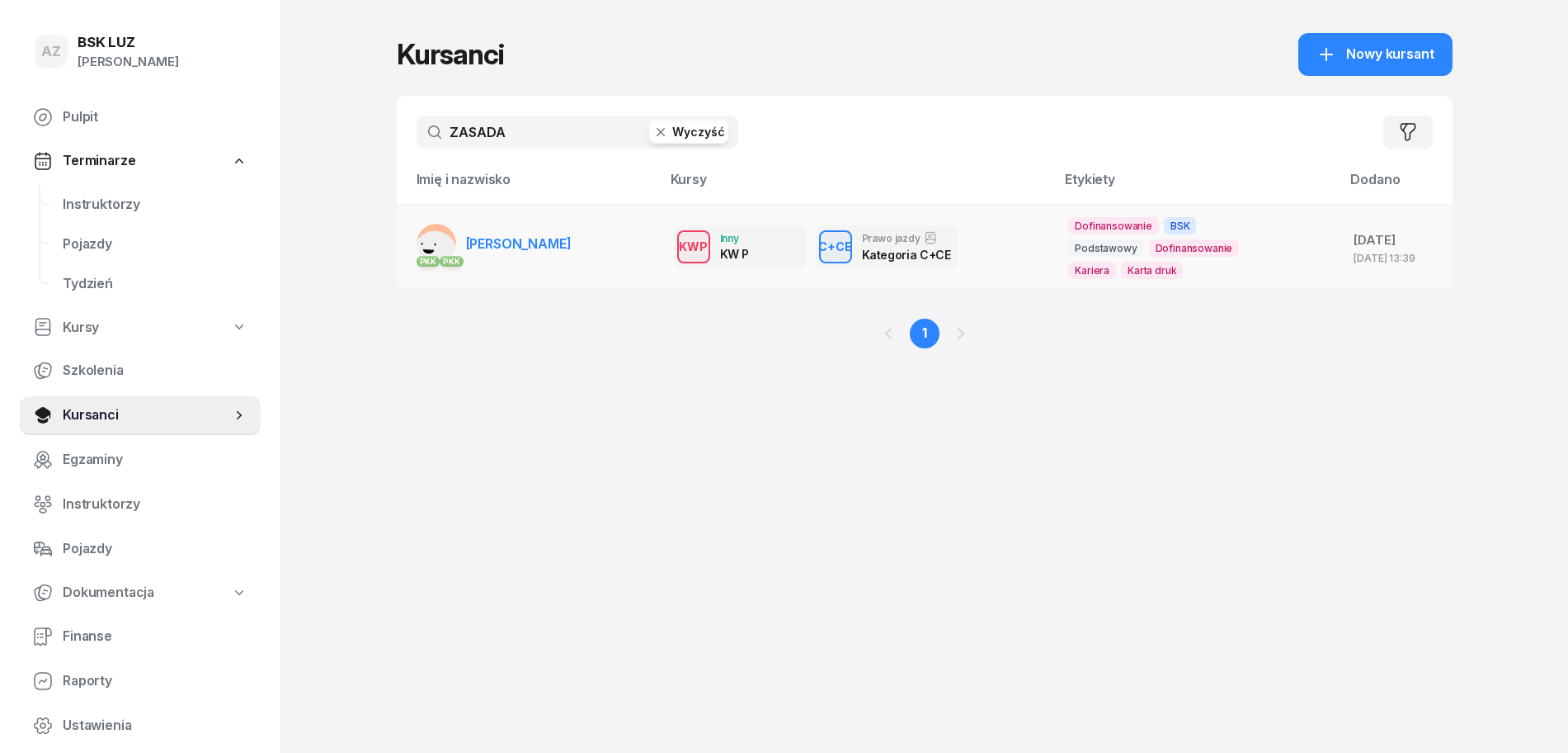
type input "ZASADA"
click at [510, 243] on span "MICHAŁ ZASADA" at bounding box center [519, 243] width 106 height 17
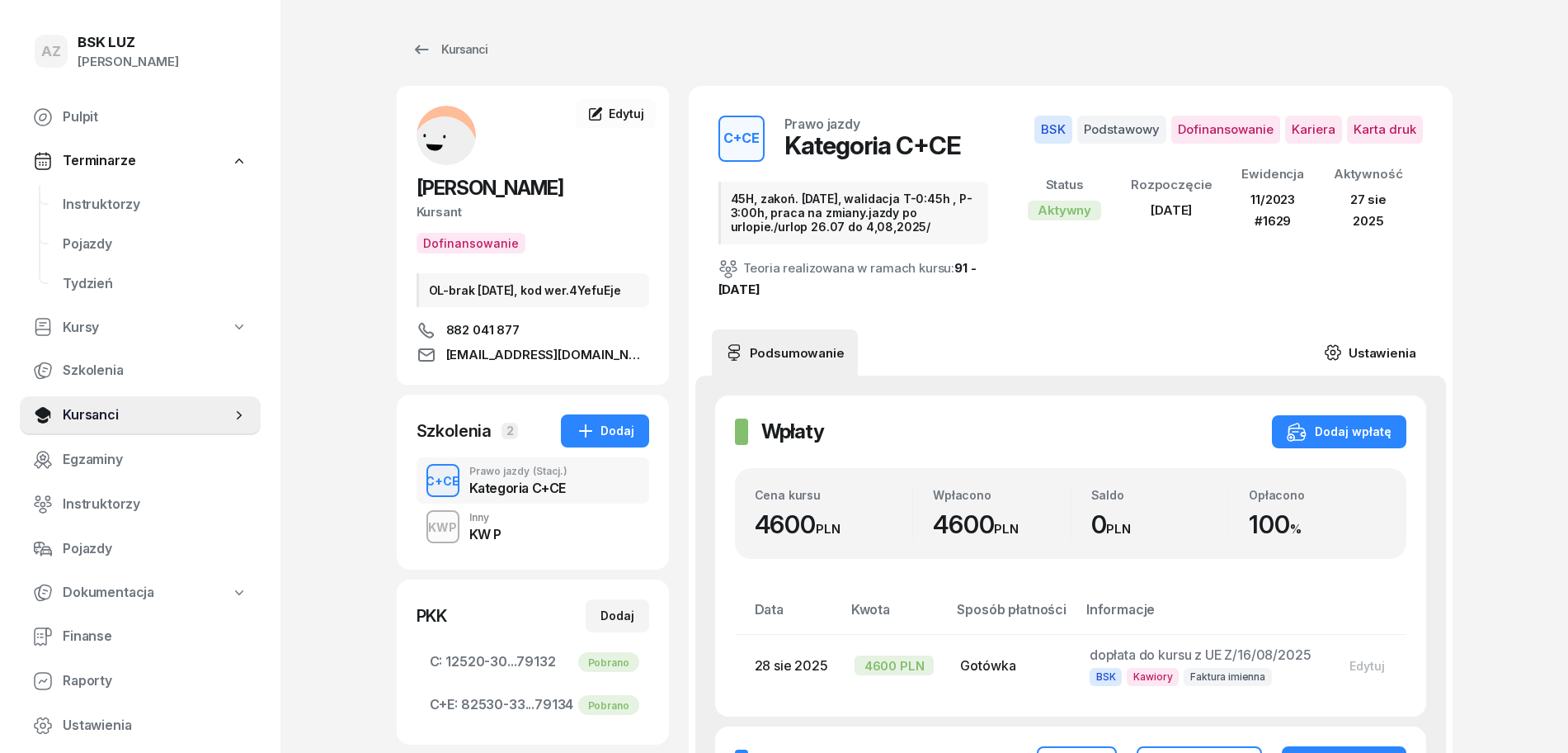
click at [1375, 355] on link "Ustawienia" at bounding box center [1370, 351] width 118 height 46
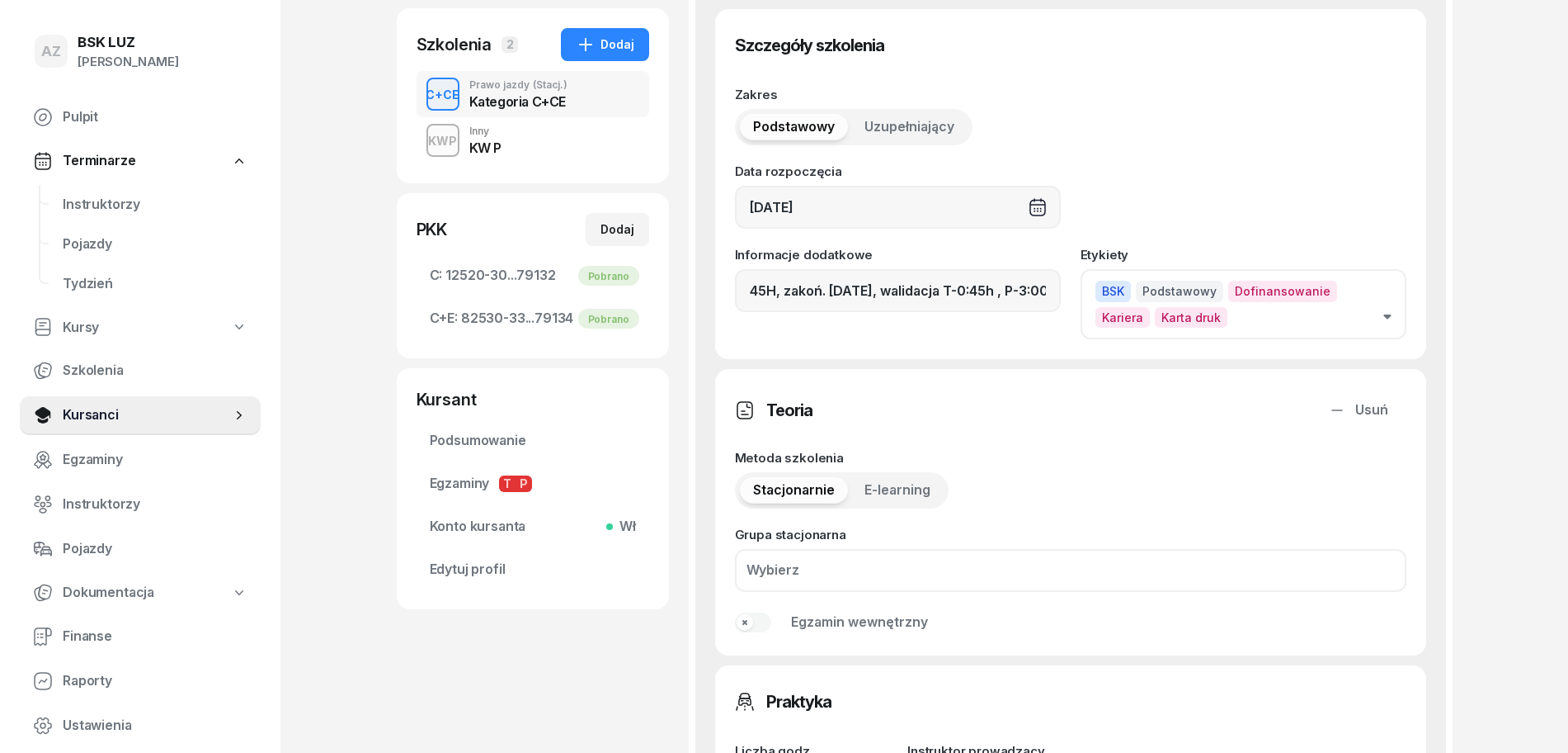
scroll to position [412, 0]
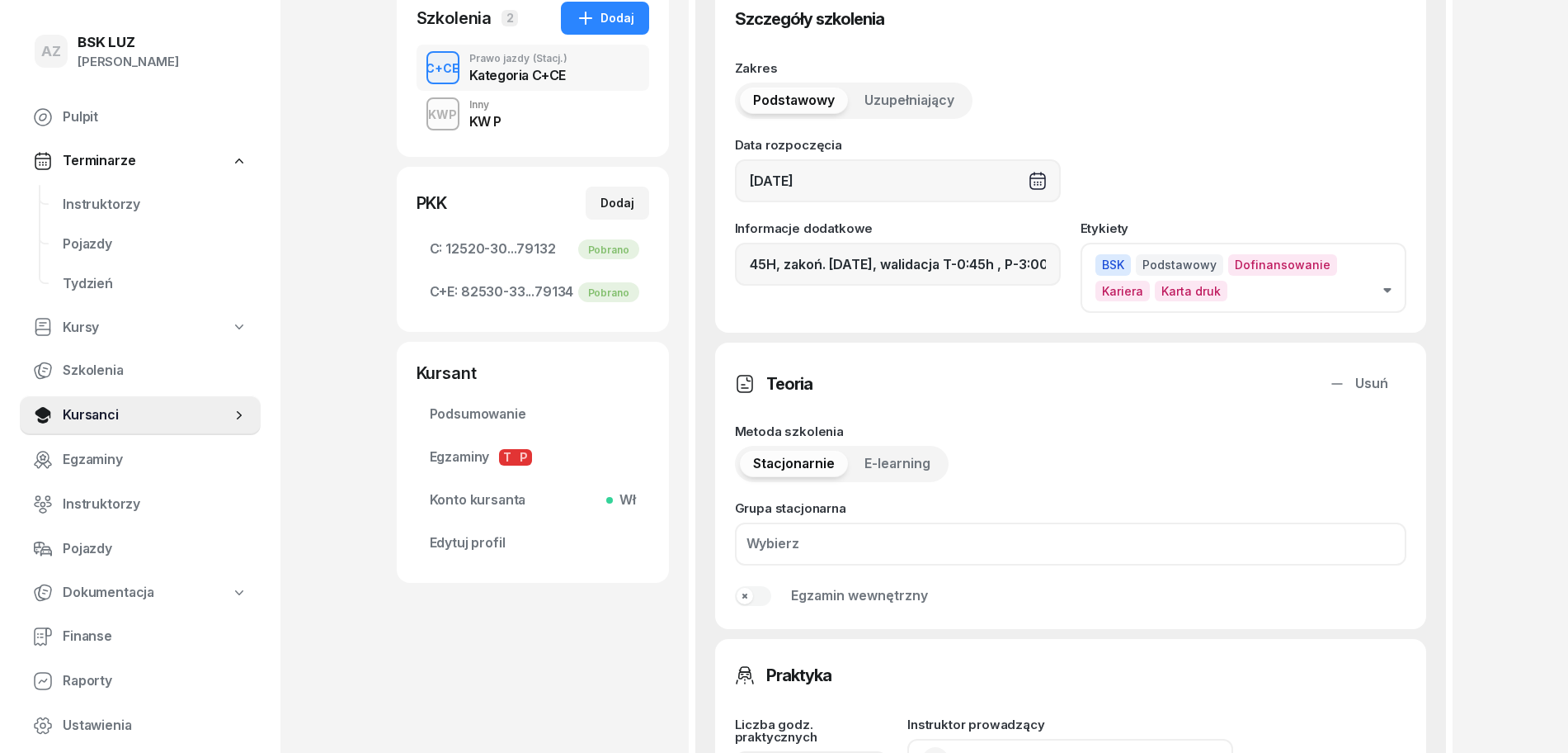
click at [1391, 292] on icon "button" at bounding box center [1387, 290] width 8 height 5
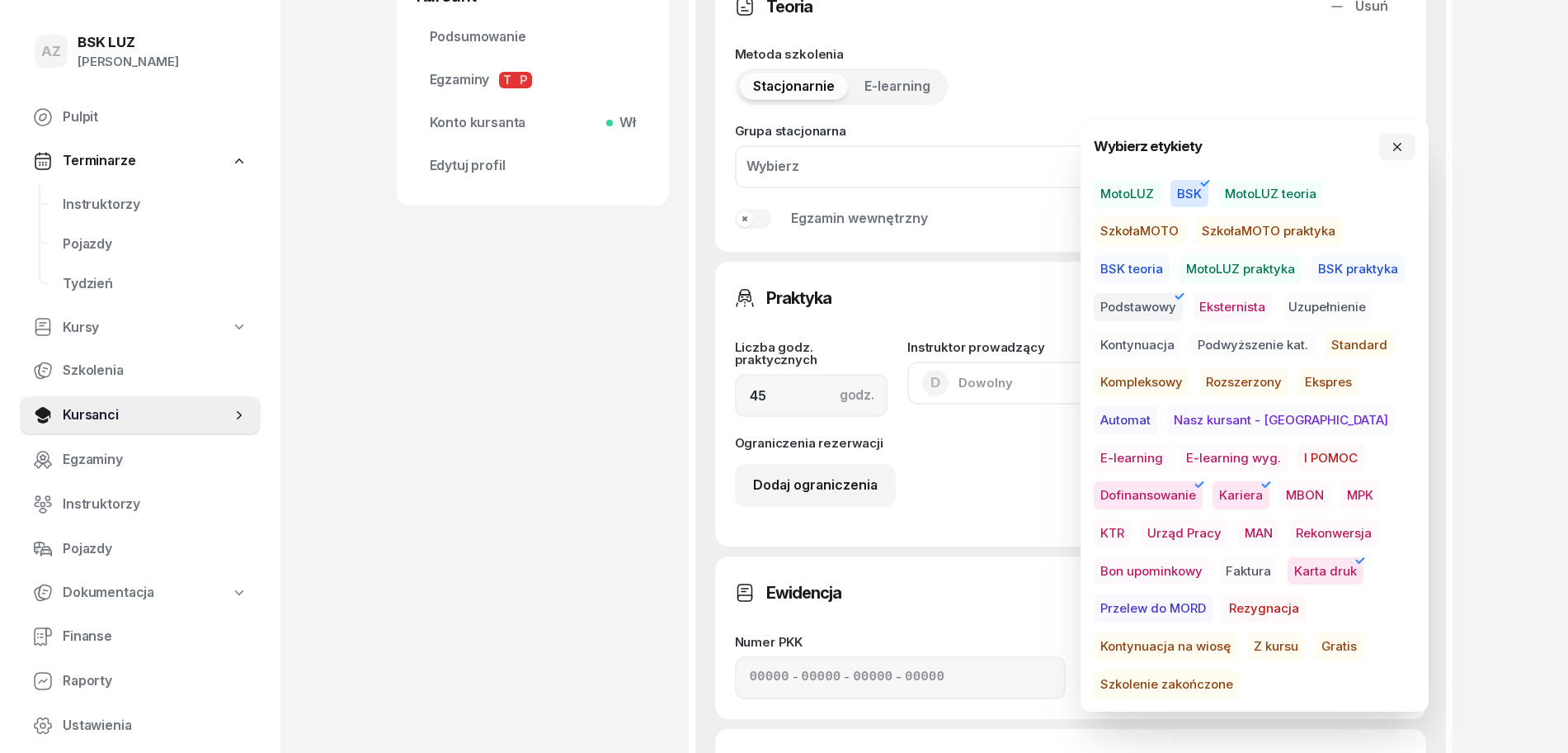
scroll to position [826, 0]
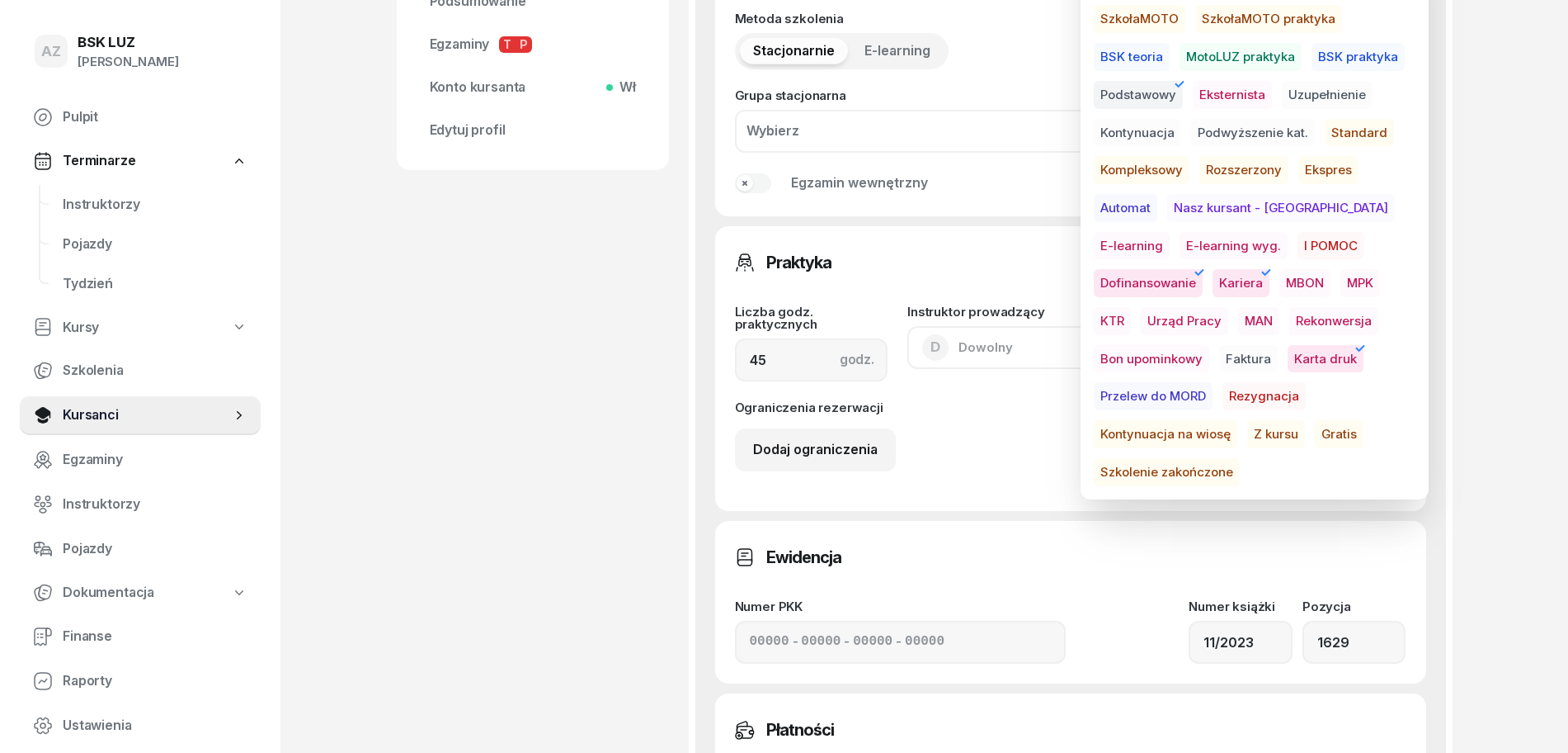
click at [1205, 458] on span "Szkolenie zakończone" at bounding box center [1167, 472] width 146 height 28
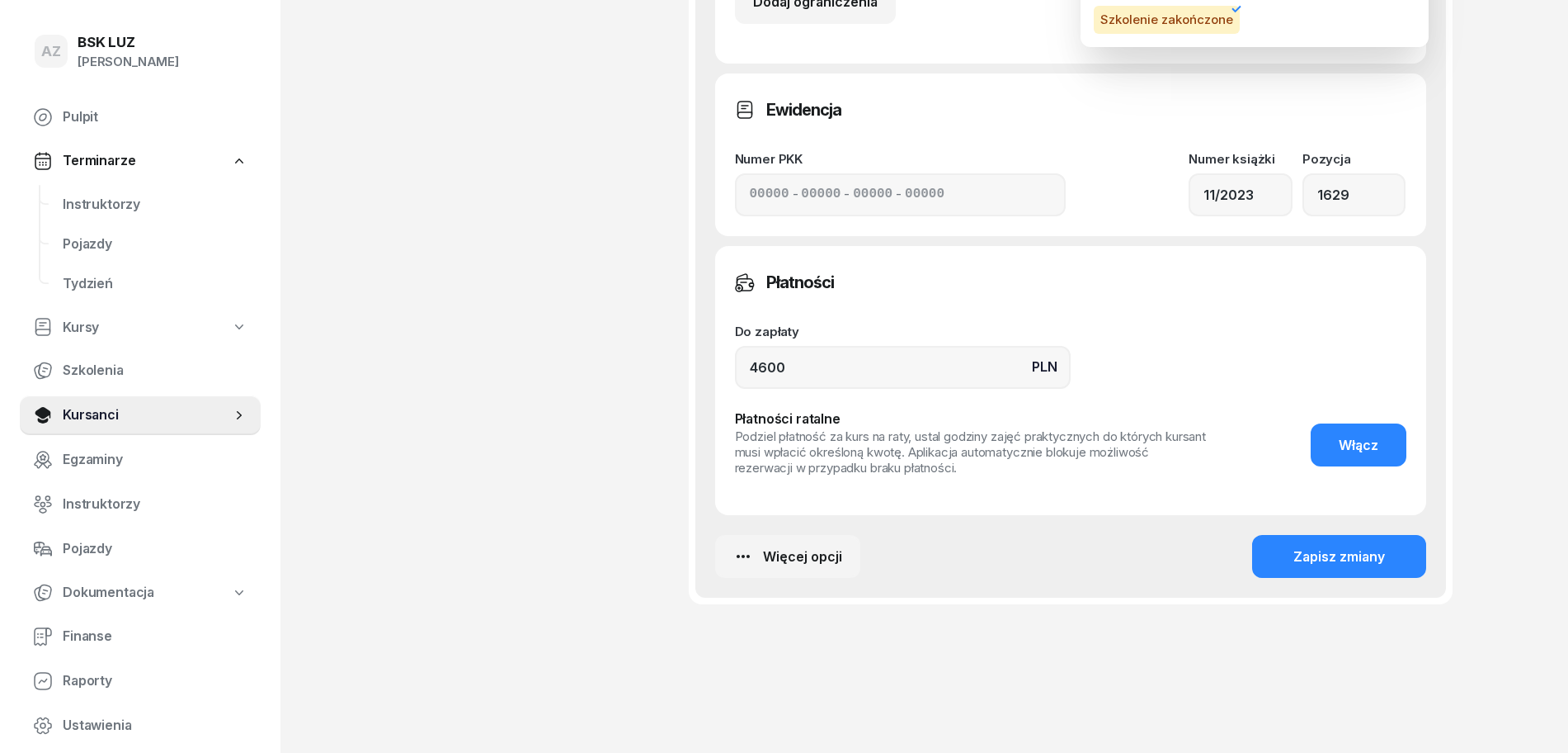
scroll to position [1286, 0]
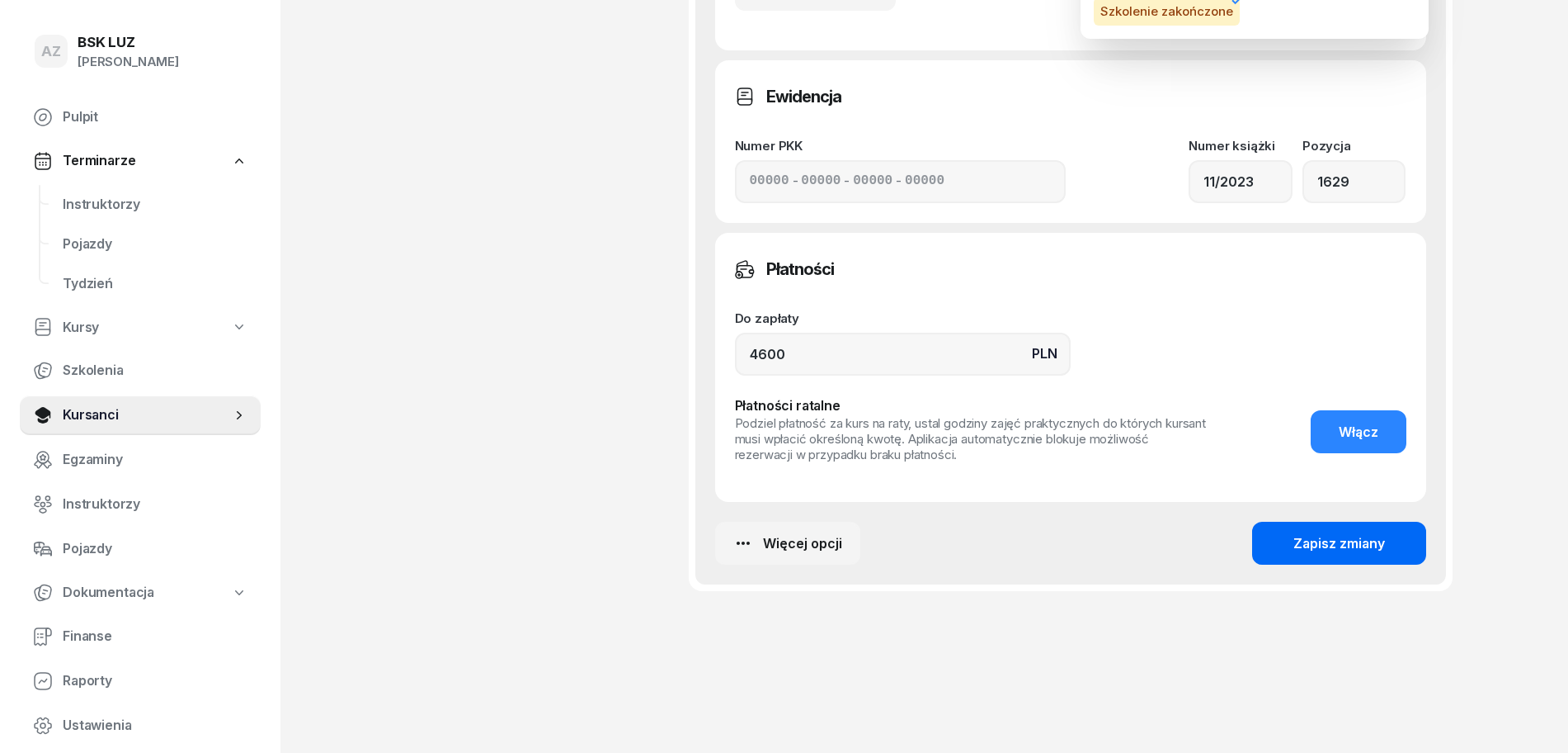
click at [1355, 540] on div "Zapisz zmiany" at bounding box center [1338, 544] width 91 height 22
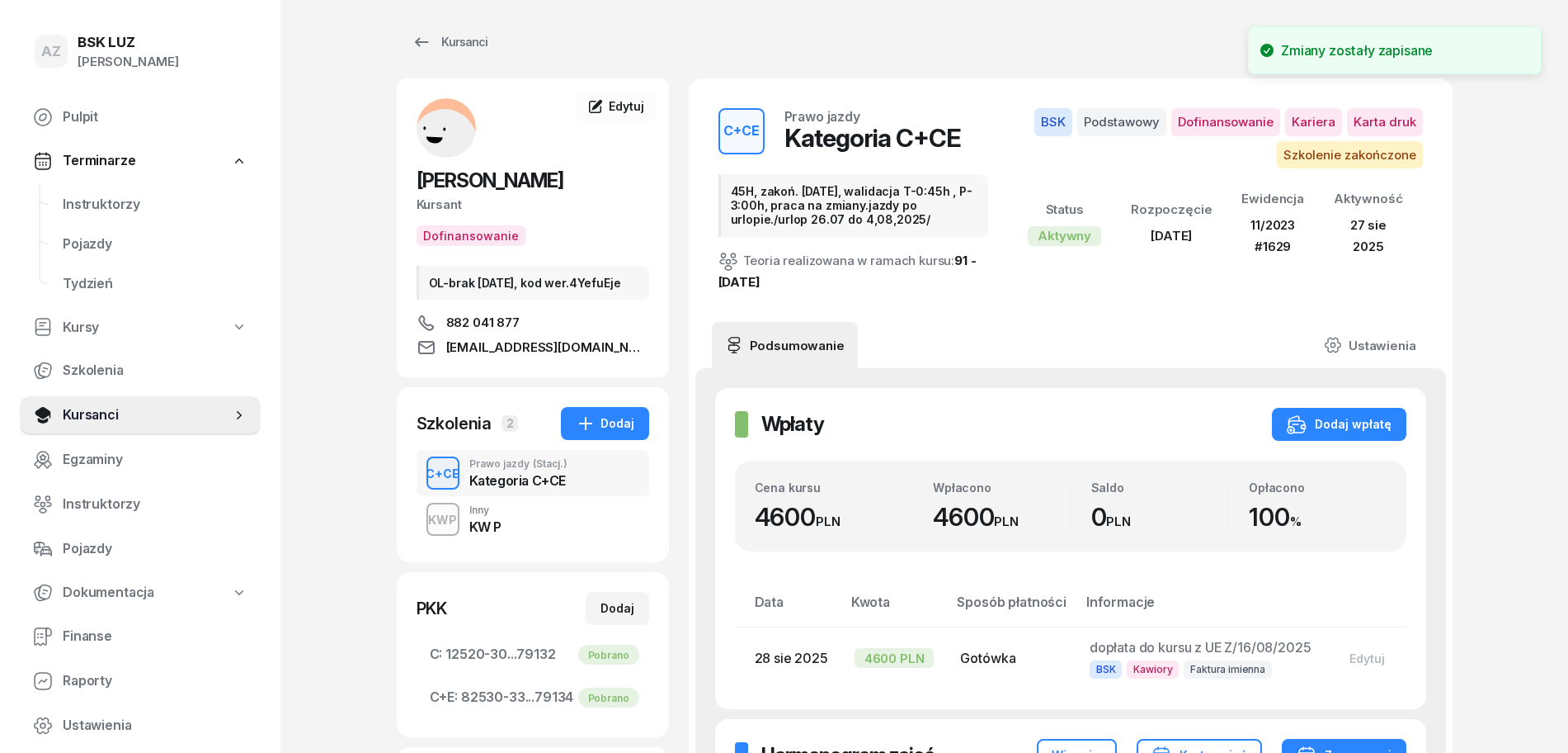
scroll to position [0, 0]
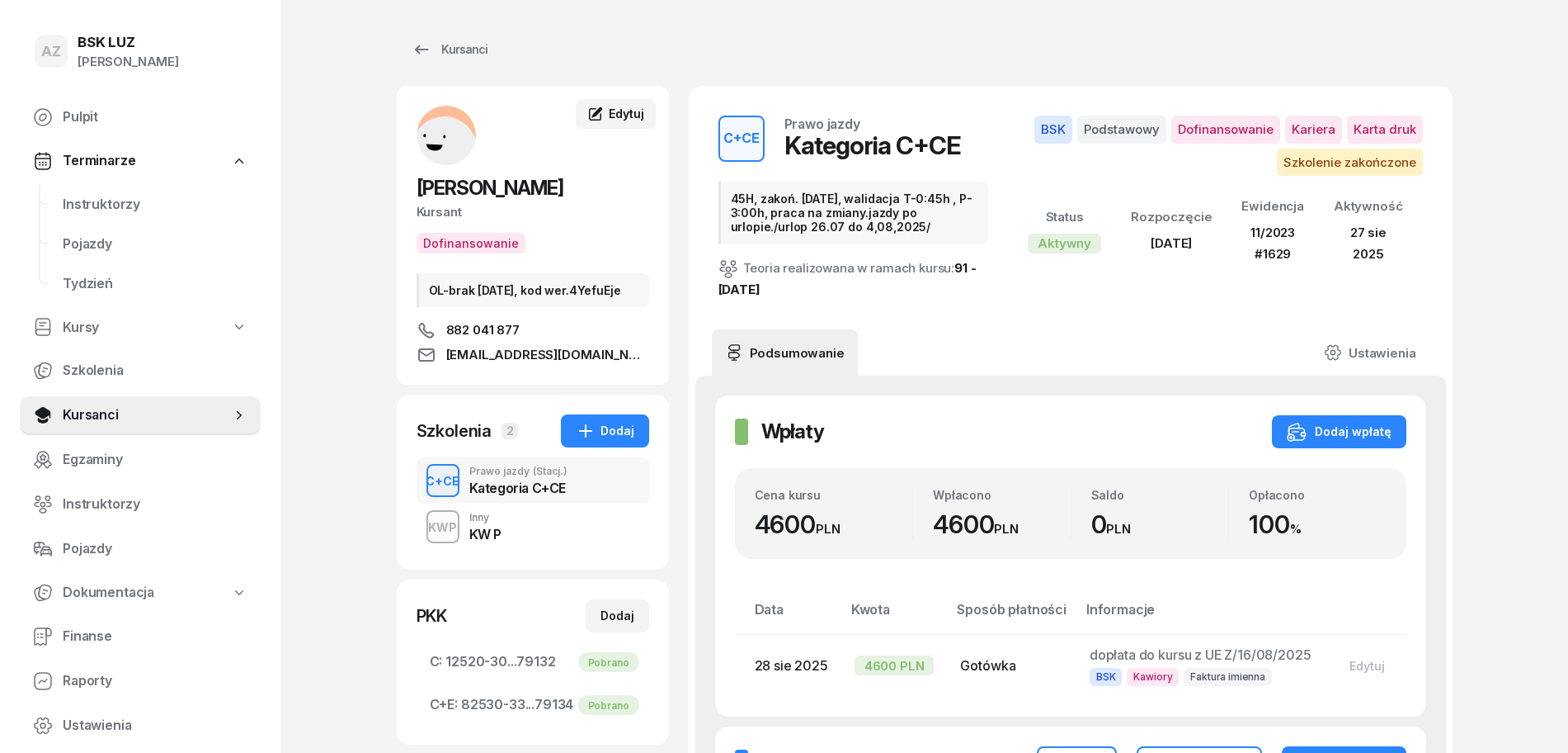
click at [614, 103] on link "Edytuj" at bounding box center [615, 114] width 79 height 29
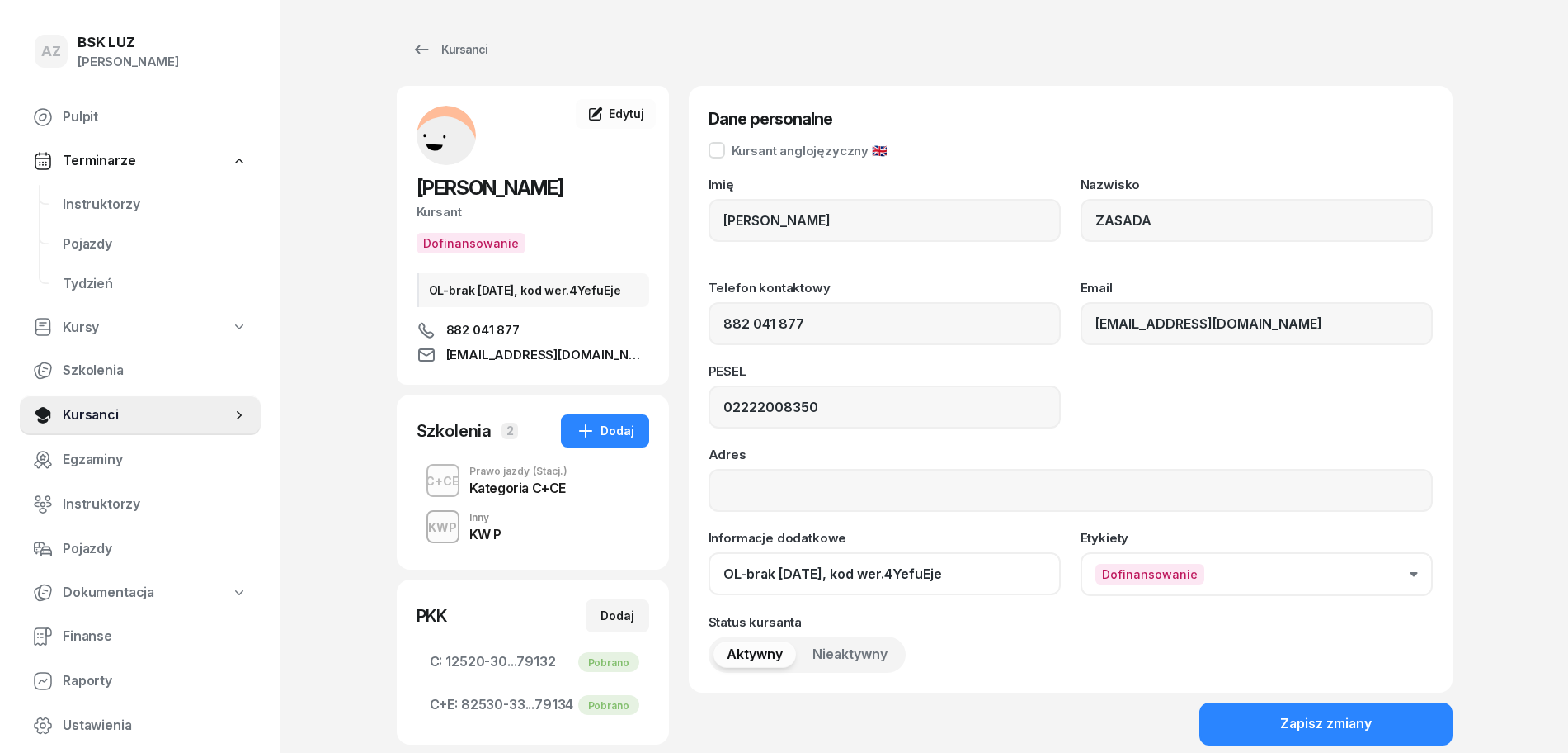
click at [1007, 575] on input "OL-brak 2030-03-20, kod wer.4YefuEje" at bounding box center [884, 573] width 352 height 43
paste input "ZAŚW. NR"
type input "OL-brak 2030-03-20, kod wer.4YefuEje, ZAŚW. NR 324/2025"
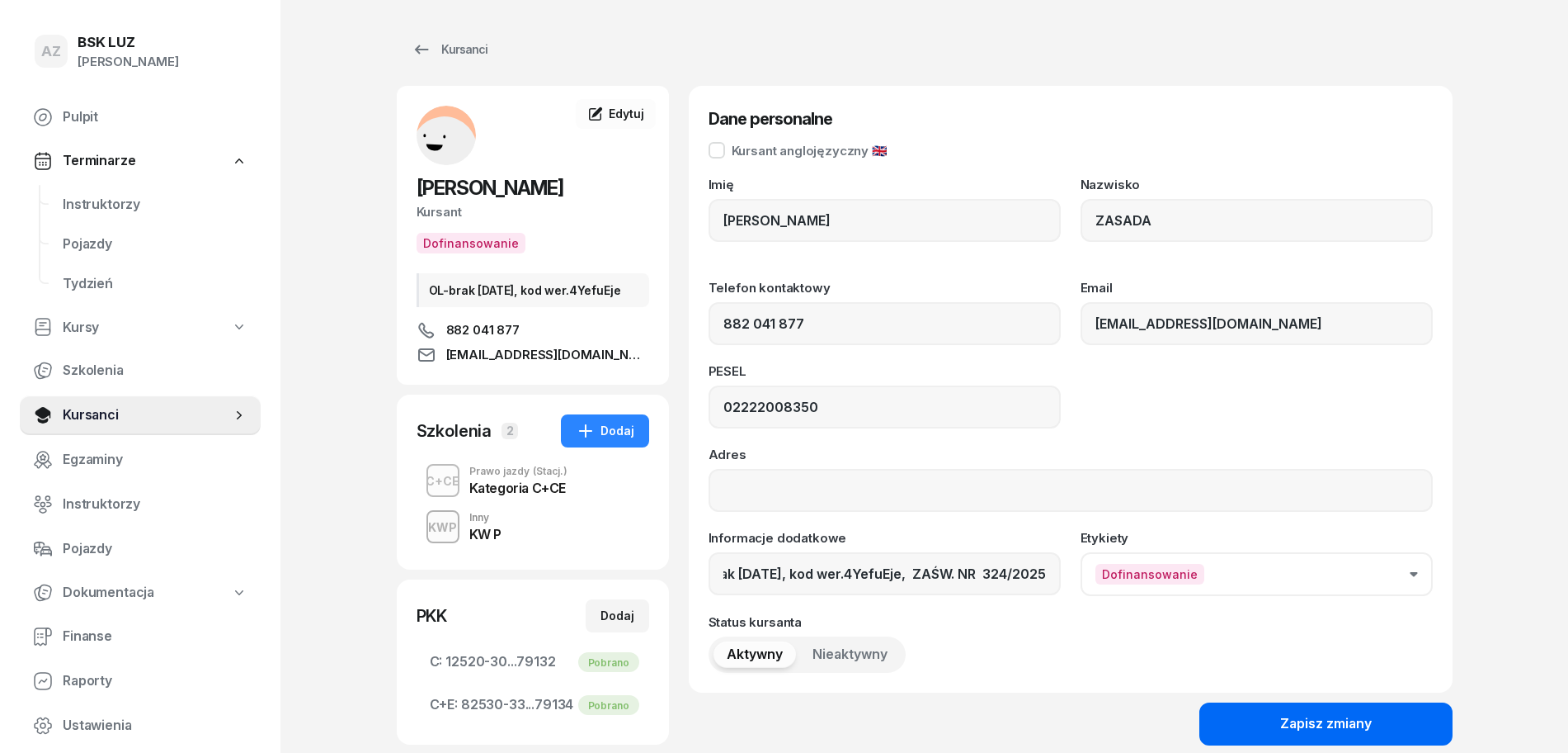
scroll to position [0, 0]
click at [1349, 726] on div "Zapisz zmiany" at bounding box center [1326, 724] width 91 height 22
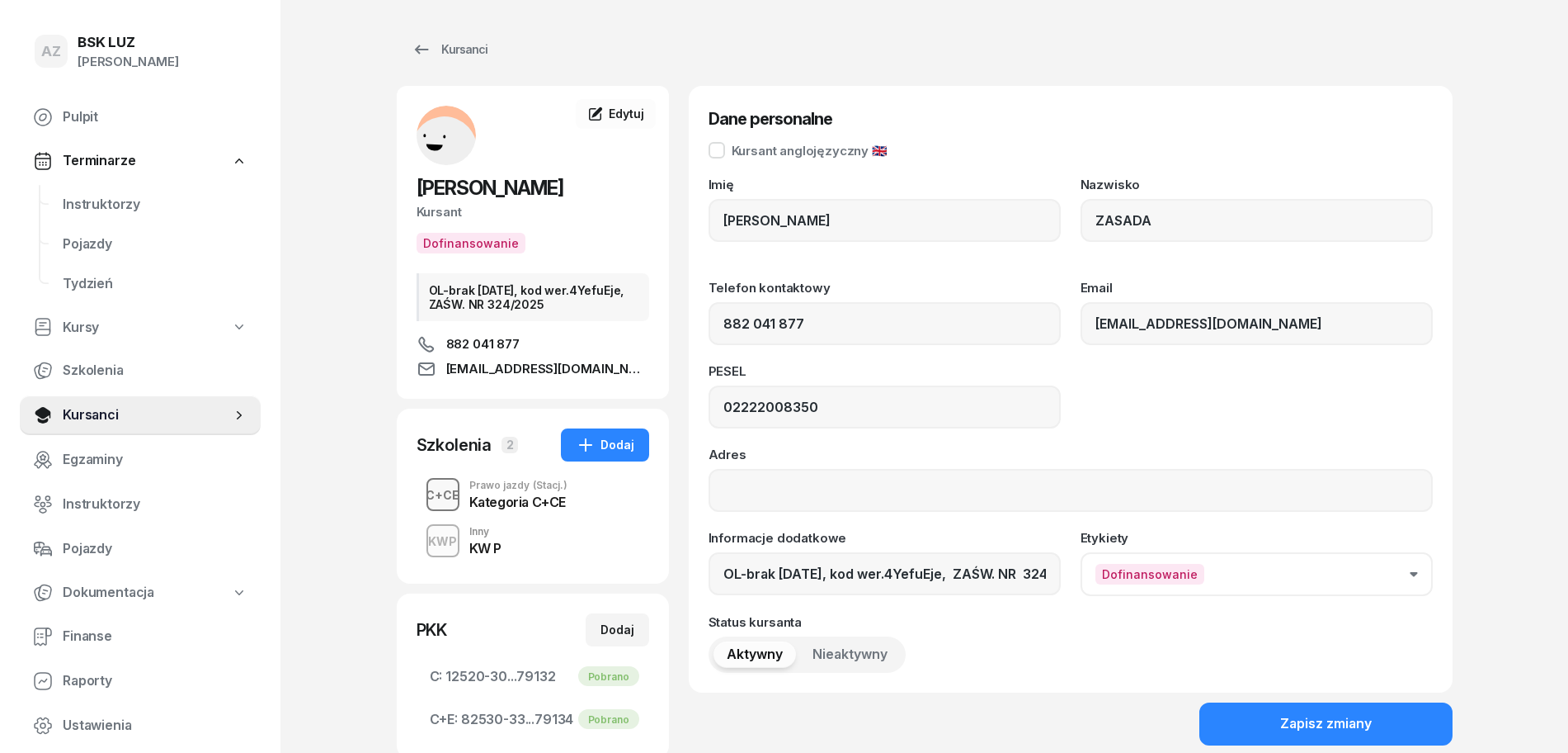
click at [453, 496] on div "C+CE" at bounding box center [443, 495] width 47 height 21
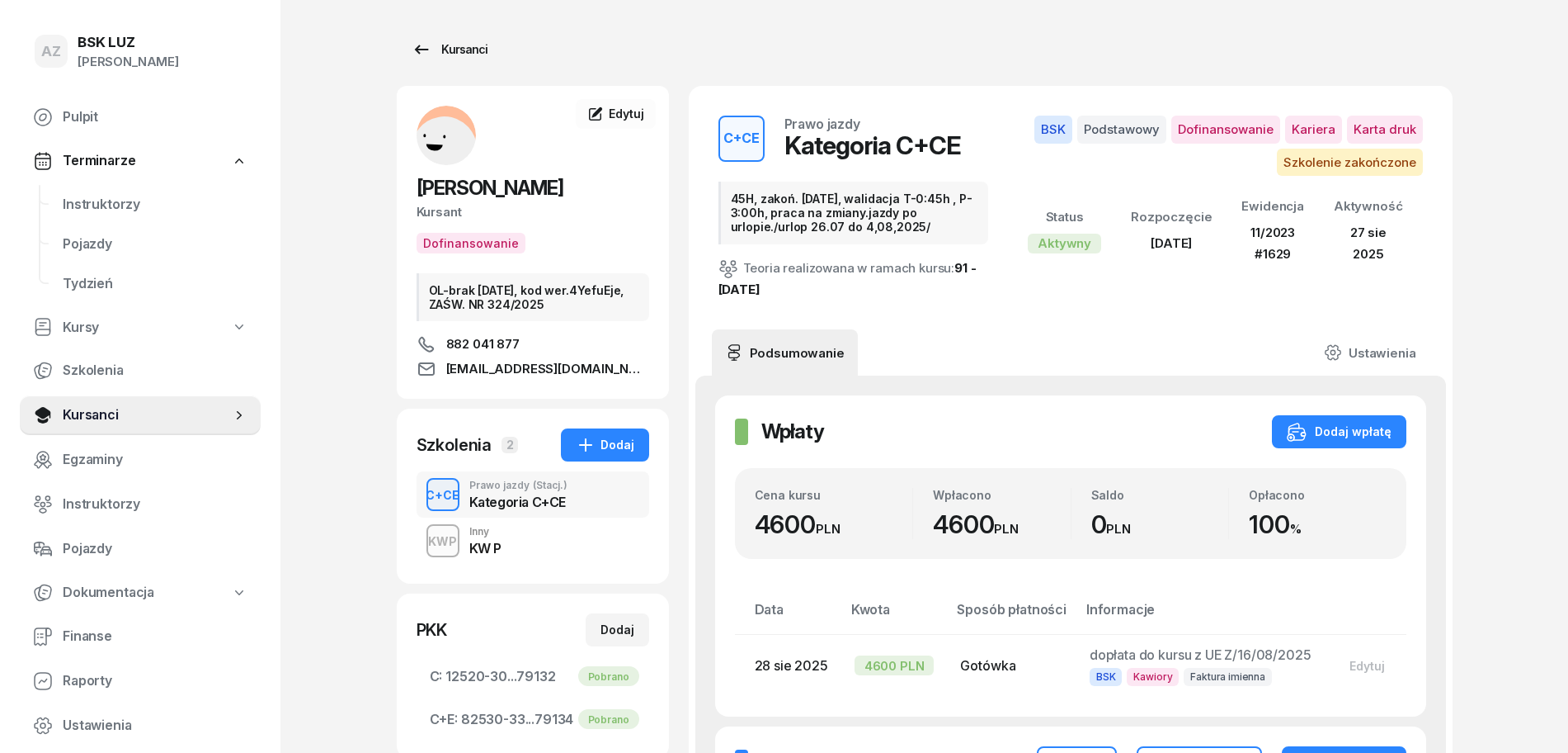
click at [468, 44] on div "Kursanci" at bounding box center [449, 49] width 76 height 20
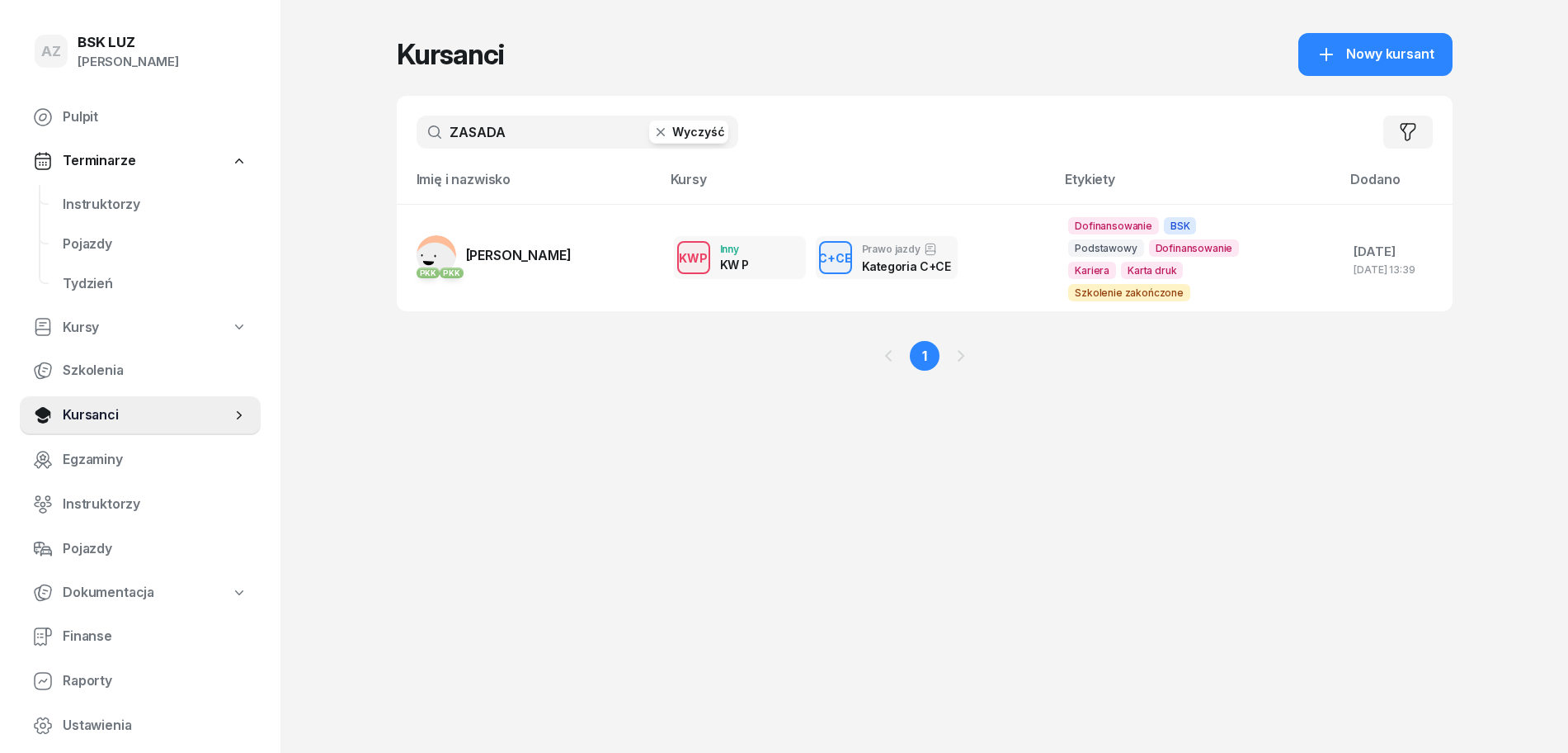
click at [701, 130] on button "Wyczyść" at bounding box center [689, 133] width 79 height 24
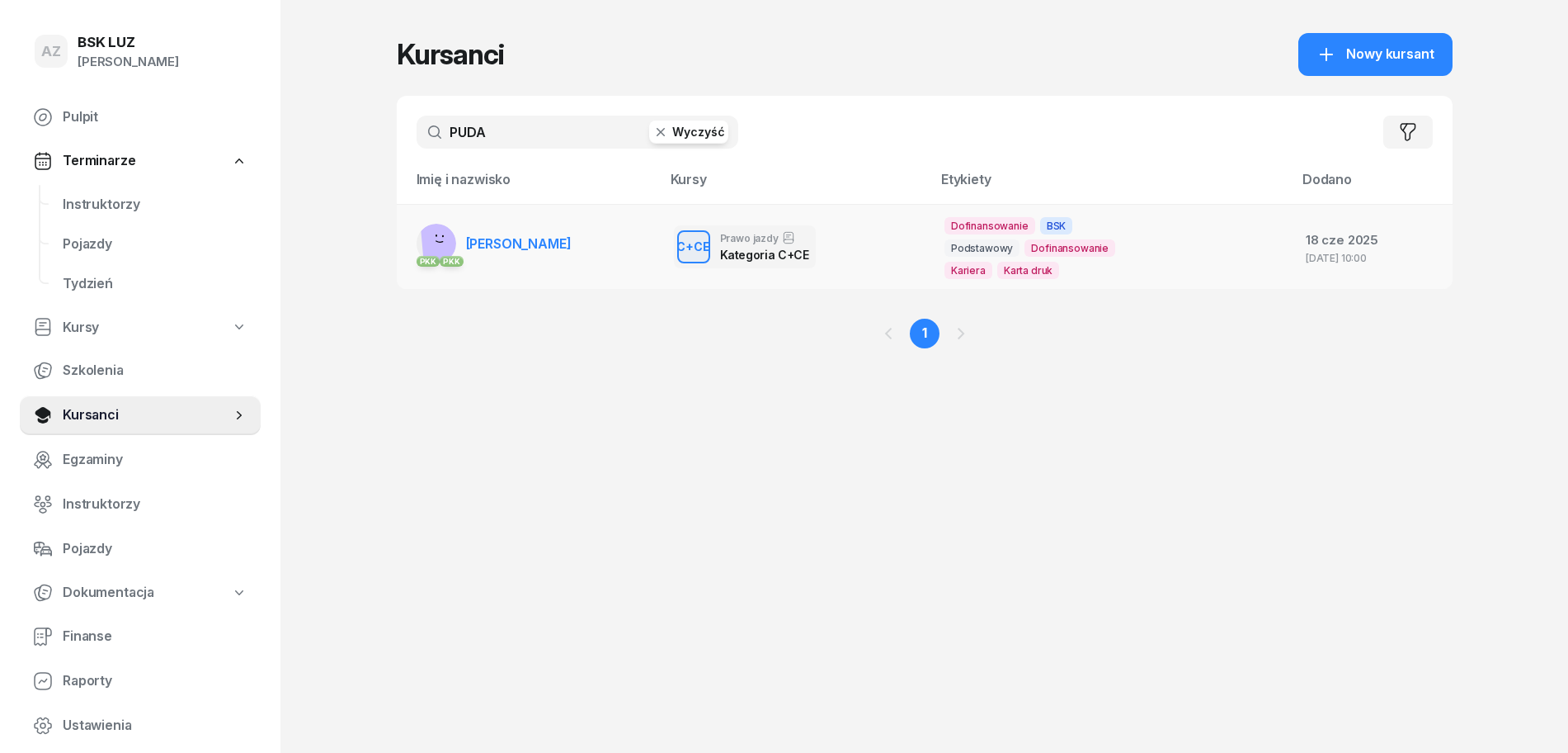
type input "PUDA"
click at [563, 244] on span "MATEUSZ PUDA" at bounding box center [519, 243] width 106 height 17
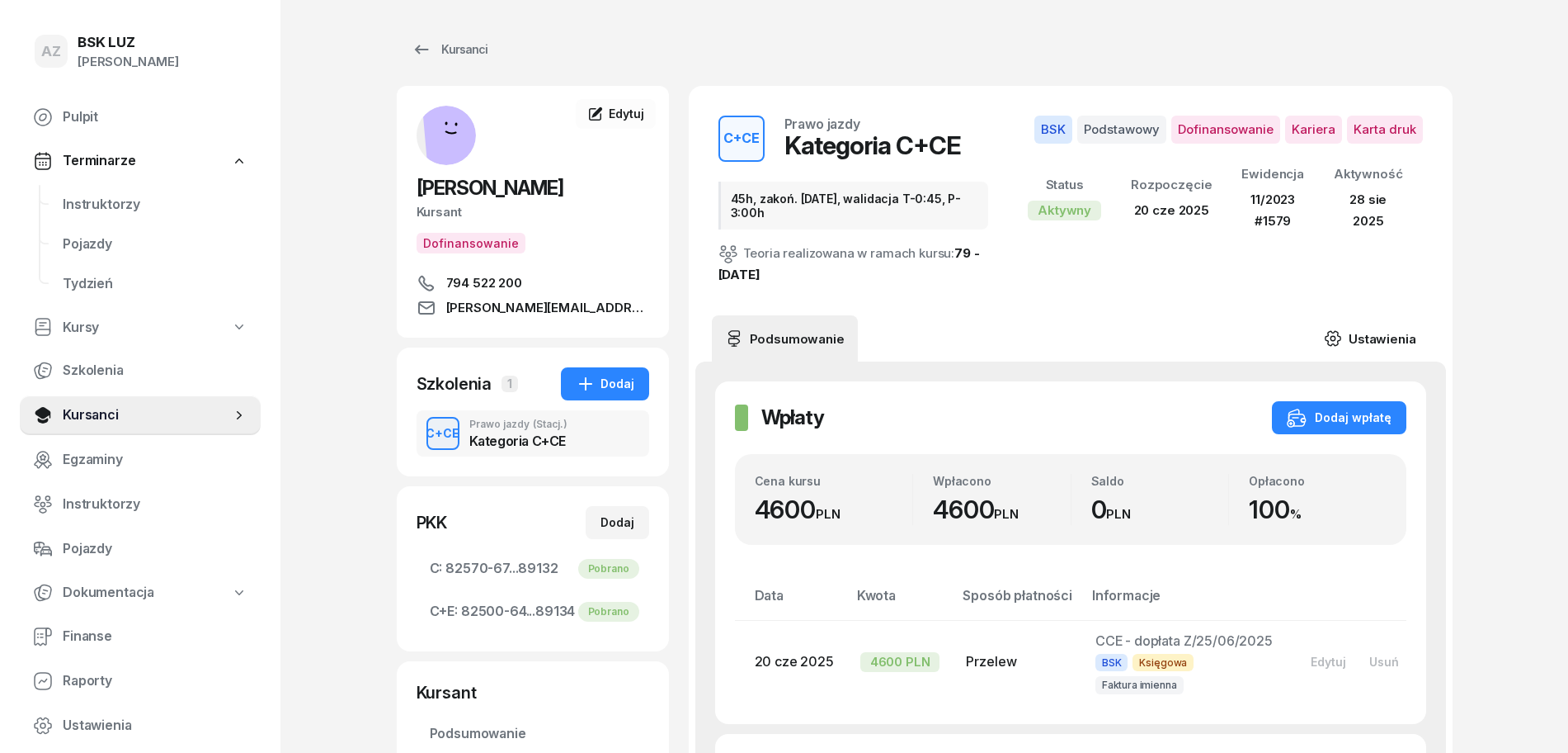
click at [1385, 337] on link "Ustawienia" at bounding box center [1370, 338] width 118 height 46
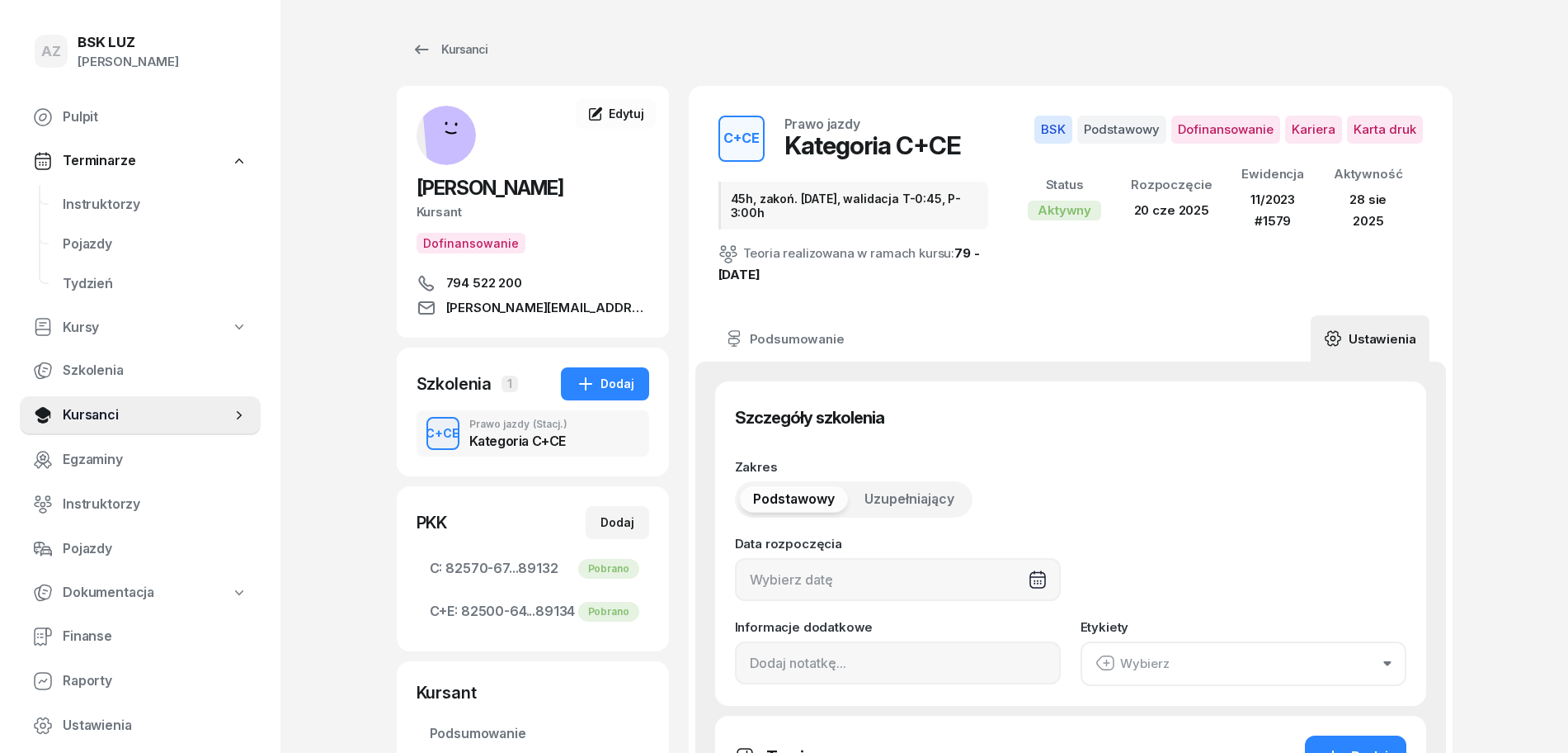
type input "20/06/2025"
type input "45h, zakoń. 31-08-25, walidacja T-0:45, P-3:00h"
type input "45"
type input "11/2023"
type input "1579"
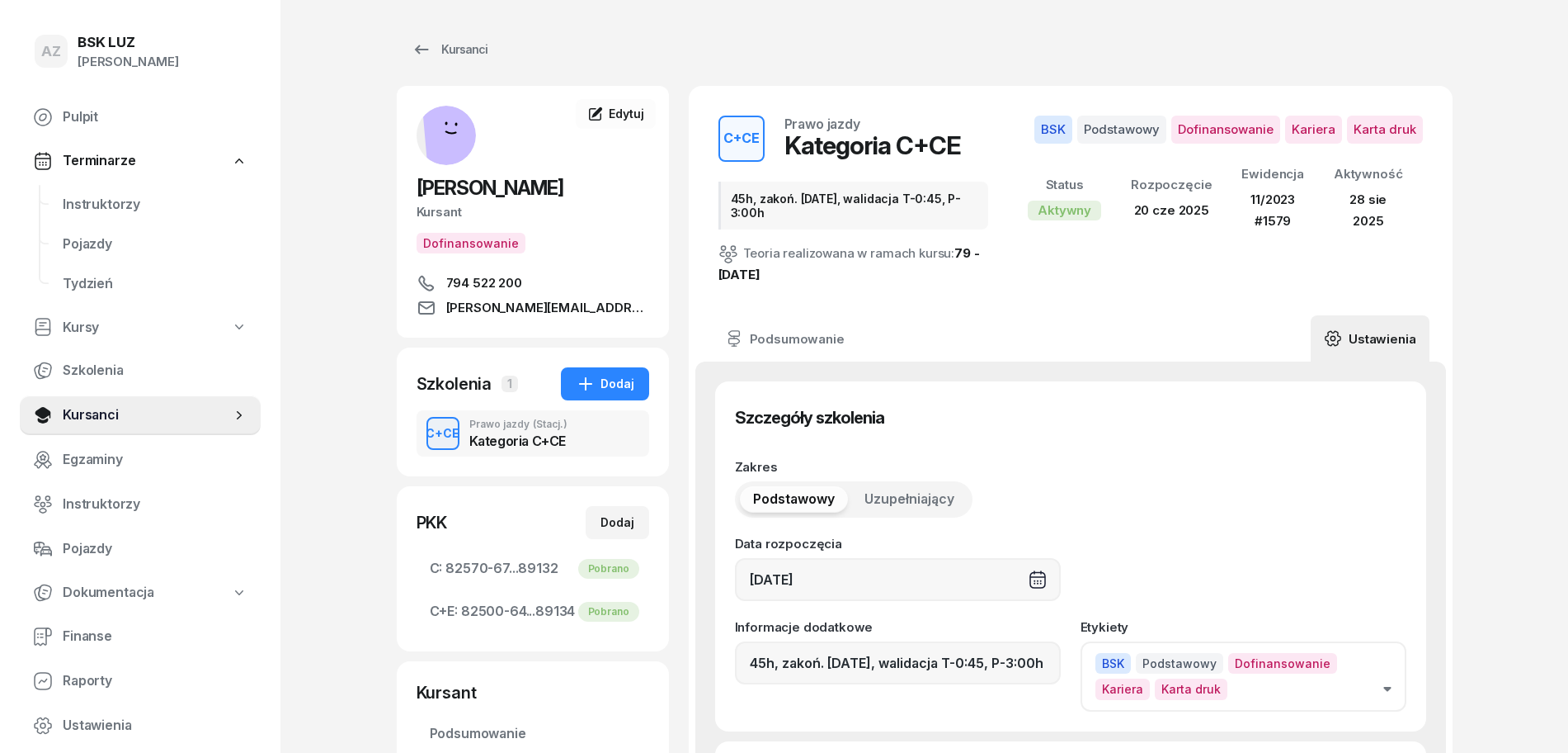
click at [1386, 692] on button "BSK Podstawowy Dofinansowanie Kariera Karta druk" at bounding box center [1243, 675] width 326 height 70
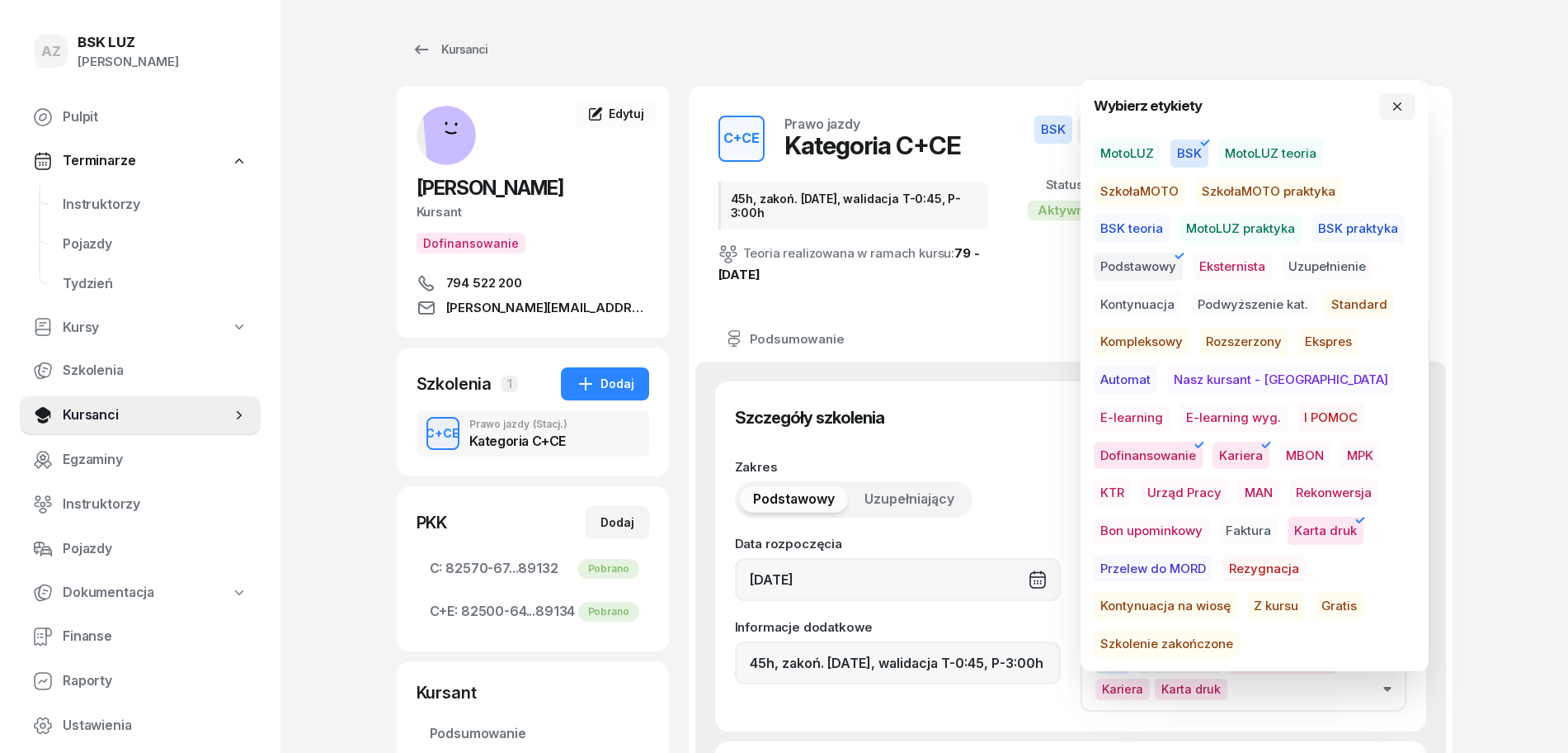
click at [1240, 630] on span "Szkolenie zakończone" at bounding box center [1167, 644] width 146 height 28
click at [1386, 101] on button "button" at bounding box center [1397, 106] width 36 height 27
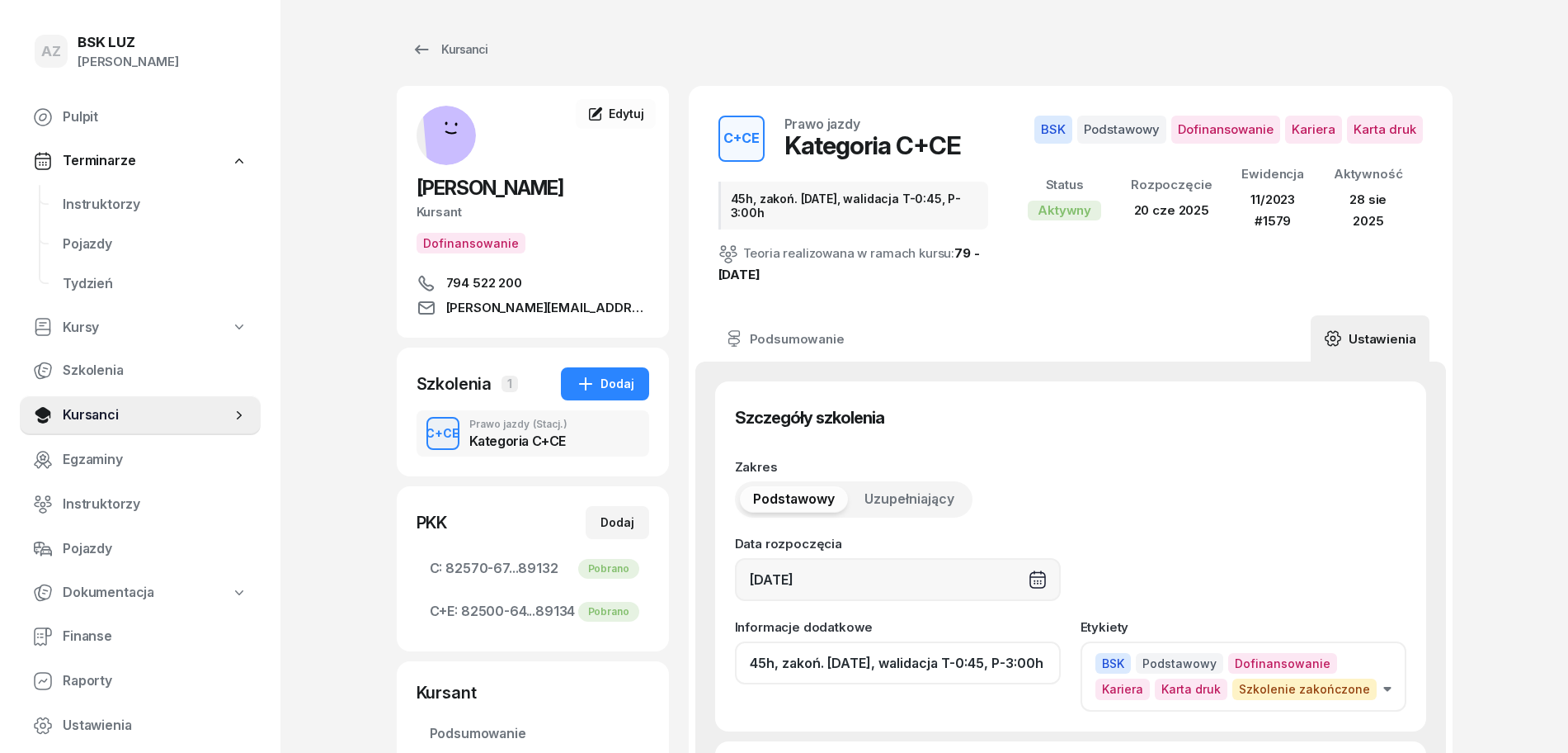
click at [950, 669] on input "45h, zakoń. 31-08-25, walidacja T-0:45, P-3:00h" at bounding box center [898, 663] width 326 height 43
click at [1040, 666] on input "45h, zakoń. 31-08-25, walid T-0:45, P-3:00h" at bounding box center [898, 663] width 326 height 43
paste input "ZAŚW. NR"
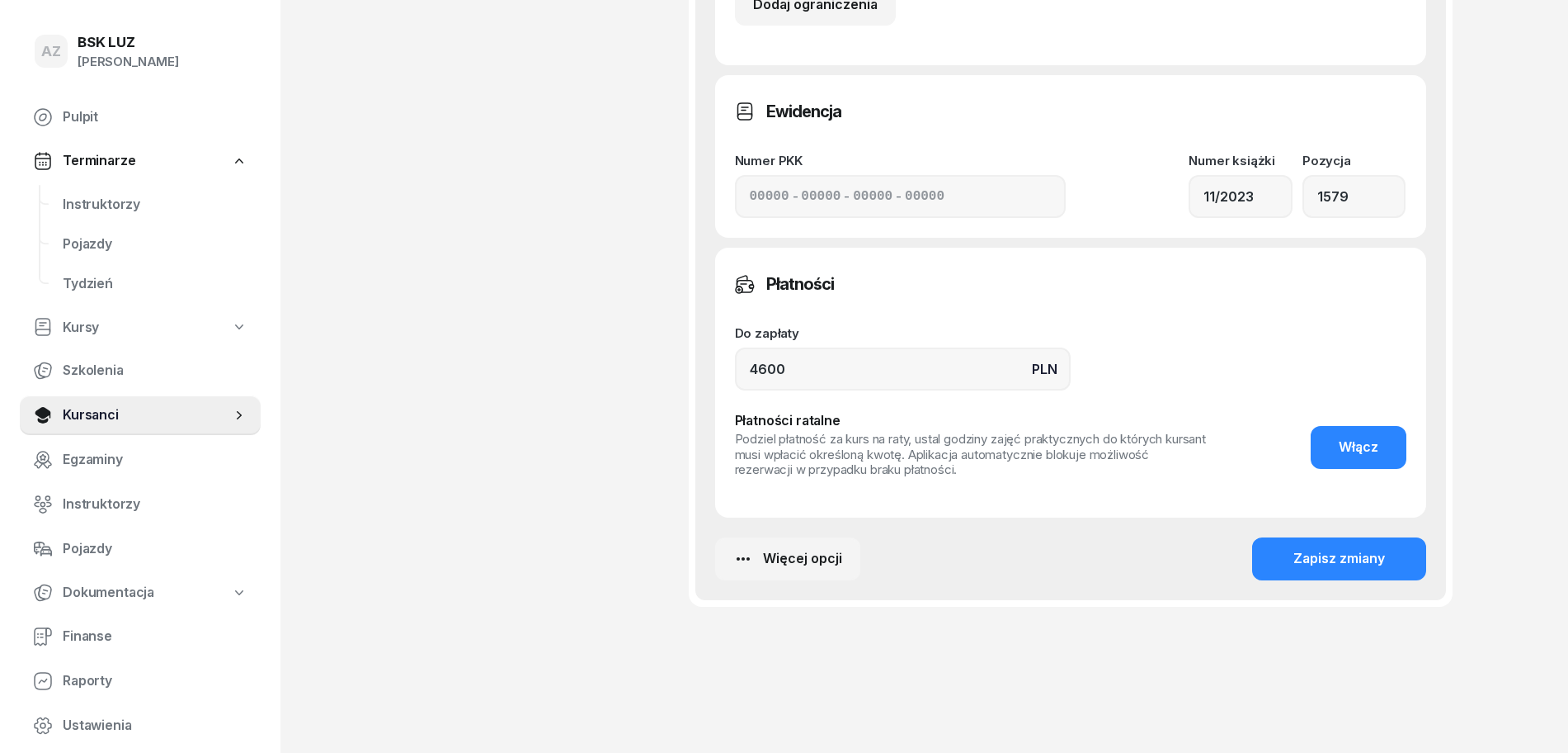
scroll to position [1272, 0]
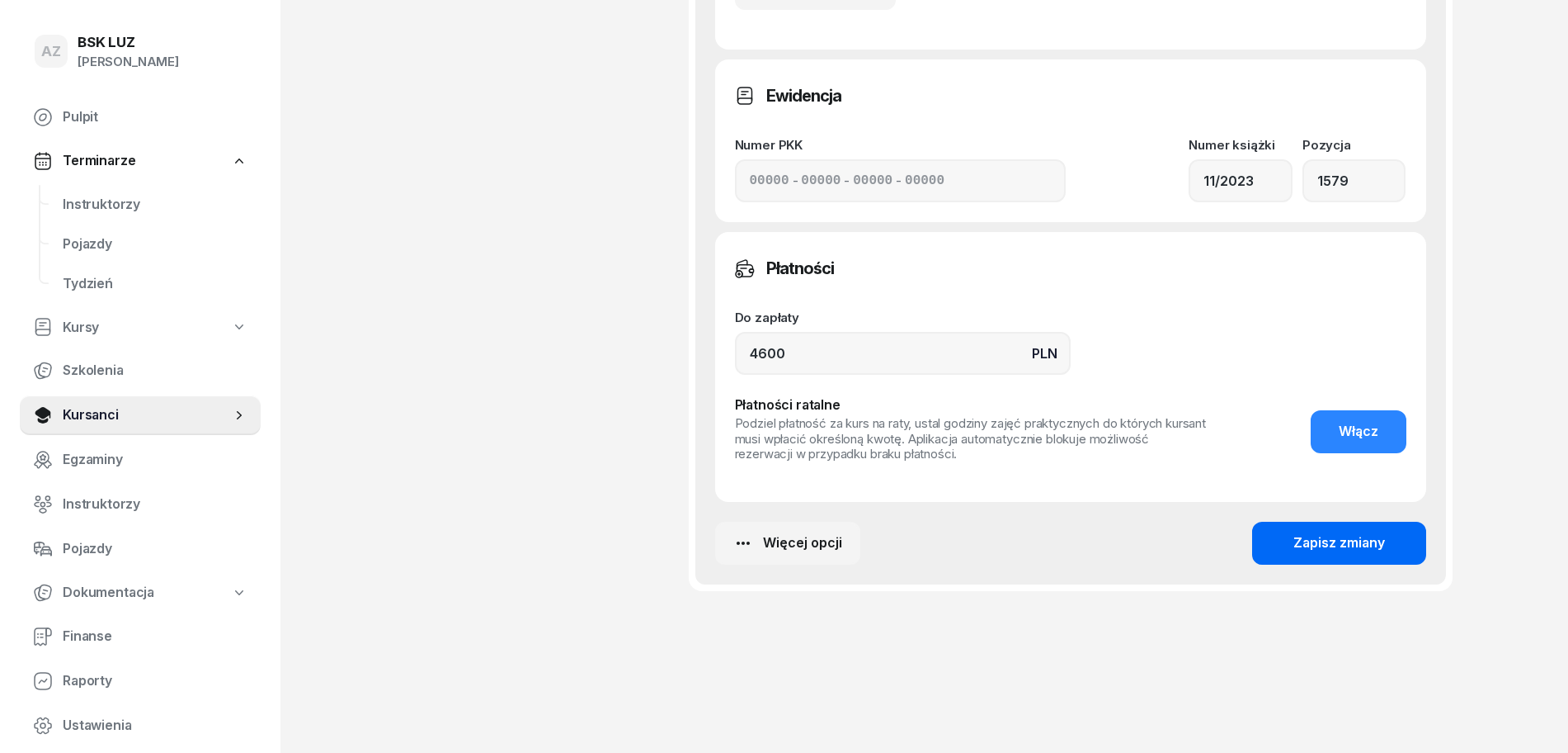
type input "45h, zakoń. 31-08-25, walid T-0:45, P-3:00h, ZAŚW. NR 340/2025"
click at [1352, 541] on div "Zapisz zmiany" at bounding box center [1338, 543] width 91 height 22
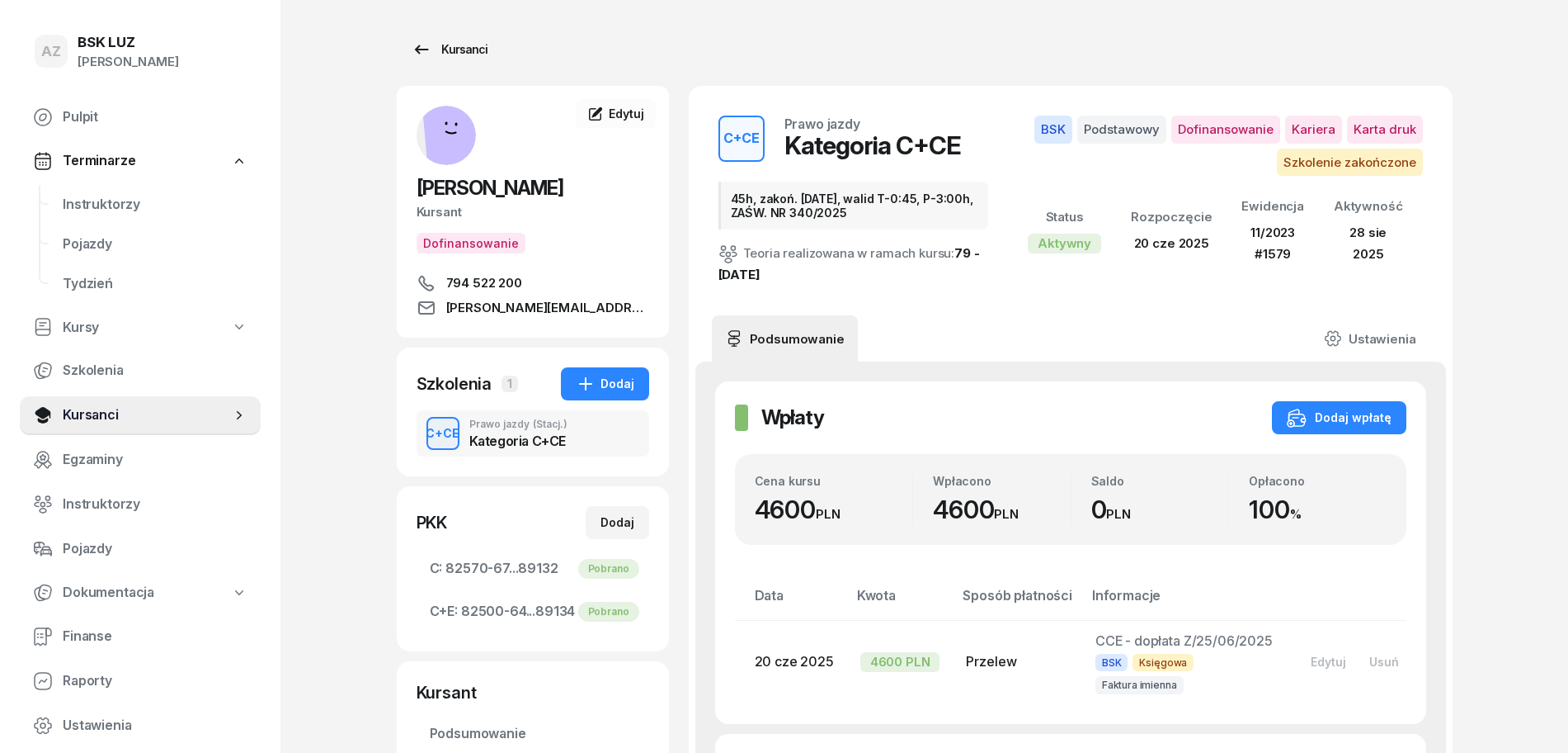
click at [474, 53] on div "Kursanci" at bounding box center [449, 49] width 76 height 20
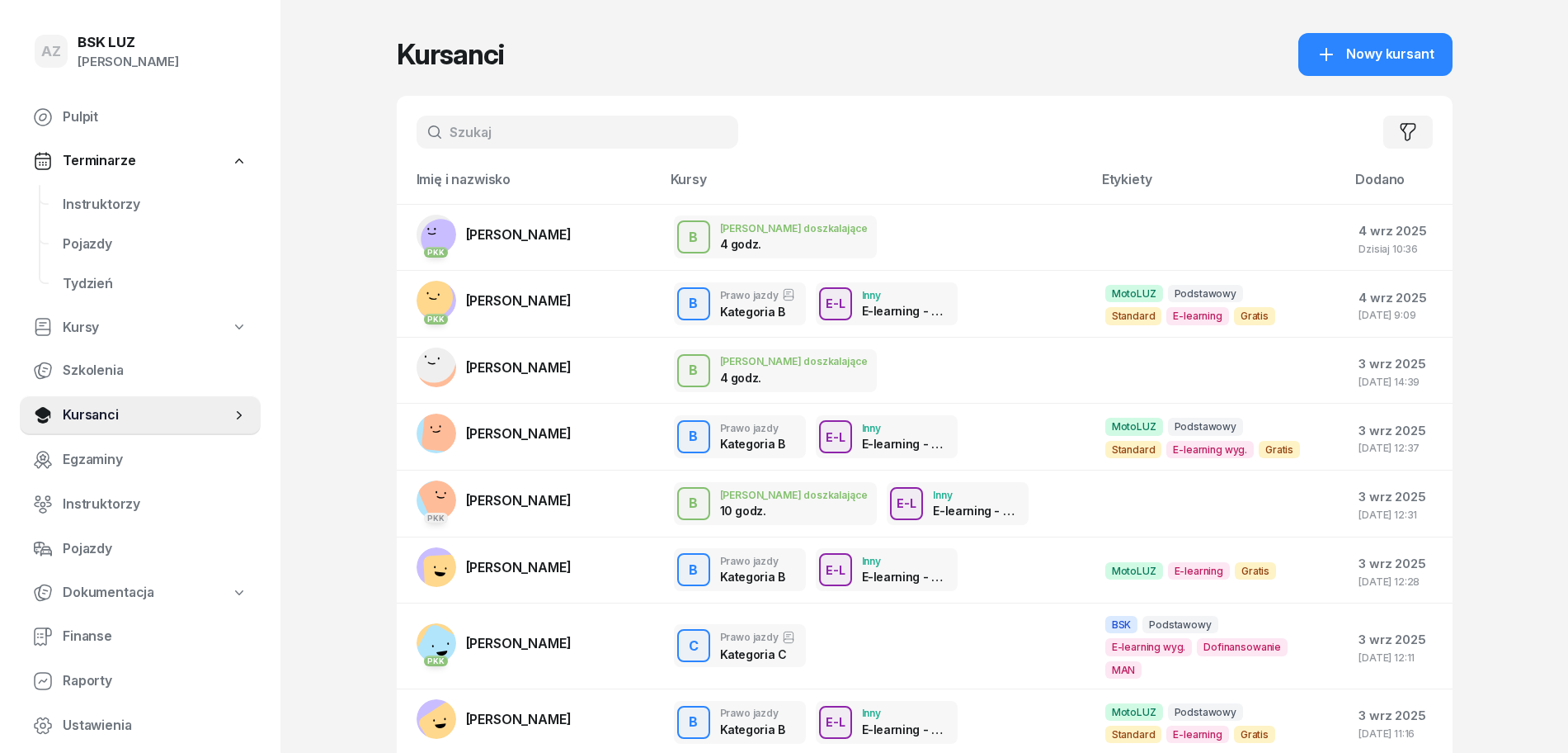
click at [536, 129] on input "text" at bounding box center [578, 133] width 322 height 33
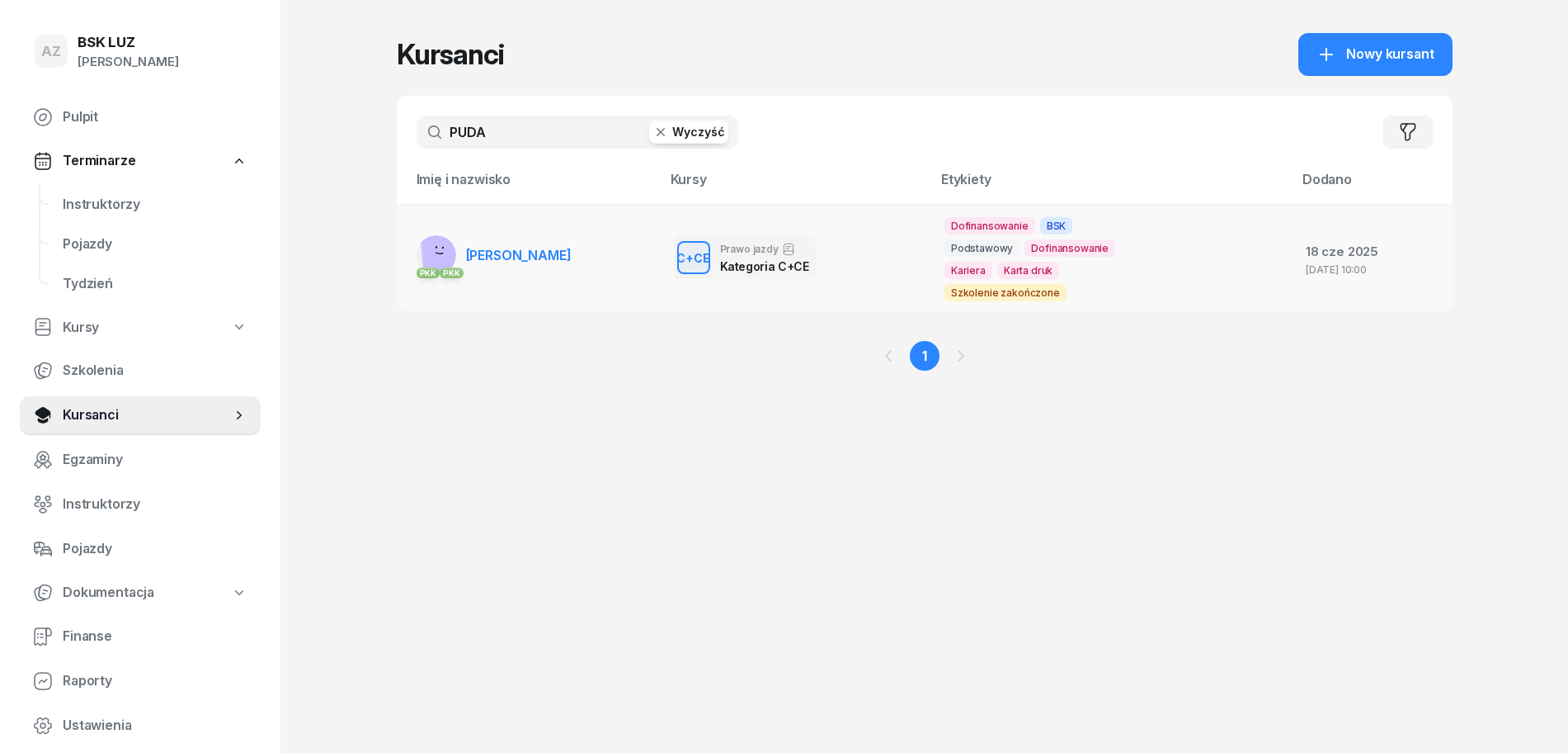
type input "PUDA"
click at [551, 246] on span "MATEUSZ PUDA" at bounding box center [519, 254] width 106 height 17
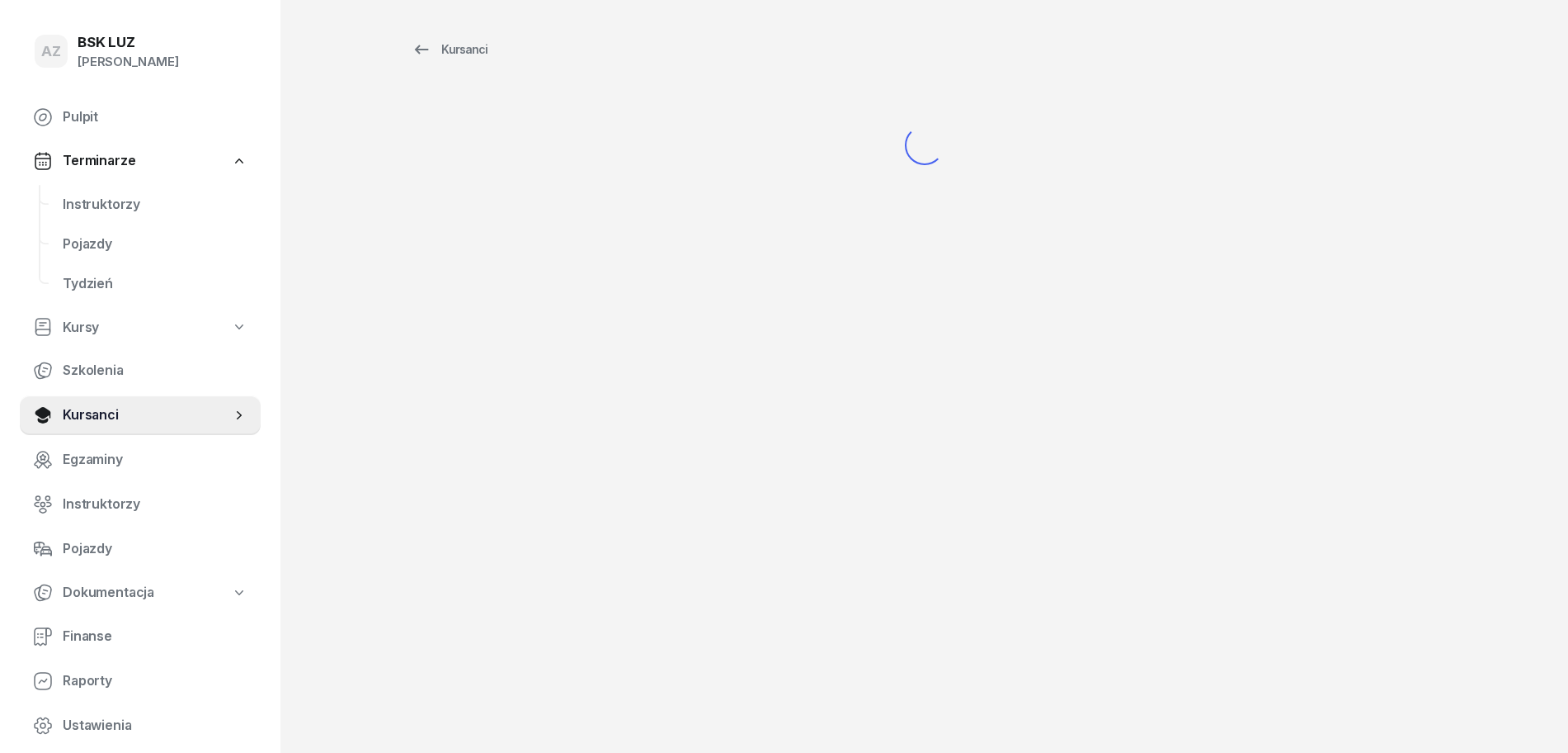
click at [551, 246] on div "Kursanci" at bounding box center [924, 376] width 1056 height 753
